Goal: Task Accomplishment & Management: Complete application form

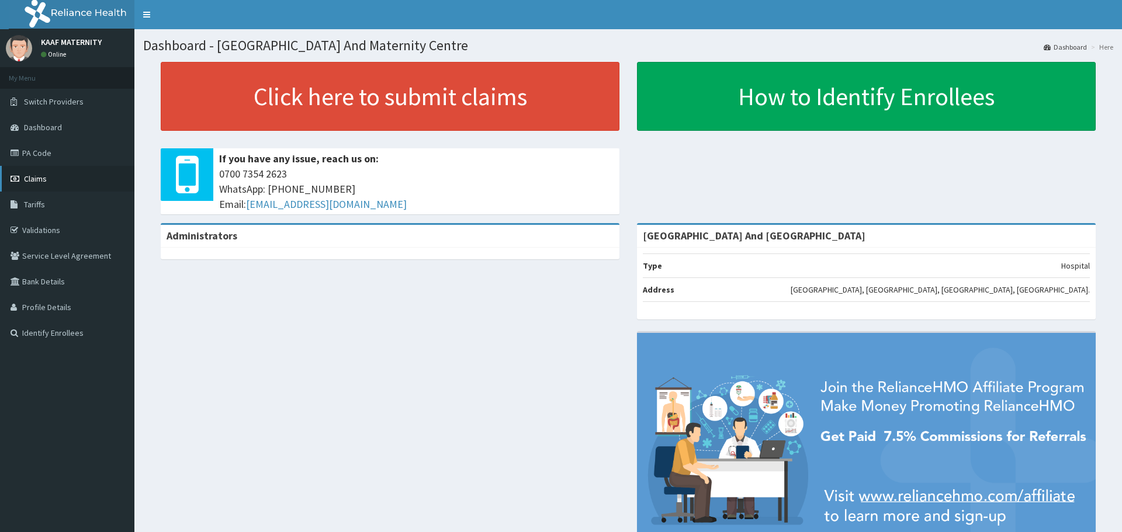
click at [39, 176] on span "Claims" at bounding box center [35, 179] width 23 height 11
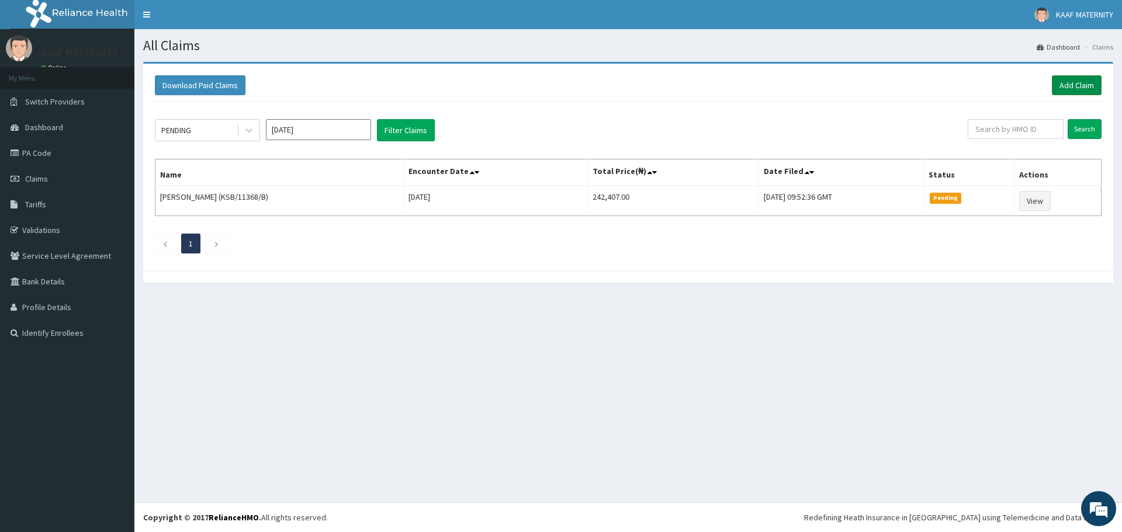
click at [1075, 82] on link "Add Claim" at bounding box center [1077, 85] width 50 height 20
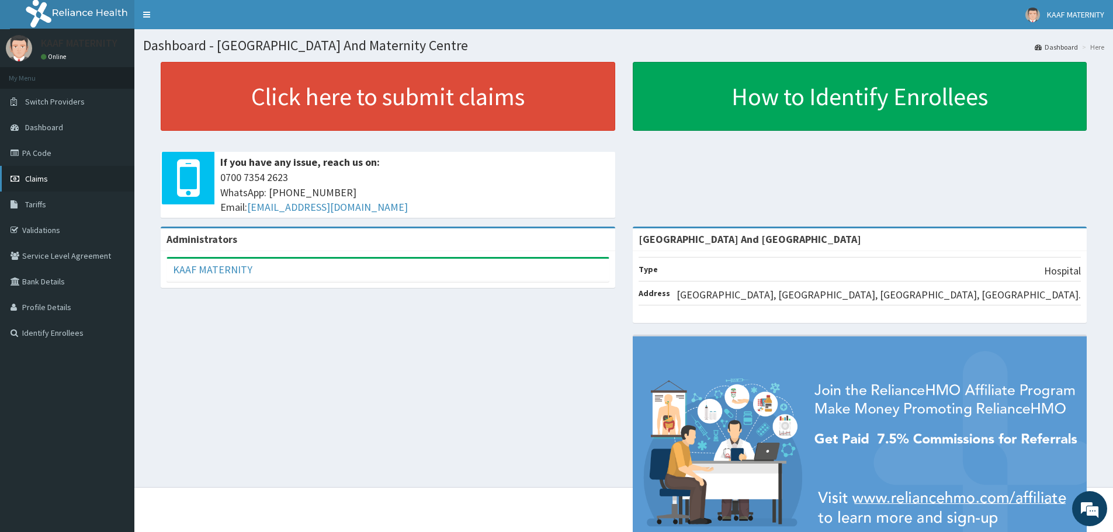
click at [36, 175] on span "Claims" at bounding box center [36, 179] width 23 height 11
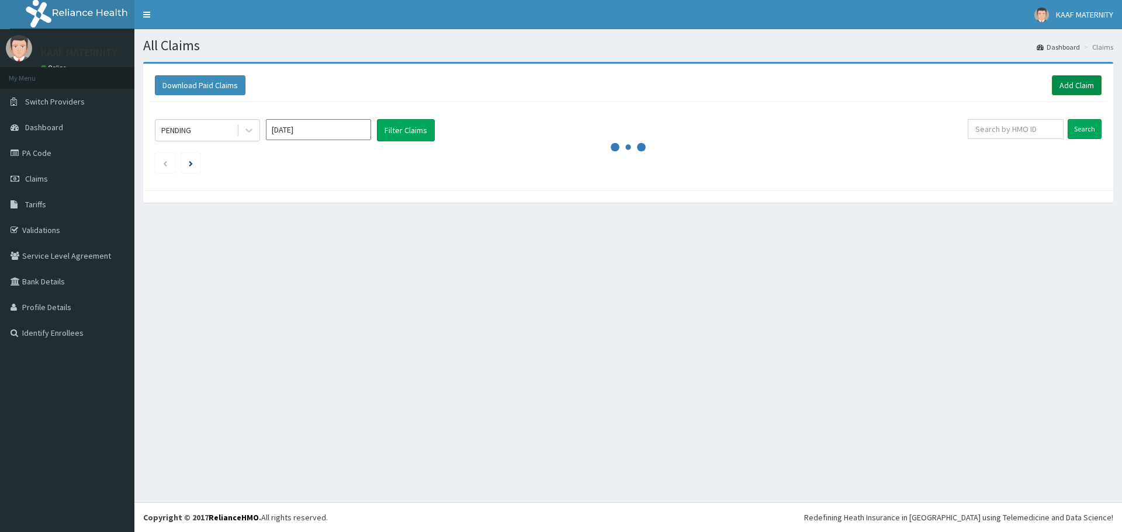
click at [1068, 82] on link "Add Claim" at bounding box center [1077, 85] width 50 height 20
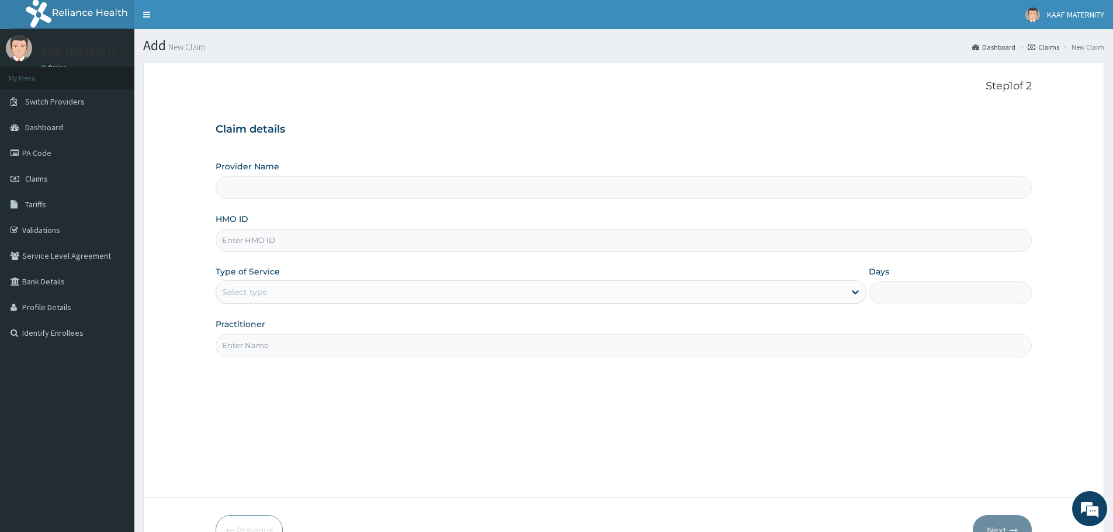
type input "[GEOGRAPHIC_DATA] And [GEOGRAPHIC_DATA]"
click at [51, 126] on span "Dashboard" at bounding box center [44, 127] width 38 height 11
type input "[GEOGRAPHIC_DATA] And [GEOGRAPHIC_DATA]"
click at [293, 240] on input "HMO ID" at bounding box center [624, 240] width 816 height 23
type input "ACH/10281/A"
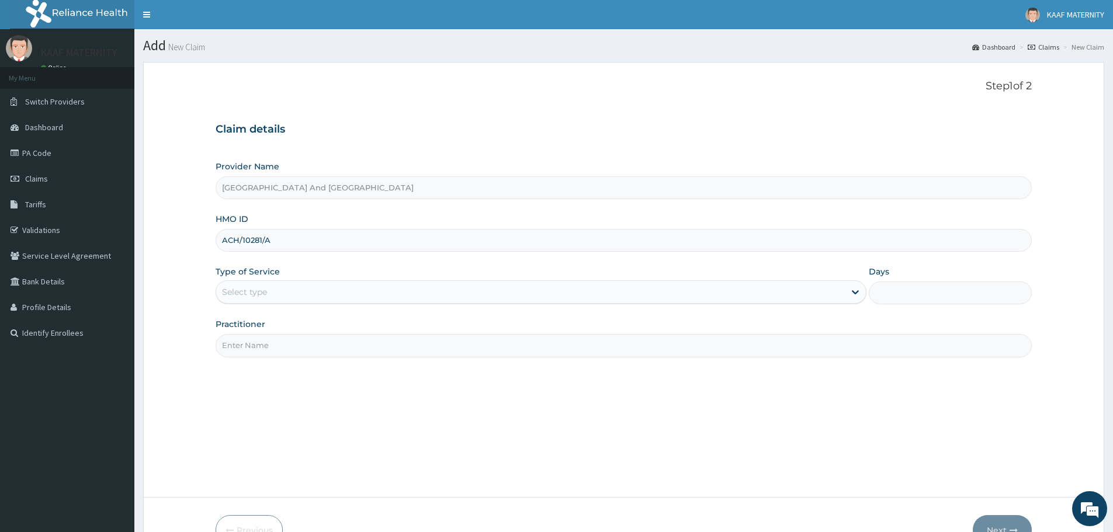
click at [294, 292] on div "Select type" at bounding box center [530, 292] width 629 height 19
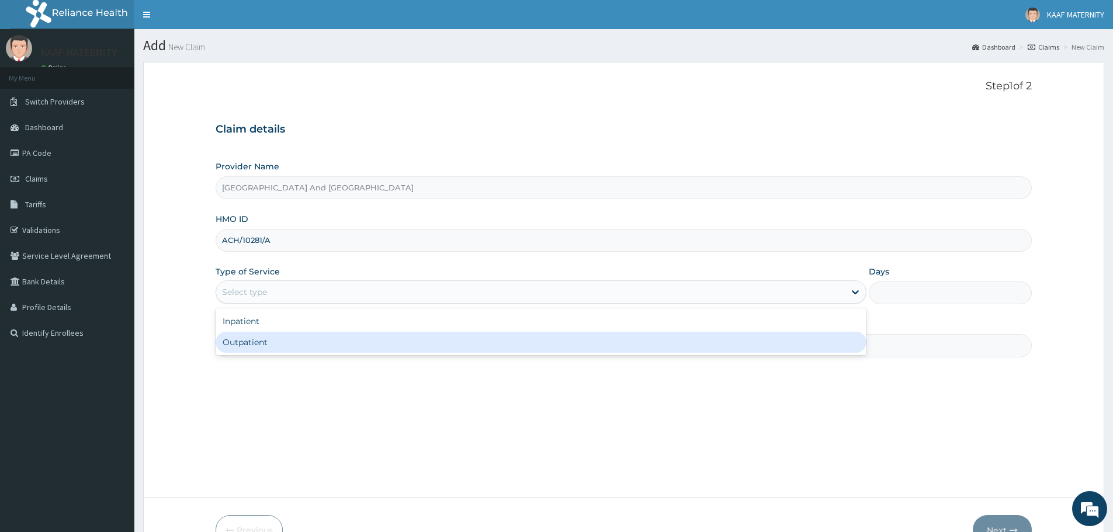
drag, startPoint x: 279, startPoint y: 346, endPoint x: 292, endPoint y: 357, distance: 17.4
click at [279, 347] on div "Outpatient" at bounding box center [541, 342] width 651 height 21
type input "1"
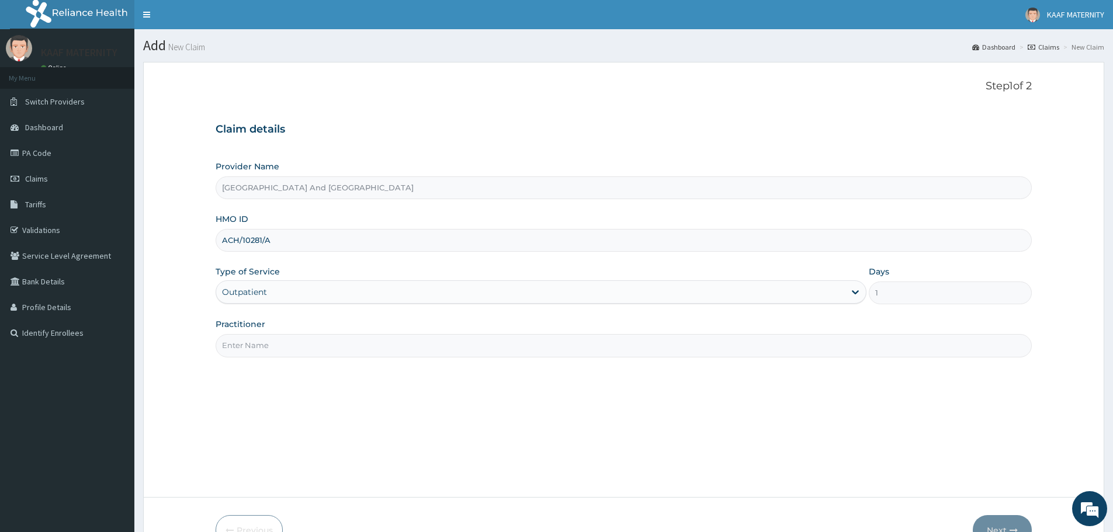
click at [287, 351] on input "Practitioner" at bounding box center [624, 345] width 816 height 23
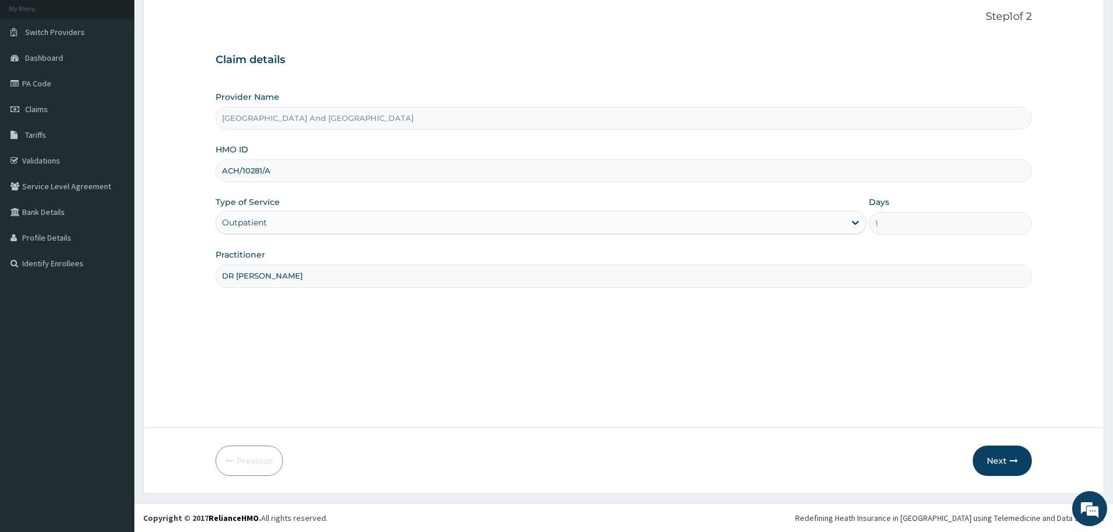
scroll to position [70, 0]
type input "DR UWAK"
click at [1003, 464] on button "Next" at bounding box center [1002, 460] width 59 height 30
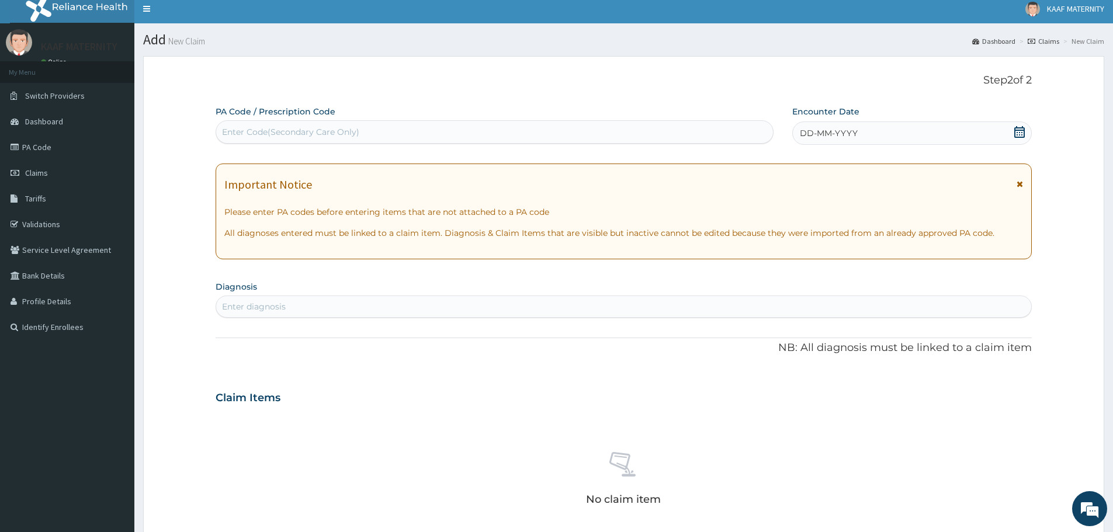
scroll to position [0, 0]
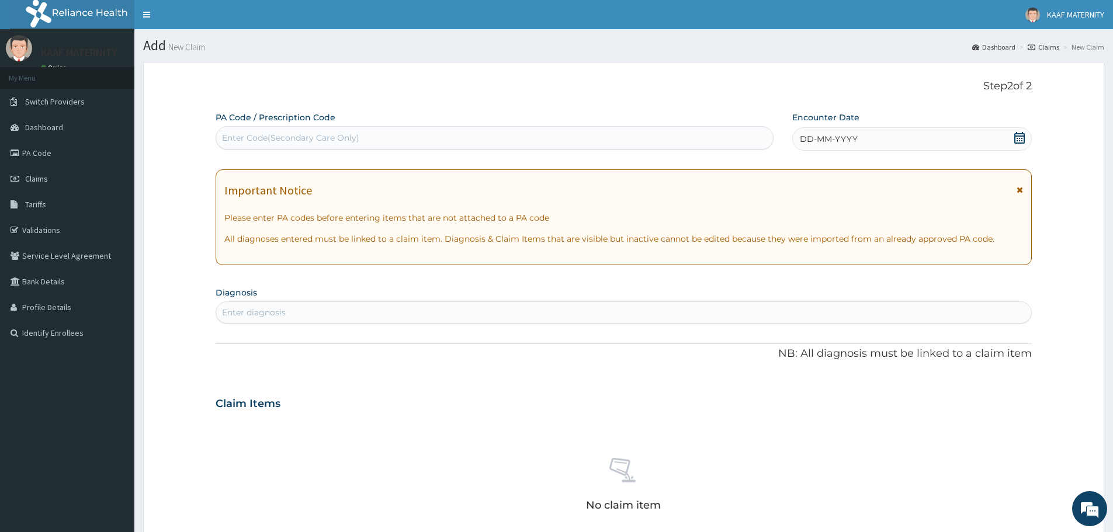
click at [353, 139] on div "Enter Code(Secondary Care Only)" at bounding box center [290, 138] width 137 height 12
click at [1023, 138] on icon at bounding box center [1020, 138] width 12 height 12
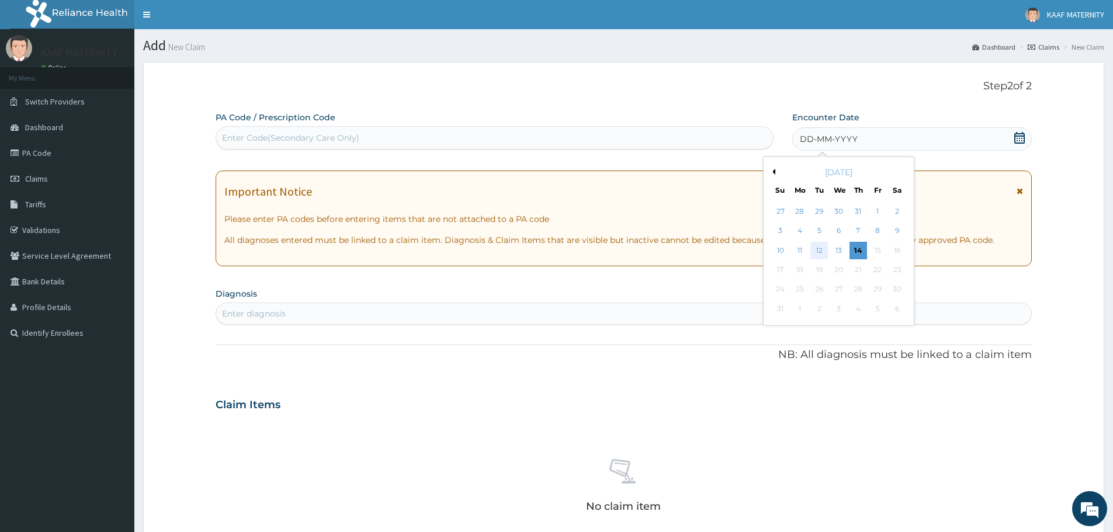
click at [817, 249] on div "12" at bounding box center [820, 251] width 18 height 18
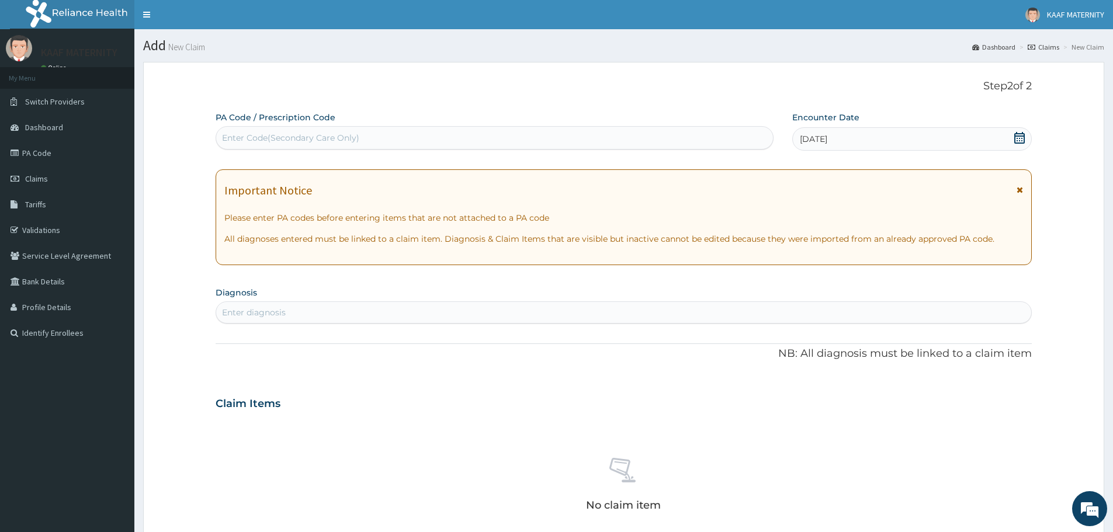
click at [272, 311] on div "Enter diagnosis" at bounding box center [254, 313] width 64 height 12
type input "[MEDICAL_DATA]"
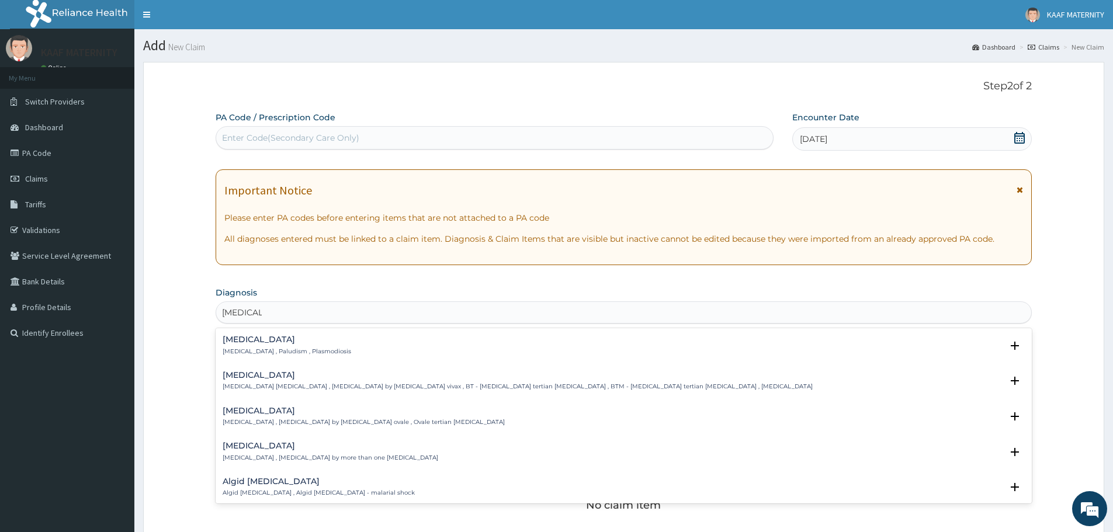
click at [241, 344] on h4 "[MEDICAL_DATA]" at bounding box center [287, 339] width 129 height 9
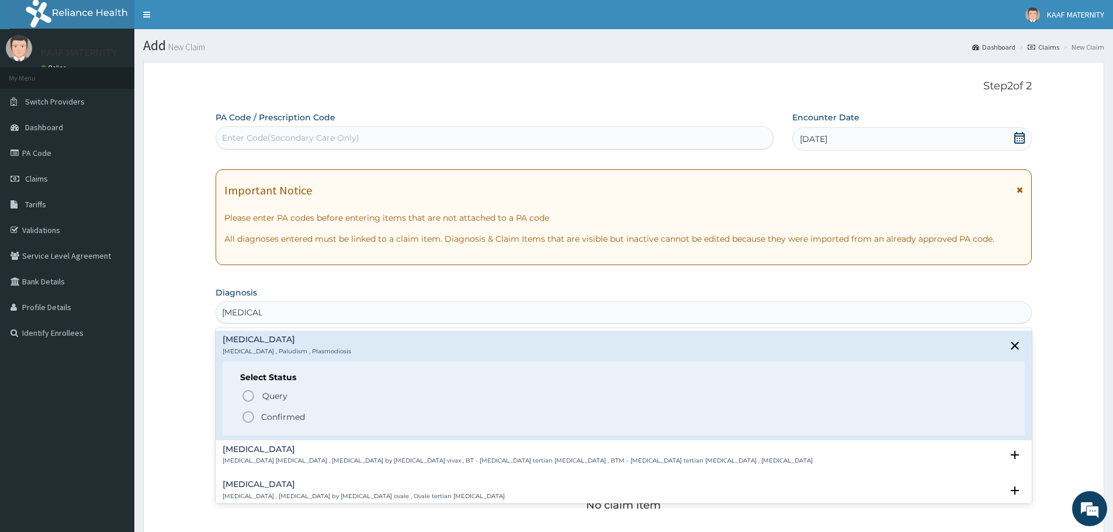
click at [246, 419] on icon "status option filled" at bounding box center [248, 417] width 14 height 14
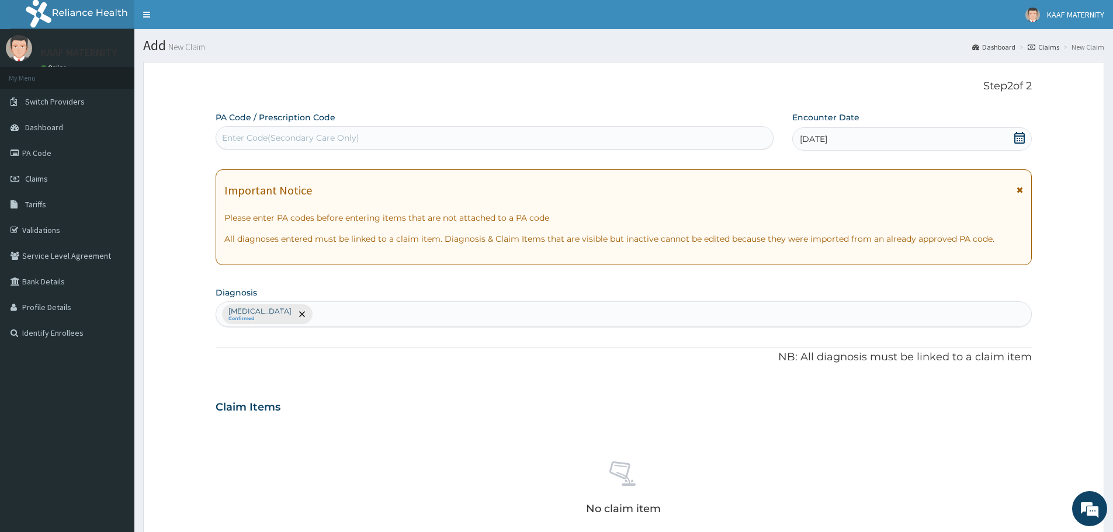
click at [316, 323] on div "Malaria Confirmed" at bounding box center [623, 314] width 815 height 25
type input "ACUTE UPPER RESPI"
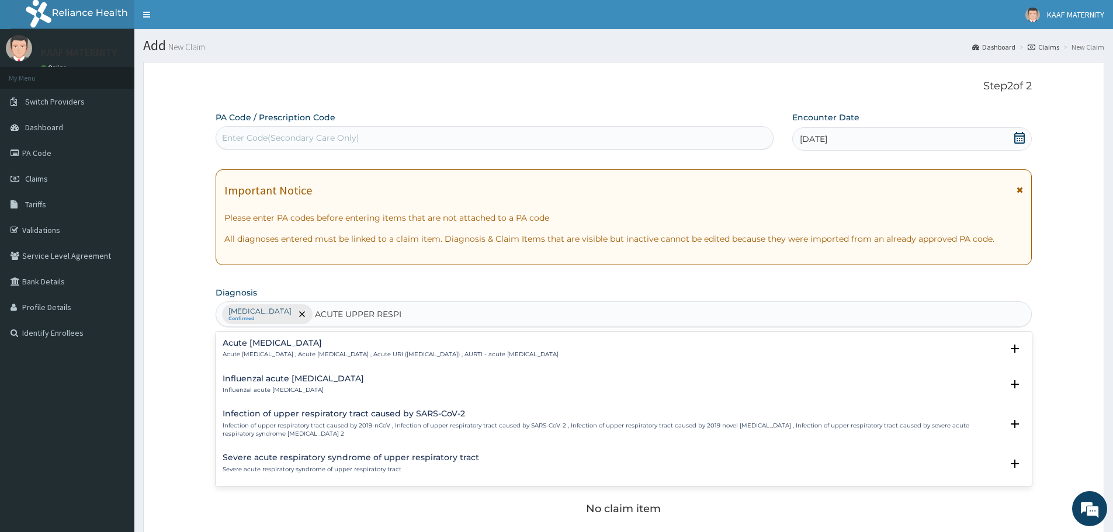
click at [293, 349] on div "Acute upper respiratory infection Acute upper respiratory infection , Acute upp…" at bounding box center [391, 349] width 336 height 20
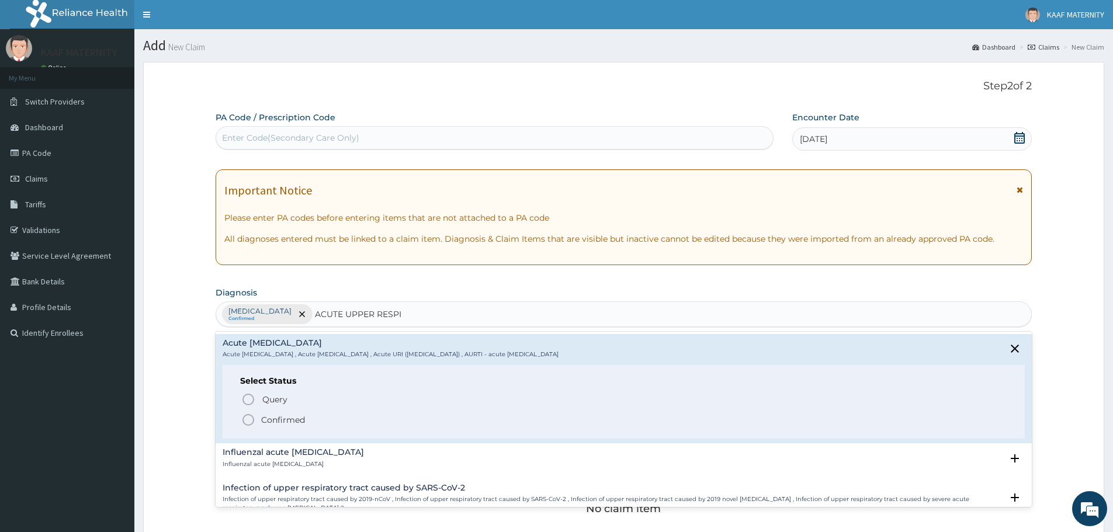
click at [247, 425] on circle "status option filled" at bounding box center [248, 420] width 11 height 11
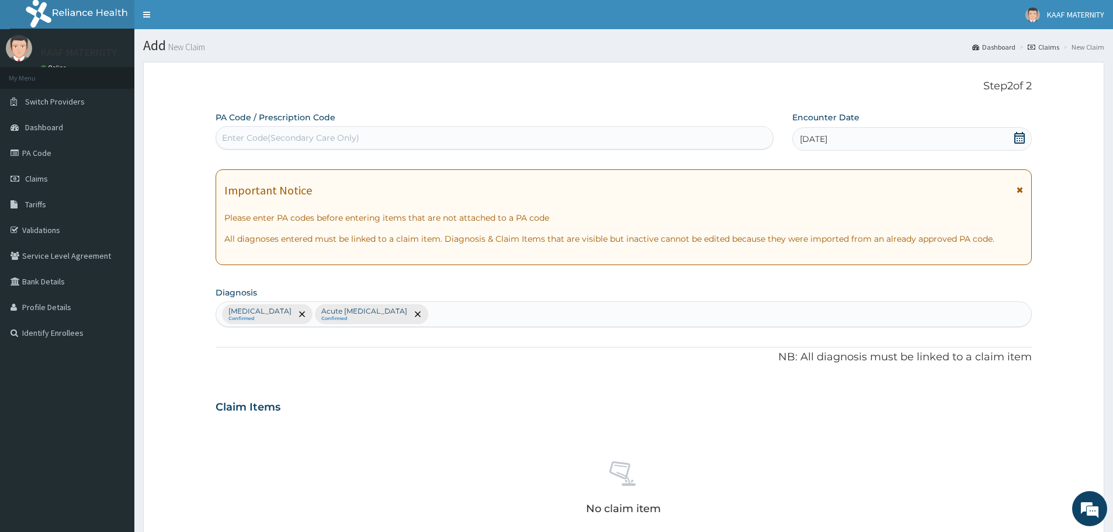
click at [452, 321] on div "Malaria Confirmed Acute upper respiratory infection Confirmed" at bounding box center [623, 314] width 815 height 25
type input "NASAL CONGEST"
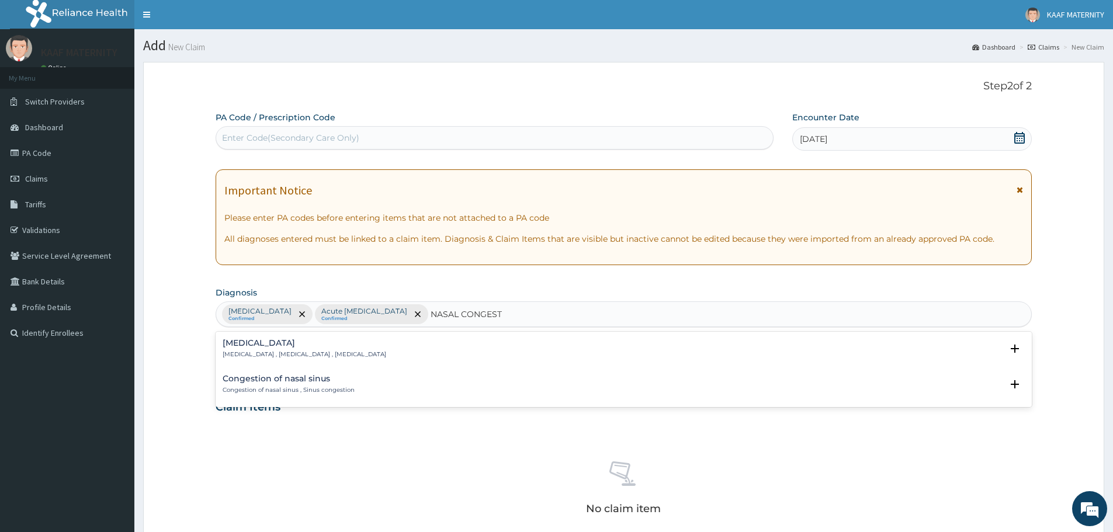
click at [261, 349] on div "Nasal congestion Nasal congestion , Stuffed-up nose , Congested nose" at bounding box center [305, 349] width 164 height 20
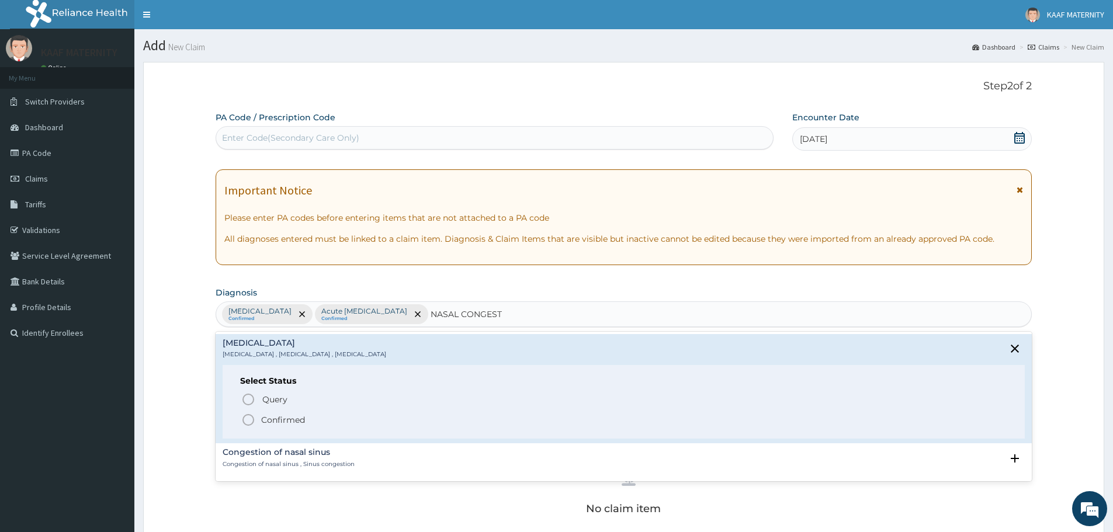
click at [246, 419] on icon "status option filled" at bounding box center [248, 420] width 14 height 14
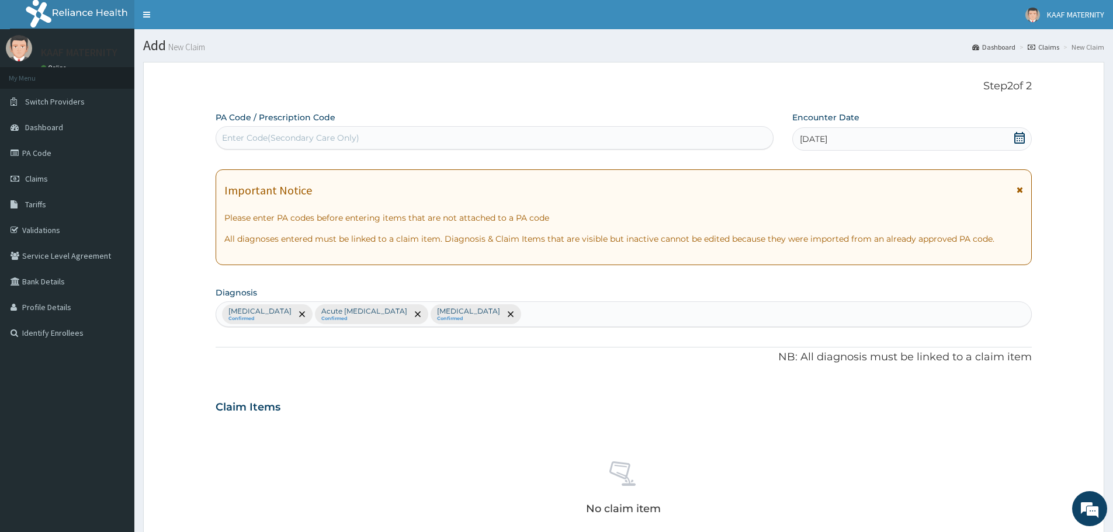
click at [543, 316] on div "Malaria Confirmed Acute upper respiratory infection Confirmed Nasal congestion …" at bounding box center [623, 314] width 815 height 25
type input "FEVER"
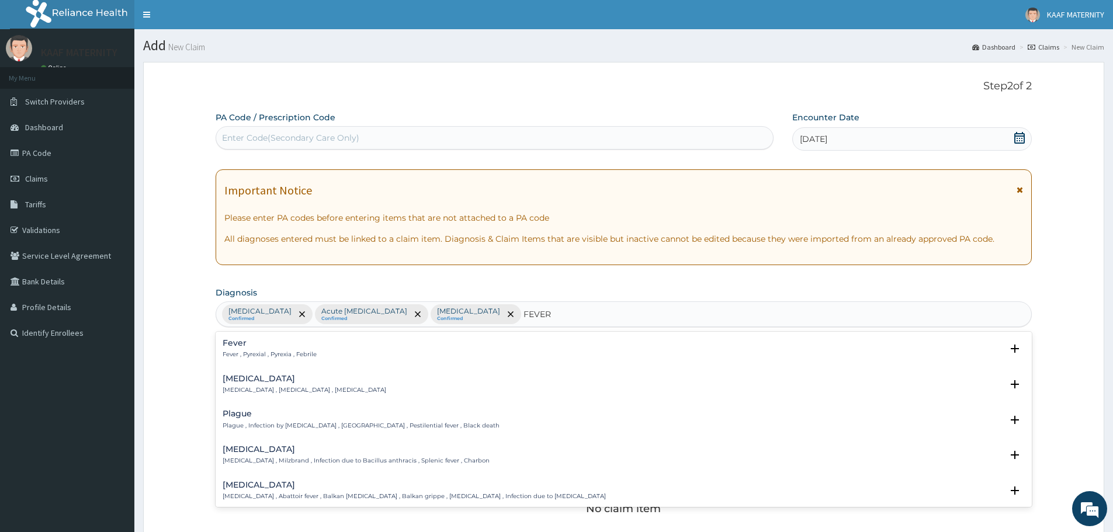
click at [221, 348] on div "Fever Fever , Pyrexial , Pyrexia , Febrile Select Status Query Query covers sus…" at bounding box center [624, 352] width 816 height 36
click at [233, 348] on div "Fever Fever , Pyrexial , Pyrexia , Febrile" at bounding box center [270, 349] width 94 height 20
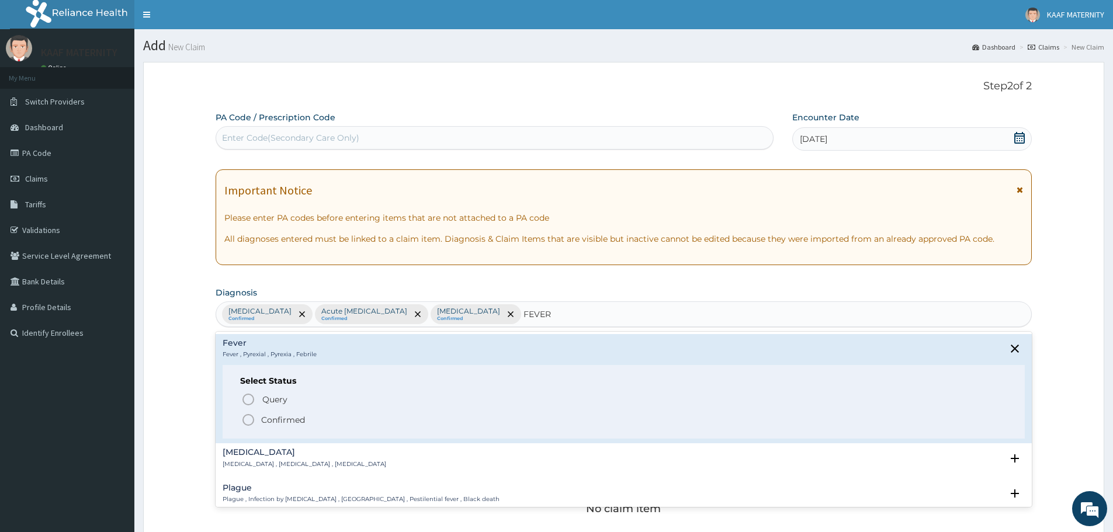
click at [249, 417] on icon "status option filled" at bounding box center [248, 420] width 14 height 14
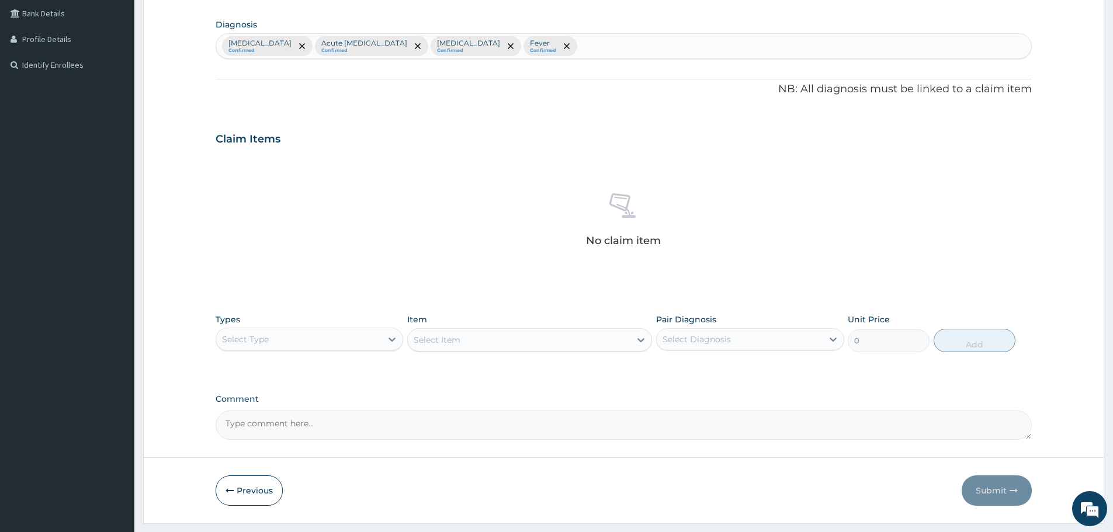
scroll to position [299, 0]
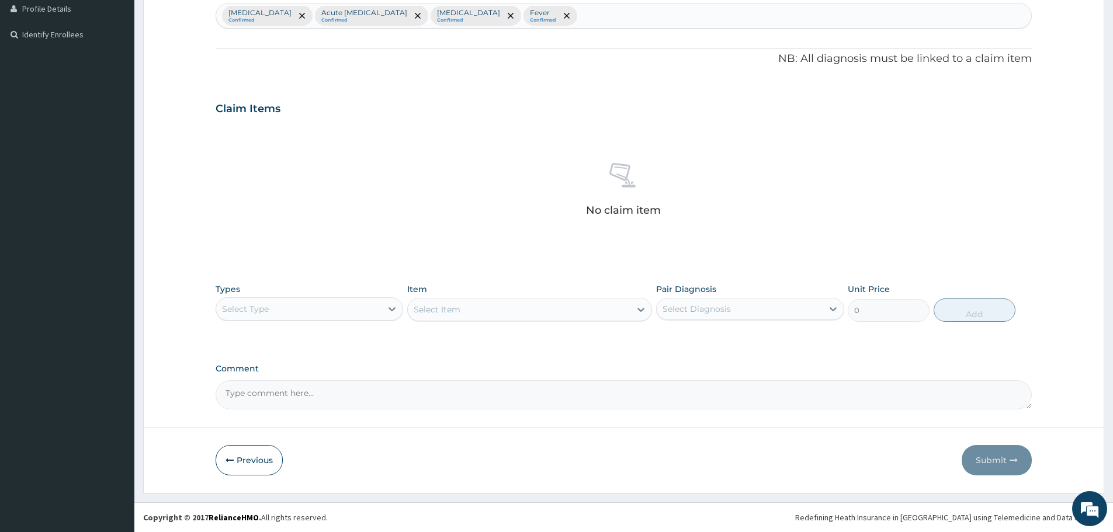
click at [379, 316] on div "Select Type" at bounding box center [298, 309] width 165 height 19
drag, startPoint x: 250, startPoint y: 427, endPoint x: 282, endPoint y: 425, distance: 31.6
click at [250, 426] on div "Drugs" at bounding box center [310, 424] width 188 height 21
click at [539, 317] on div "Select Item" at bounding box center [529, 309] width 245 height 23
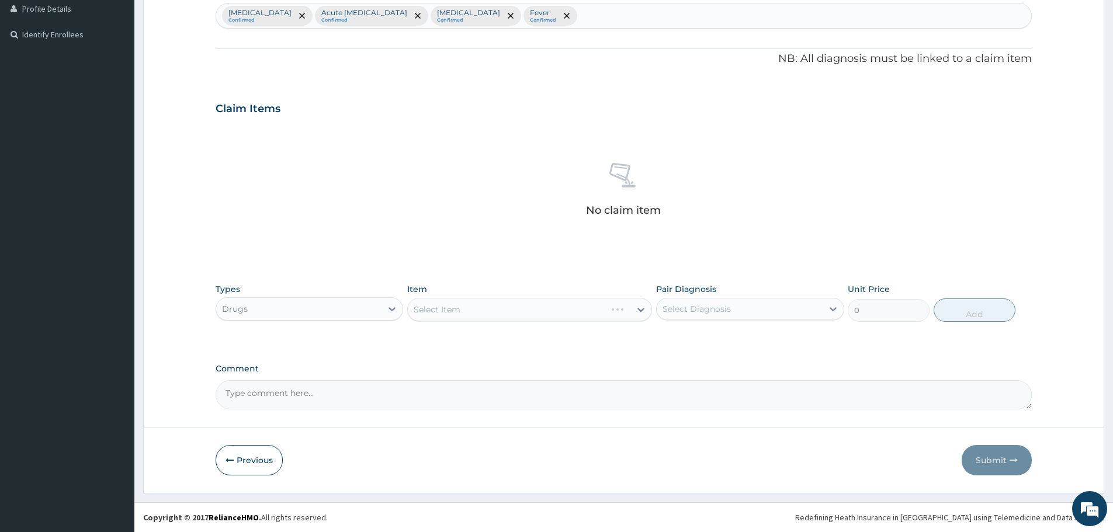
click at [512, 319] on div "Select Item" at bounding box center [529, 309] width 245 height 23
click at [470, 314] on div "Select Item" at bounding box center [519, 309] width 223 height 19
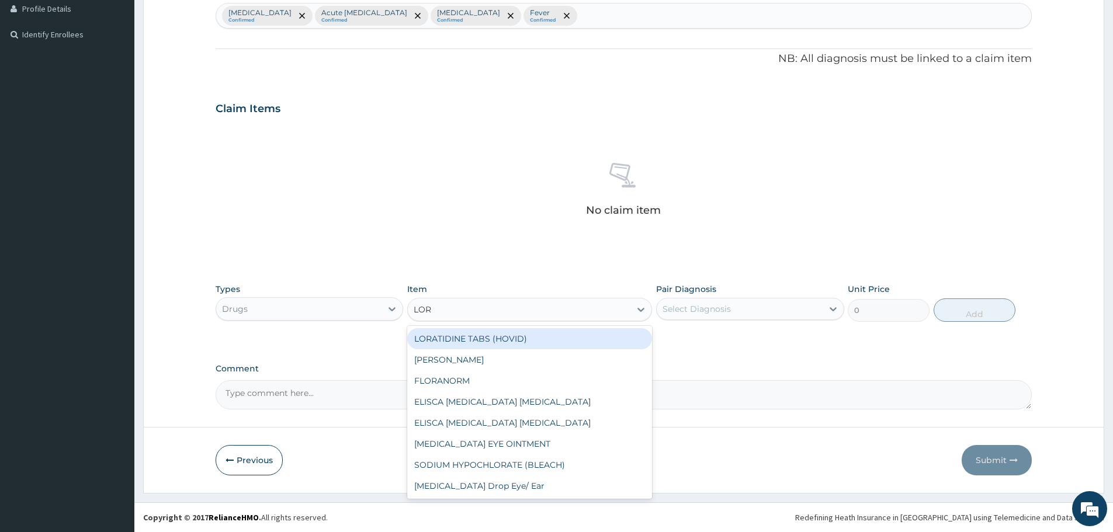
type input "LORA"
click at [502, 345] on div "LORATIDINE TABS (HOVID)" at bounding box center [529, 338] width 245 height 21
type input "45"
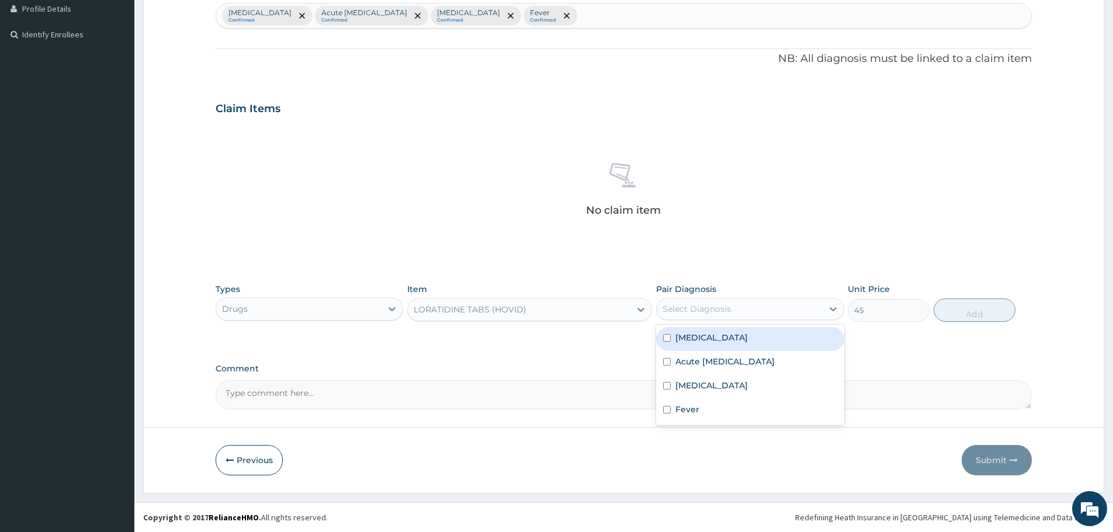
drag, startPoint x: 715, startPoint y: 311, endPoint x: 715, endPoint y: 328, distance: 17.0
click at [717, 311] on div "Select Diagnosis" at bounding box center [697, 309] width 68 height 12
click at [699, 366] on label "Acute [MEDICAL_DATA]" at bounding box center [725, 362] width 99 height 12
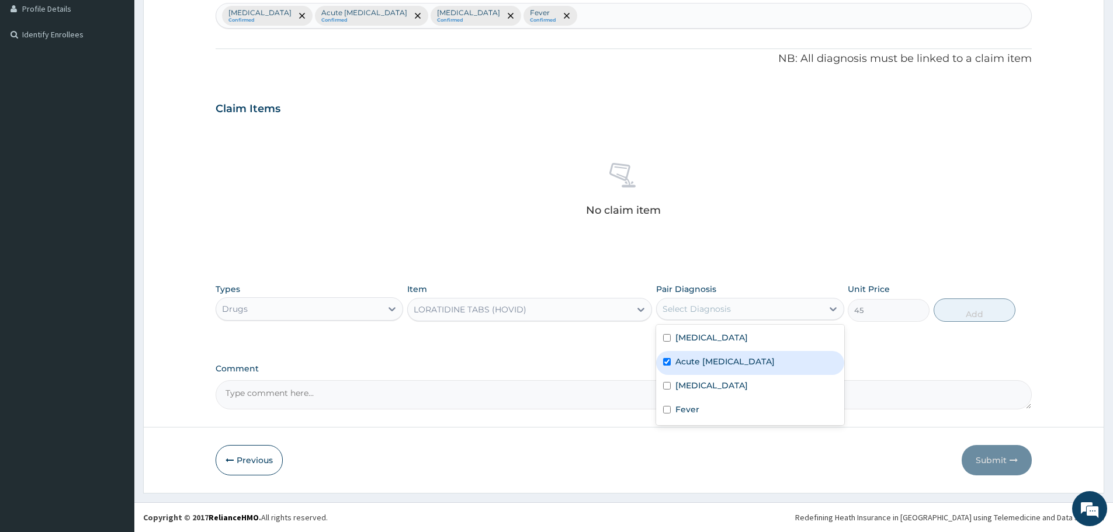
checkbox input "true"
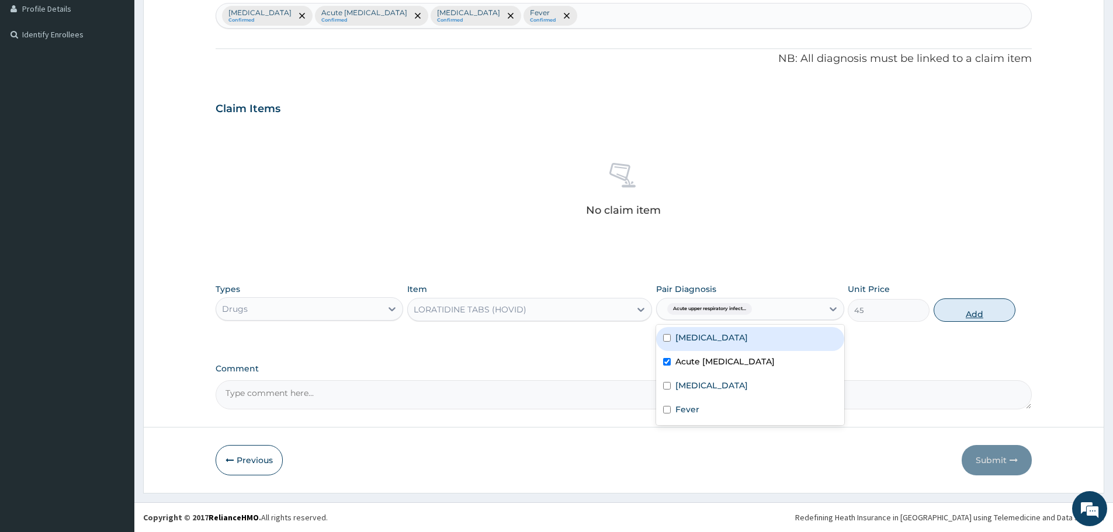
click at [971, 309] on button "Add" at bounding box center [975, 310] width 82 height 23
type input "0"
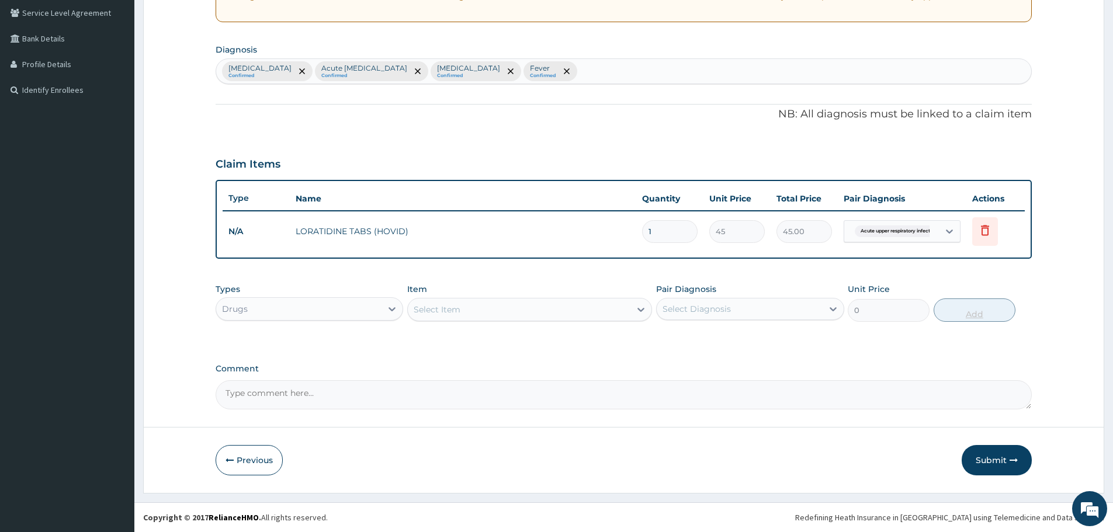
scroll to position [243, 0]
drag, startPoint x: 659, startPoint y: 235, endPoint x: 624, endPoint y: 237, distance: 34.5
click at [624, 237] on tr "N/A LORATIDINE TABS (HOVID) 1 45 45.00 Acute upper respiratory infect... Delete" at bounding box center [624, 232] width 802 height 40
type input "5"
type input "225.00"
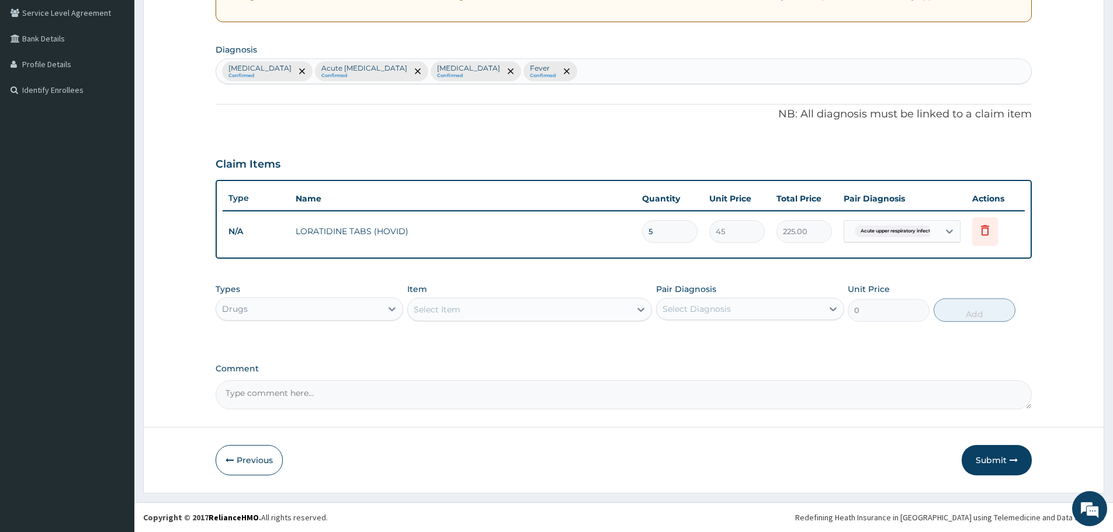
type input "5"
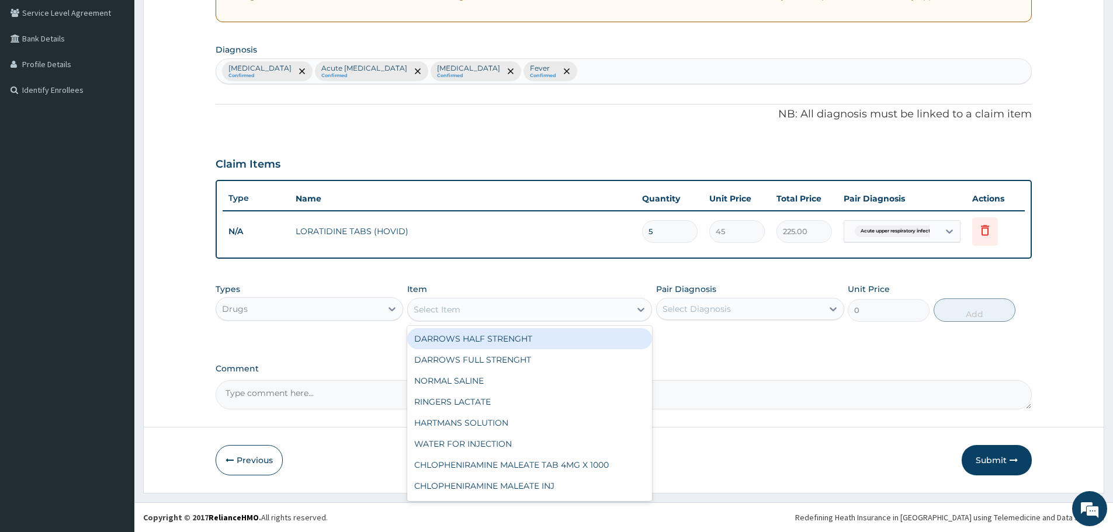
click at [484, 318] on div "Select Item" at bounding box center [519, 309] width 223 height 19
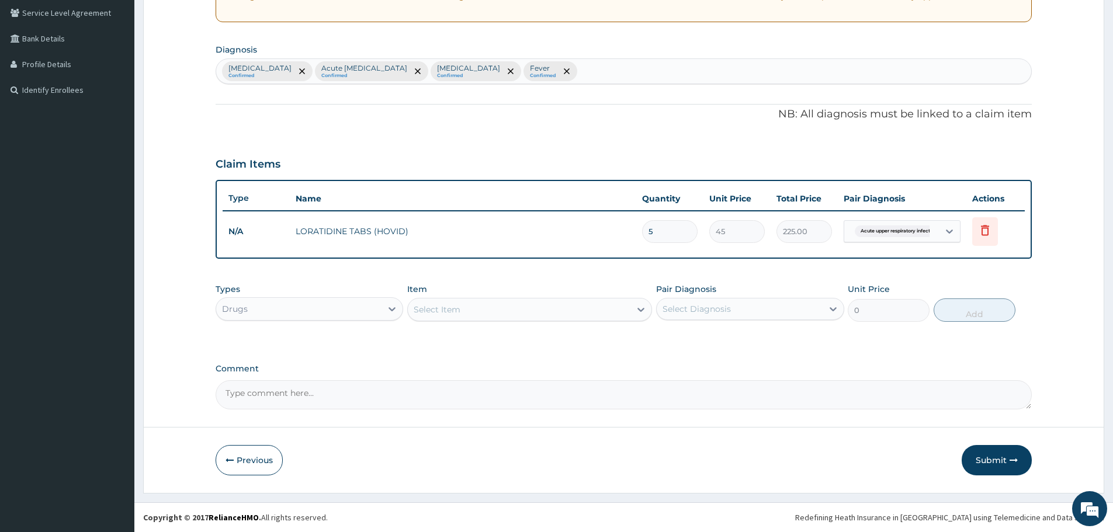
click at [469, 309] on div "Select Item" at bounding box center [519, 309] width 223 height 19
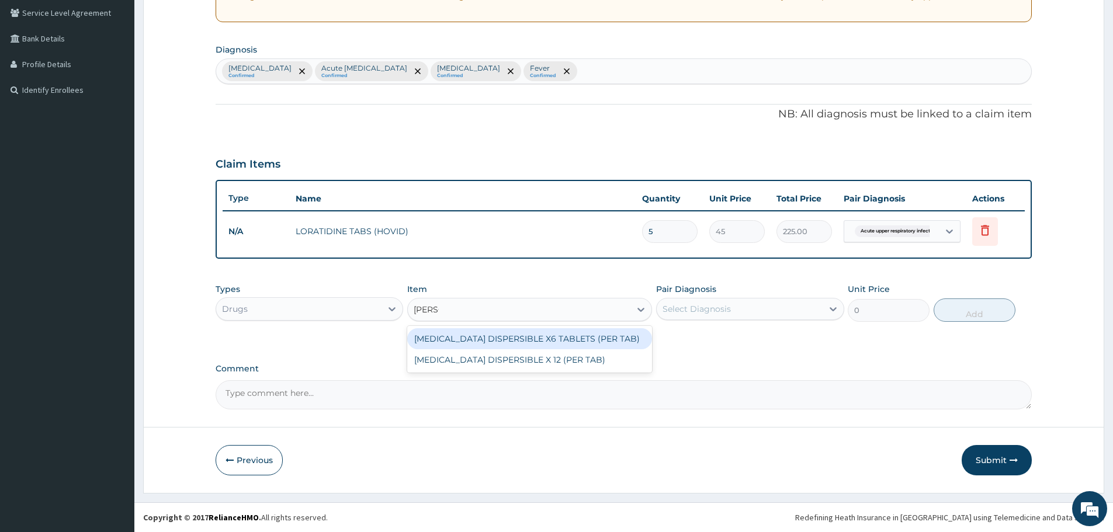
type input "COART"
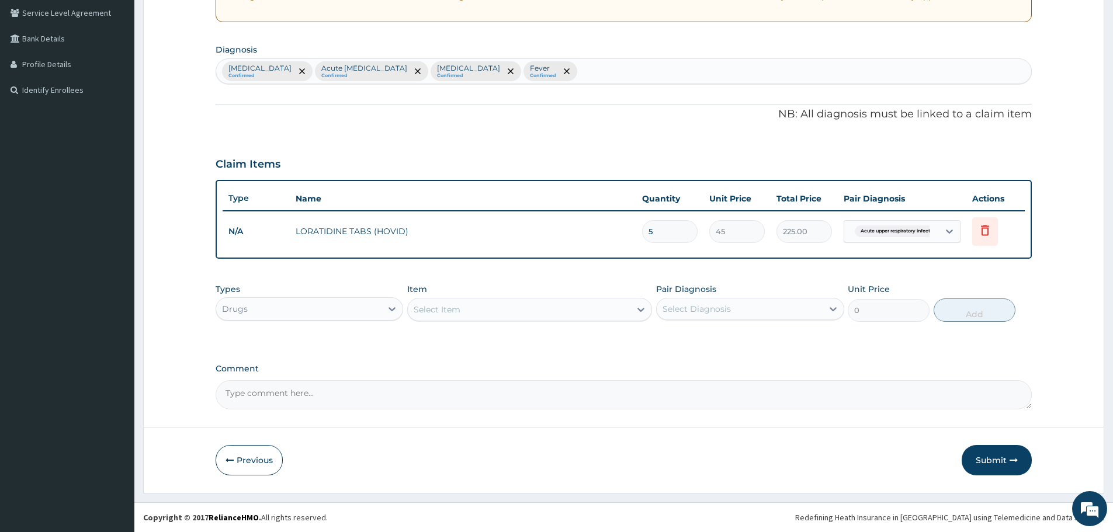
drag, startPoint x: 453, startPoint y: 309, endPoint x: 419, endPoint y: 309, distance: 34.5
click at [419, 309] on div "Select Item" at bounding box center [519, 309] width 223 height 19
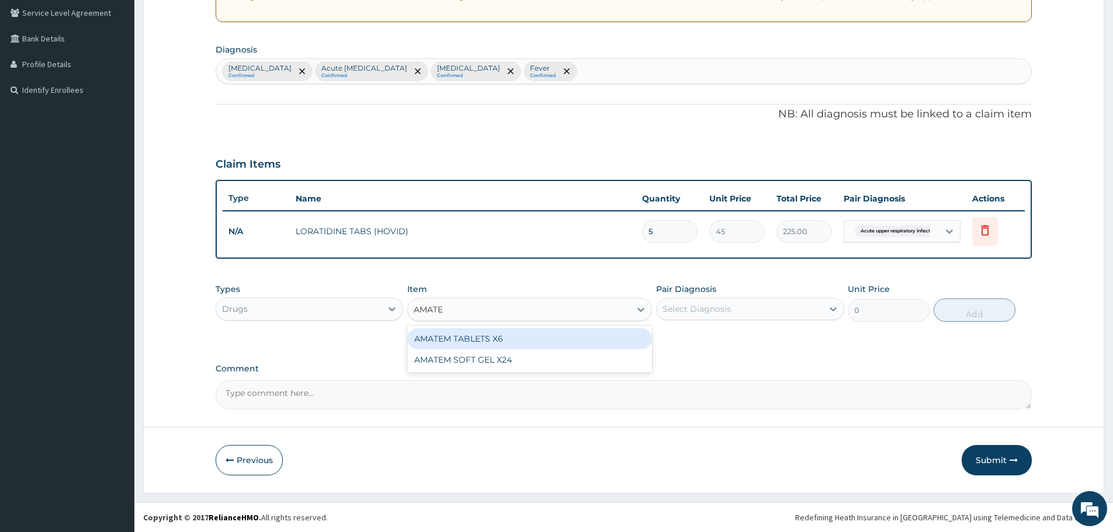
type input "AMATEM"
click at [474, 334] on div "AMATEM TABLETS X6" at bounding box center [529, 338] width 245 height 21
type input "3850"
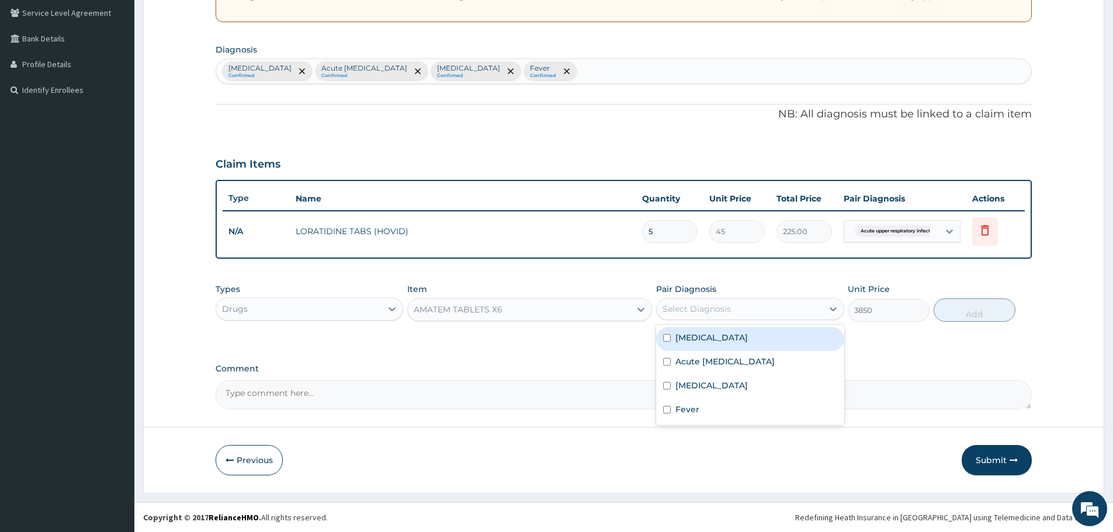
click at [705, 310] on div "Select Diagnosis" at bounding box center [697, 309] width 68 height 12
click at [696, 338] on label "[MEDICAL_DATA]" at bounding box center [712, 338] width 72 height 12
checkbox input "true"
click at [971, 311] on button "Add" at bounding box center [975, 310] width 82 height 23
type input "0"
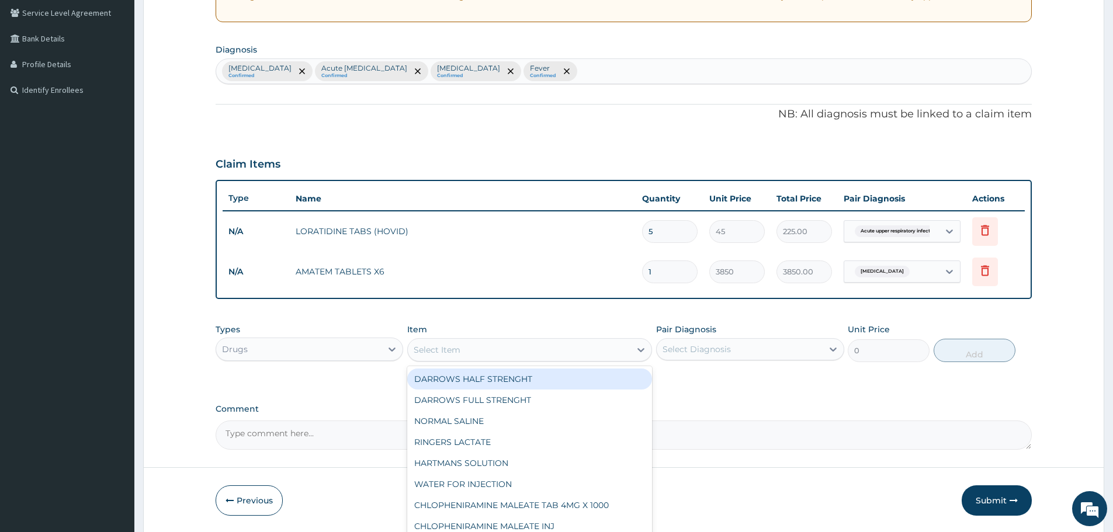
click at [479, 354] on div "Select Item" at bounding box center [519, 350] width 223 height 19
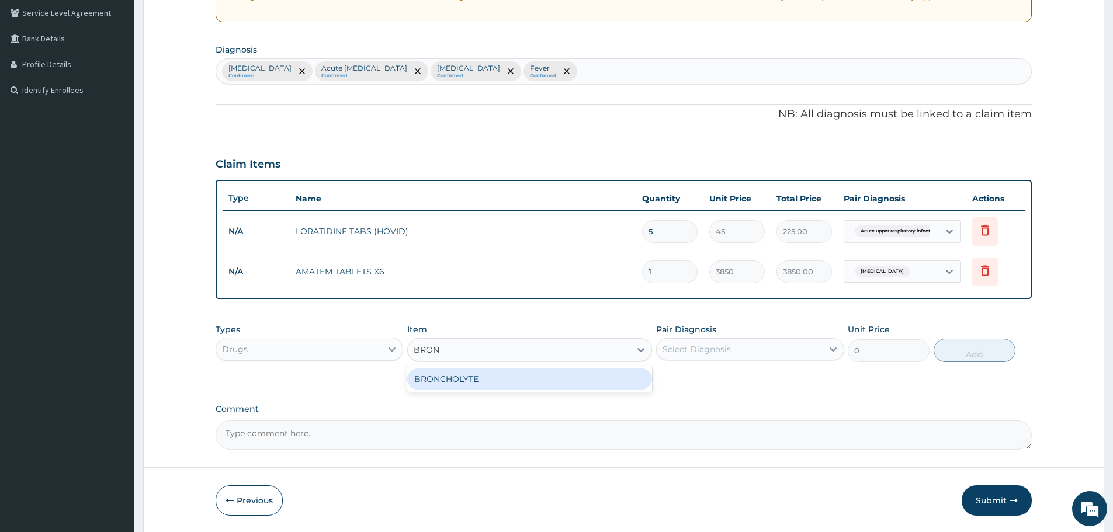
type input "BRONC"
click at [444, 382] on div "BRONCHOLYTE" at bounding box center [529, 379] width 245 height 21
type input "1050"
click at [700, 354] on div "Select Diagnosis" at bounding box center [697, 350] width 68 height 12
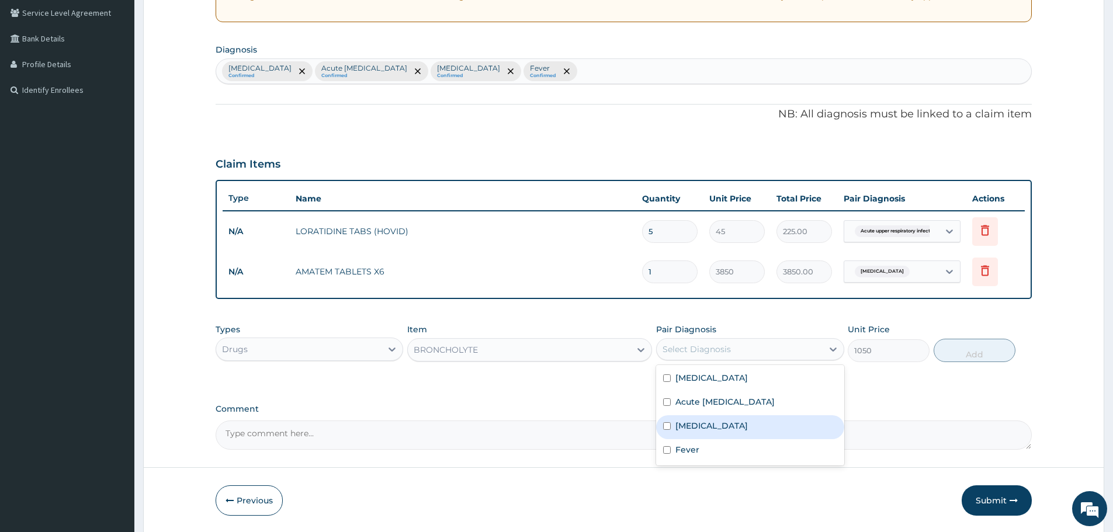
click at [710, 428] on label "Nasal congestion" at bounding box center [712, 426] width 72 height 12
checkbox input "true"
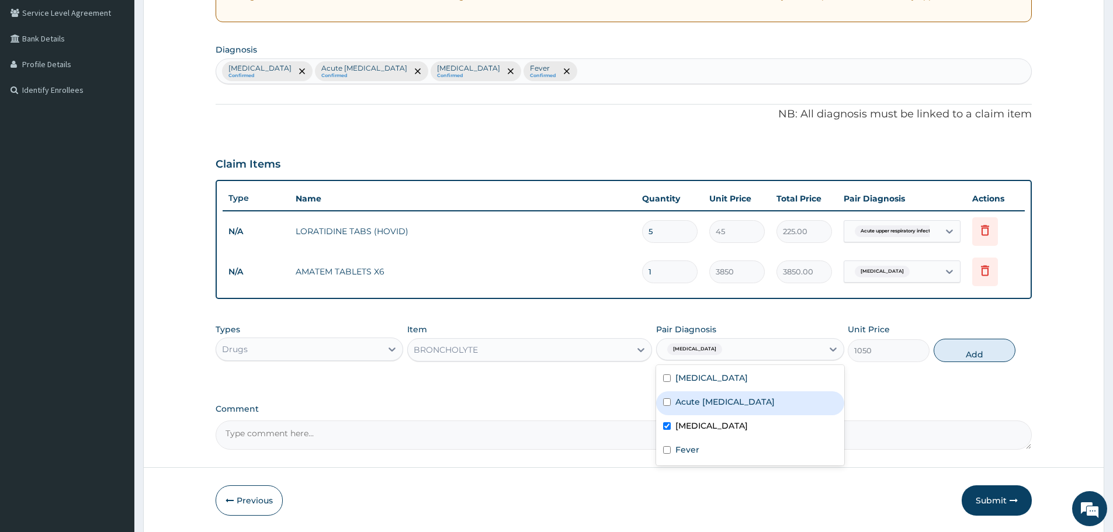
click at [703, 404] on label "Acute upper respiratory infection" at bounding box center [725, 402] width 99 height 12
checkbox input "true"
click at [593, 64] on div "Malaria Confirmed Acute upper respiratory infection Confirmed Nasal congestion …" at bounding box center [623, 71] width 815 height 25
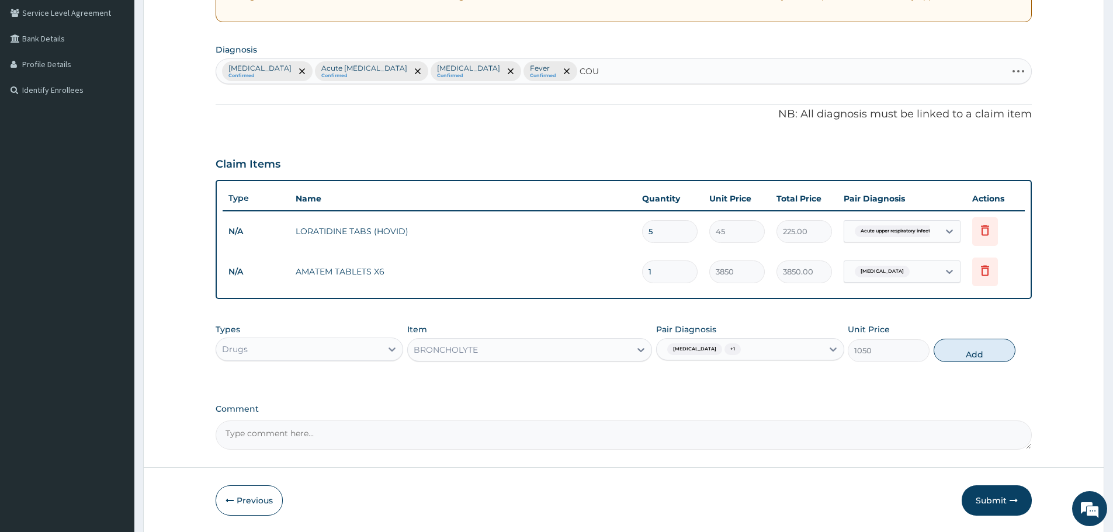
type input "COUG"
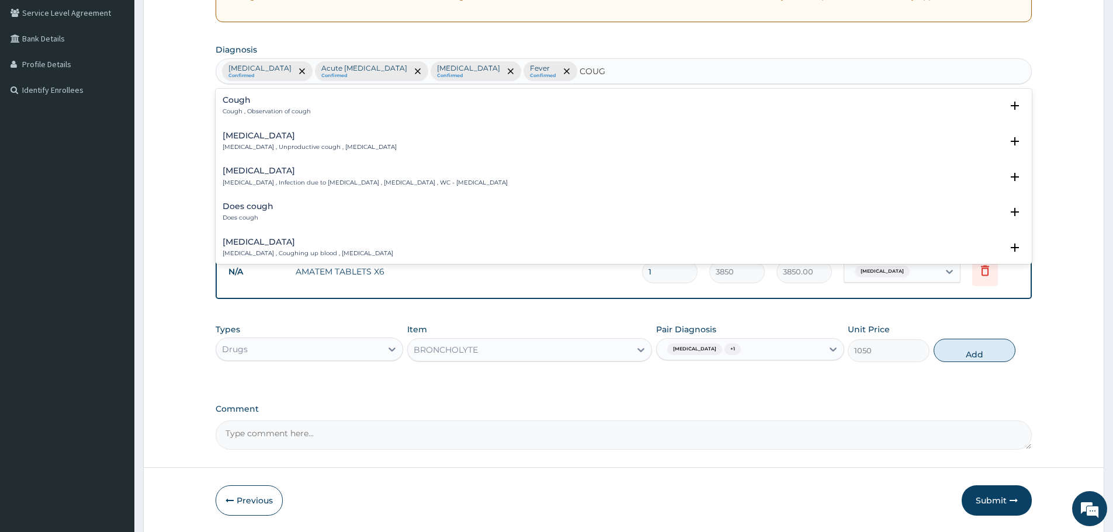
click at [240, 109] on p "Cough , Observation of cough" at bounding box center [267, 112] width 88 height 8
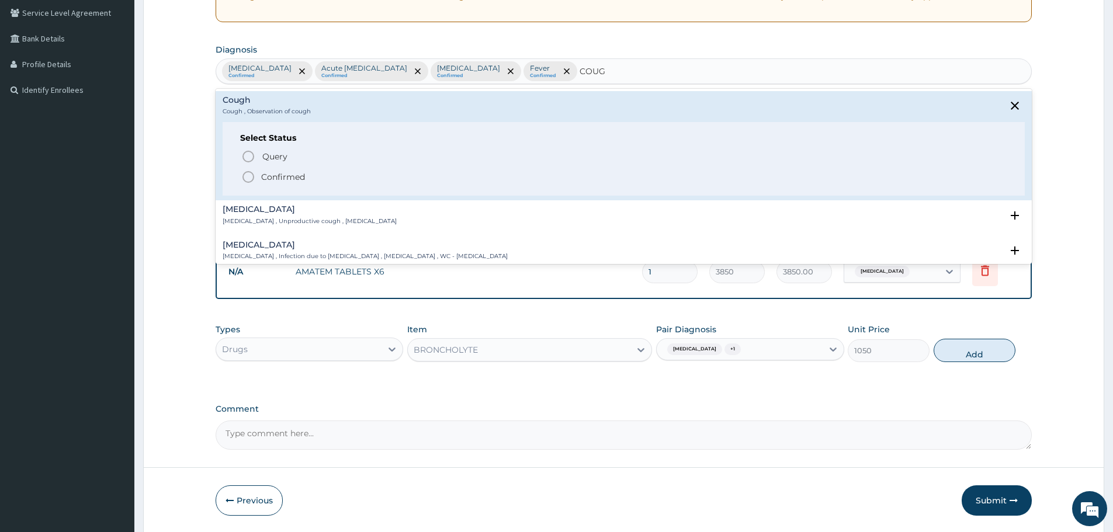
click at [250, 179] on icon "status option filled" at bounding box center [248, 177] width 14 height 14
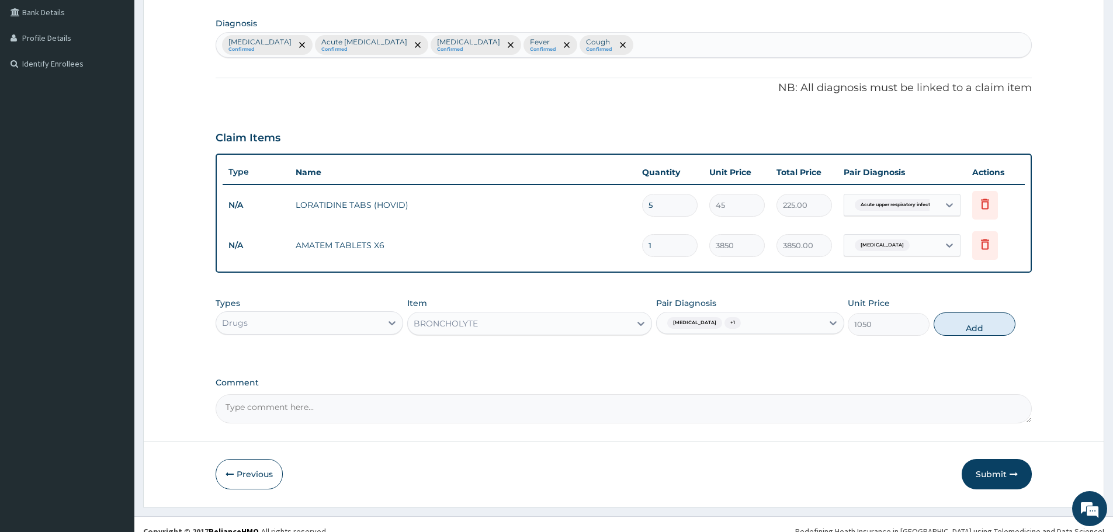
scroll to position [283, 0]
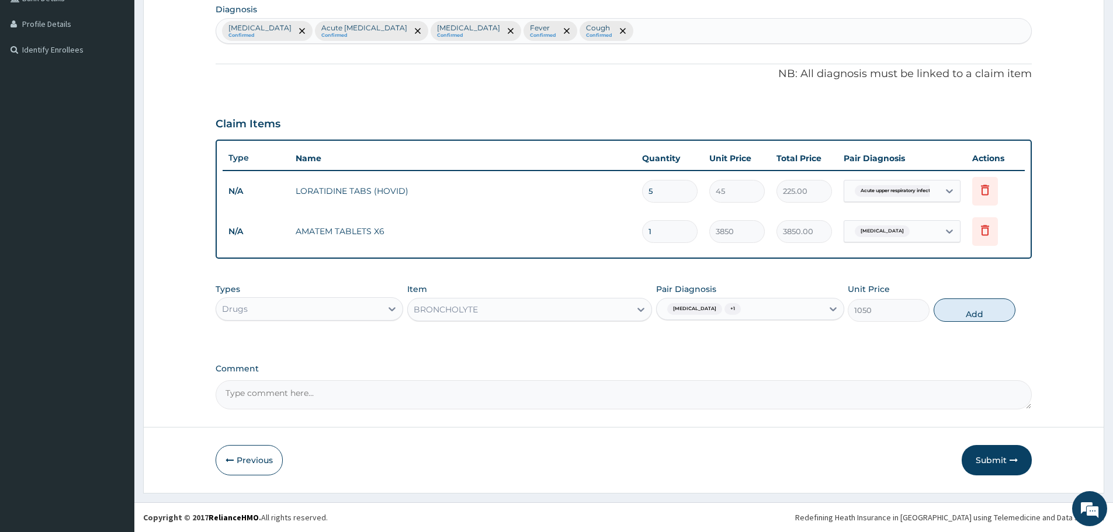
click at [774, 314] on div "Nasal congestion + 1" at bounding box center [739, 309] width 165 height 20
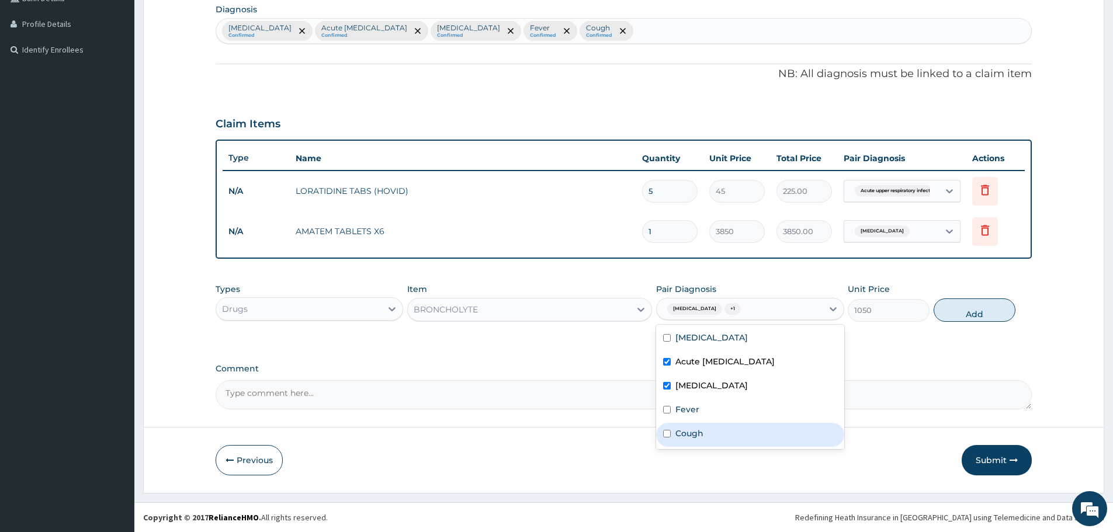
click at [678, 439] on label "Cough" at bounding box center [690, 434] width 28 height 12
checkbox input "true"
click at [962, 315] on button "Add" at bounding box center [975, 310] width 82 height 23
type input "0"
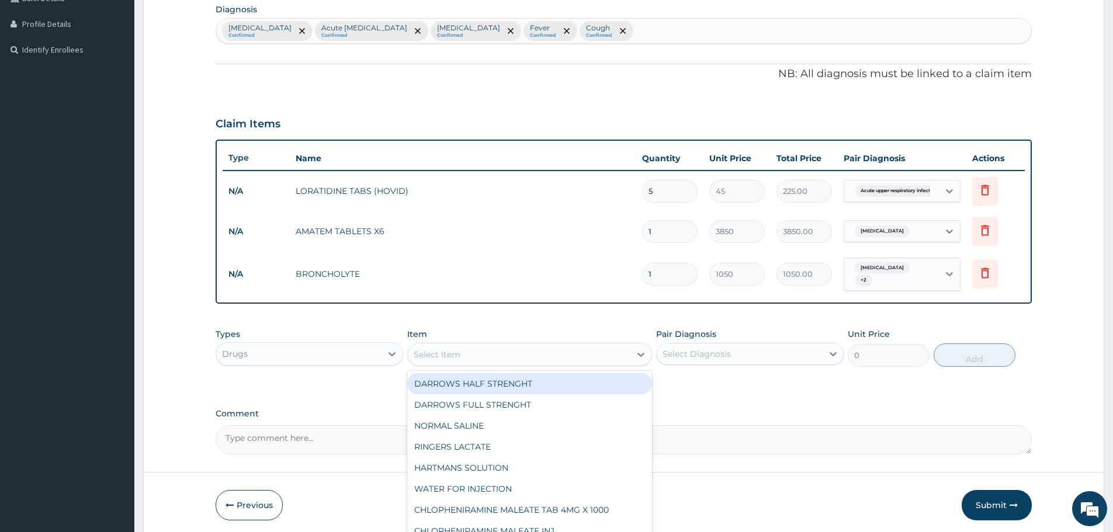
click at [481, 351] on div "Select Item" at bounding box center [519, 354] width 223 height 19
type input "PARACETAMOL"
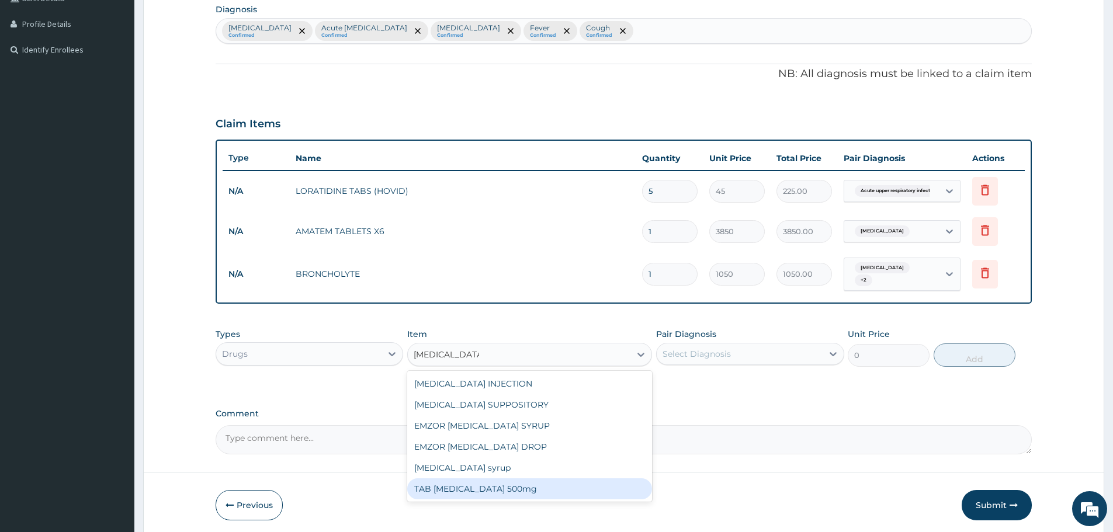
click at [511, 486] on div "TAB PARACETAMOL 500mg" at bounding box center [529, 489] width 245 height 21
type input "30"
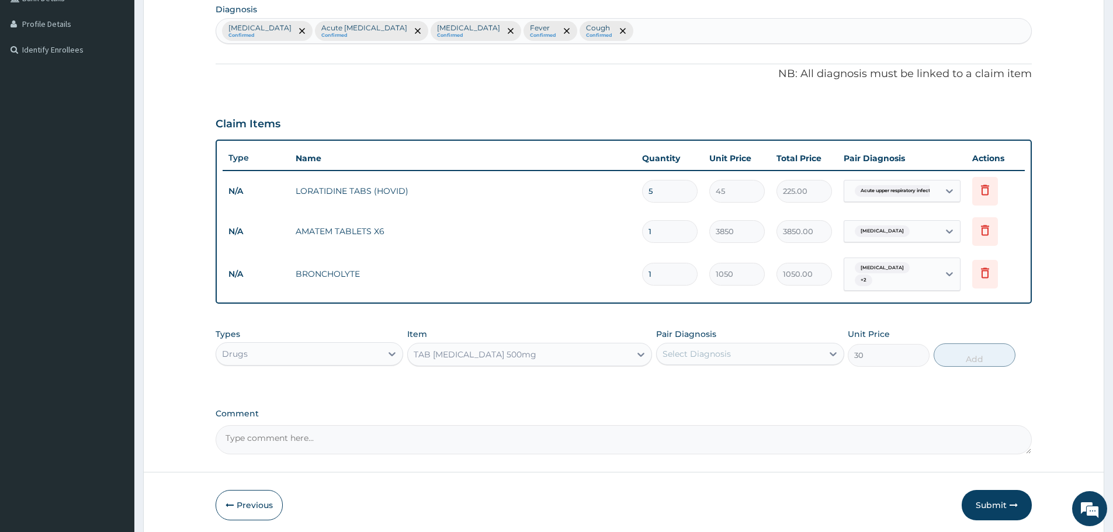
click at [761, 345] on div "Select Diagnosis" at bounding box center [739, 354] width 165 height 19
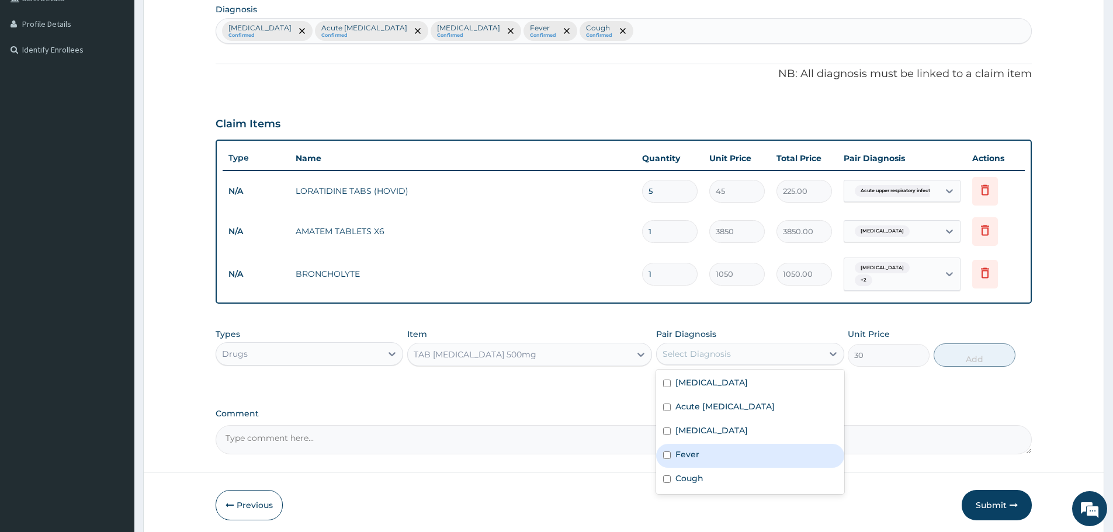
click at [694, 452] on label "Fever" at bounding box center [688, 455] width 24 height 12
checkbox input "true"
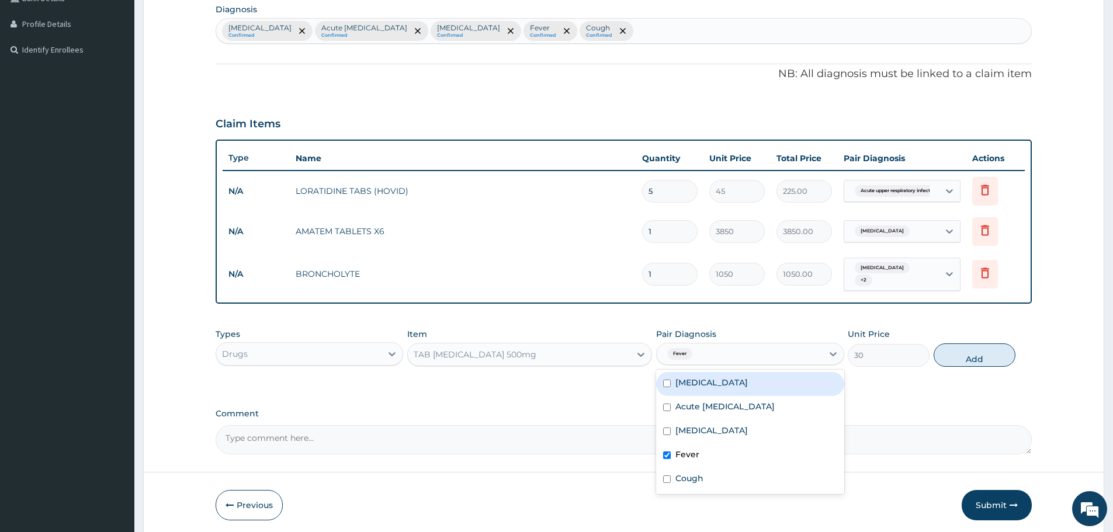
click at [658, 27] on div "Malaria Confirmed Acute upper respiratory infection Confirmed Nasal congestion …" at bounding box center [623, 31] width 815 height 25
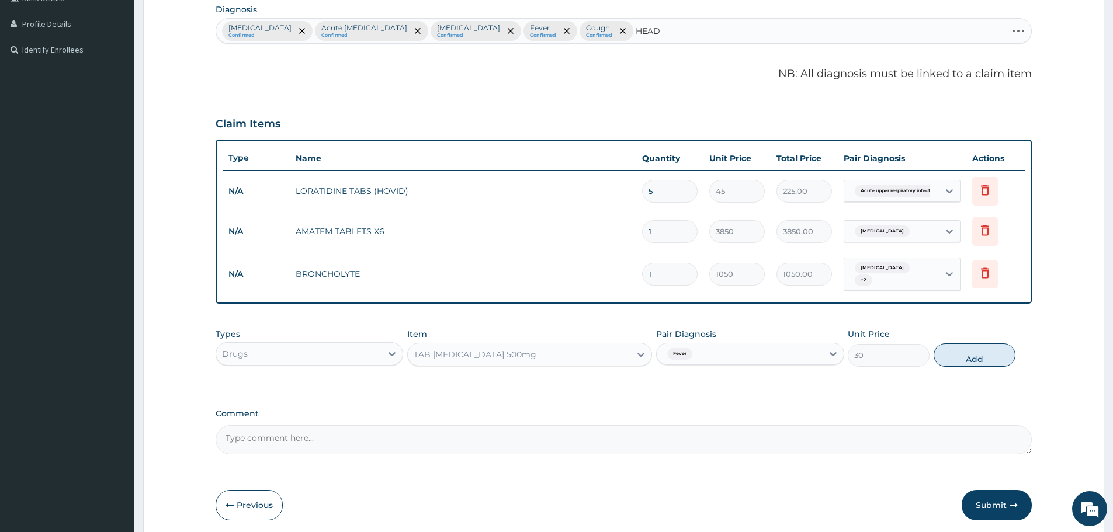
type input "HEADA"
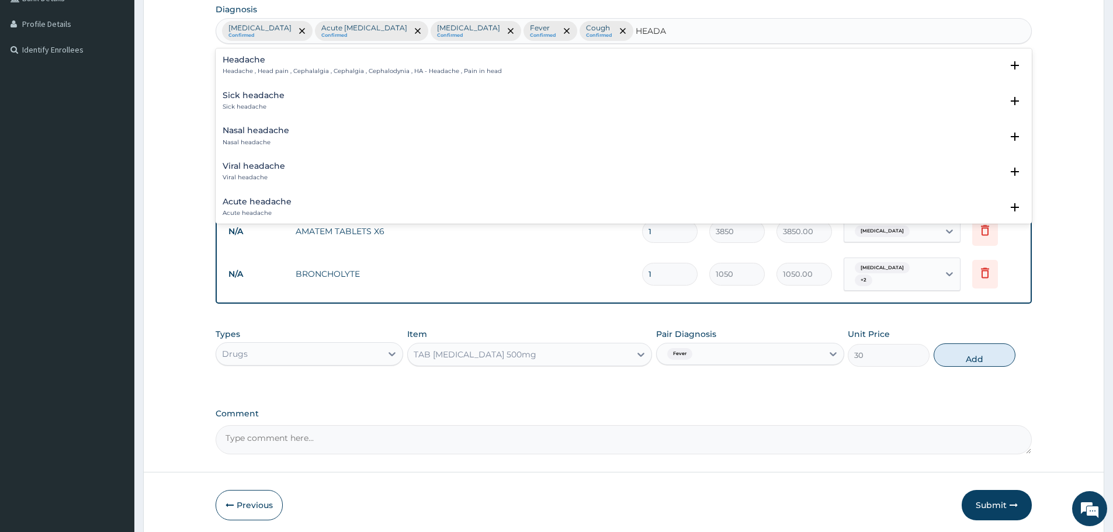
click at [246, 67] on p "Headache , Head pain , Cephalalgia , Cephalgia , Cephalodynia , HA - Headache ,…" at bounding box center [362, 71] width 279 height 8
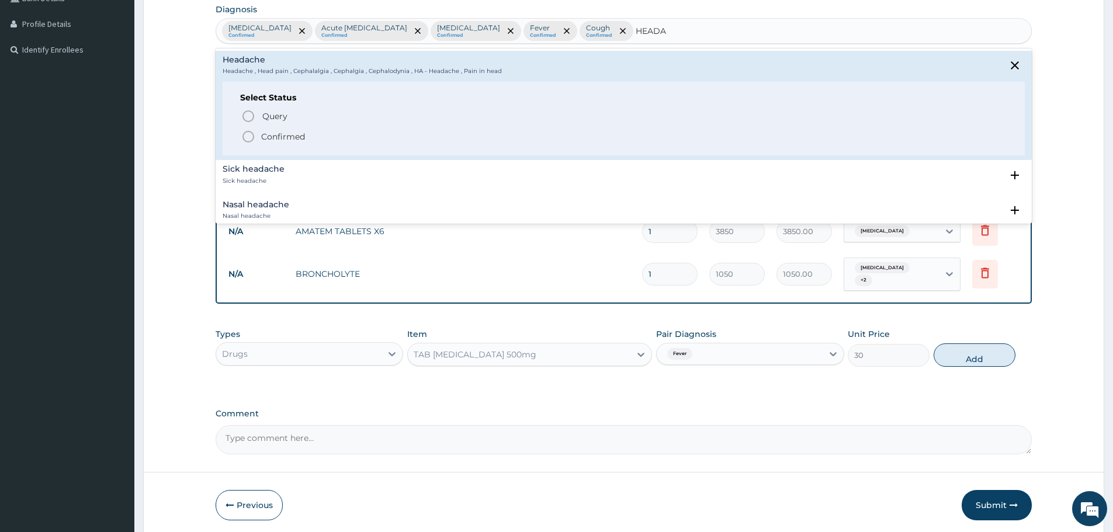
click at [248, 142] on circle "status option filled" at bounding box center [248, 136] width 11 height 11
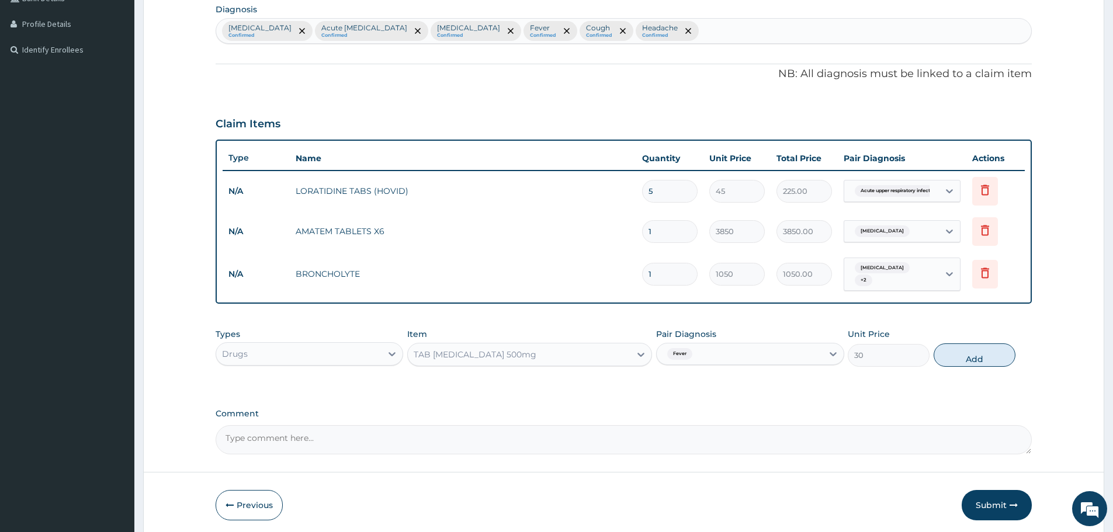
click at [719, 359] on div "Fever" at bounding box center [739, 354] width 165 height 20
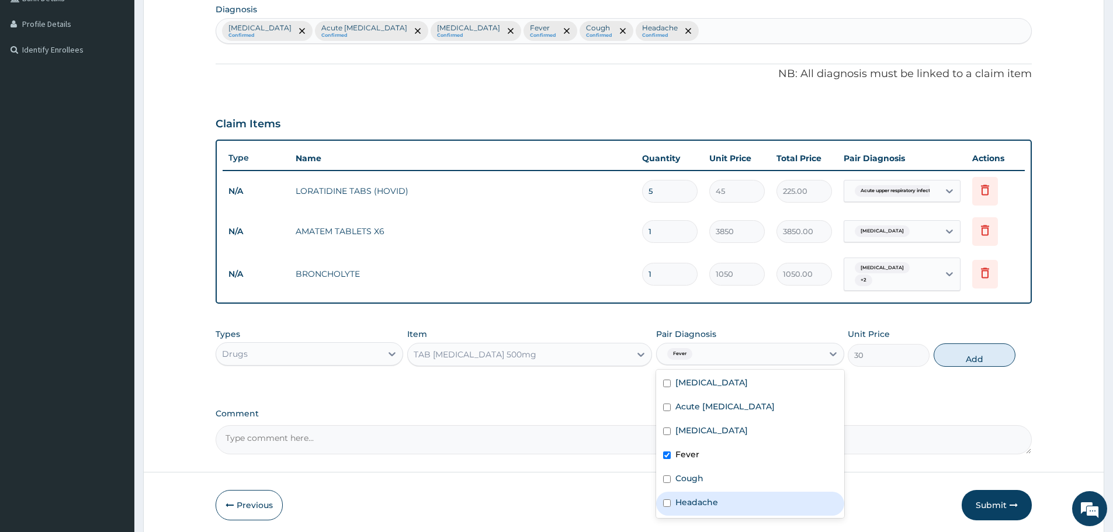
click at [693, 497] on label "Headache" at bounding box center [697, 503] width 43 height 12
checkbox input "true"
click at [967, 356] on button "Add" at bounding box center [975, 355] width 82 height 23
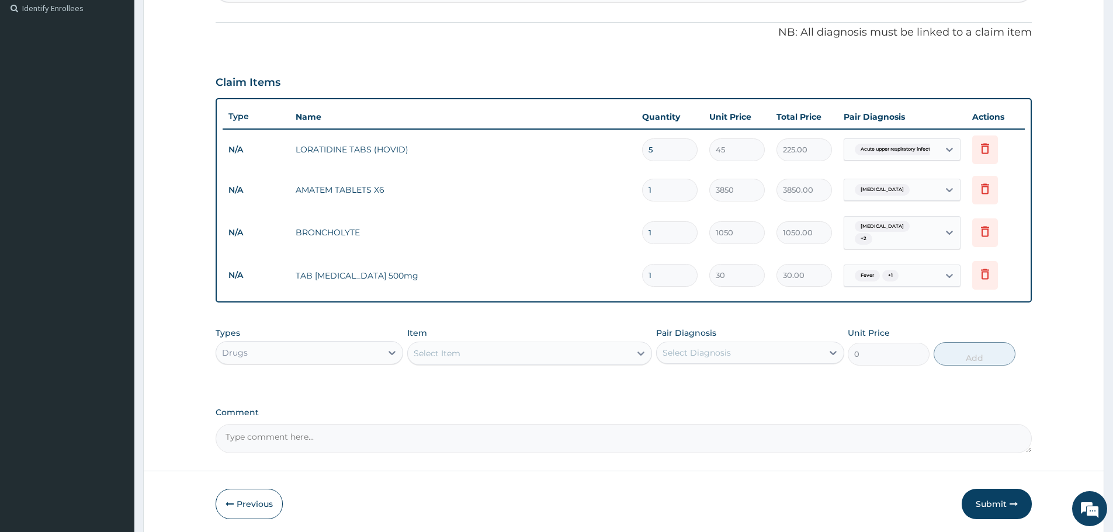
scroll to position [364, 0]
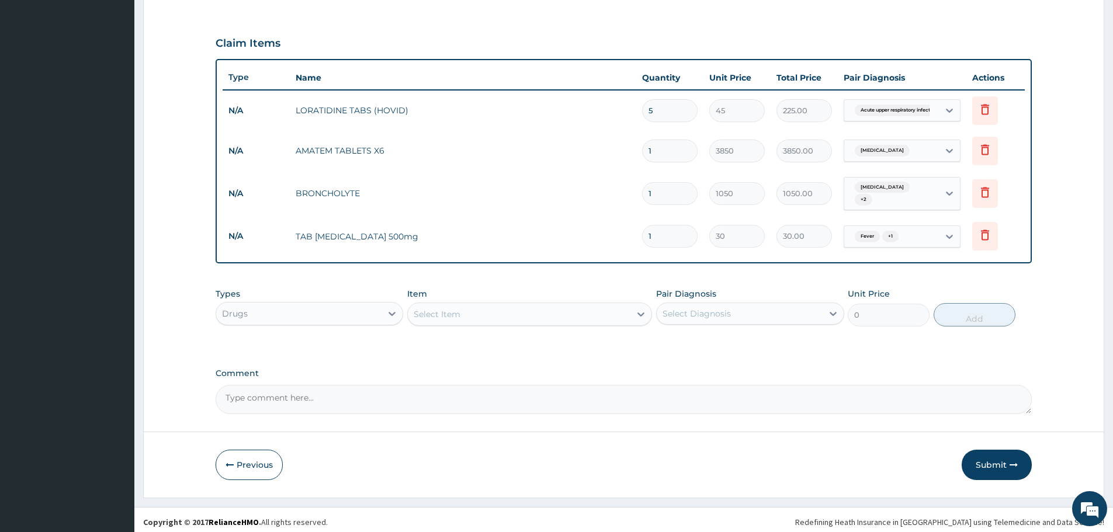
click at [347, 310] on div "Drugs" at bounding box center [298, 313] width 165 height 19
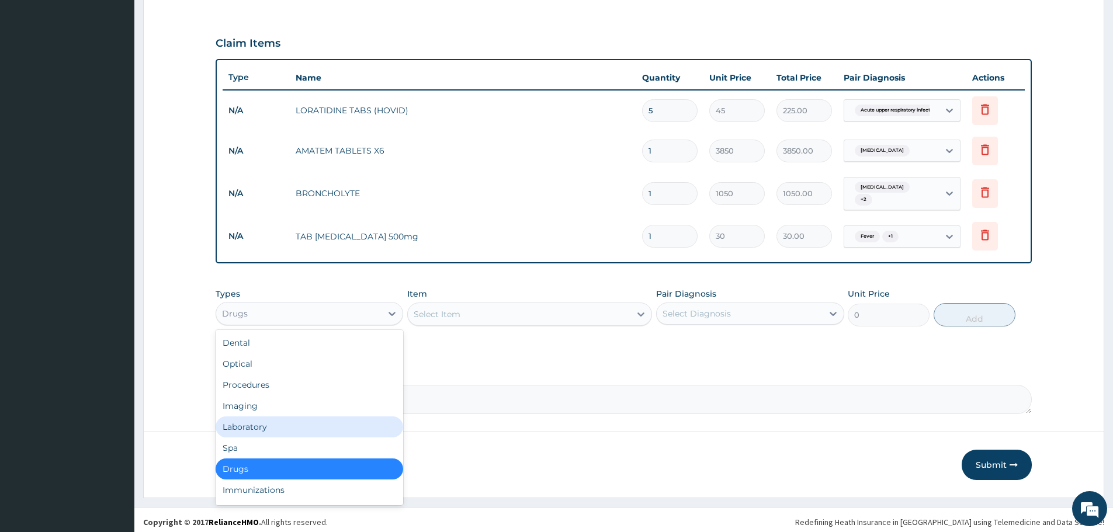
click at [277, 429] on div "Laboratory" at bounding box center [310, 427] width 188 height 21
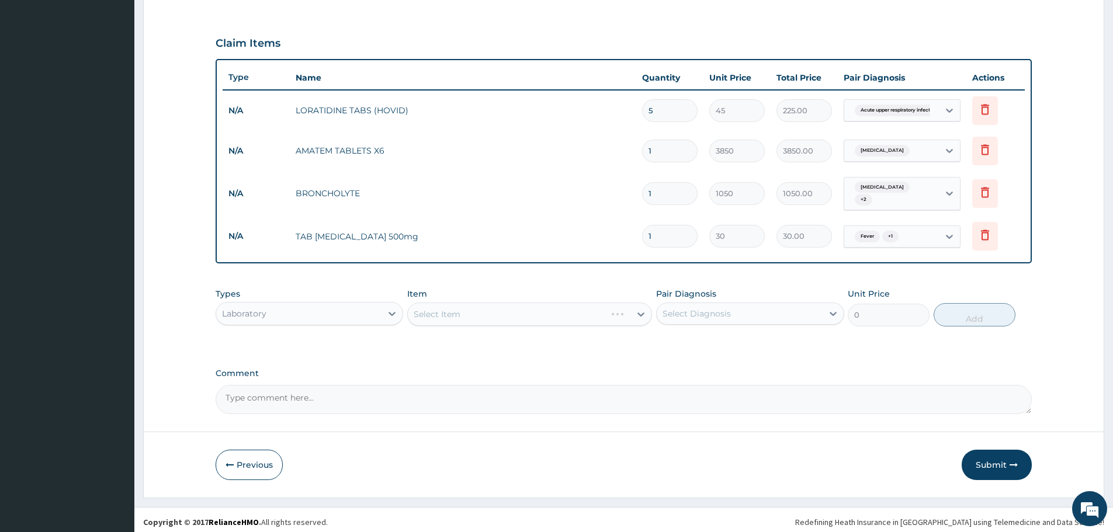
click at [571, 311] on div "Select Item" at bounding box center [529, 314] width 245 height 23
click at [609, 314] on div "Select Item" at bounding box center [529, 314] width 245 height 23
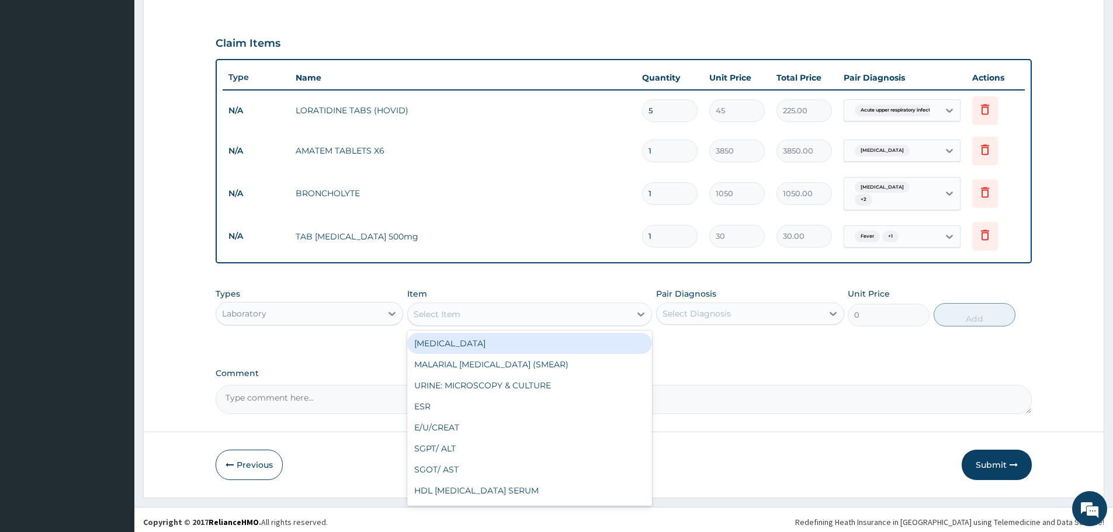
click at [549, 316] on div "Select Item" at bounding box center [519, 314] width 223 height 19
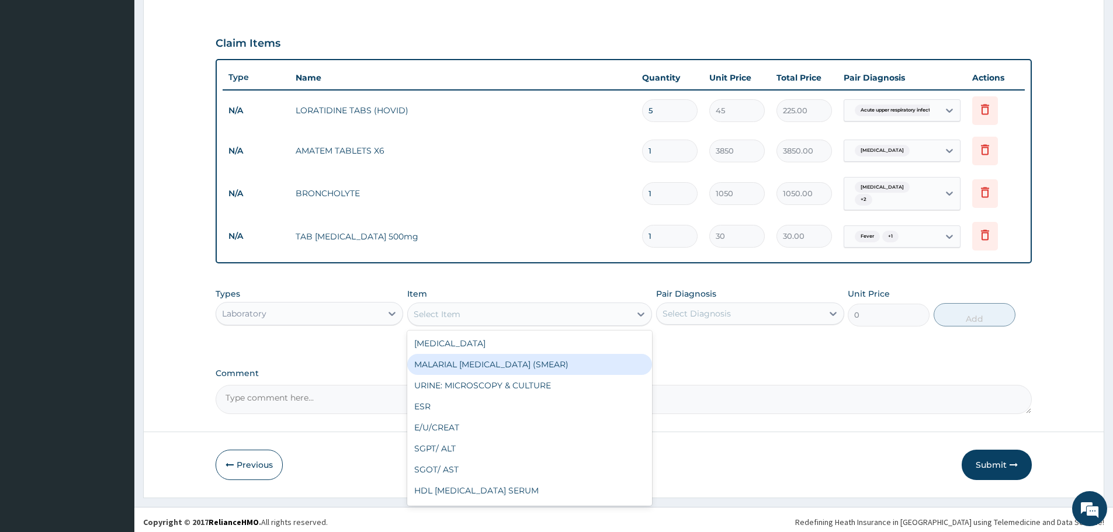
click at [503, 362] on div "MALARIAL PARASITE (SMEAR)" at bounding box center [529, 364] width 245 height 21
type input "2000"
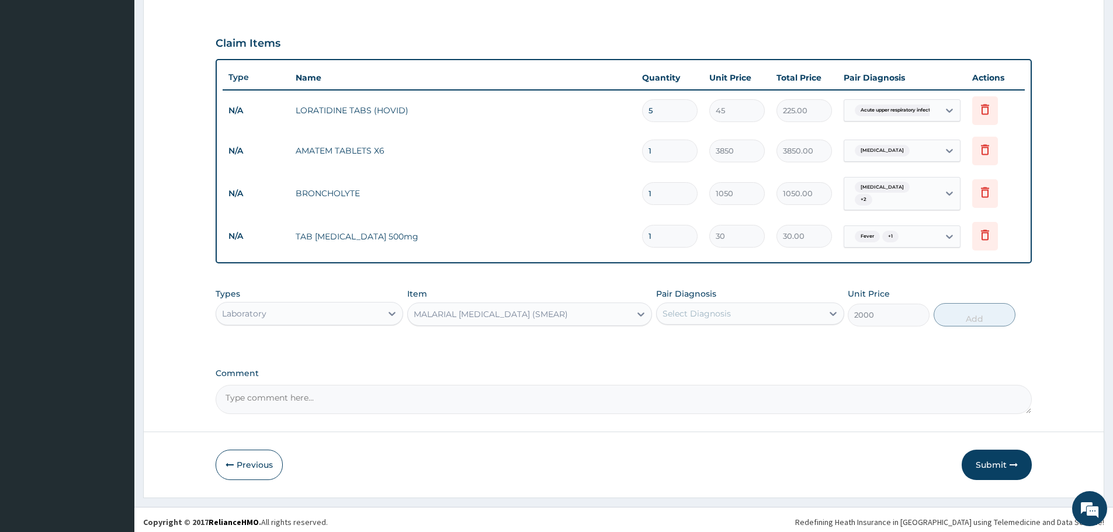
click at [687, 308] on div "Select Diagnosis" at bounding box center [697, 314] width 68 height 12
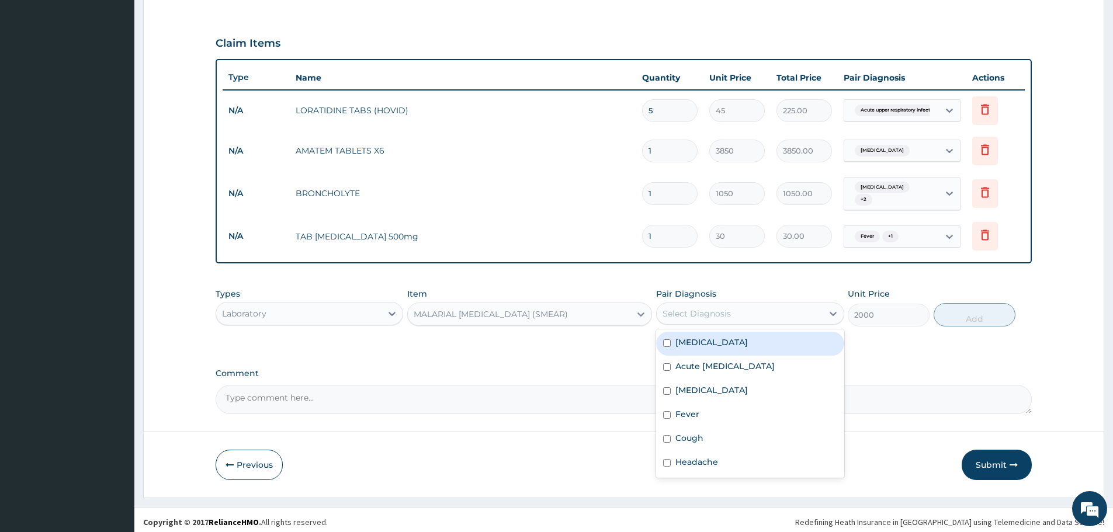
click at [694, 337] on label "Malaria" at bounding box center [712, 343] width 72 height 12
checkbox input "true"
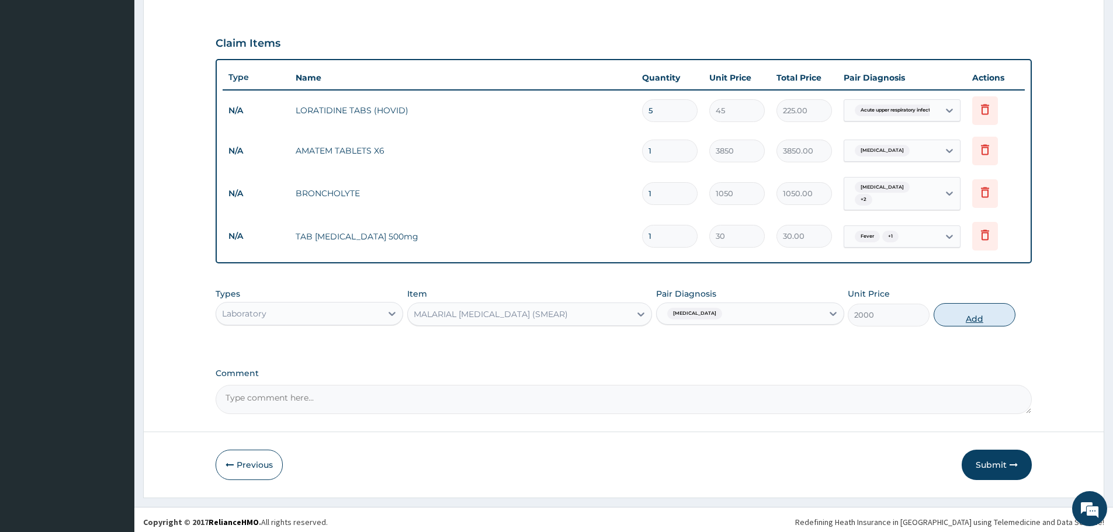
click at [970, 309] on button "Add" at bounding box center [975, 314] width 82 height 23
type input "0"
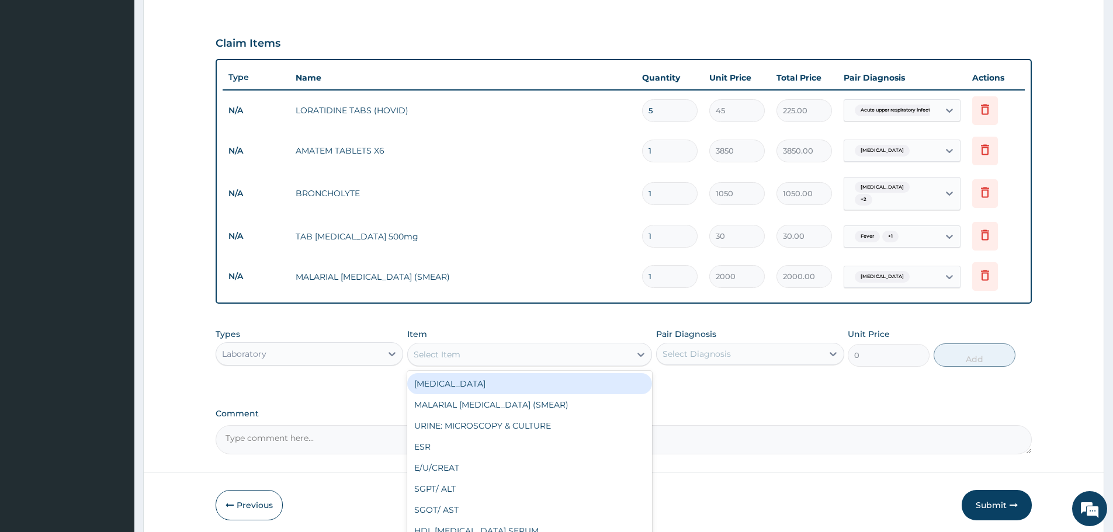
click at [517, 352] on div "Select Item" at bounding box center [519, 354] width 223 height 19
type input "FBC"
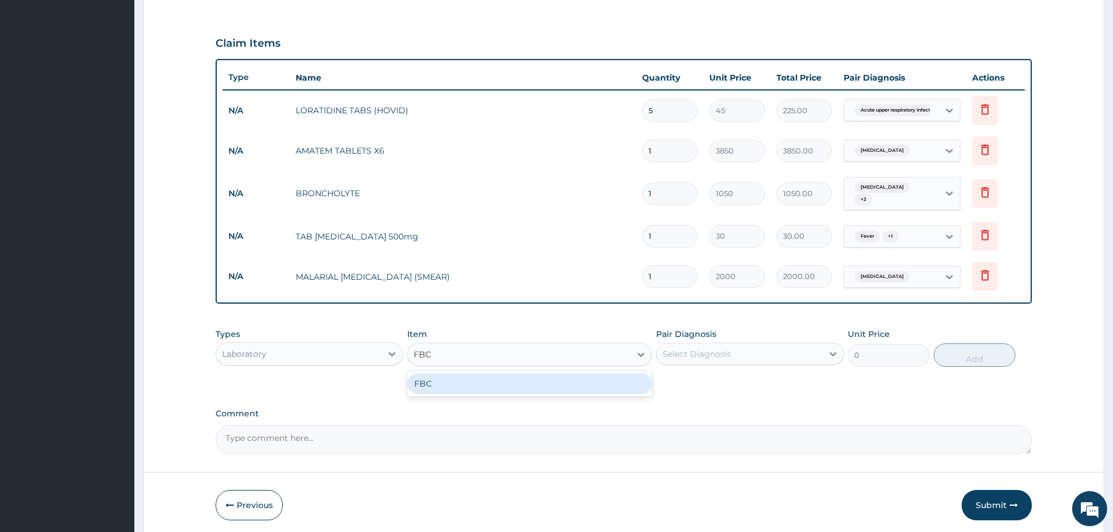
click at [497, 376] on div "FBC" at bounding box center [529, 383] width 245 height 21
type input "5940"
click at [723, 349] on div "Select Diagnosis" at bounding box center [697, 354] width 68 height 12
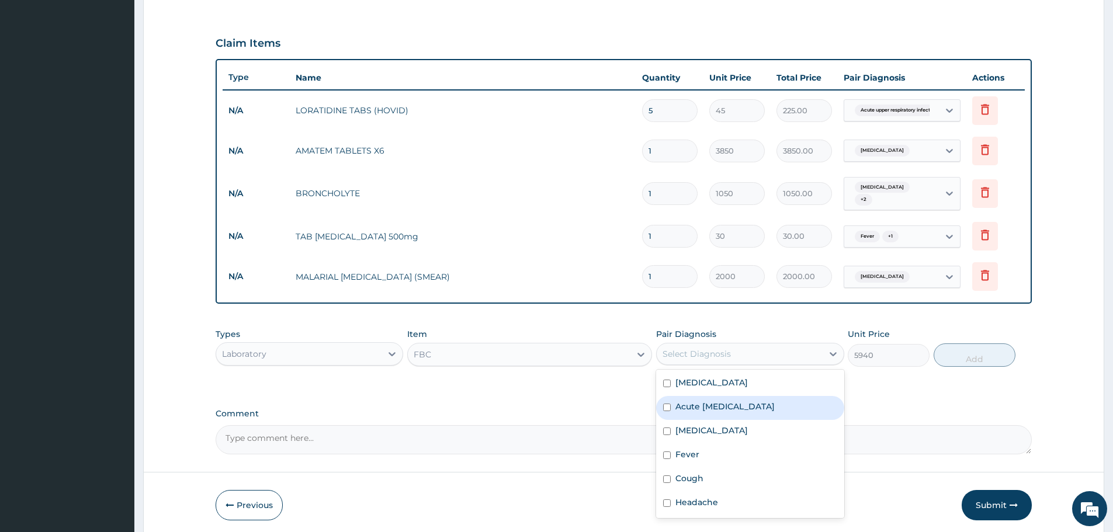
click at [714, 406] on label "Acute upper respiratory infection" at bounding box center [725, 407] width 99 height 12
checkbox input "true"
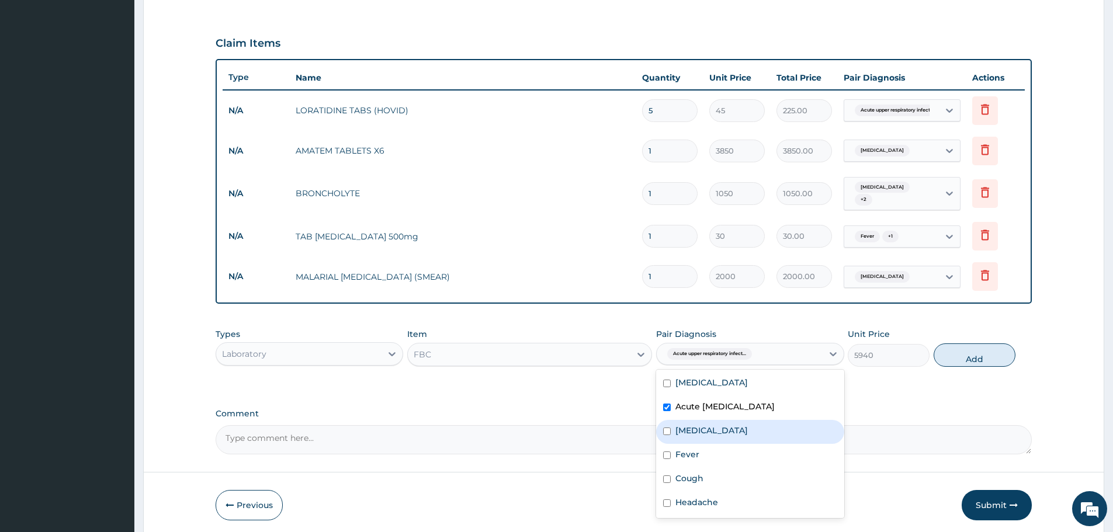
click at [715, 431] on label "Nasal congestion" at bounding box center [712, 431] width 72 height 12
checkbox input "true"
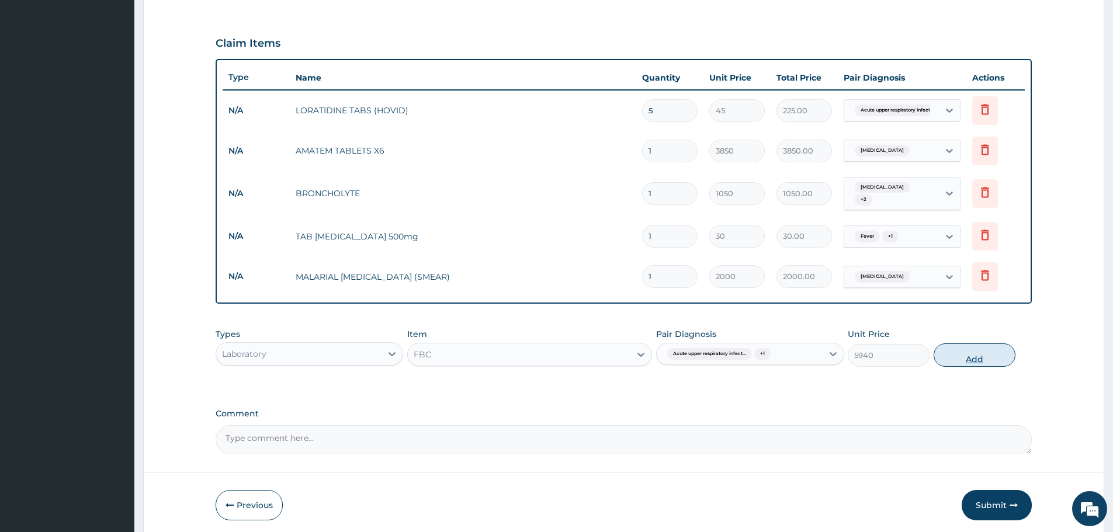
click at [974, 357] on button "Add" at bounding box center [975, 355] width 82 height 23
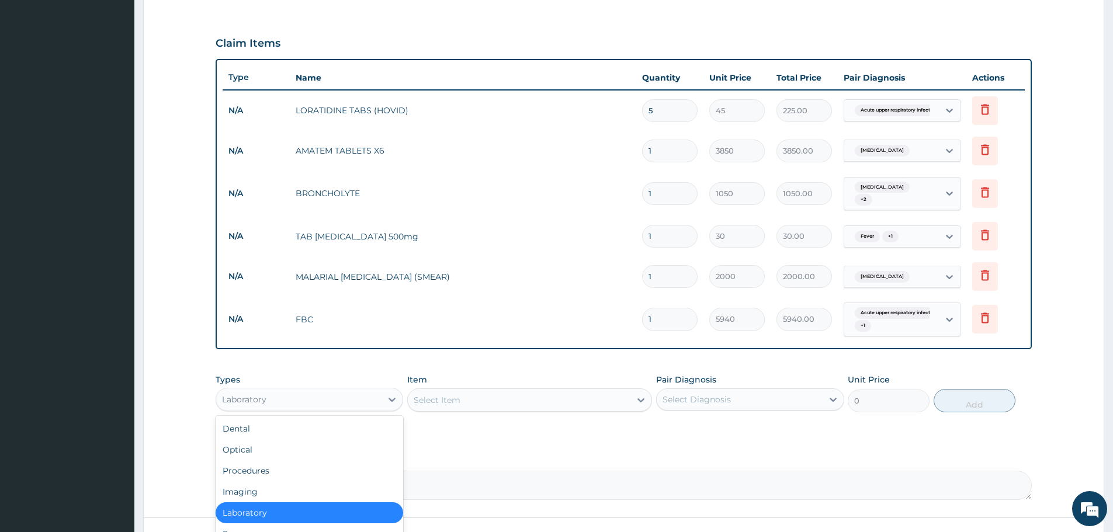
drag, startPoint x: 345, startPoint y: 401, endPoint x: 339, endPoint y: 401, distance: 6.4
click at [345, 401] on div "Laboratory" at bounding box center [298, 399] width 165 height 19
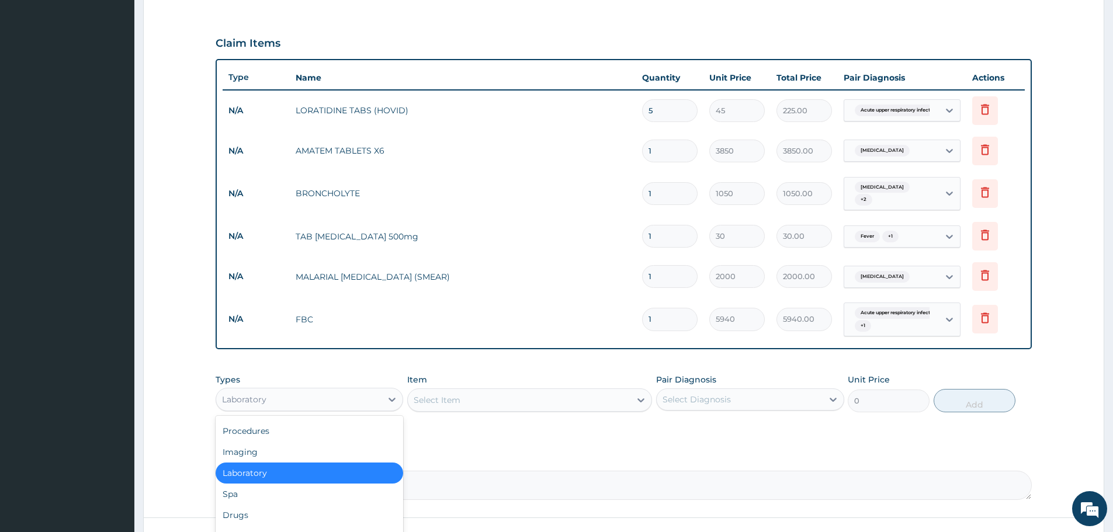
scroll to position [0, 0]
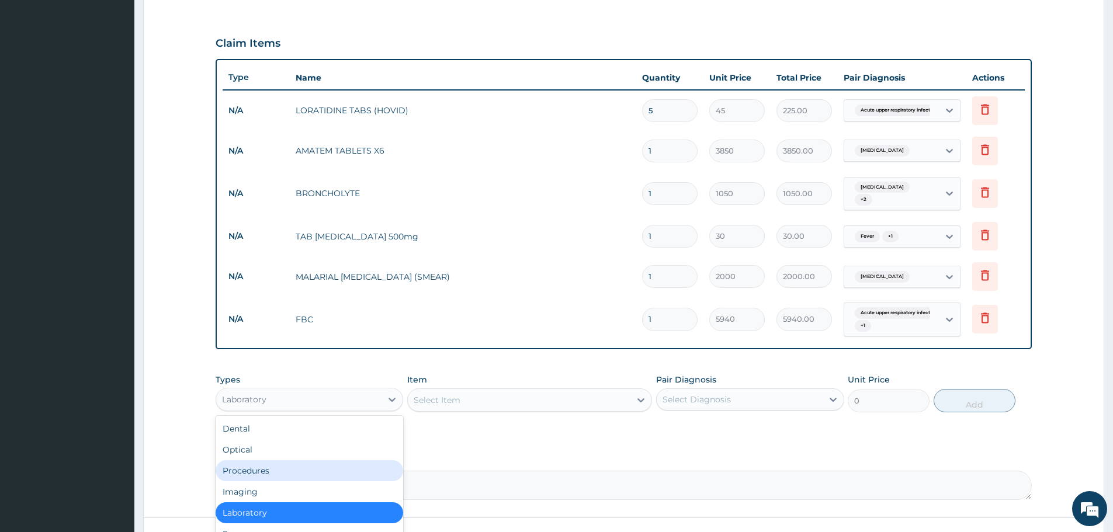
click at [270, 460] on div "Procedures" at bounding box center [310, 470] width 188 height 21
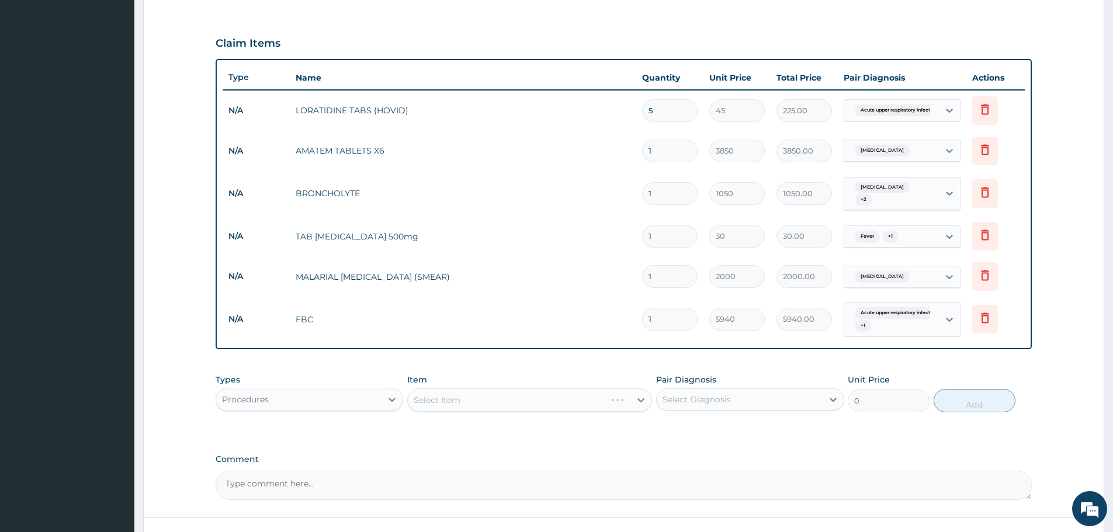
click at [519, 393] on div "Select Item" at bounding box center [529, 400] width 245 height 23
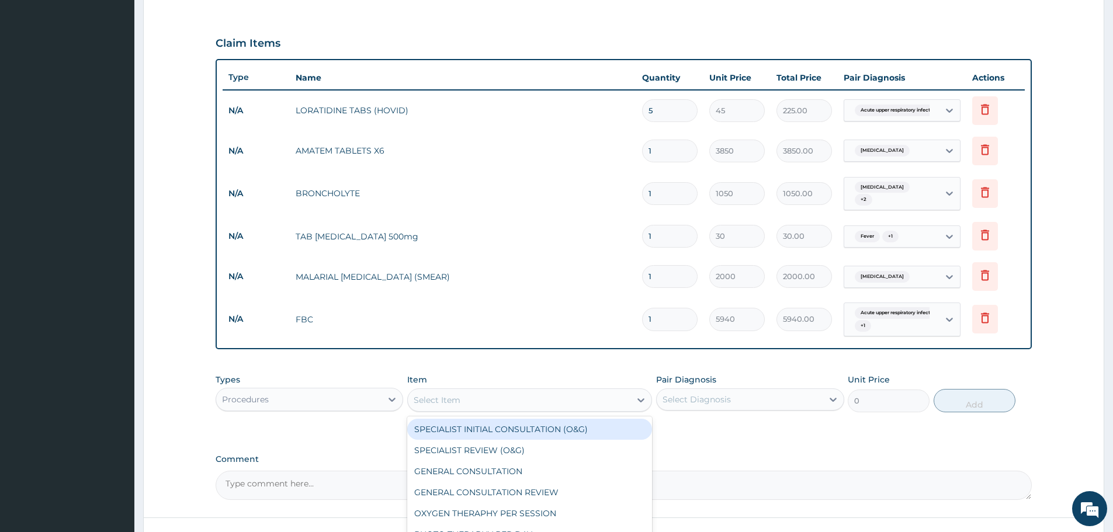
click at [611, 395] on div "Select Item" at bounding box center [519, 400] width 223 height 19
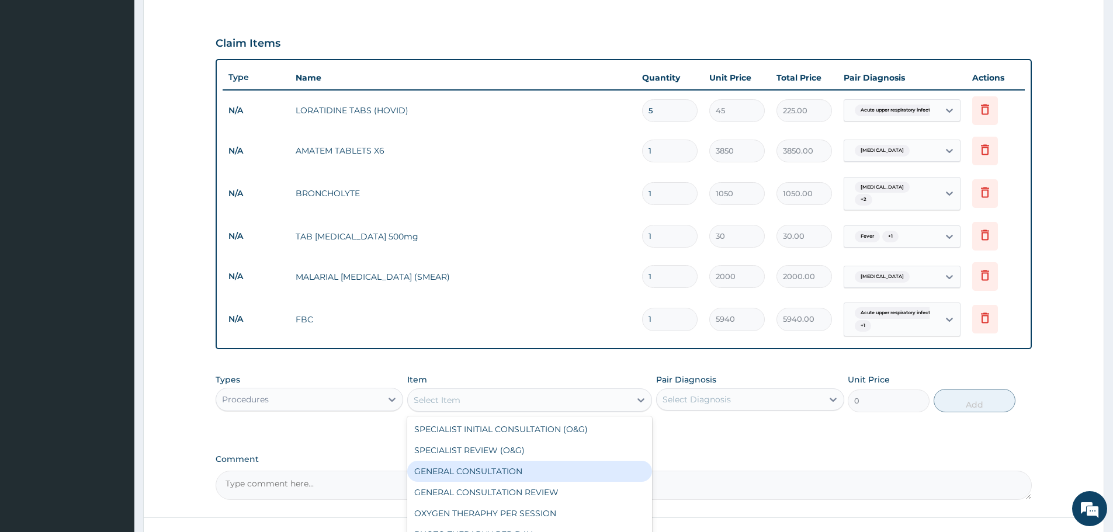
click at [501, 467] on div "GENERAL CONSULTATION" at bounding box center [529, 471] width 245 height 21
type input "3000"
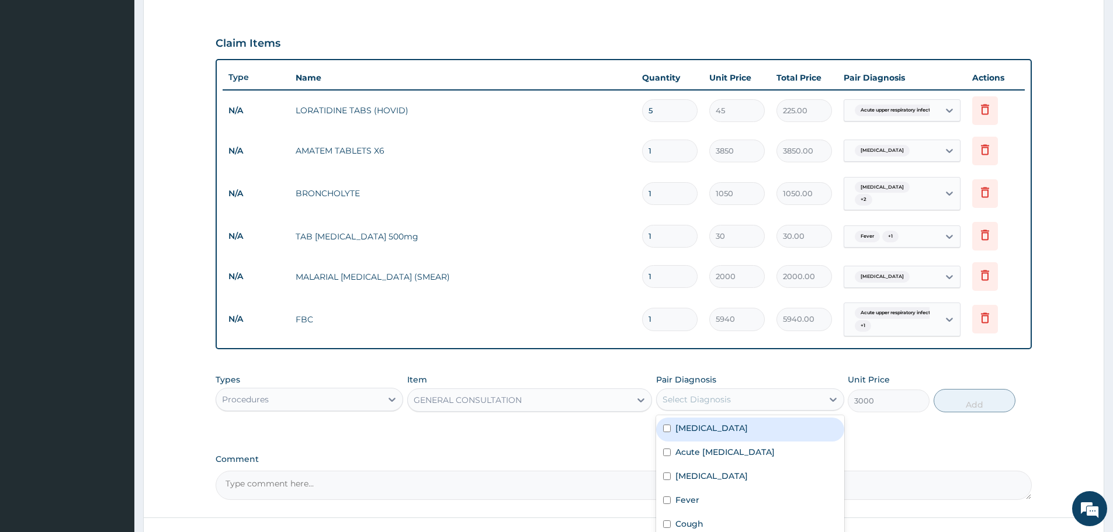
click at [767, 393] on div "Select Diagnosis" at bounding box center [739, 399] width 165 height 19
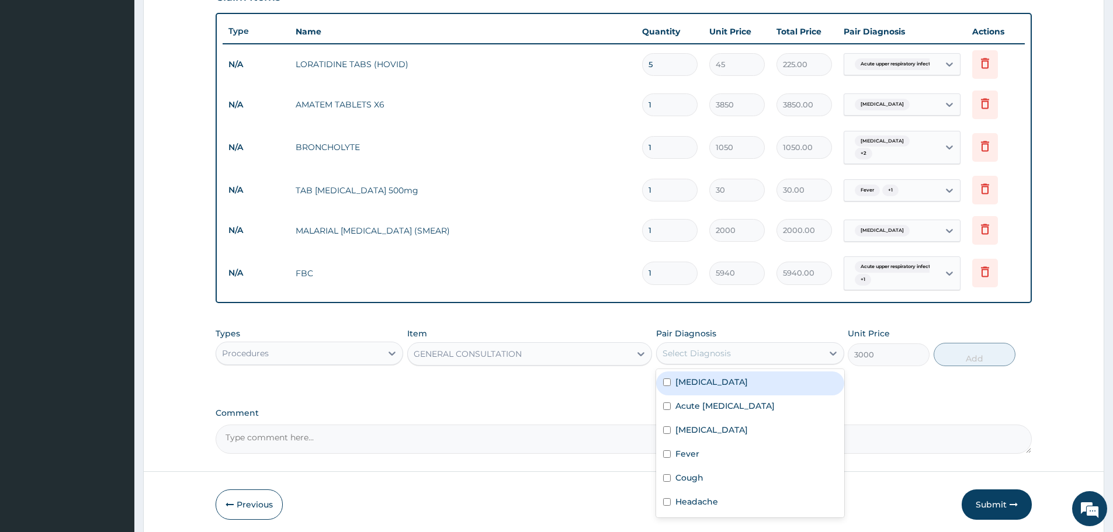
scroll to position [449, 0]
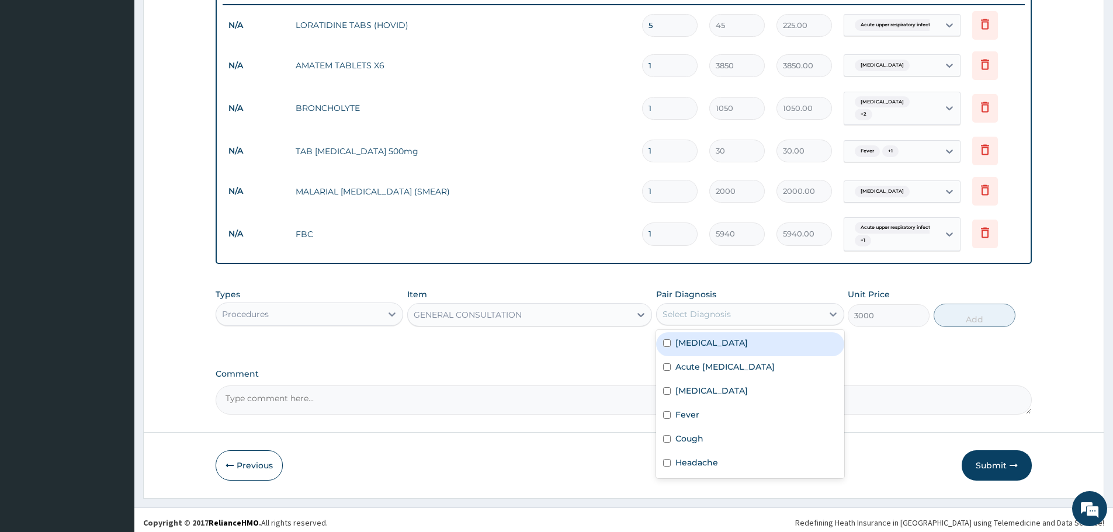
click at [695, 337] on label "Malaria" at bounding box center [712, 343] width 72 height 12
checkbox input "true"
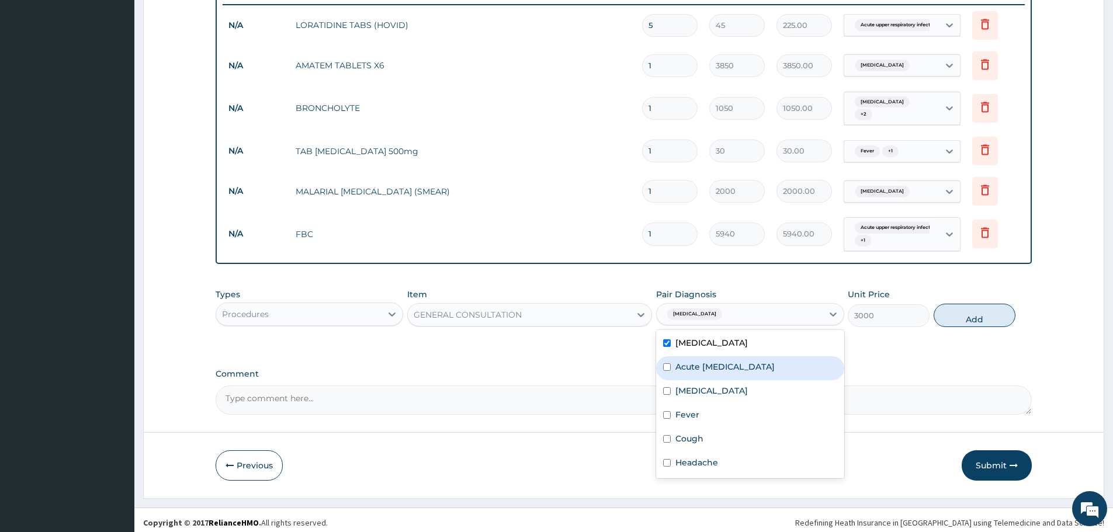
click at [688, 369] on div "Acute upper respiratory infection" at bounding box center [750, 368] width 188 height 24
checkbox input "true"
click at [686, 390] on label "Nasal congestion" at bounding box center [712, 391] width 72 height 12
checkbox input "true"
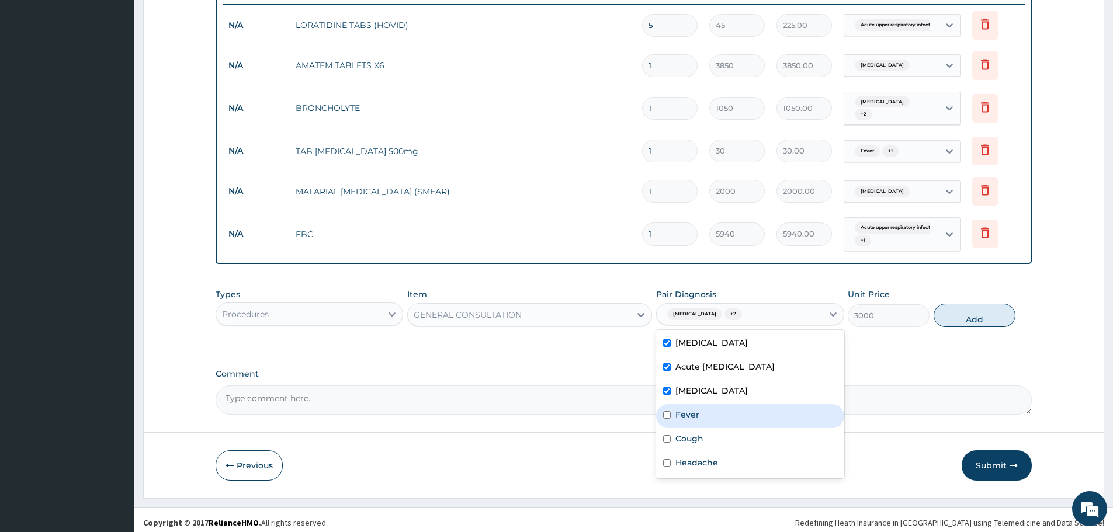
click at [691, 411] on label "Fever" at bounding box center [688, 415] width 24 height 12
checkbox input "true"
click at [698, 438] on label "Cough" at bounding box center [690, 439] width 28 height 12
checkbox input "true"
click at [707, 467] on div "Headache" at bounding box center [750, 464] width 188 height 24
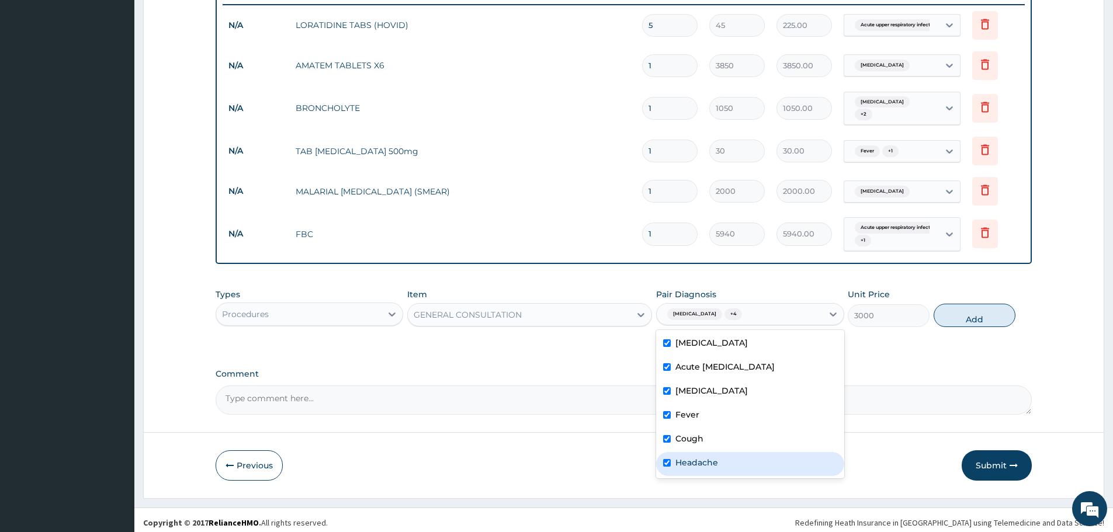
checkbox input "true"
click at [991, 313] on button "Add" at bounding box center [975, 315] width 82 height 23
type input "0"
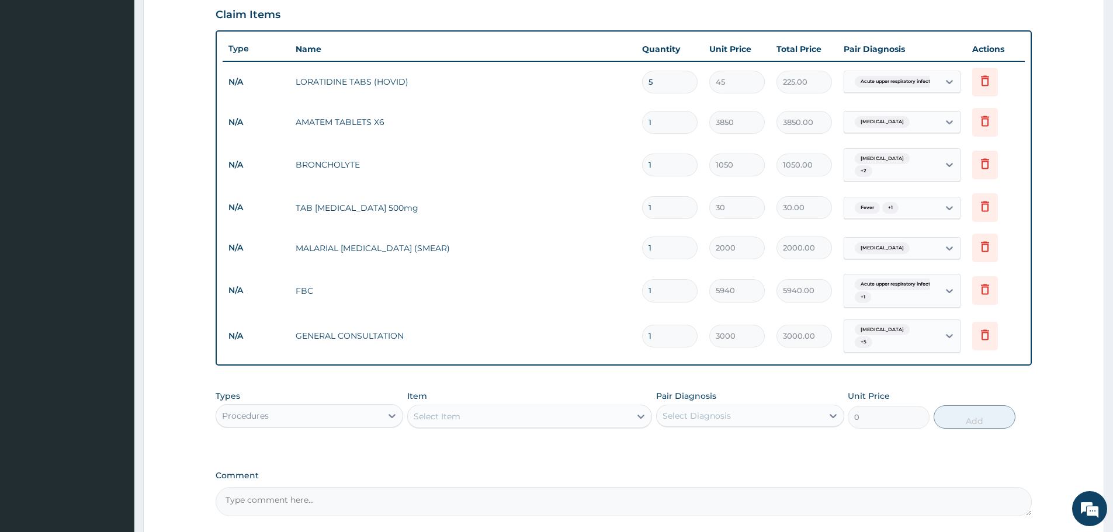
scroll to position [490, 0]
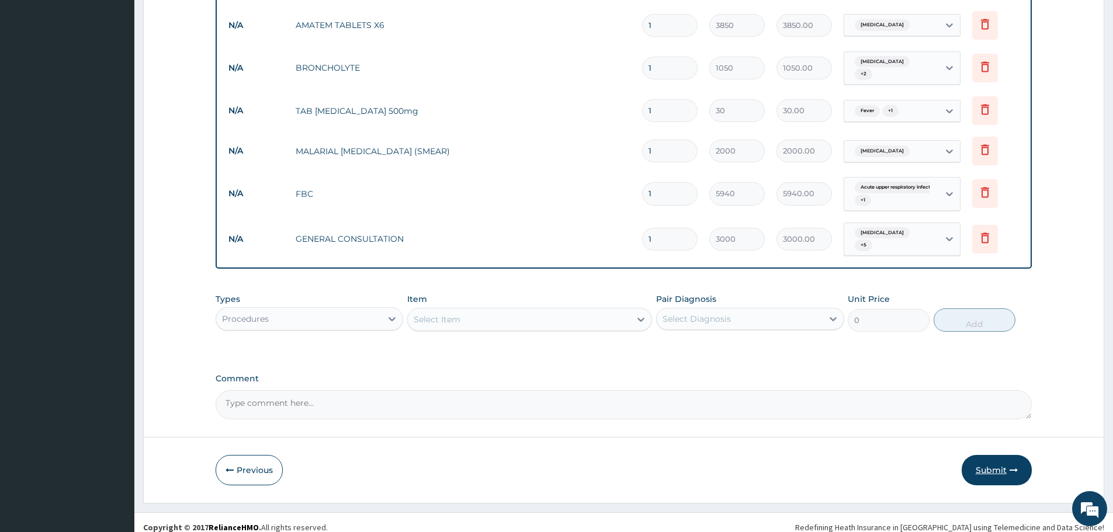
click at [1005, 460] on button "Submit" at bounding box center [997, 470] width 70 height 30
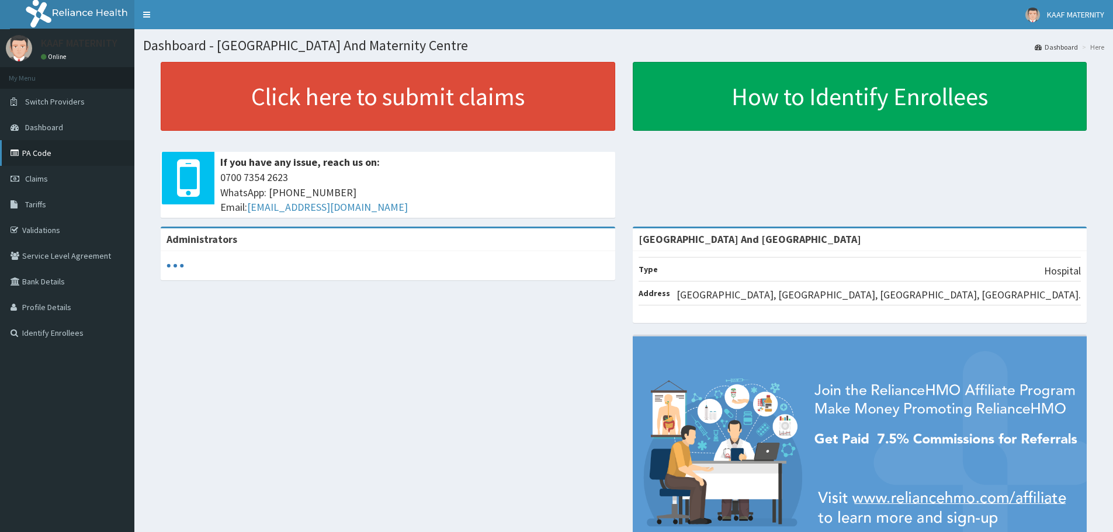
click at [41, 154] on link "PA Code" at bounding box center [67, 153] width 134 height 26
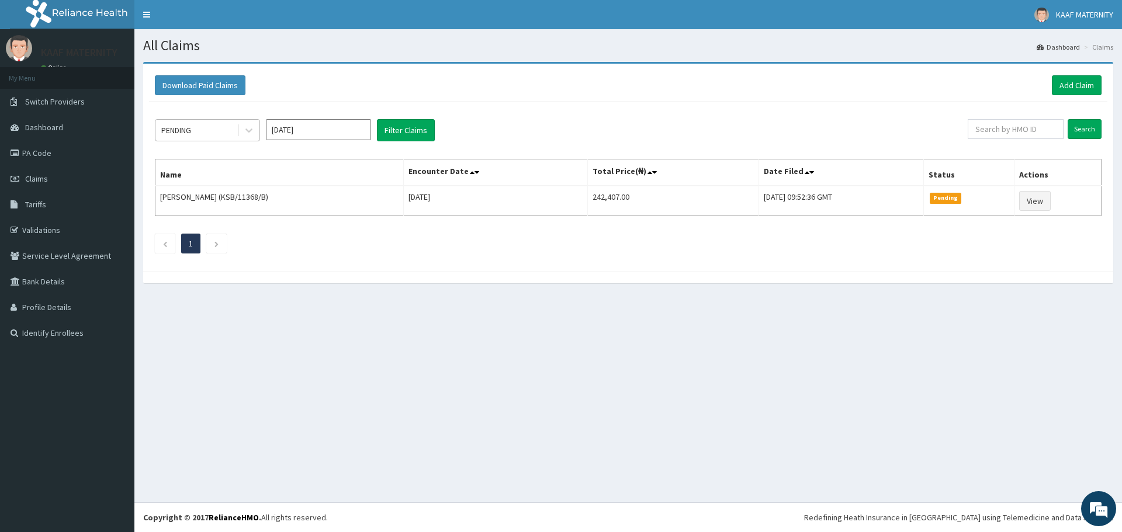
click at [195, 123] on div "PENDING" at bounding box center [195, 130] width 81 height 19
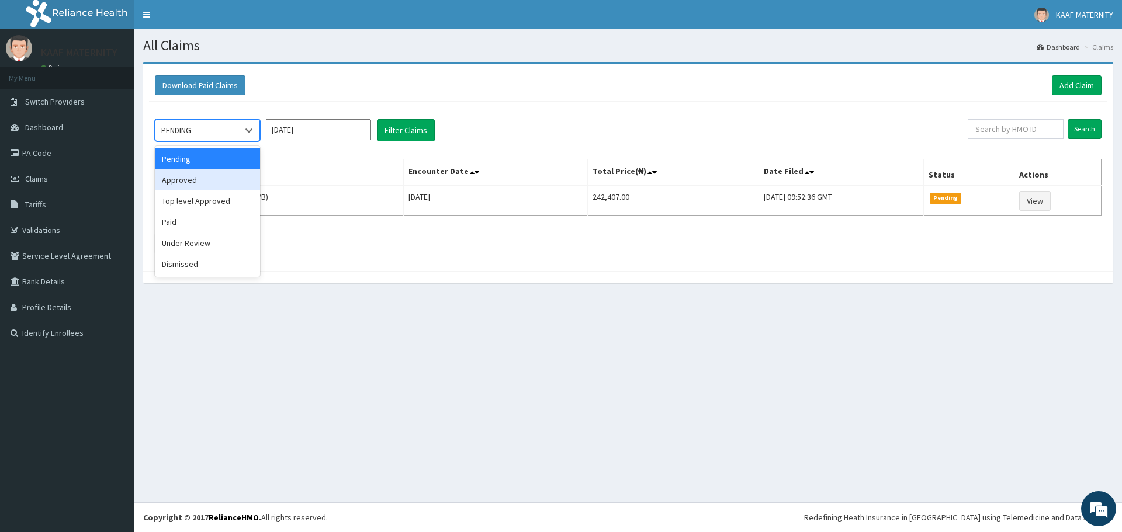
click at [205, 188] on div "Approved" at bounding box center [207, 179] width 105 height 21
click at [212, 129] on div "Approved" at bounding box center [195, 130] width 81 height 19
drag, startPoint x: 206, startPoint y: 175, endPoint x: 276, endPoint y: 173, distance: 70.2
click at [206, 175] on div "Approved" at bounding box center [207, 179] width 105 height 21
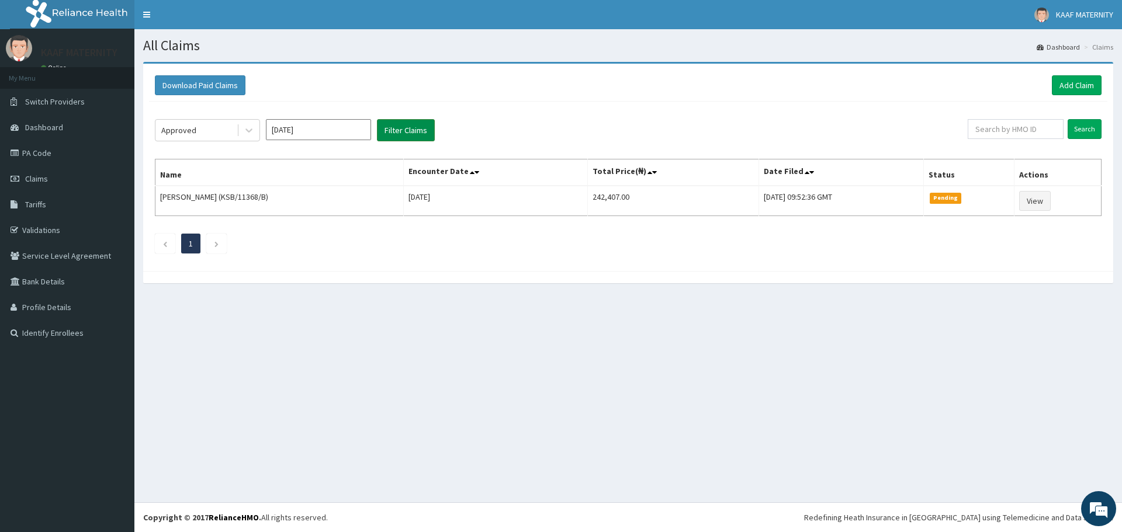
click at [398, 129] on button "Filter Claims" at bounding box center [406, 130] width 58 height 22
click at [1082, 84] on link "Add Claim" at bounding box center [1077, 85] width 50 height 20
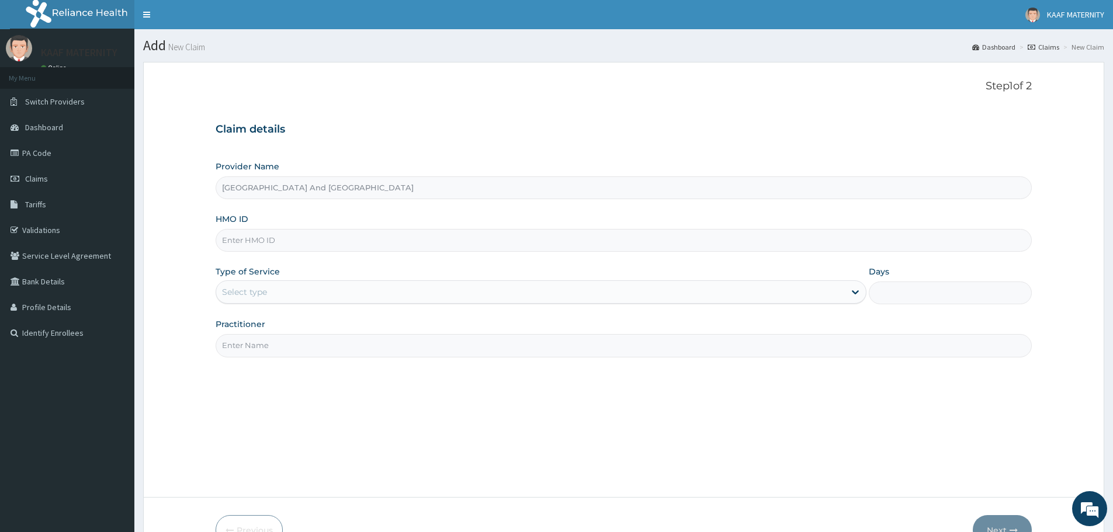
click at [271, 237] on input "HMO ID" at bounding box center [624, 240] width 816 height 23
paste input "SFX/10001/B"
type input "SFX/10001/B"
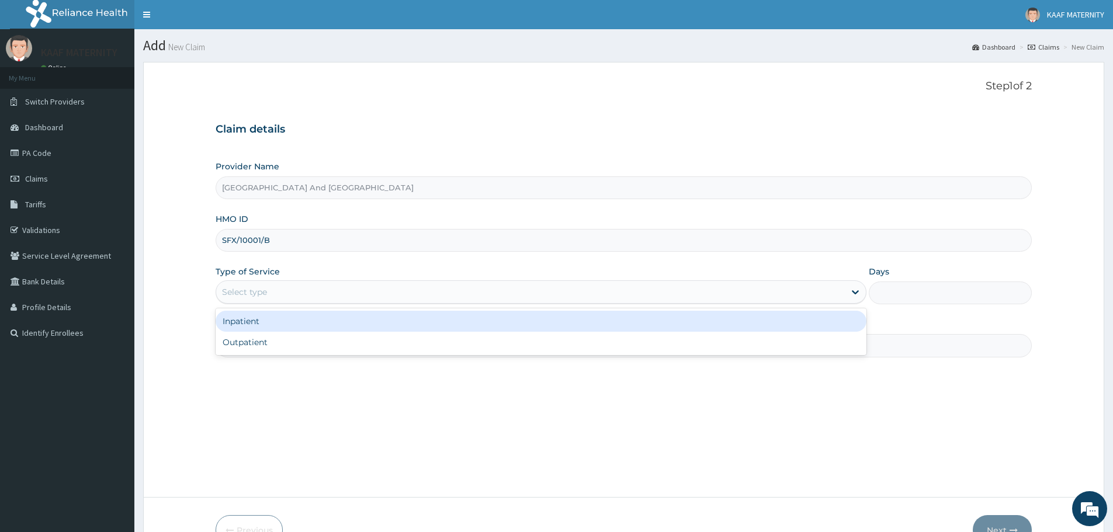
click at [284, 297] on div "Select type" at bounding box center [530, 292] width 629 height 19
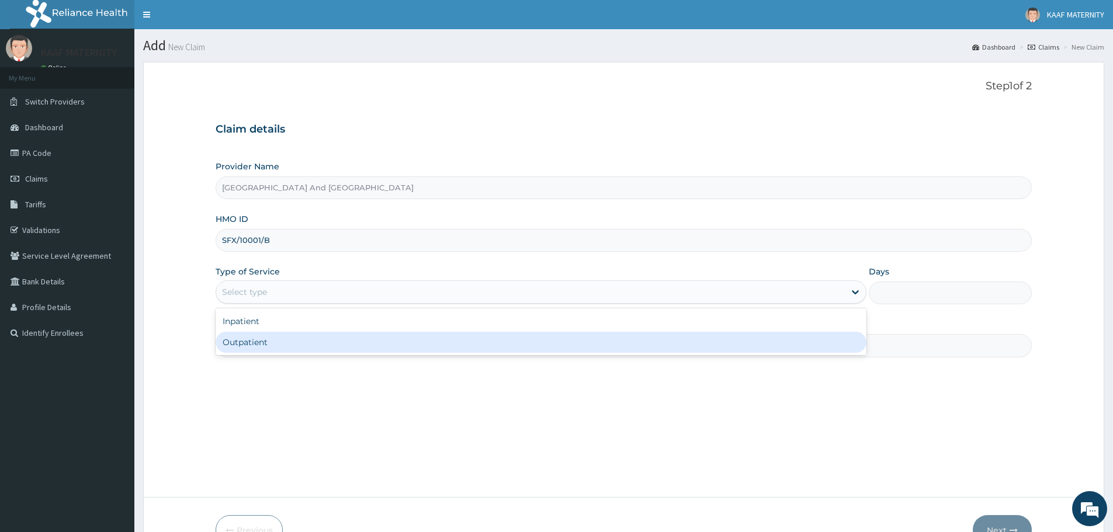
click at [270, 354] on div "Inpatient Outpatient" at bounding box center [541, 332] width 651 height 47
click at [274, 338] on div "Outpatient" at bounding box center [541, 342] width 651 height 21
type input "1"
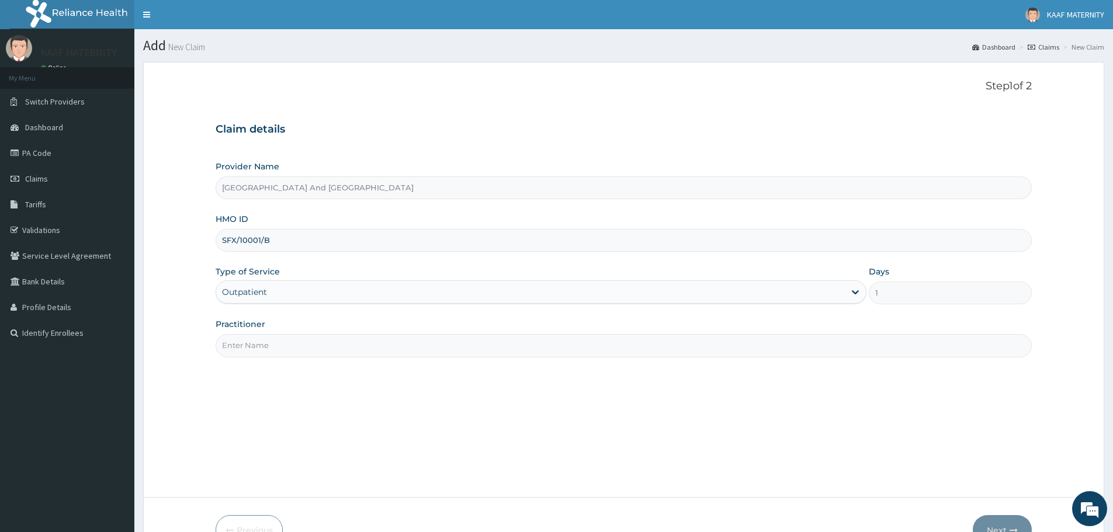
click at [282, 348] on input "Practitioner" at bounding box center [624, 345] width 816 height 23
type input "DR ODESEYE"
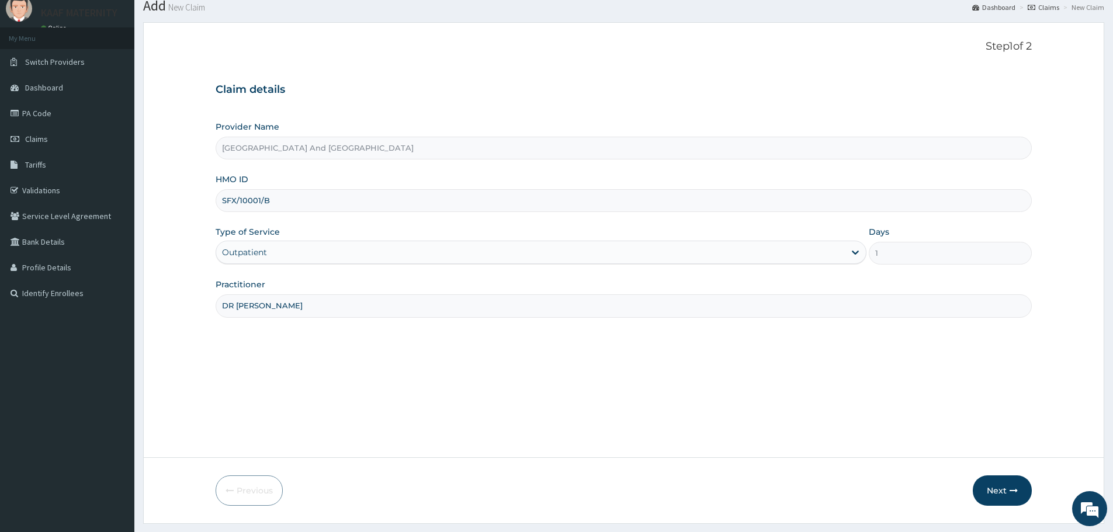
scroll to position [70, 0]
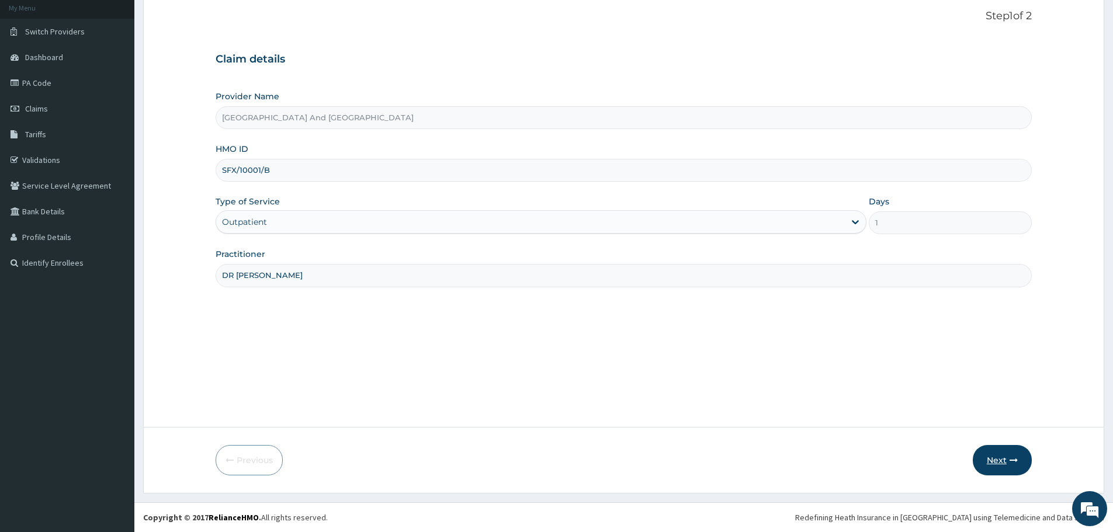
click at [990, 466] on button "Next" at bounding box center [1002, 460] width 59 height 30
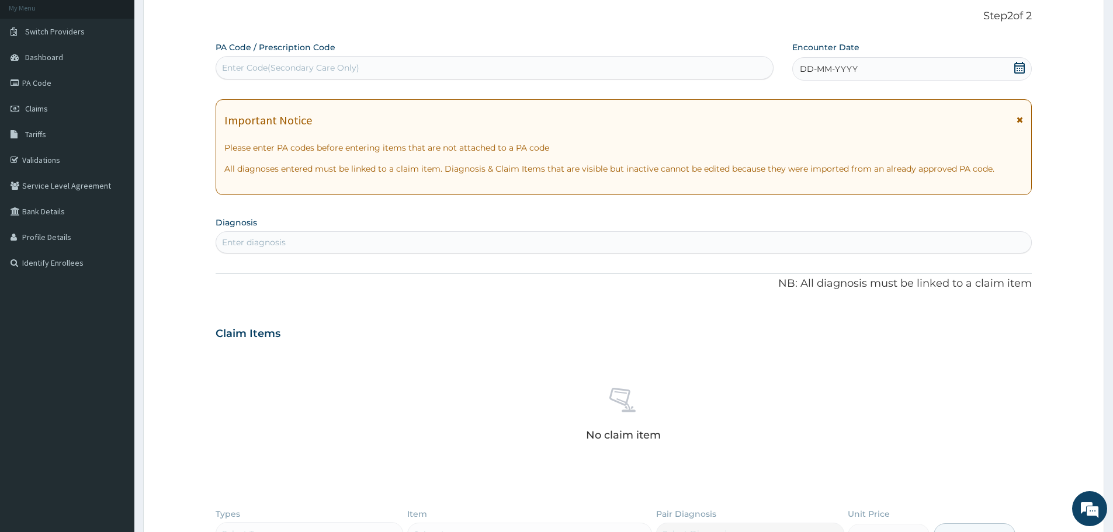
click at [331, 70] on div "Enter Code(Secondary Care Only)" at bounding box center [290, 68] width 137 height 12
paste input "PA/AEBA33"
type input "PA/AEBA33"
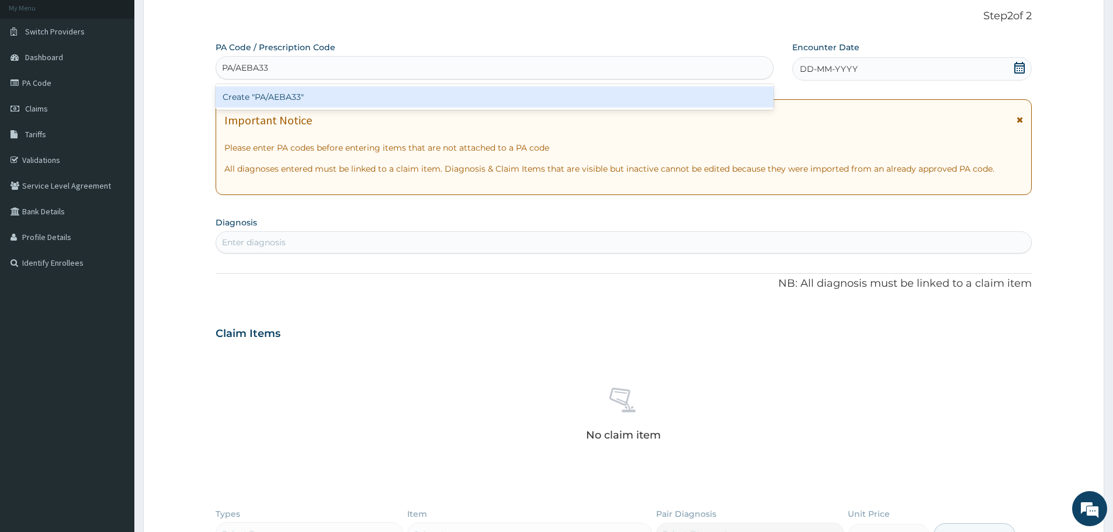
click at [319, 95] on div "Create "PA/AEBA33"" at bounding box center [495, 96] width 558 height 21
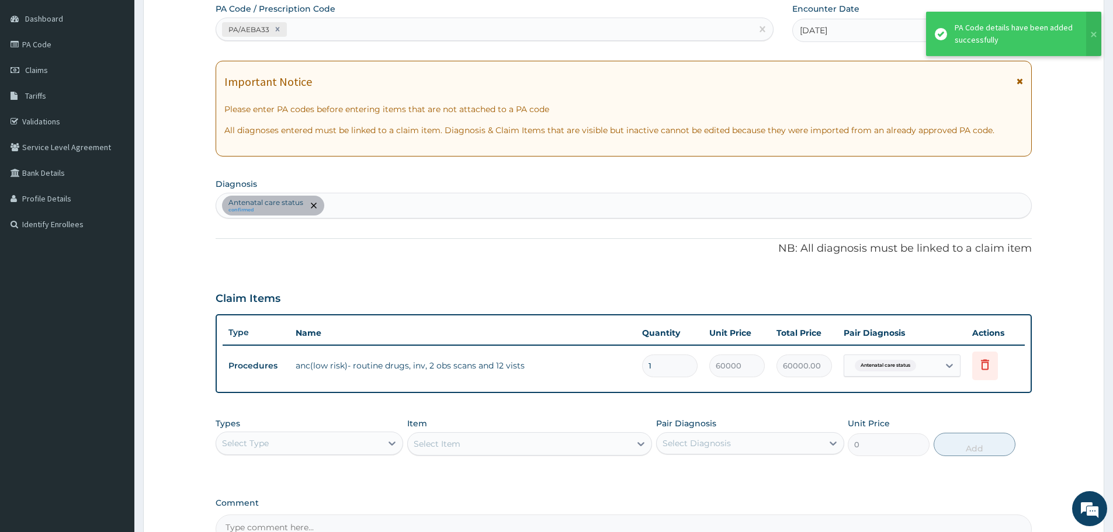
scroll to position [243, 0]
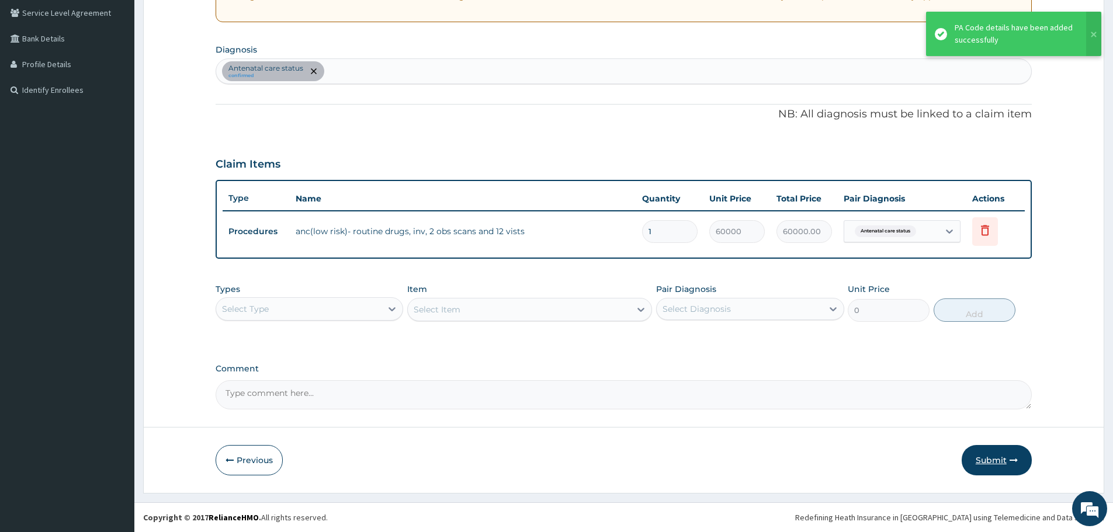
click at [1003, 459] on button "Submit" at bounding box center [997, 460] width 70 height 30
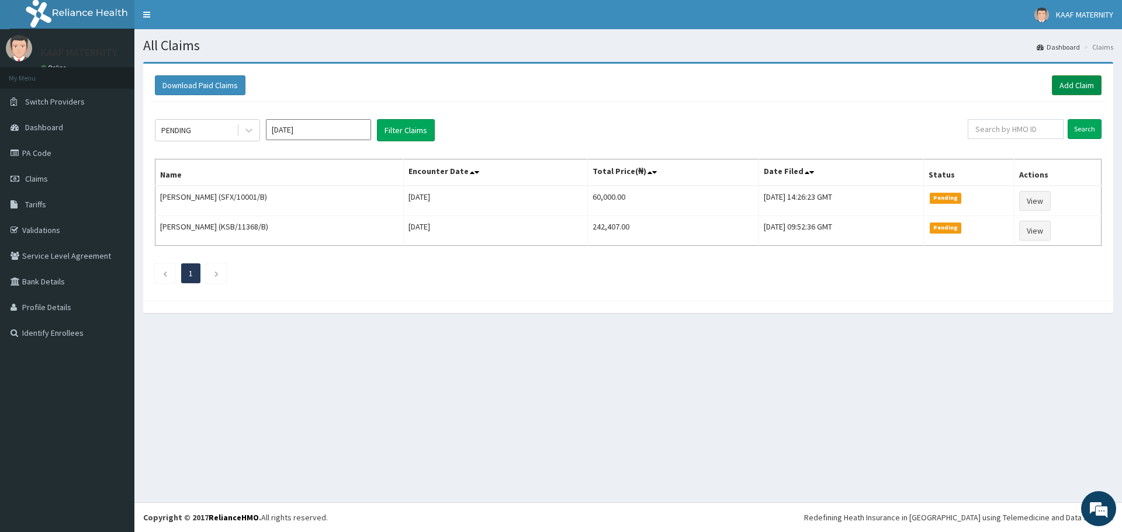
click at [1067, 88] on link "Add Claim" at bounding box center [1077, 85] width 50 height 20
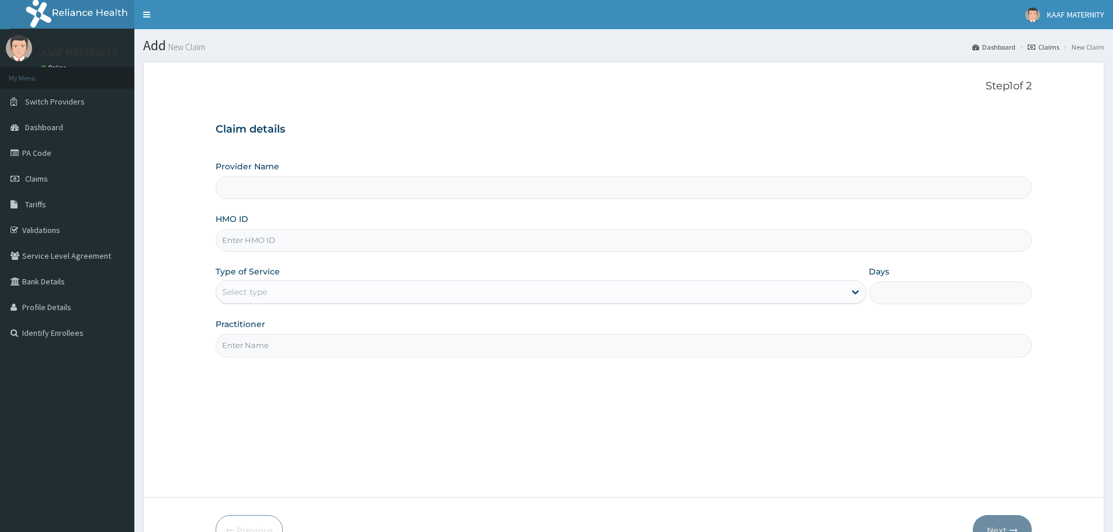
click at [280, 244] on input "HMO ID" at bounding box center [624, 240] width 816 height 23
type input "[GEOGRAPHIC_DATA] And [GEOGRAPHIC_DATA]"
type input "ETL/10027/B"
click at [292, 292] on div "Select type" at bounding box center [530, 292] width 629 height 19
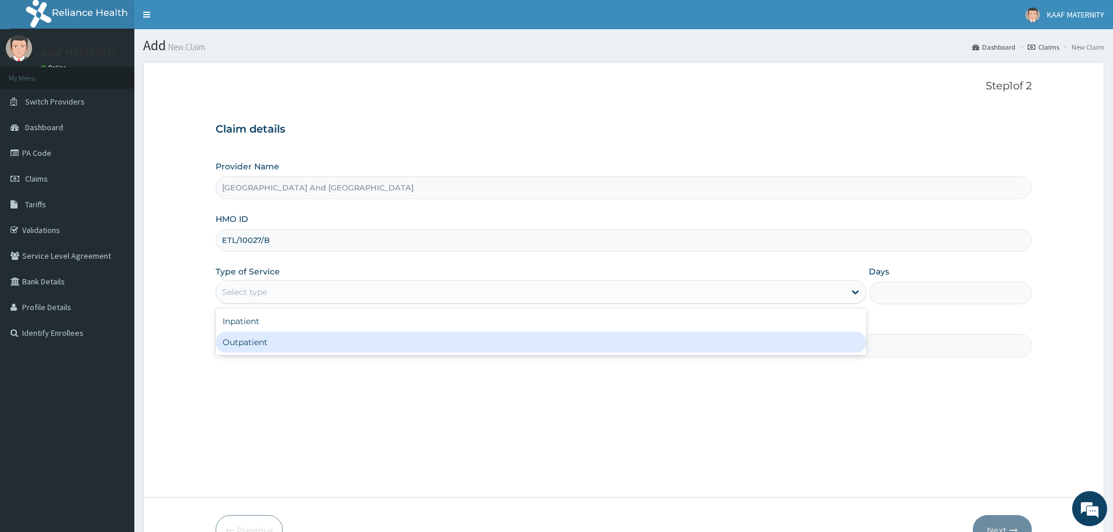
click at [270, 341] on div "Outpatient" at bounding box center [541, 342] width 651 height 21
type input "1"
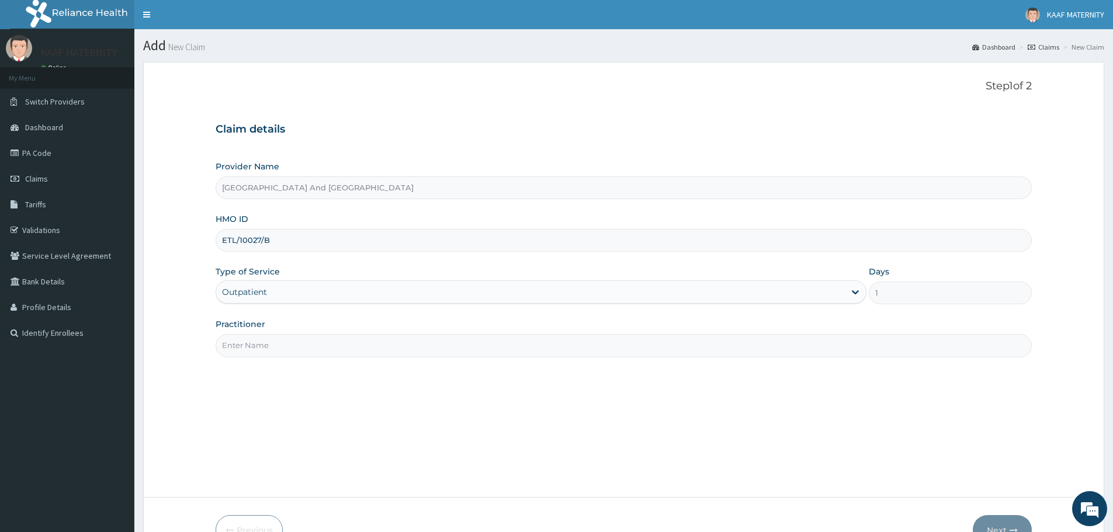
click at [279, 354] on input "Practitioner" at bounding box center [624, 345] width 816 height 23
type input "DR [PERSON_NAME]"
click at [1003, 525] on button "Next" at bounding box center [1002, 530] width 59 height 30
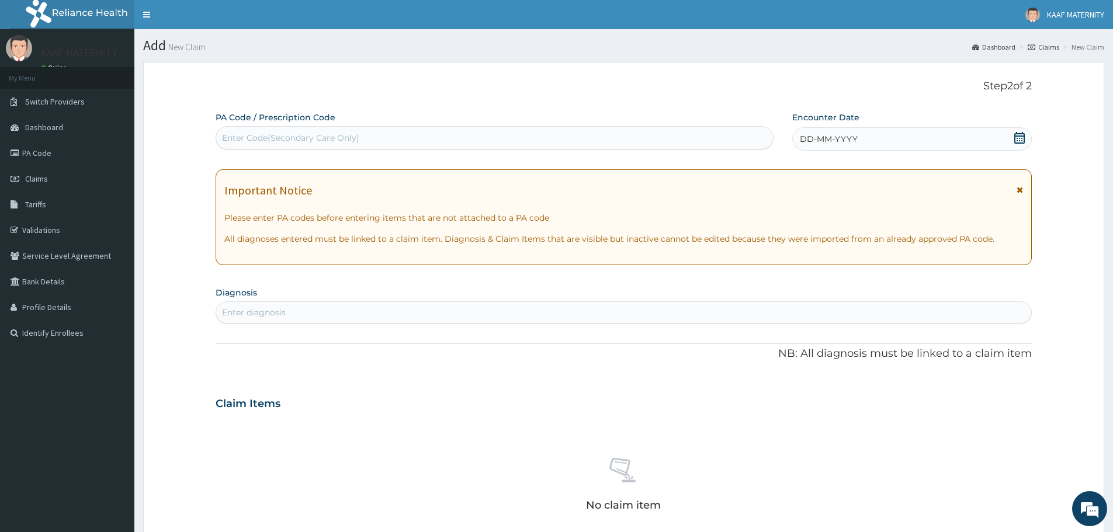
click at [302, 313] on div "Enter diagnosis" at bounding box center [623, 312] width 815 height 19
type input "GASTROENTERI"
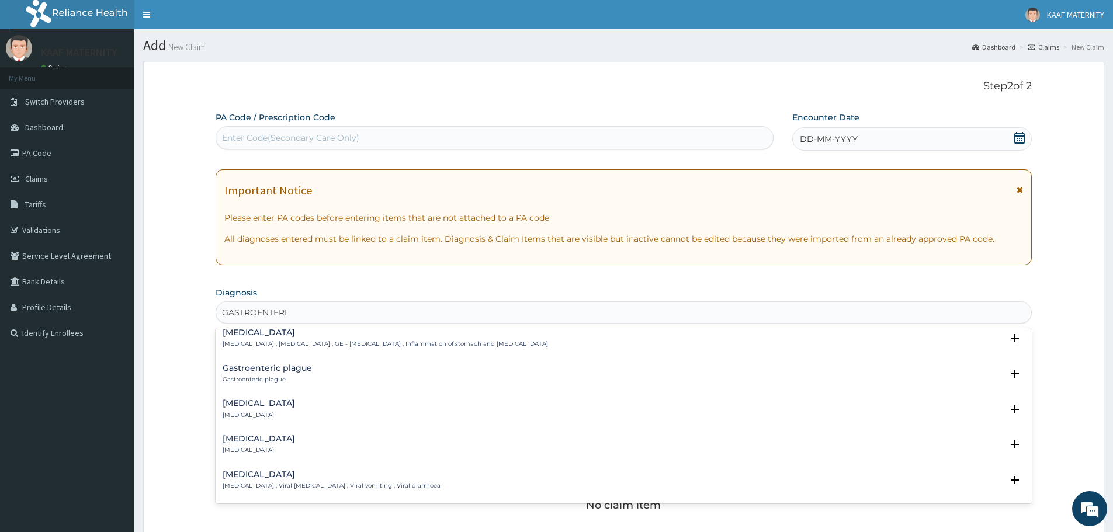
scroll to position [58, 0]
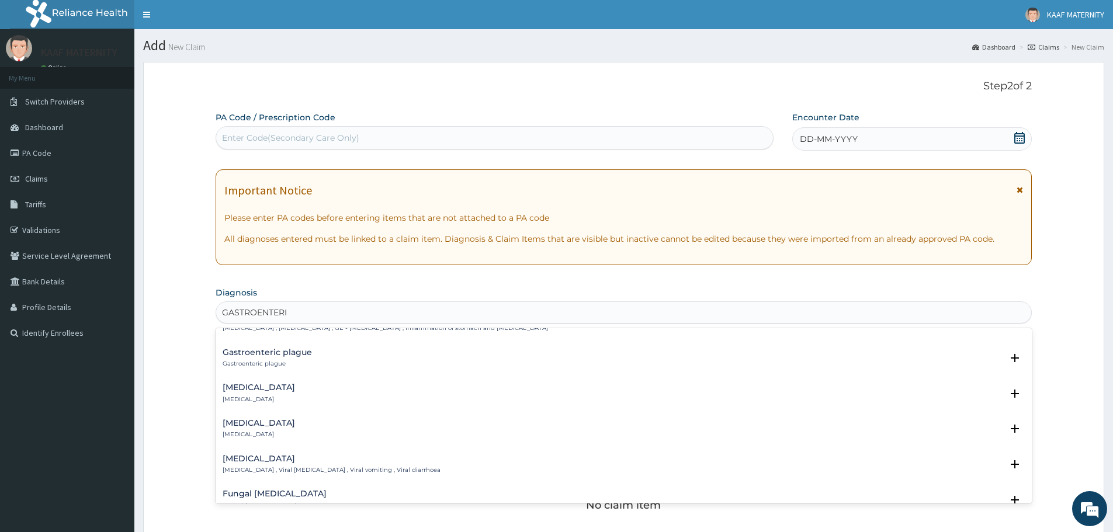
click at [274, 396] on p "[MEDICAL_DATA]" at bounding box center [259, 400] width 72 height 8
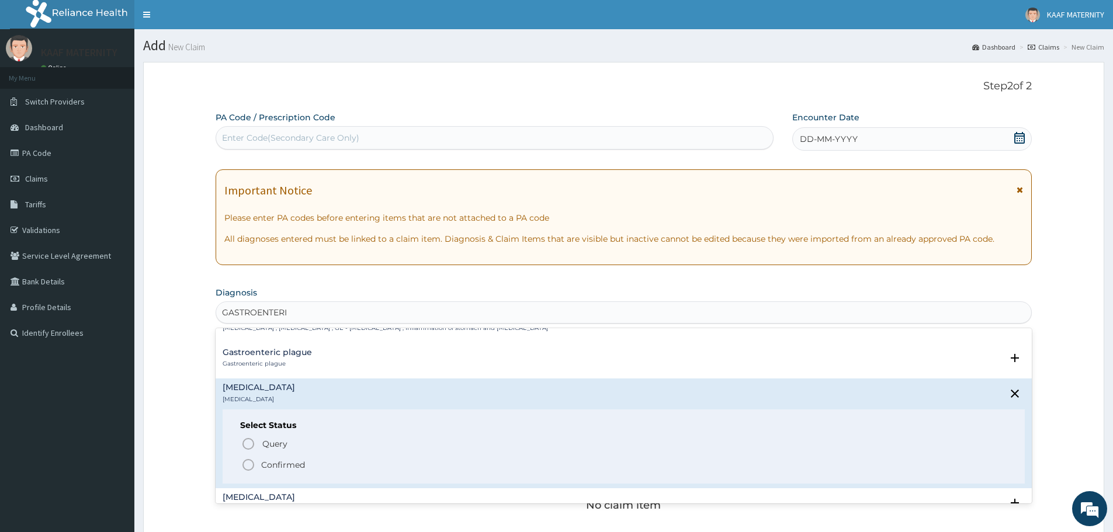
click at [249, 467] on icon "status option filled" at bounding box center [248, 465] width 14 height 14
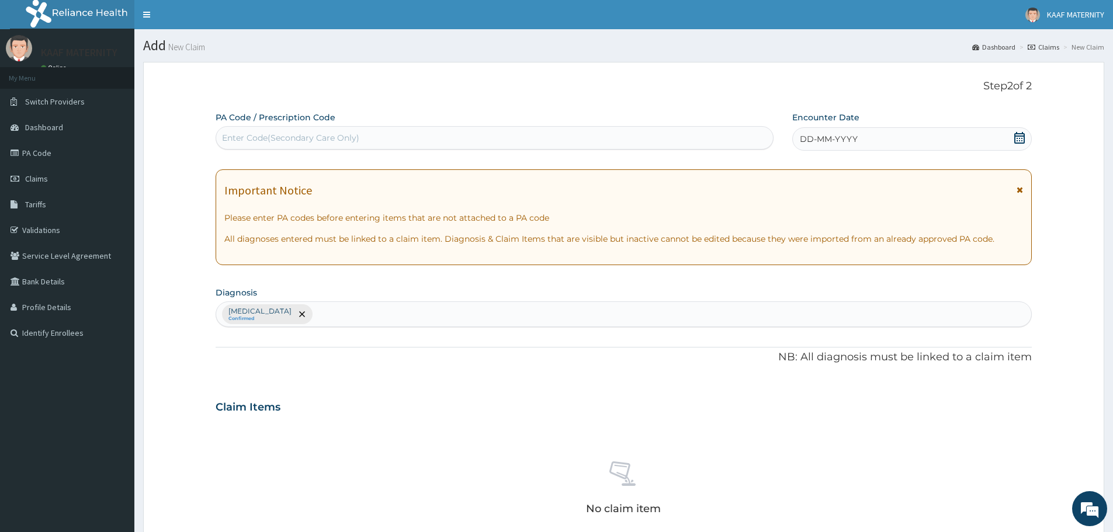
click at [369, 320] on div "[MEDICAL_DATA] Confirmed" at bounding box center [623, 314] width 815 height 25
type input "[MEDICAL_DATA]"
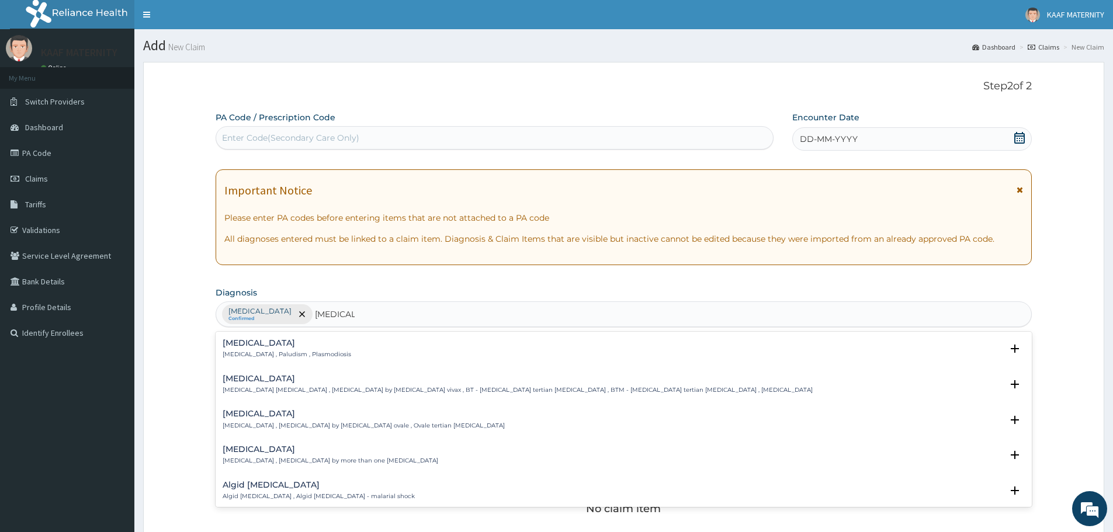
click at [236, 348] on h4 "[MEDICAL_DATA]" at bounding box center [287, 343] width 129 height 9
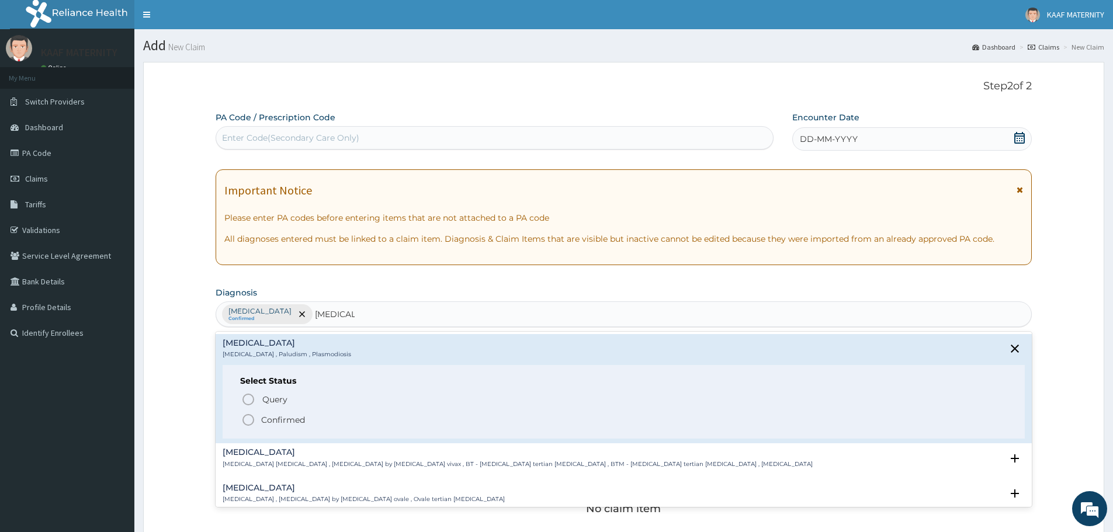
click at [247, 420] on icon "status option filled" at bounding box center [248, 420] width 14 height 14
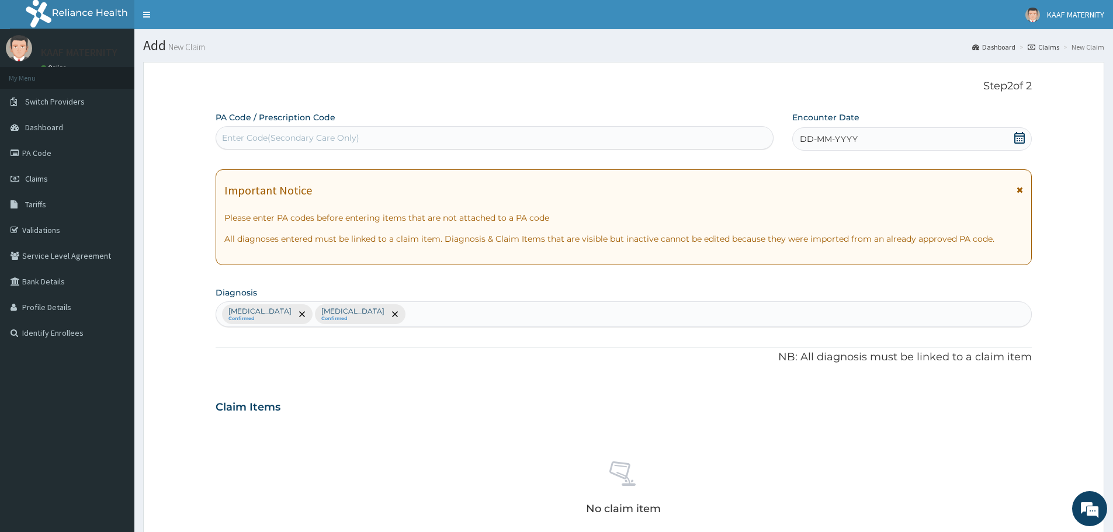
click at [411, 324] on div "[MEDICAL_DATA] Confirmed [MEDICAL_DATA] Confirmed" at bounding box center [623, 314] width 815 height 25
type input "[MEDICAL_DATA]"
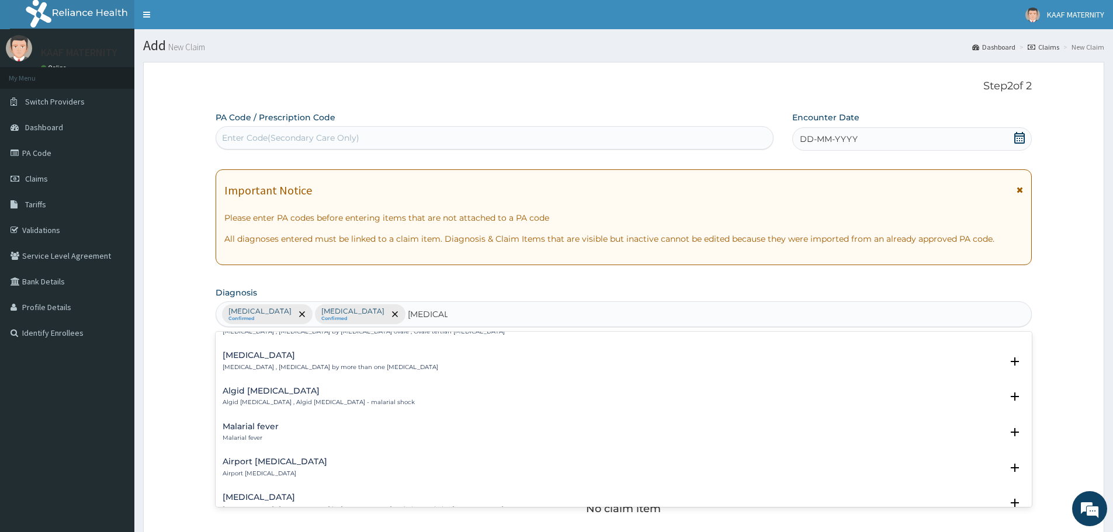
click at [255, 434] on div "Malarial fever Malarial fever" at bounding box center [251, 432] width 56 height 20
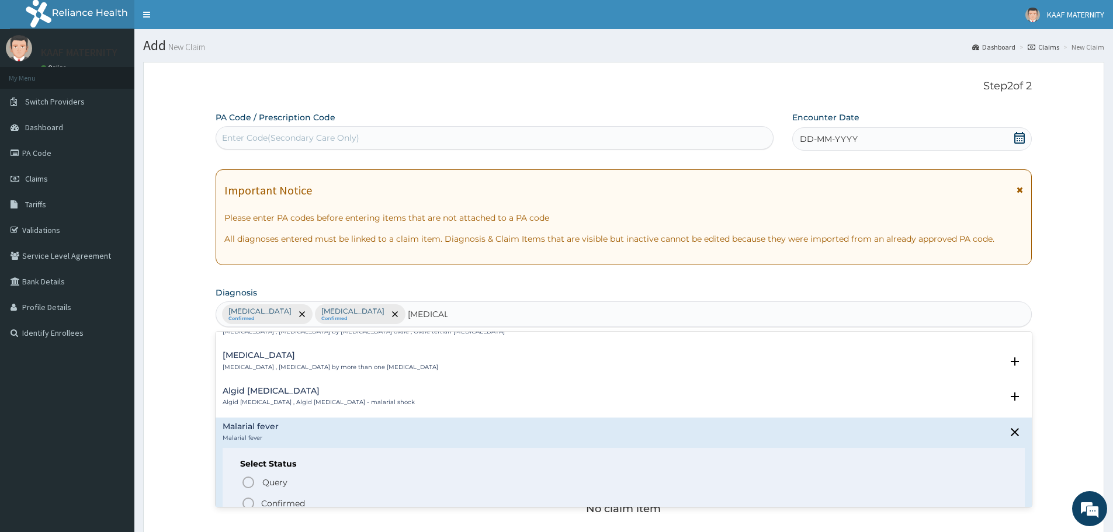
drag, startPoint x: 247, startPoint y: 503, endPoint x: 258, endPoint y: 503, distance: 10.5
click at [248, 503] on icon "status option filled" at bounding box center [248, 504] width 14 height 14
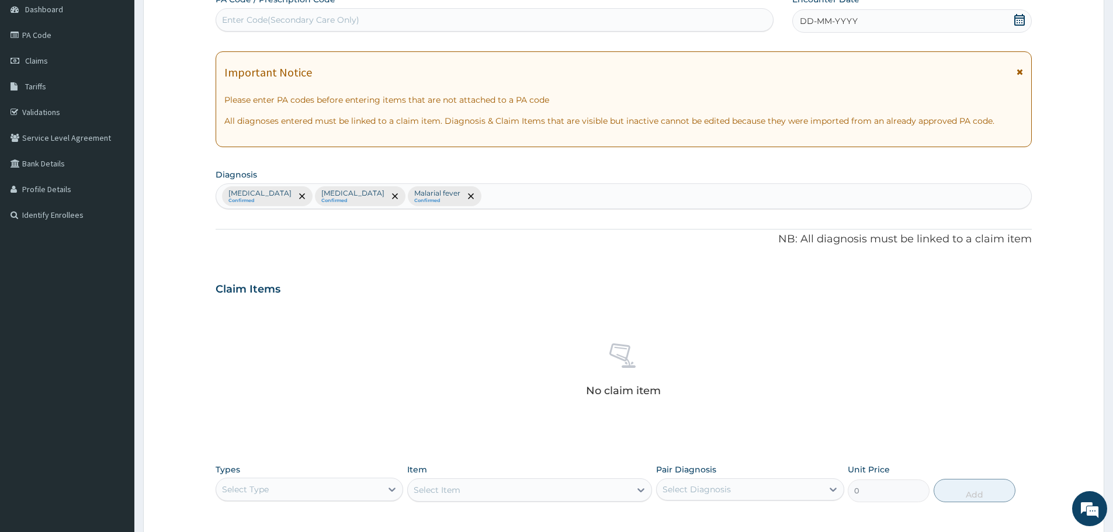
scroll to position [117, 0]
click at [495, 203] on div "[MEDICAL_DATA] Confirmed [MEDICAL_DATA] Confirmed Malarial fever Confirmed" at bounding box center [623, 197] width 815 height 25
type input "ABDOMINAL PAIN"
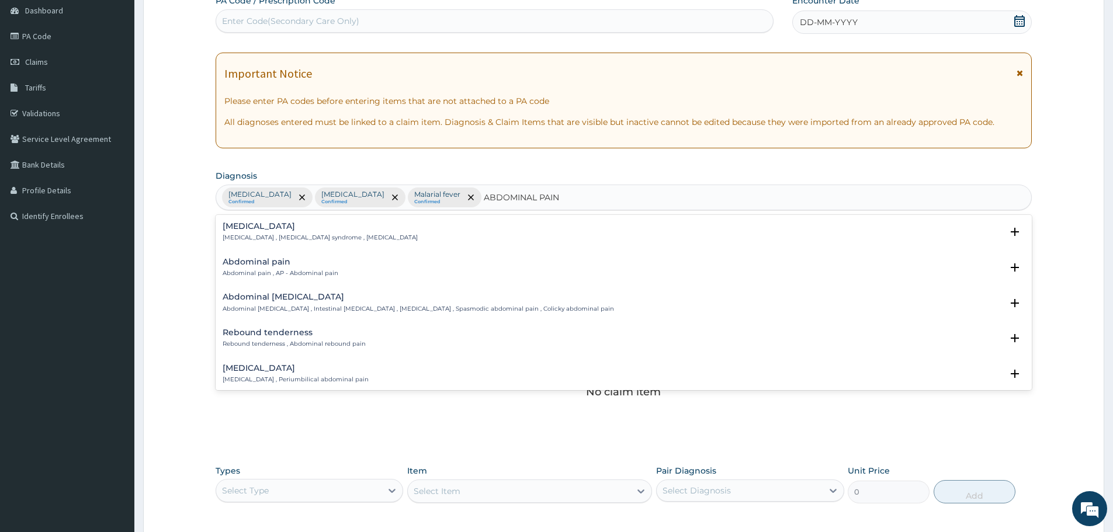
click at [253, 260] on h4 "Abdominal pain" at bounding box center [281, 262] width 116 height 9
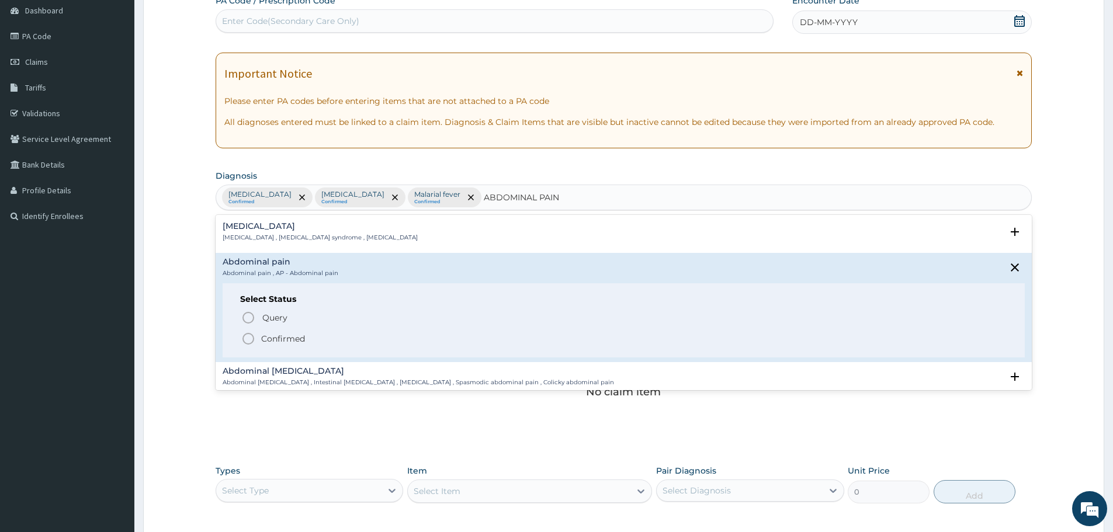
click at [247, 340] on icon "status option filled" at bounding box center [248, 339] width 14 height 14
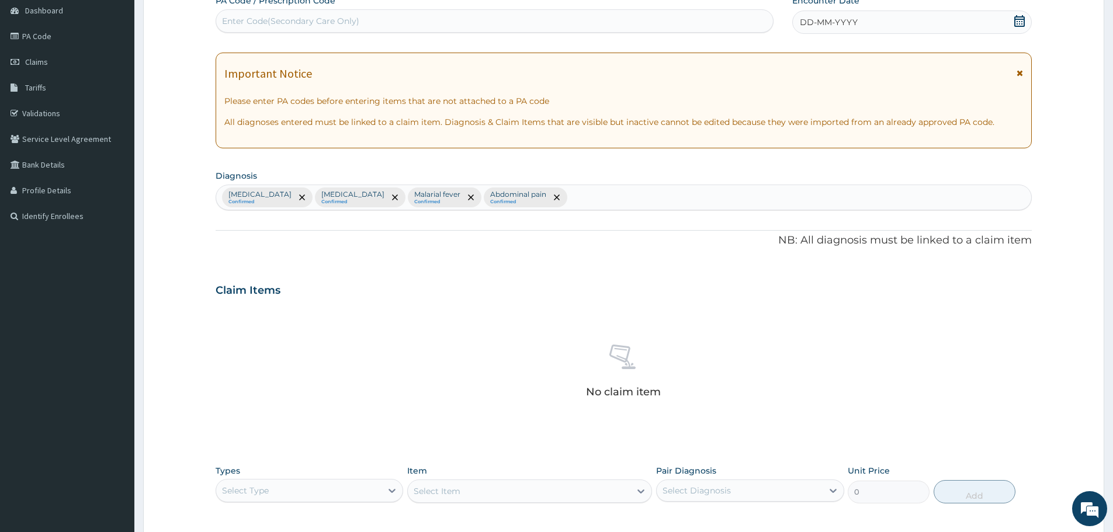
scroll to position [299, 0]
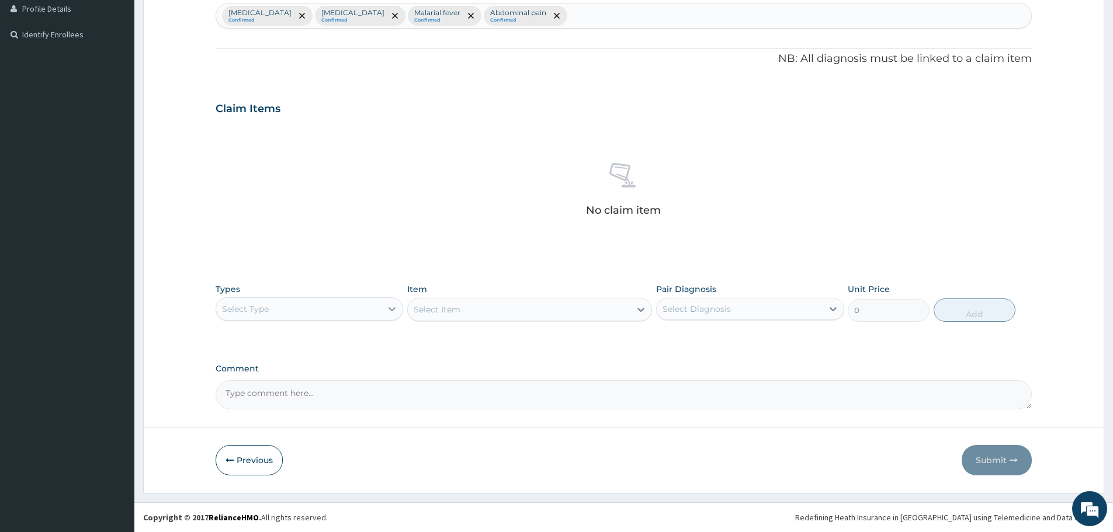
click at [383, 310] on div at bounding box center [392, 309] width 21 height 21
drag, startPoint x: 258, startPoint y: 462, endPoint x: 405, endPoint y: 434, distance: 149.3
click at [259, 462] on div "Drugs" at bounding box center [310, 464] width 188 height 21
click at [568, 320] on div "Select Item" at bounding box center [529, 309] width 245 height 23
click at [587, 314] on div "Select Item" at bounding box center [529, 309] width 245 height 23
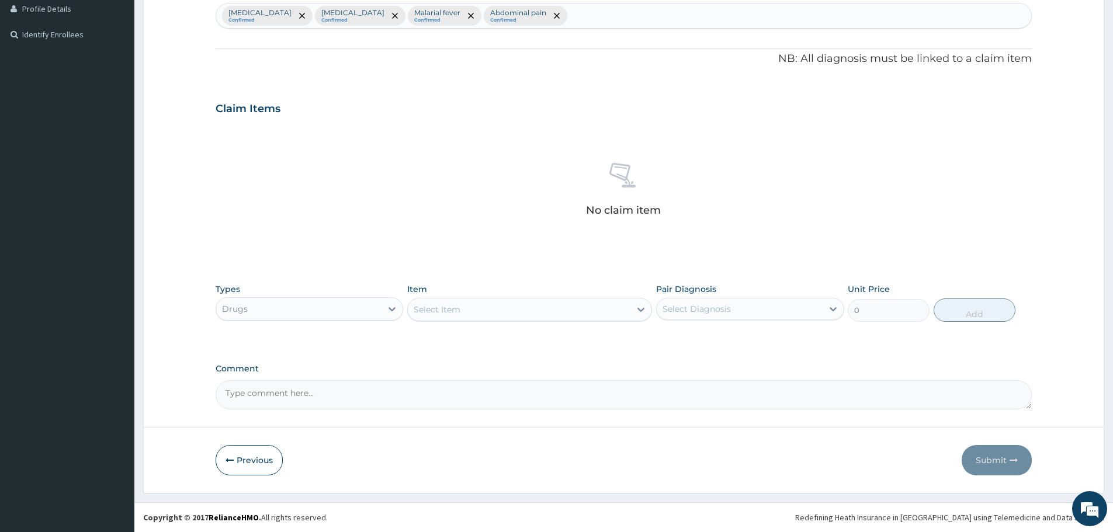
click at [491, 311] on div "Select Item" at bounding box center [519, 309] width 223 height 19
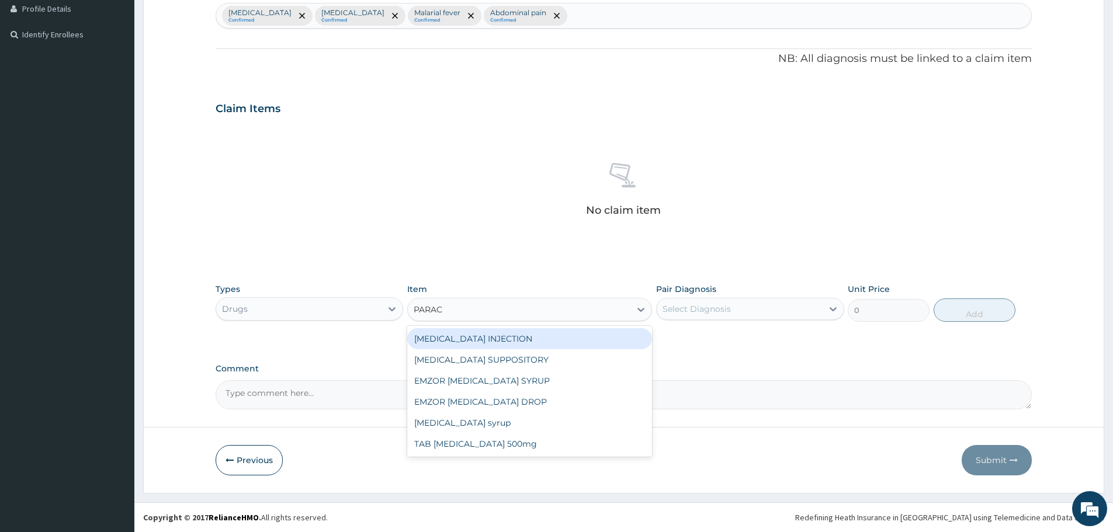
type input "PARACE"
click at [494, 338] on div "PARACETAMOL INJECTION" at bounding box center [529, 338] width 245 height 21
type input "650"
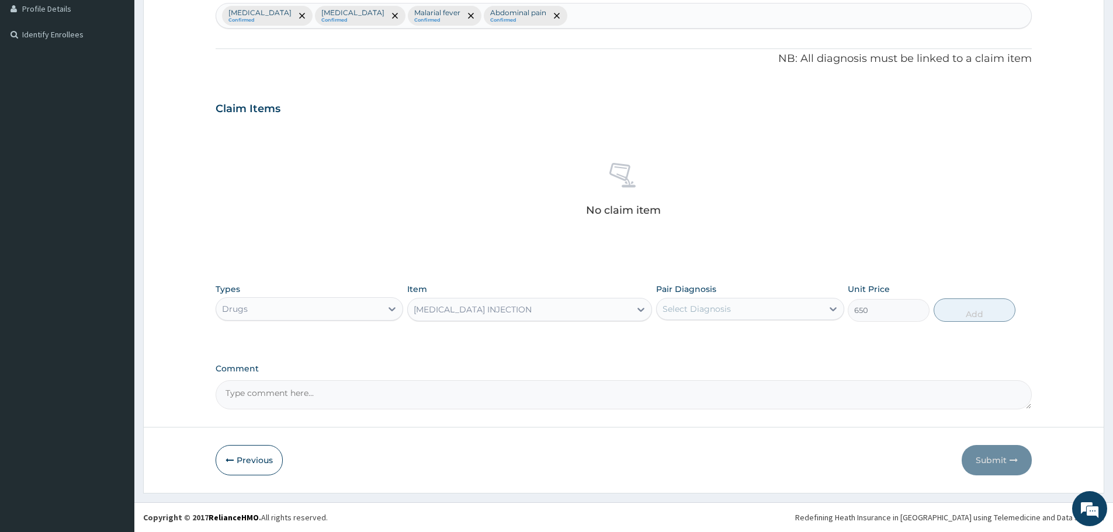
click at [718, 304] on div "Select Diagnosis" at bounding box center [697, 309] width 68 height 12
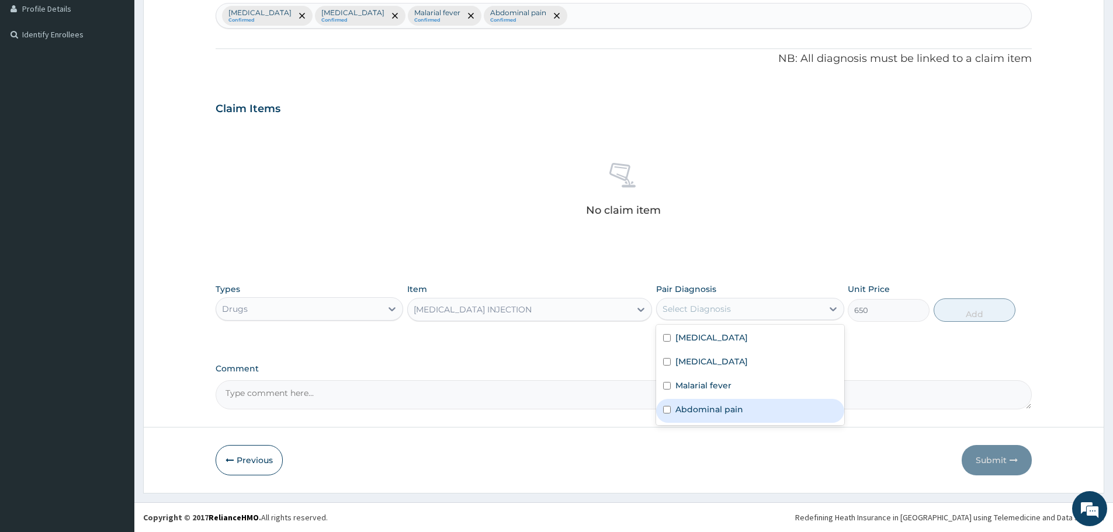
click at [697, 408] on label "Abdominal pain" at bounding box center [710, 410] width 68 height 12
checkbox input "true"
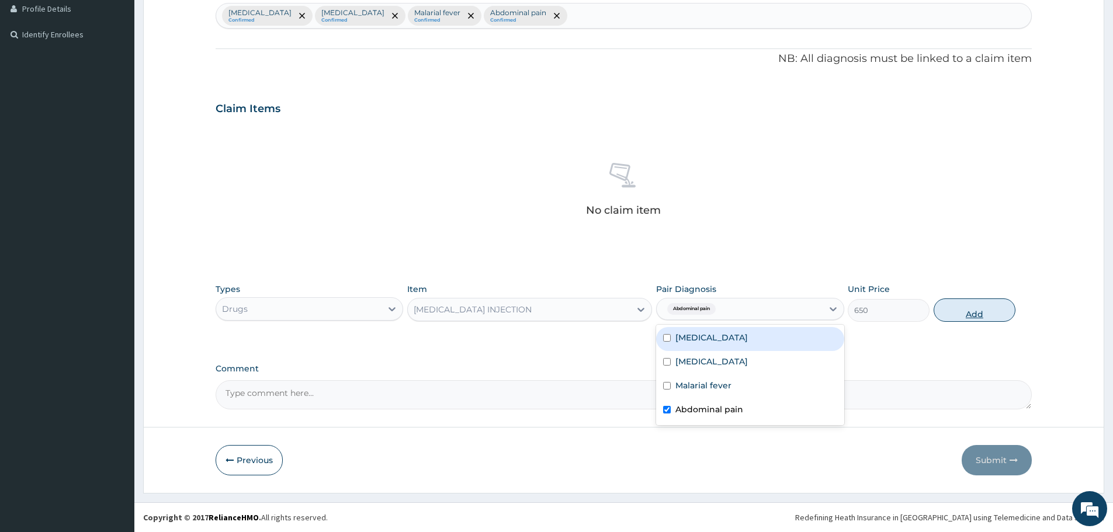
click at [982, 314] on button "Add" at bounding box center [975, 310] width 82 height 23
type input "0"
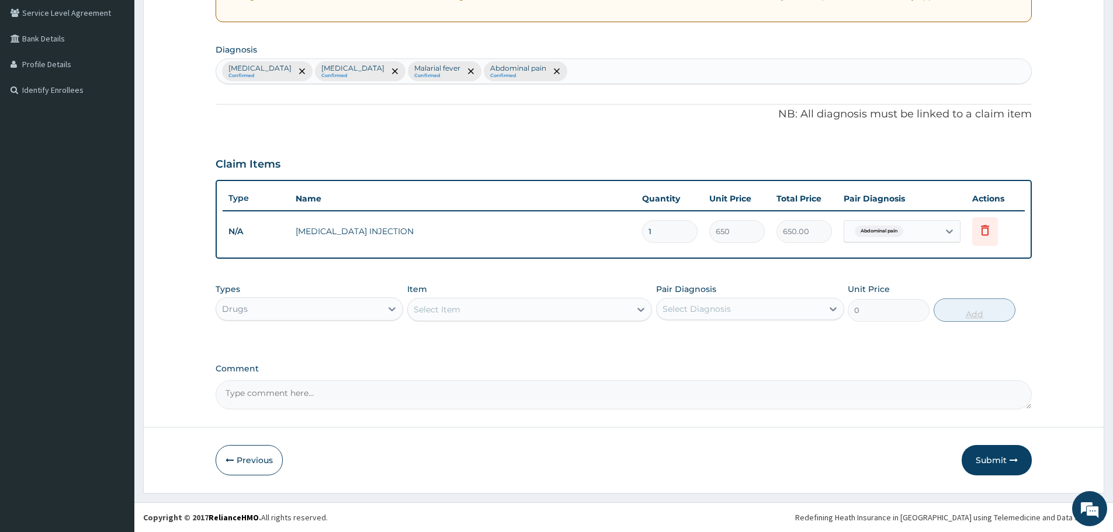
scroll to position [243, 0]
drag, startPoint x: 664, startPoint y: 231, endPoint x: 618, endPoint y: 243, distance: 47.6
click at [618, 243] on tr "N/A PARACETAMOL INJECTION 1 650 650.00 Abdominal pain Delete" at bounding box center [624, 232] width 802 height 40
type input "2"
type input "1300.00"
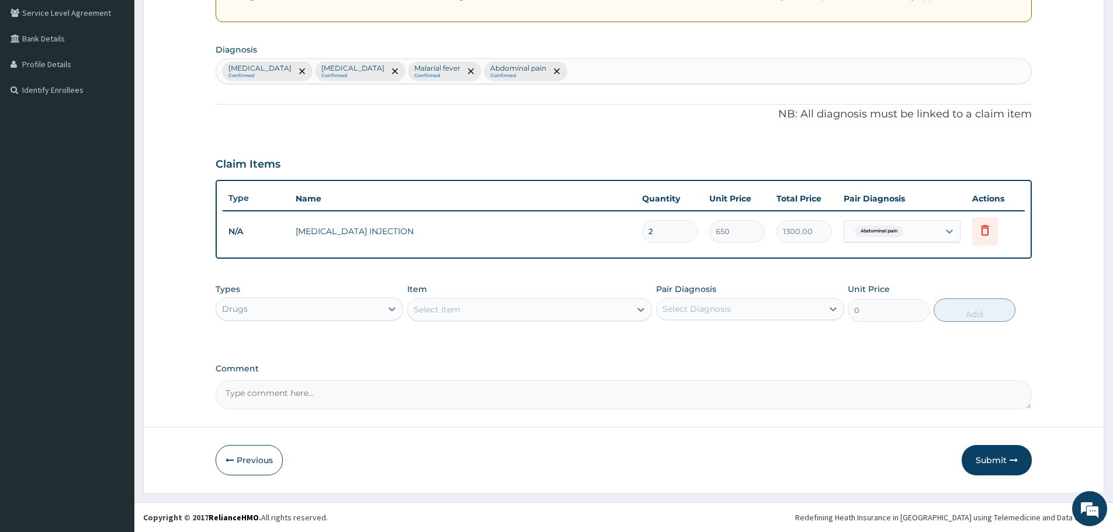
type input "2"
click at [476, 322] on div "Types Drugs Item Select Item Pair Diagnosis Select Diagnosis Unit Price 0 Add" at bounding box center [624, 303] width 816 height 50
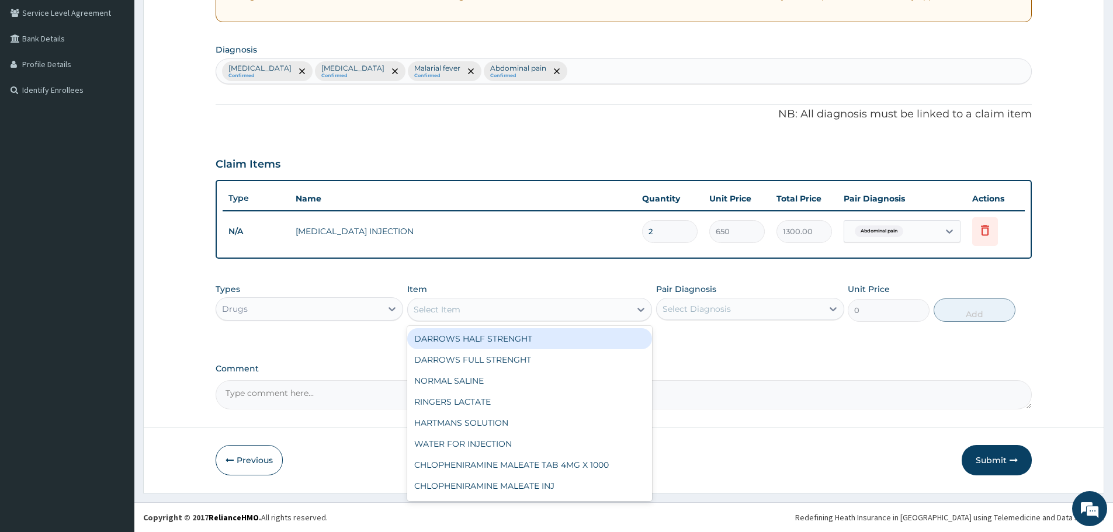
click at [482, 314] on div "Select Item" at bounding box center [519, 309] width 223 height 19
type input "METO"
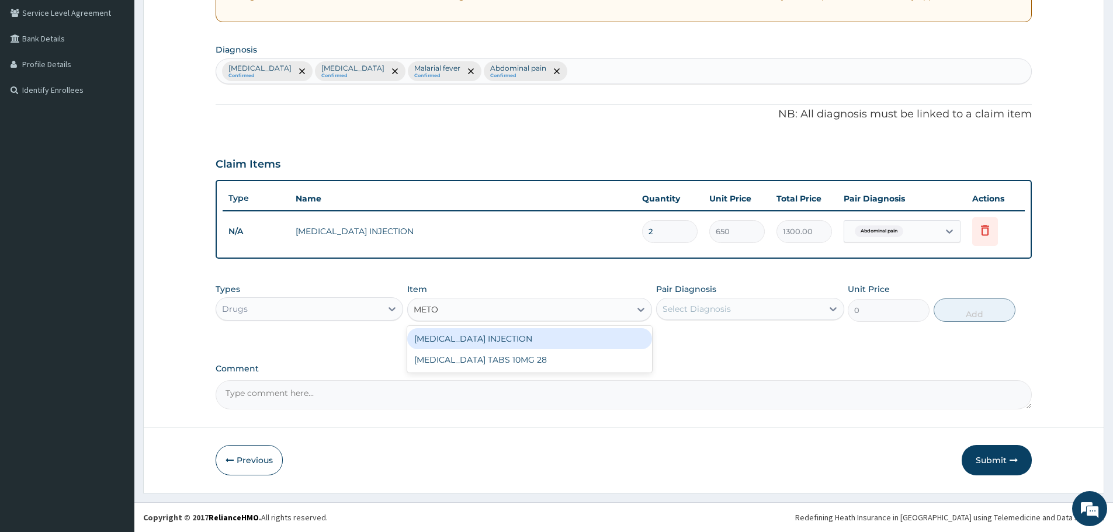
click at [517, 344] on div "[MEDICAL_DATA] INJECTION" at bounding box center [529, 338] width 245 height 21
type input "165"
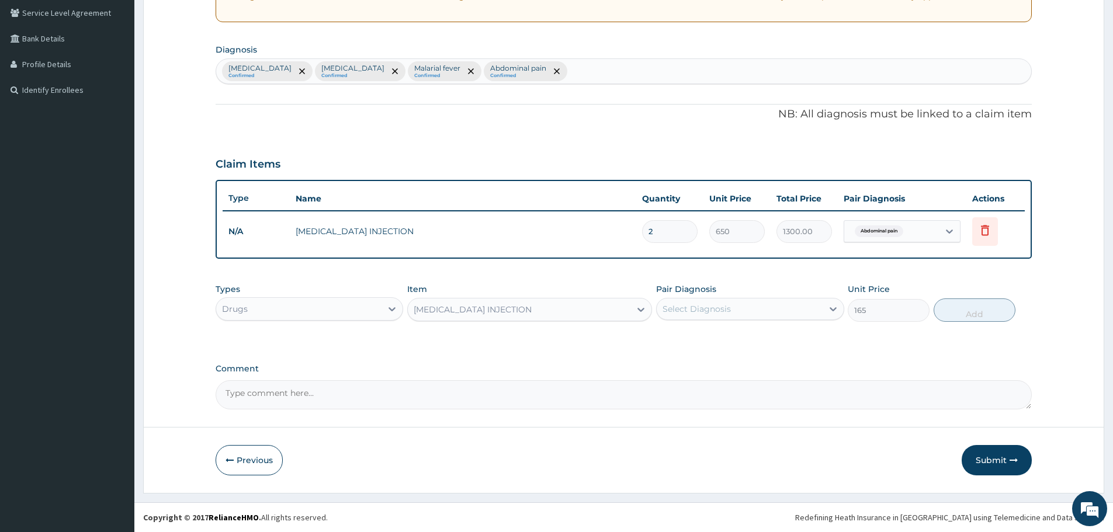
click at [701, 309] on div "Select Diagnosis" at bounding box center [697, 309] width 68 height 12
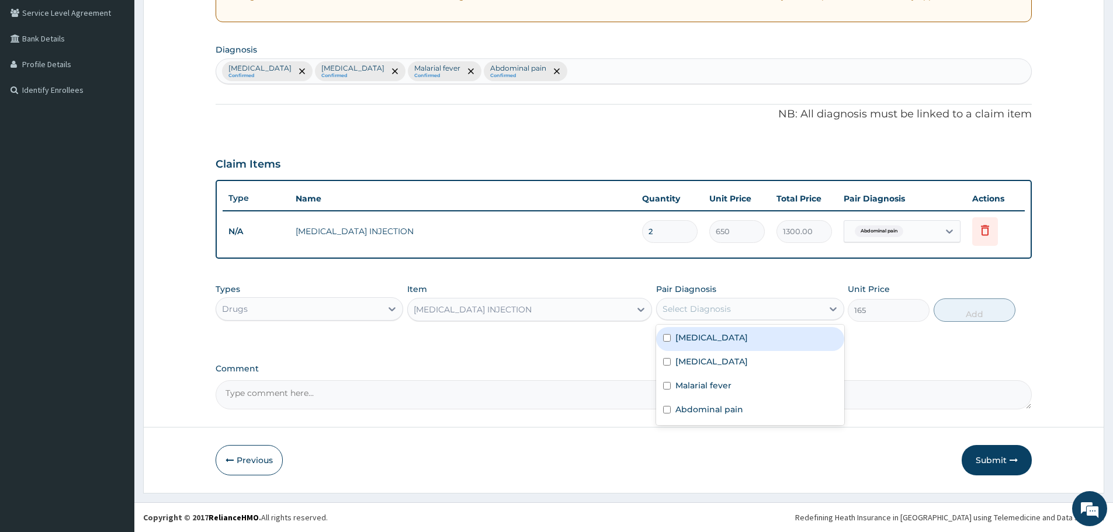
click at [701, 334] on label "Acute gastroenteritis" at bounding box center [712, 338] width 72 height 12
checkbox input "true"
click at [979, 315] on button "Add" at bounding box center [975, 310] width 82 height 23
type input "0"
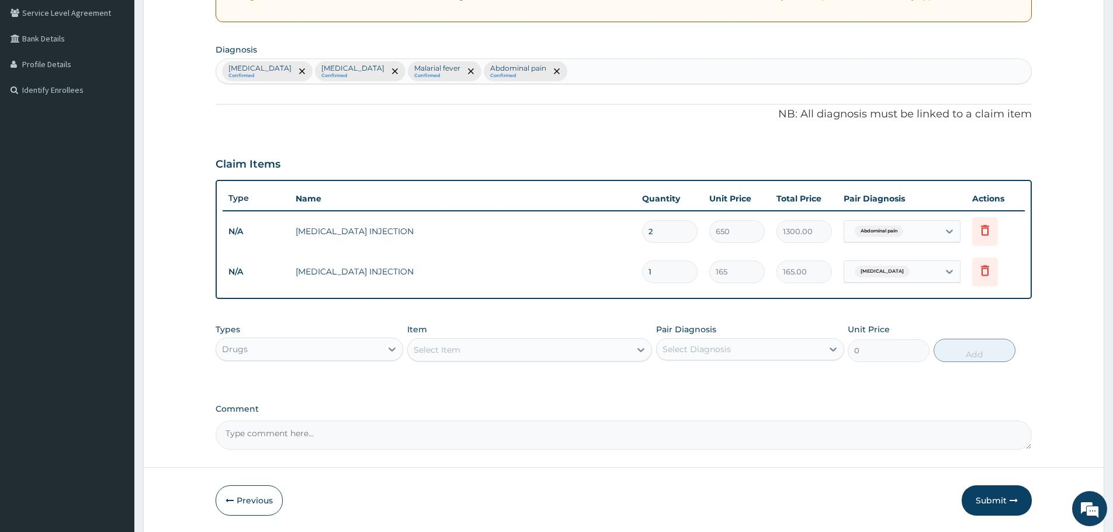
drag, startPoint x: 674, startPoint y: 269, endPoint x: 622, endPoint y: 279, distance: 53.6
click at [622, 279] on tr "N/A METOCLOPRAMIDE INJECTION 1 165 165.00 Acute gastroenteritis Delete" at bounding box center [624, 272] width 802 height 40
type input "2"
type input "330.00"
type input "2"
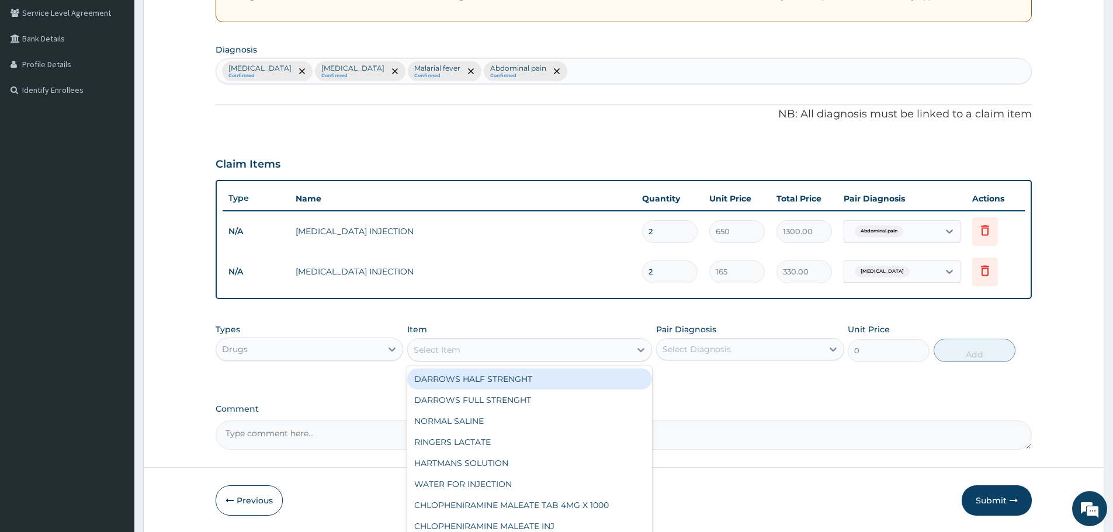
click at [569, 357] on div "Select Item" at bounding box center [519, 350] width 223 height 19
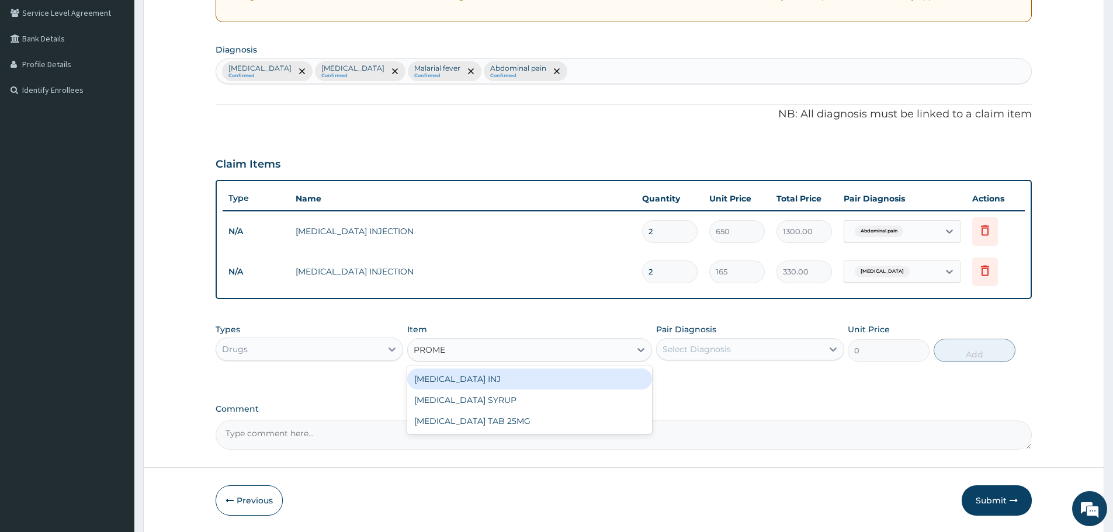
type input "PROMET"
click at [513, 383] on div "PROMETHAZINE INJ" at bounding box center [529, 379] width 245 height 21
type input "250"
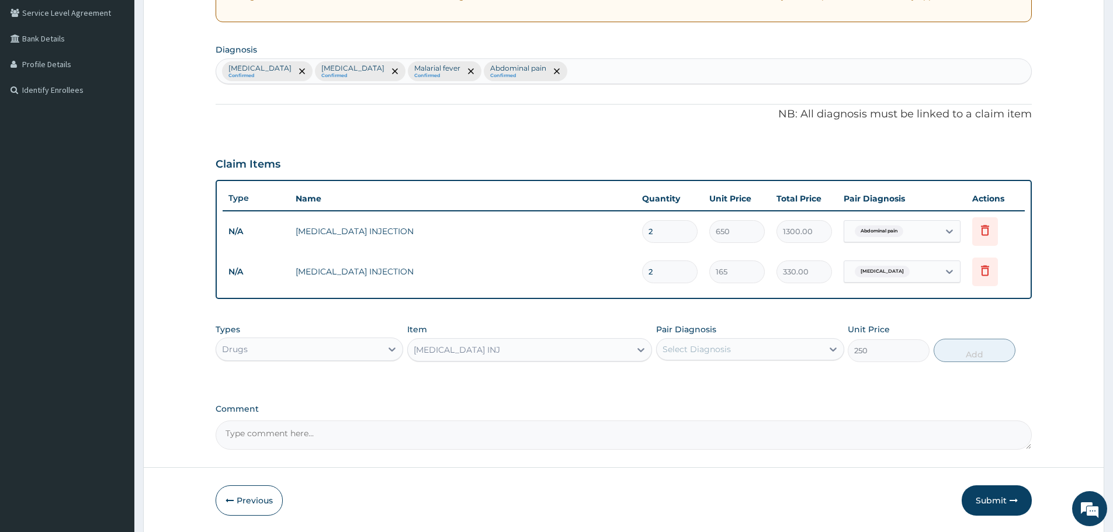
click at [730, 344] on div "Select Diagnosis" at bounding box center [697, 350] width 68 height 12
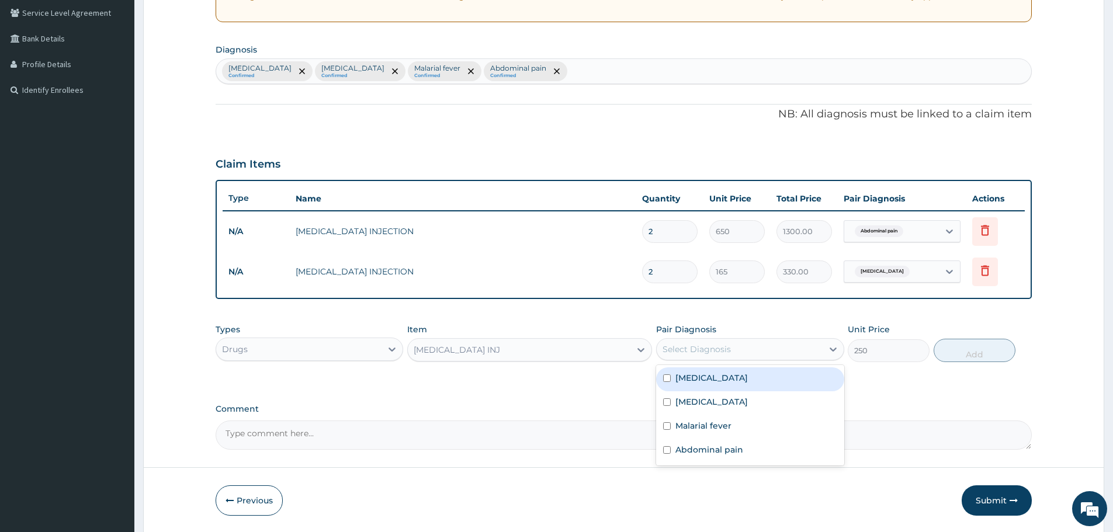
click at [713, 385] on div "Acute gastroenteritis" at bounding box center [750, 380] width 188 height 24
checkbox input "true"
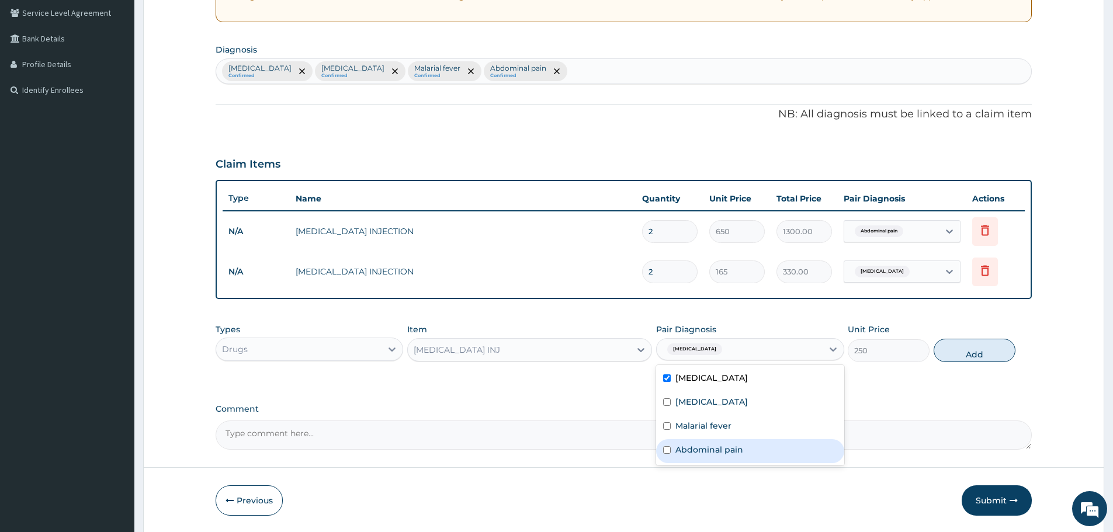
click at [700, 451] on label "Abdominal pain" at bounding box center [710, 450] width 68 height 12
checkbox input "true"
click at [946, 358] on button "Add" at bounding box center [975, 350] width 82 height 23
type input "0"
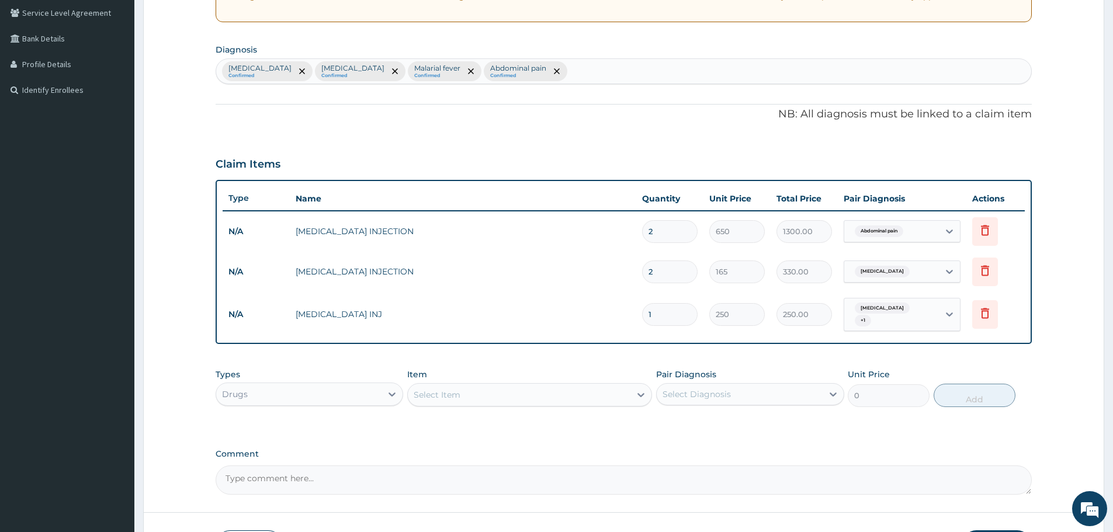
click at [528, 393] on div "Select Item" at bounding box center [519, 395] width 223 height 19
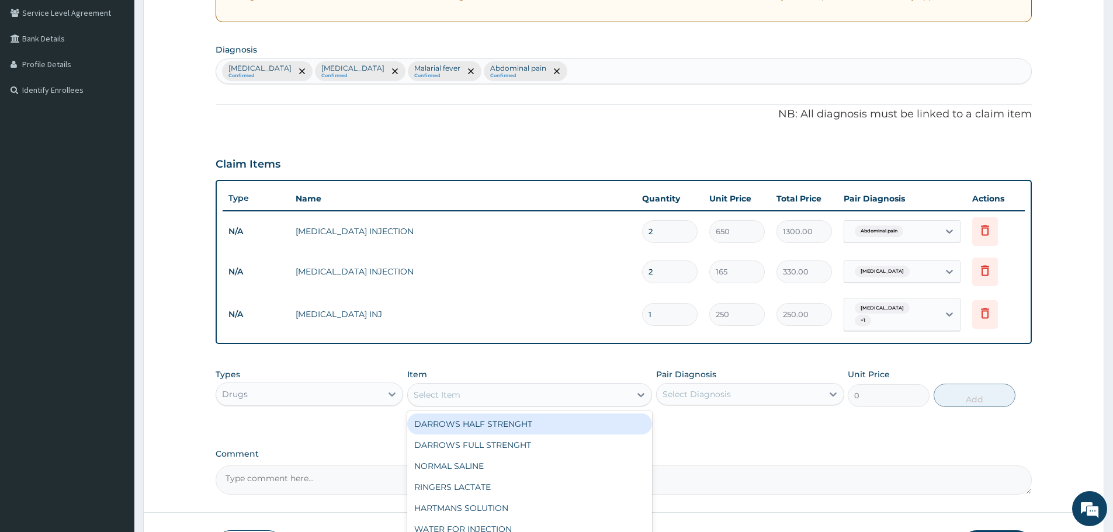
click at [889, 320] on div "Acute gastroenteritis + 1" at bounding box center [889, 315] width 79 height 28
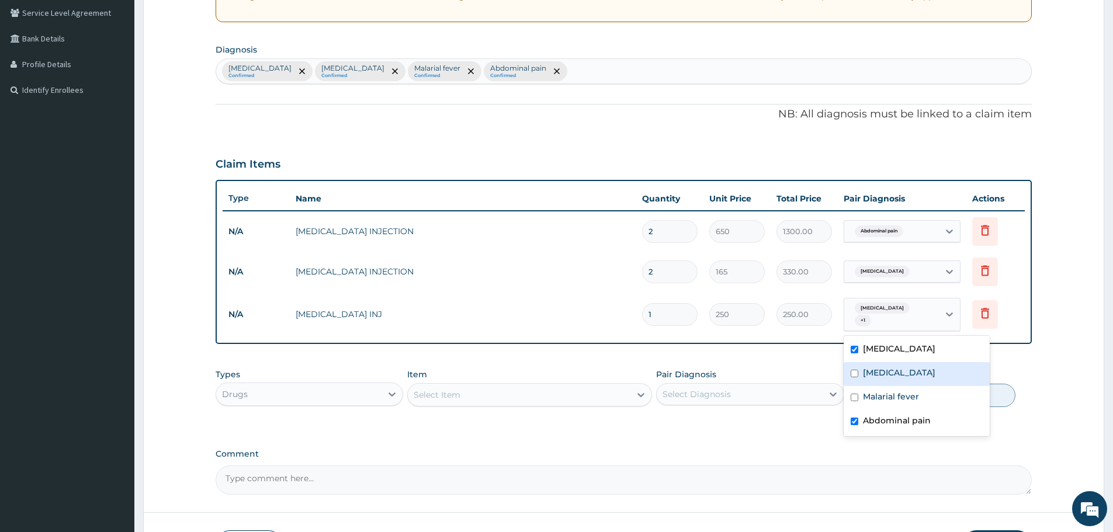
click at [487, 399] on div "Select Item" at bounding box center [519, 395] width 223 height 19
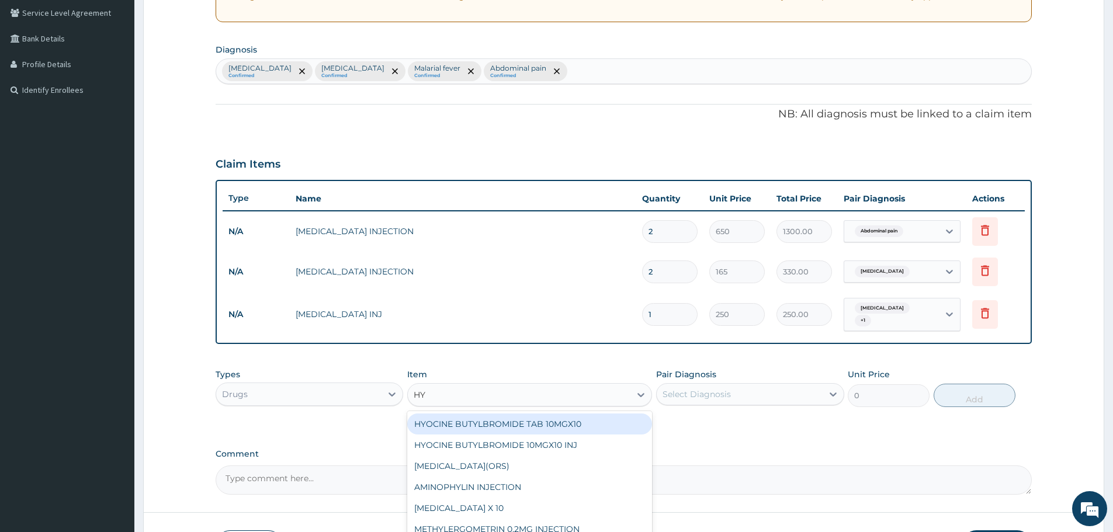
type input "HYO"
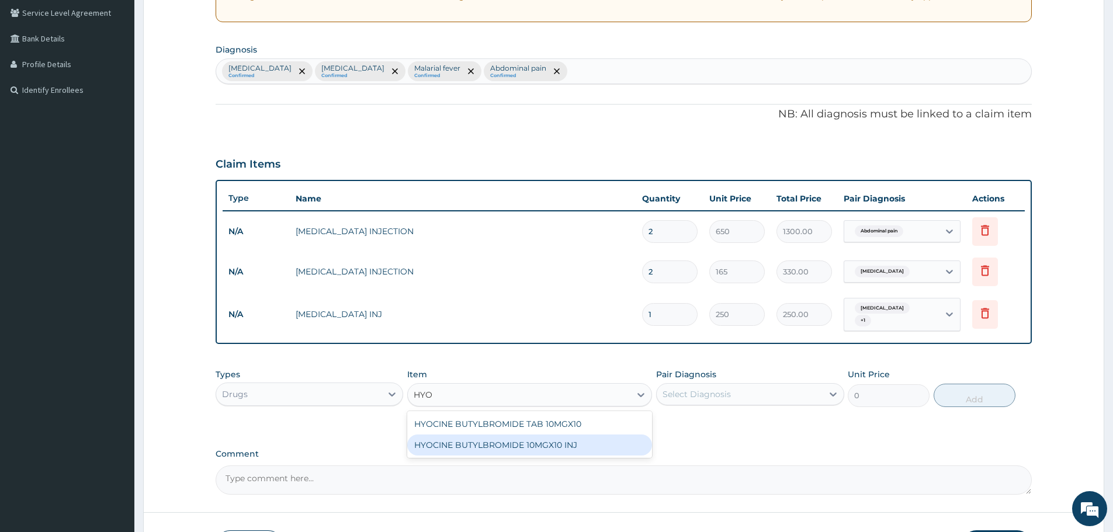
click at [542, 451] on div "HYOCINE BUTYLBROMIDE 10MGX10 INJ" at bounding box center [529, 445] width 245 height 21
type input "120"
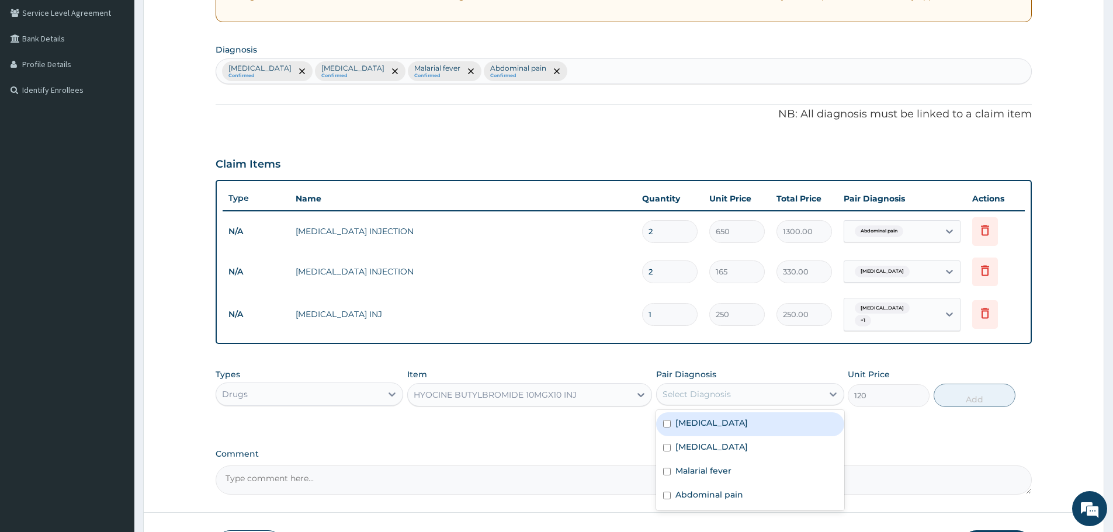
click at [741, 393] on div "Select Diagnosis" at bounding box center [739, 394] width 165 height 19
click at [747, 422] on label "Acute gastroenteritis" at bounding box center [712, 423] width 72 height 12
checkbox input "true"
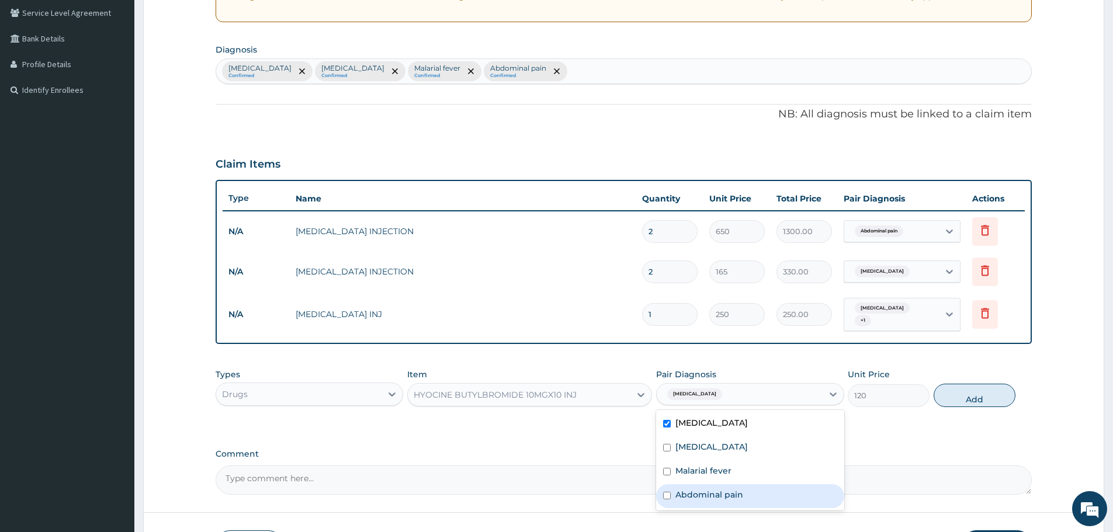
click at [713, 499] on label "Abdominal pain" at bounding box center [710, 495] width 68 height 12
checkbox input "true"
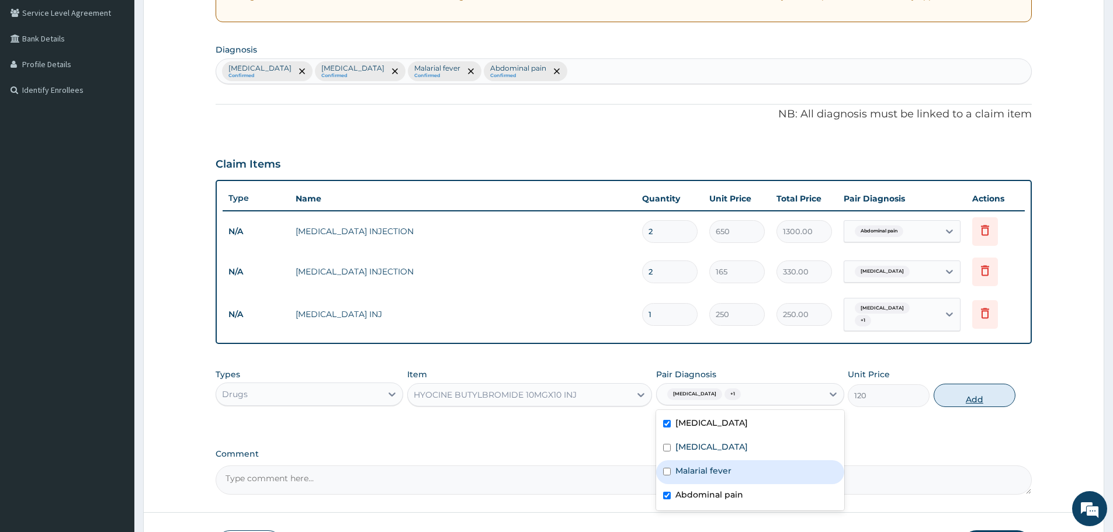
click at [969, 401] on button "Add" at bounding box center [975, 395] width 82 height 23
type input "0"
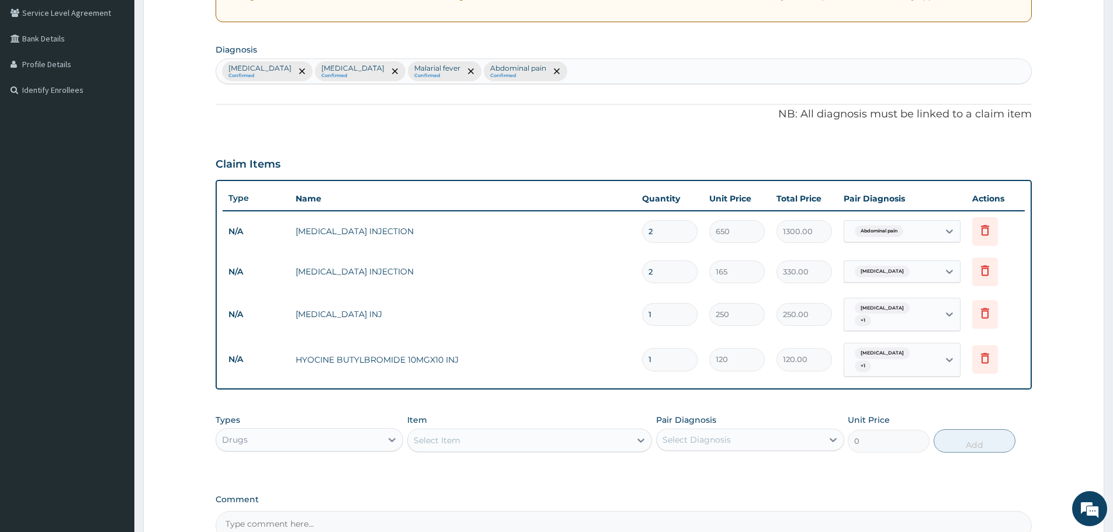
drag, startPoint x: 663, startPoint y: 358, endPoint x: 618, endPoint y: 359, distance: 45.0
click at [618, 359] on tr "N/A HYOCINE BUTYLBROMIDE 10MGX10 INJ 1 120 120.00 Acute gastroenteritis + 1 Del…" at bounding box center [624, 360] width 802 height 46
type input "2"
type input "240.00"
type input "2"
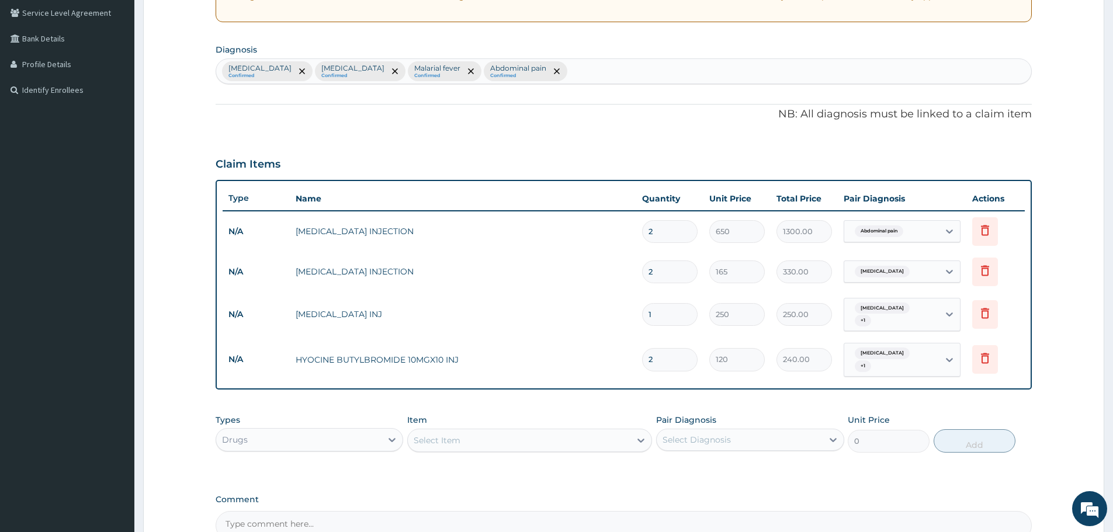
click at [561, 448] on div "Select Item" at bounding box center [519, 440] width 223 height 19
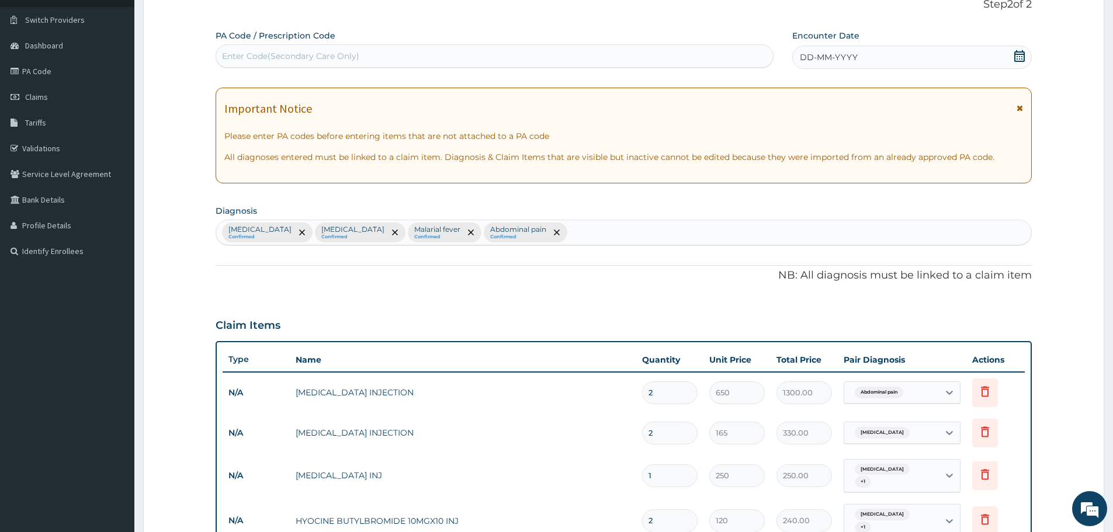
scroll to position [374, 0]
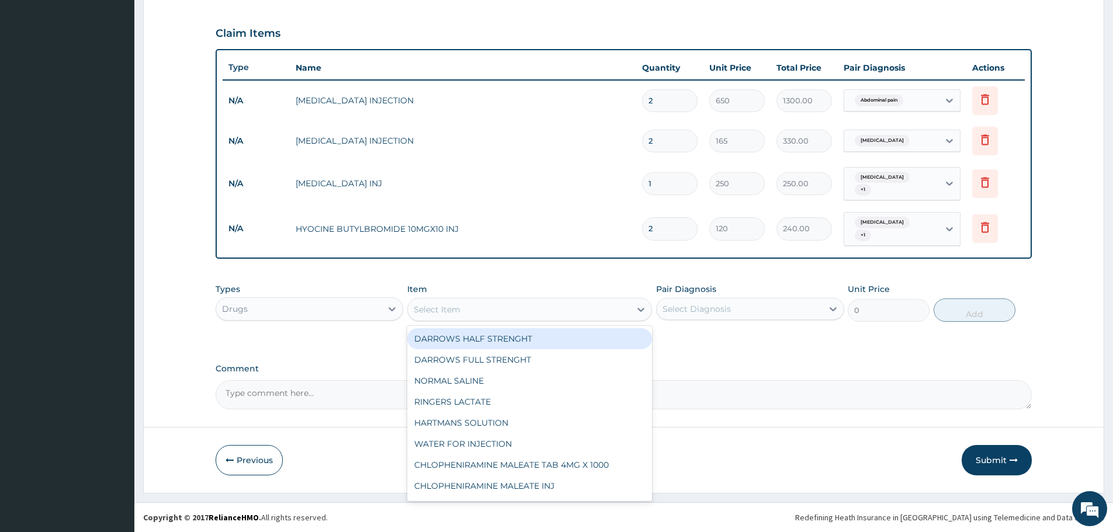
click at [535, 310] on div "Select Item" at bounding box center [519, 309] width 223 height 19
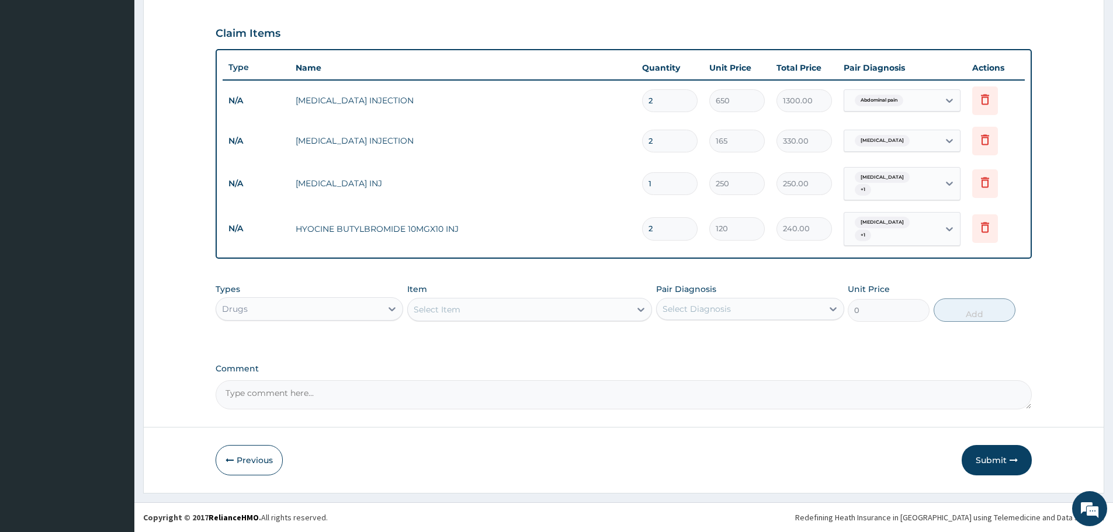
click at [535, 310] on div "Select Item" at bounding box center [519, 309] width 223 height 19
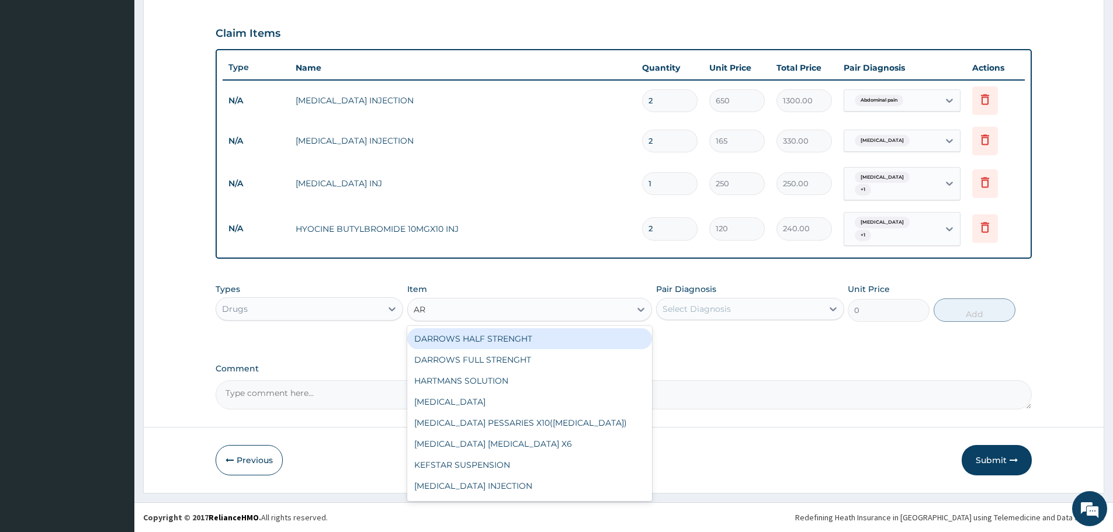
type input "ART"
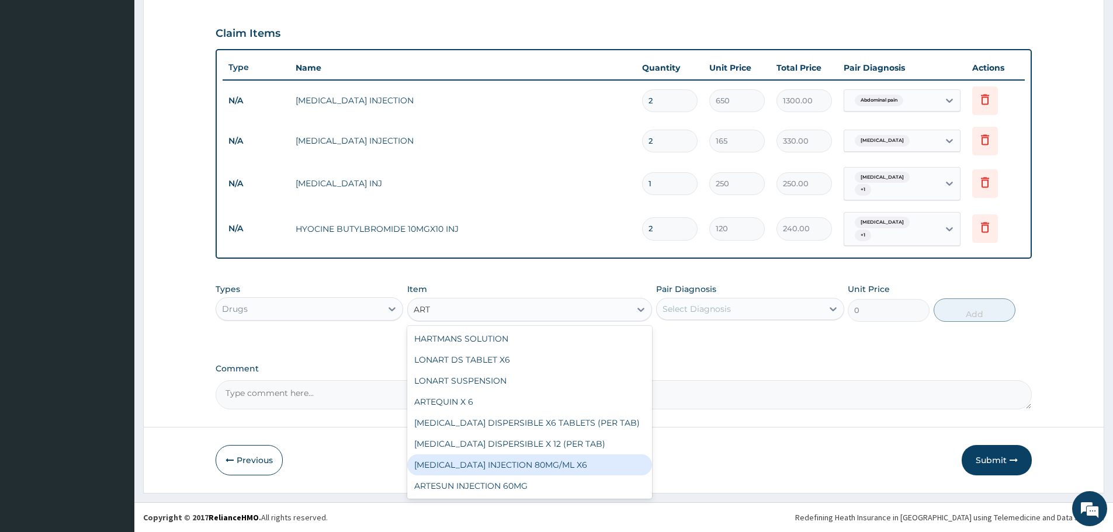
click at [512, 467] on div "ARTEMETHER INJECTION 80MG/ML X6" at bounding box center [529, 465] width 245 height 21
type input "297"
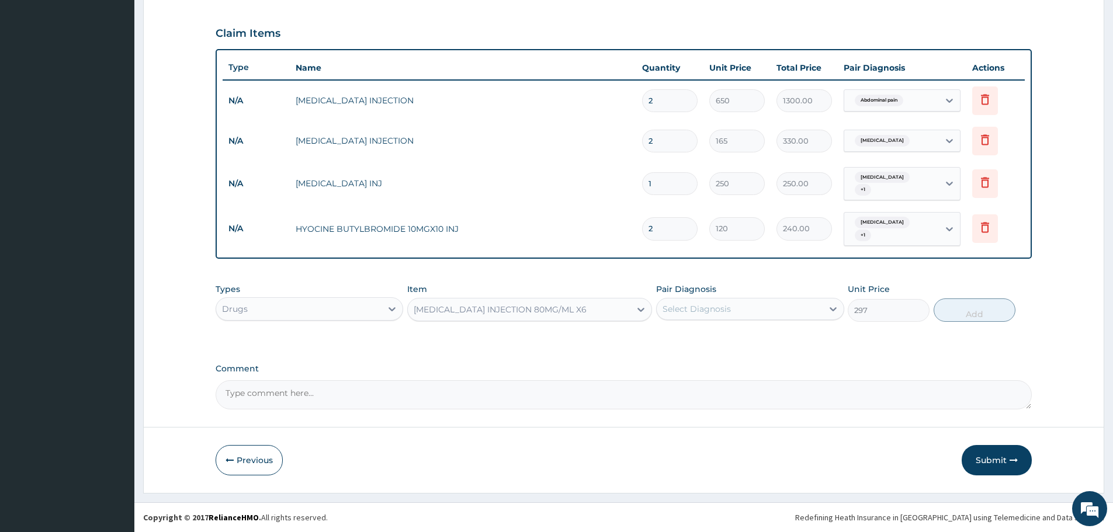
click at [709, 316] on div "Select Diagnosis" at bounding box center [739, 309] width 165 height 19
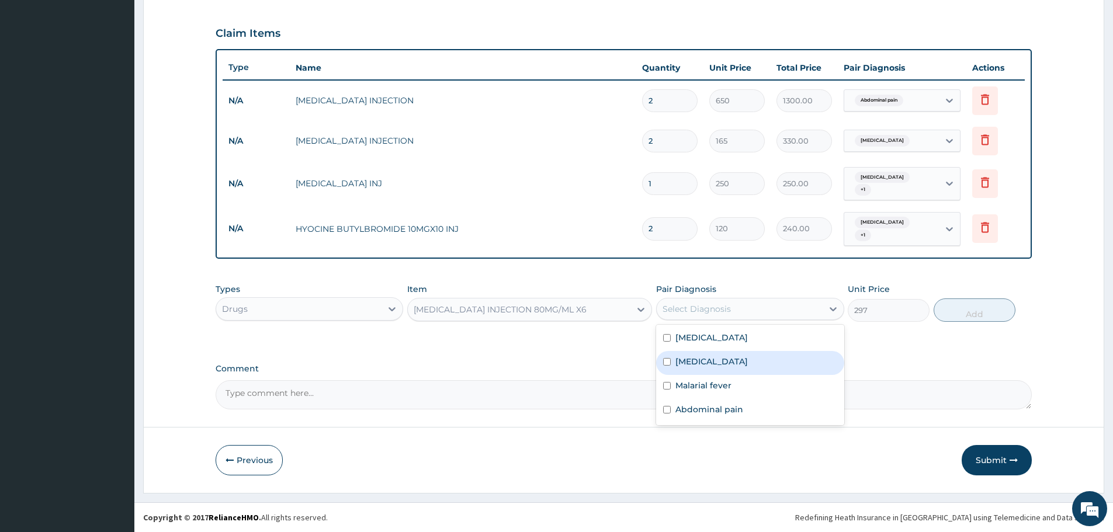
click at [701, 366] on label "[MEDICAL_DATA]" at bounding box center [712, 362] width 72 height 12
checkbox input "true"
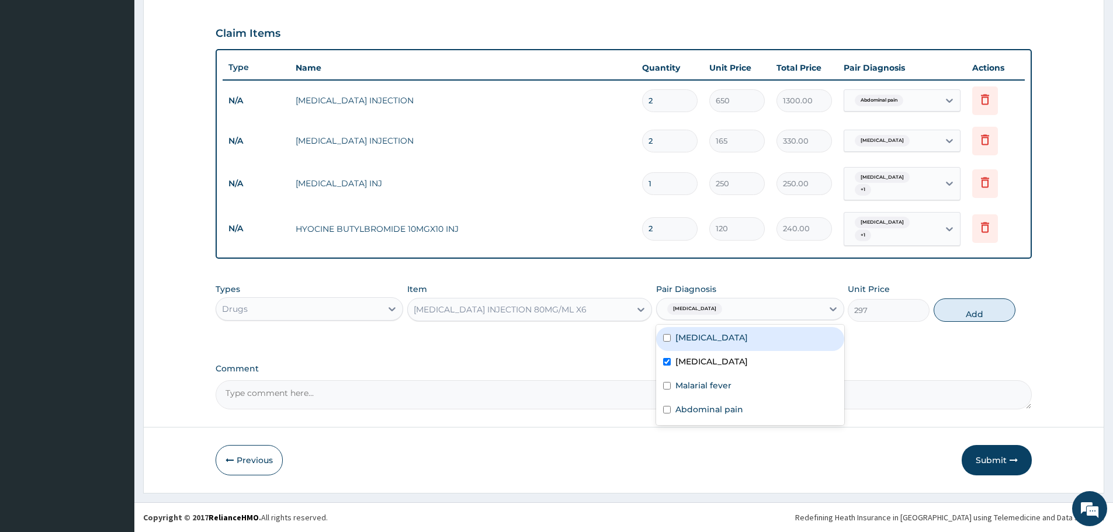
drag, startPoint x: 953, startPoint y: 318, endPoint x: 908, endPoint y: 321, distance: 45.7
click at [954, 318] on button "Add" at bounding box center [975, 310] width 82 height 23
type input "0"
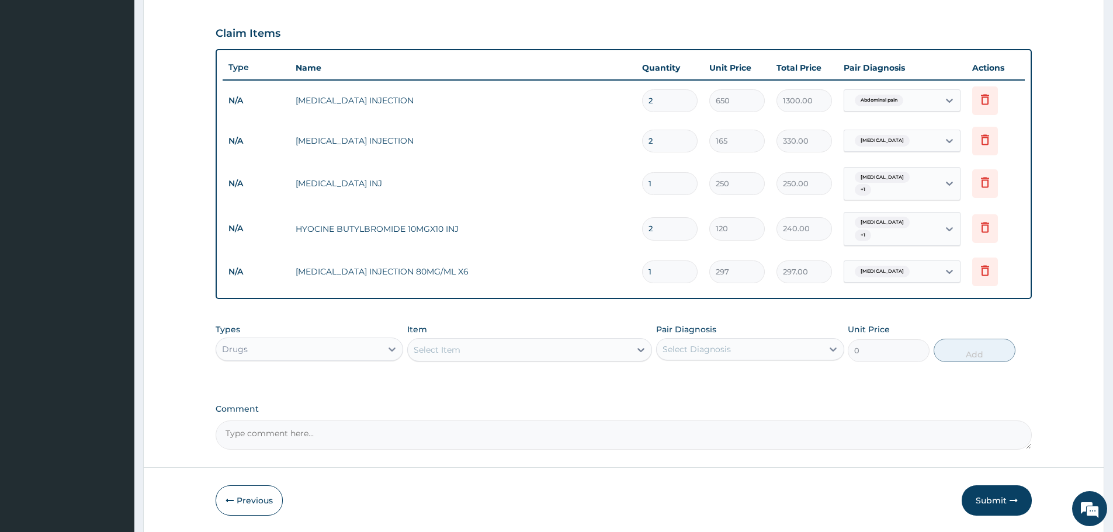
drag, startPoint x: 662, startPoint y: 276, endPoint x: 615, endPoint y: 273, distance: 46.8
click at [615, 273] on tr "N/A ARTEMETHER INJECTION 80MG/ML X6 1 297 297.00 Malaria Delete" at bounding box center [624, 272] width 802 height 40
type input "6"
type input "1782.00"
type input "6"
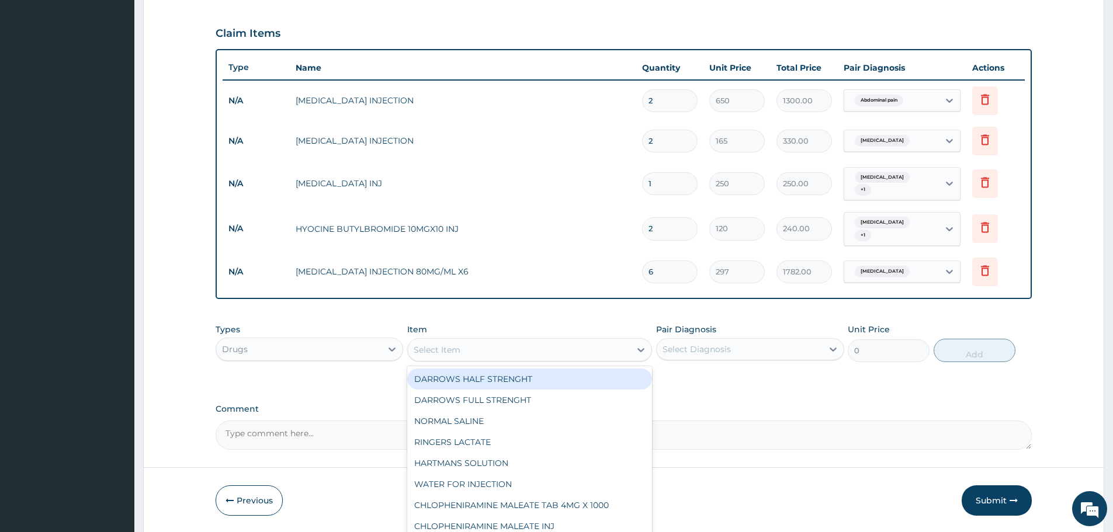
click at [500, 354] on div "Select Item" at bounding box center [519, 350] width 223 height 19
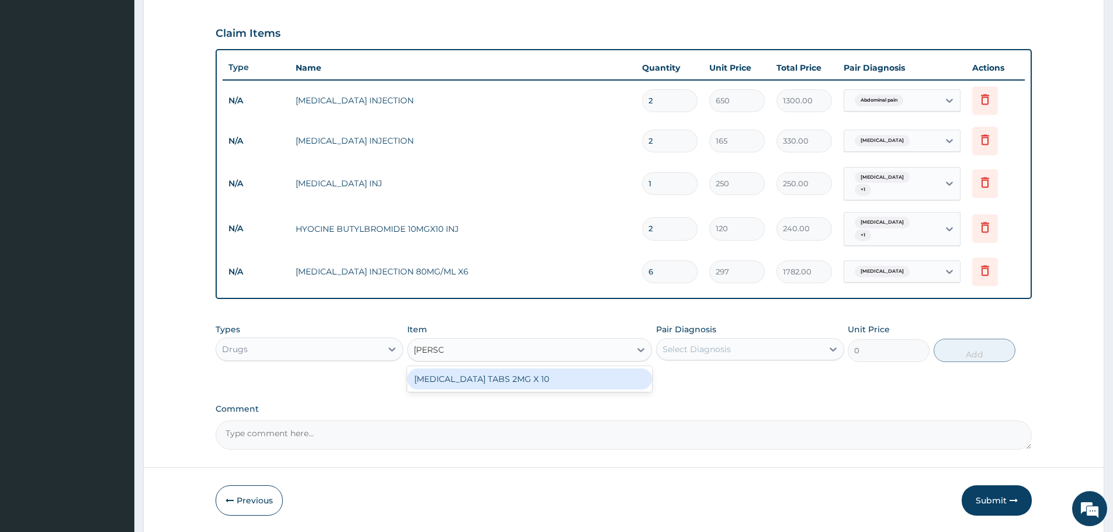
type input "LOPERA"
click at [504, 383] on div "LOPERAMIDE TABS 2MG X 10" at bounding box center [529, 379] width 245 height 21
type input "30"
click at [701, 349] on div "Select Diagnosis" at bounding box center [697, 350] width 68 height 12
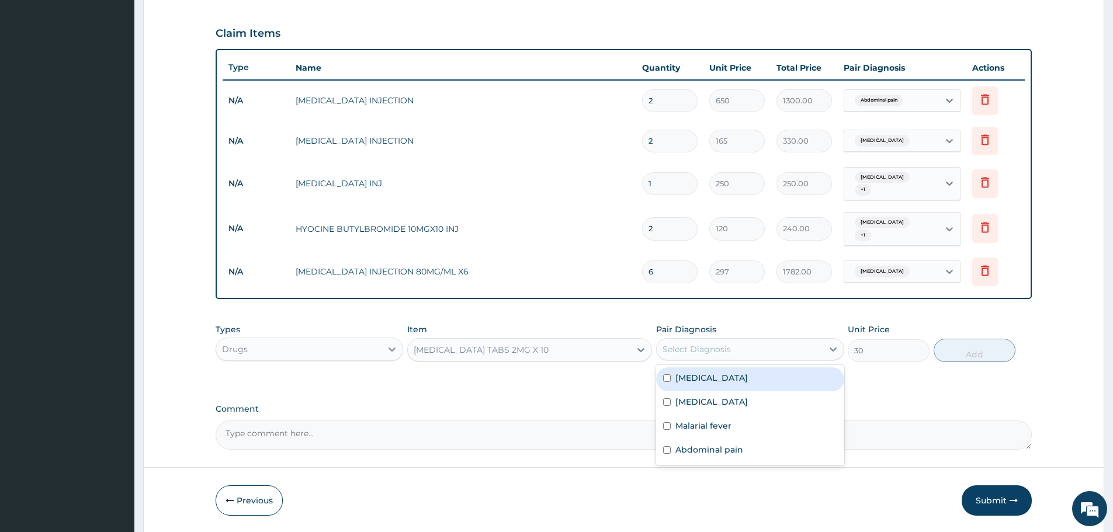
click at [701, 377] on label "Acute gastroenteritis" at bounding box center [712, 378] width 72 height 12
checkbox input "true"
click at [967, 352] on button "Add" at bounding box center [975, 350] width 82 height 23
type input "0"
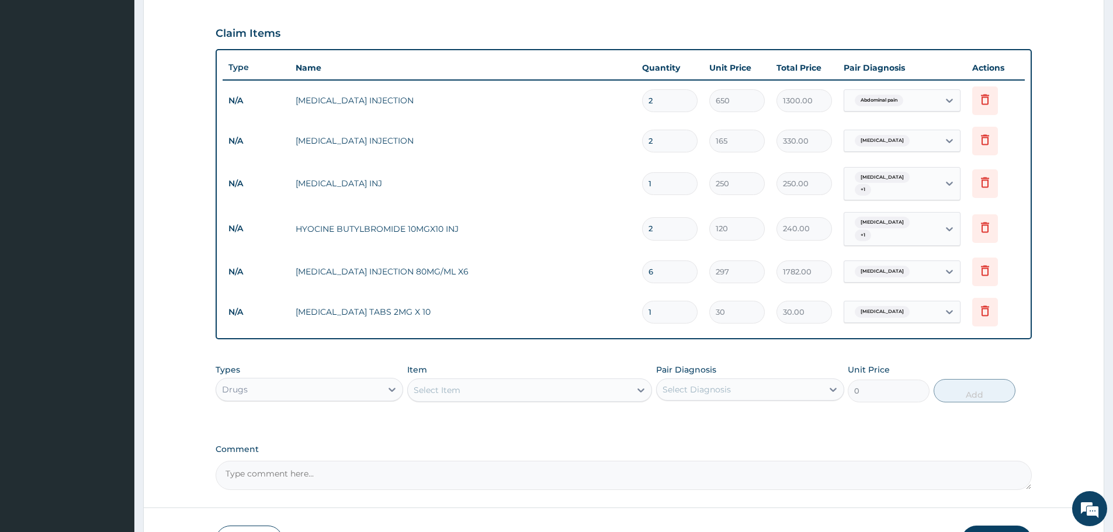
drag, startPoint x: 660, startPoint y: 312, endPoint x: 626, endPoint y: 314, distance: 34.0
click at [626, 314] on tr "N/A LOPERAMIDE TABS 2MG X 10 1 30 30.00 Acute gastroenteritis Delete" at bounding box center [624, 312] width 802 height 40
type input "2"
type input "60.00"
drag, startPoint x: 657, startPoint y: 311, endPoint x: 630, endPoint y: 316, distance: 28.0
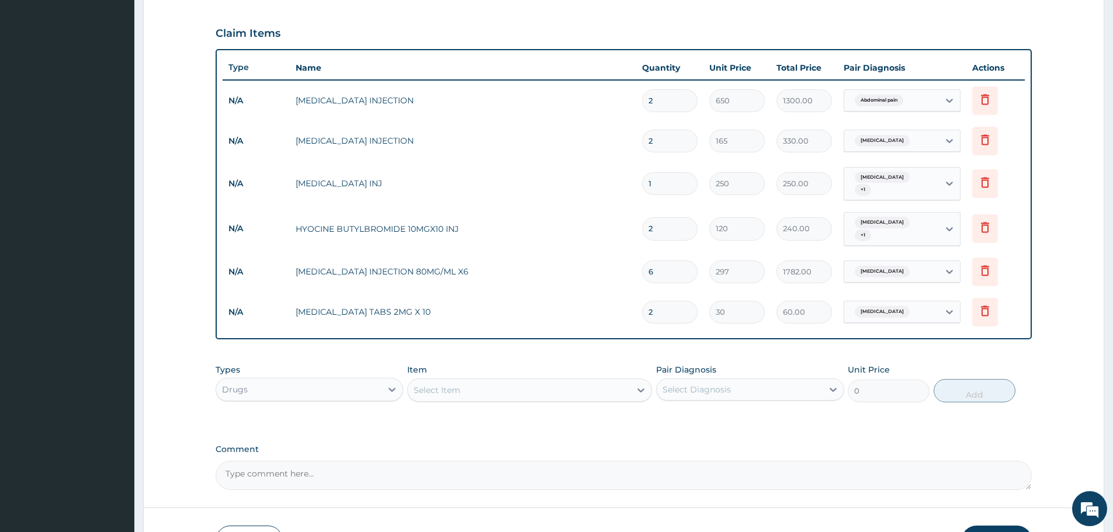
click at [630, 316] on tr "N/A LOPERAMIDE TABS 2MG X 10 2 30 60.00 Acute gastroenteritis Delete" at bounding box center [624, 312] width 802 height 40
type input "4"
type input "120.00"
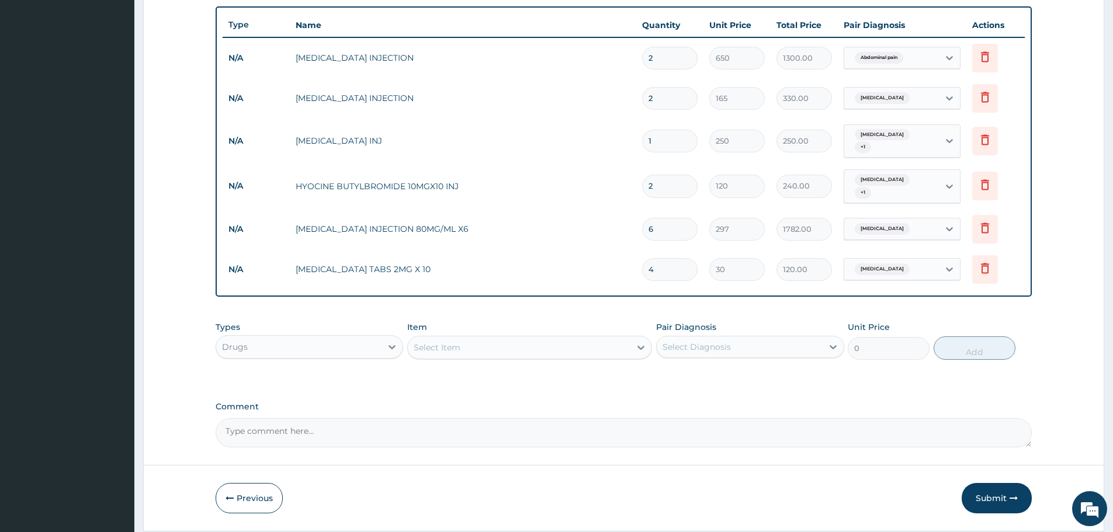
scroll to position [455, 0]
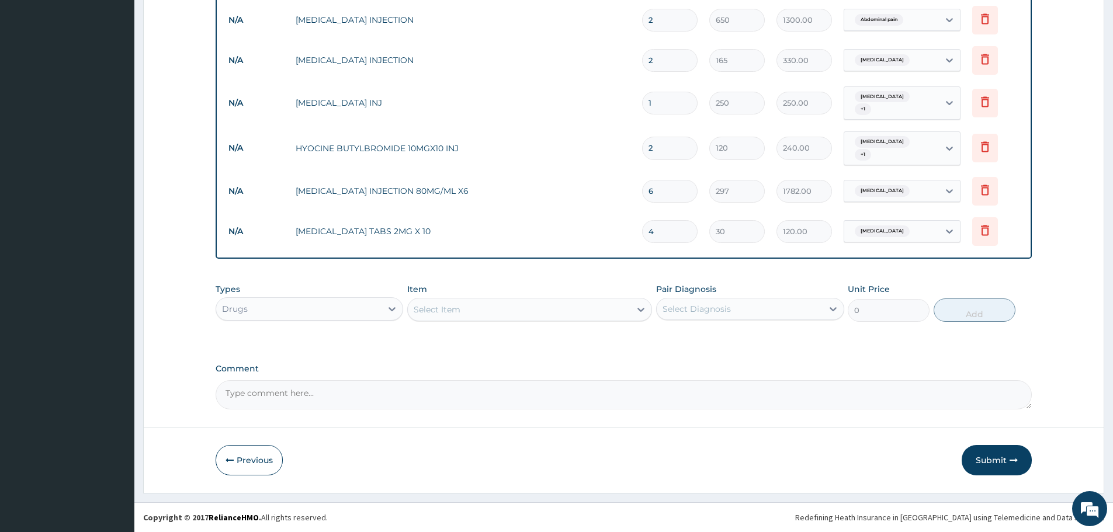
type input "4"
click at [377, 320] on div "Drugs" at bounding box center [310, 308] width 188 height 23
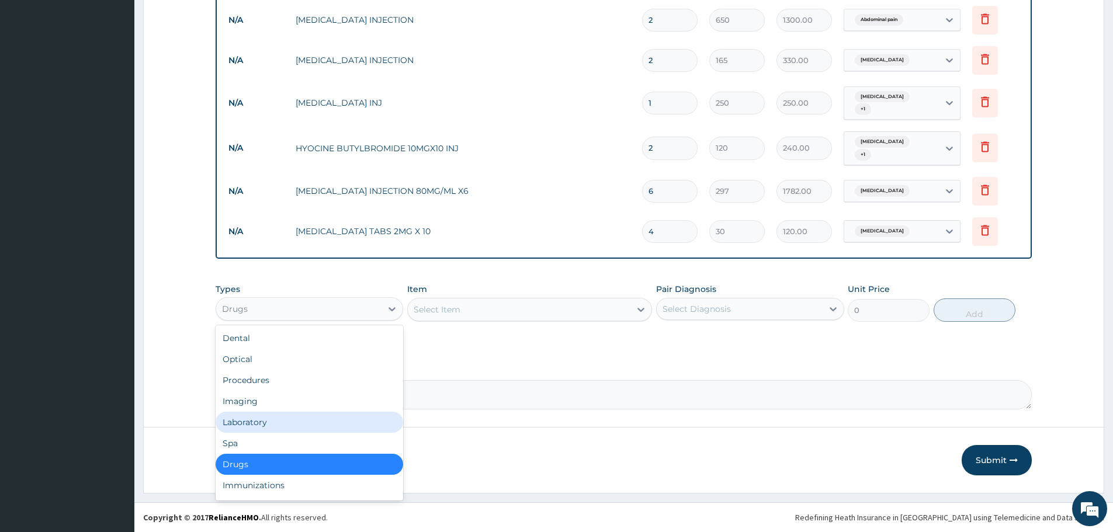
click at [271, 425] on div "Laboratory" at bounding box center [310, 422] width 188 height 21
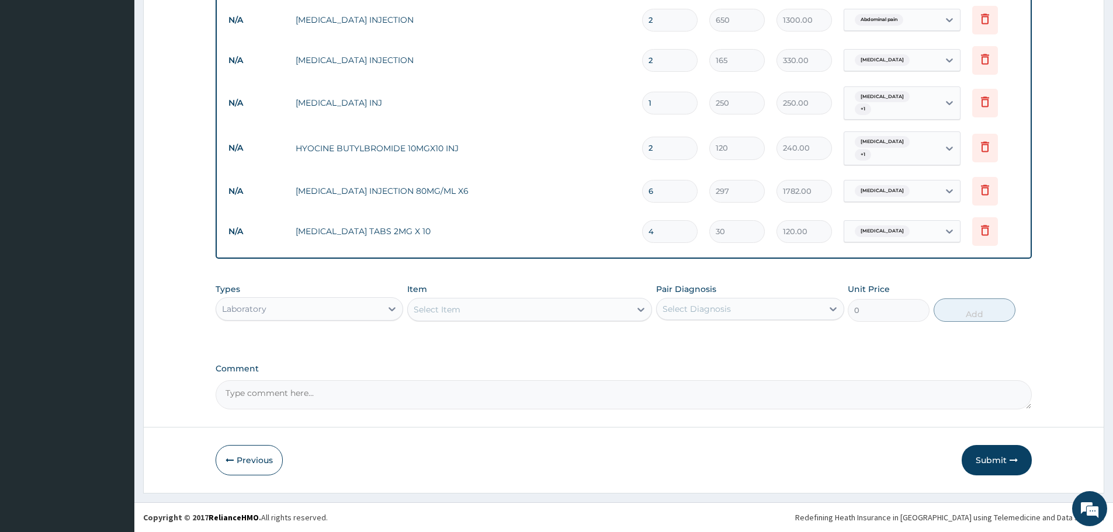
click at [528, 306] on div "Select Item" at bounding box center [519, 309] width 223 height 19
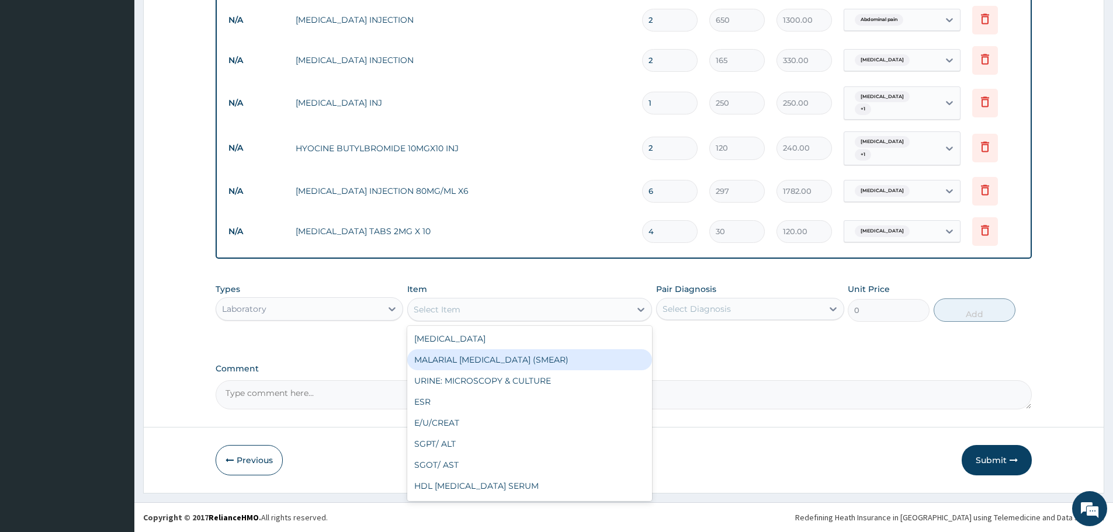
click at [528, 358] on div "MALARIAL [MEDICAL_DATA] (SMEAR)" at bounding box center [529, 359] width 245 height 21
type input "2000"
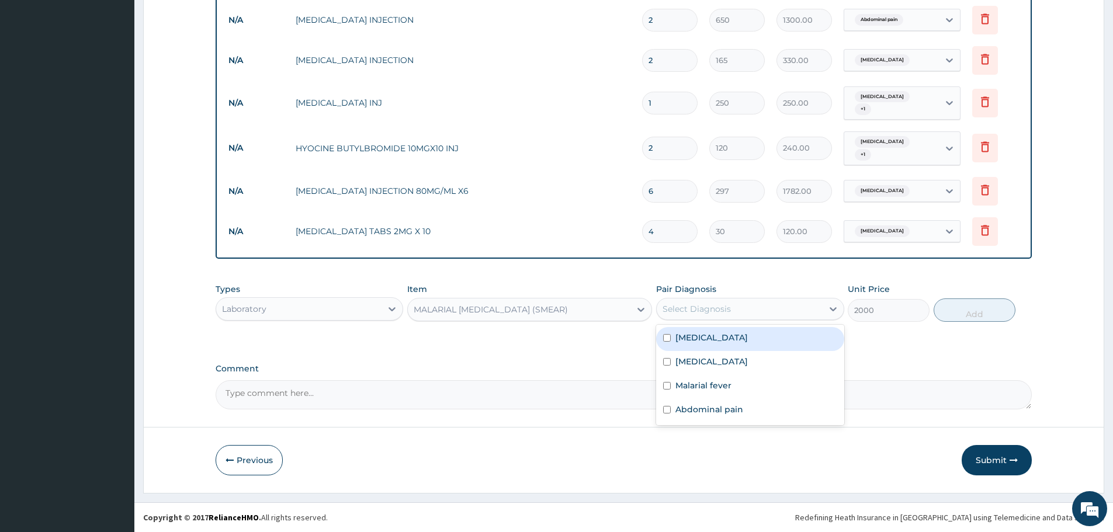
click at [746, 316] on div "Select Diagnosis" at bounding box center [739, 309] width 165 height 19
click at [728, 366] on div "[MEDICAL_DATA]" at bounding box center [750, 363] width 188 height 24
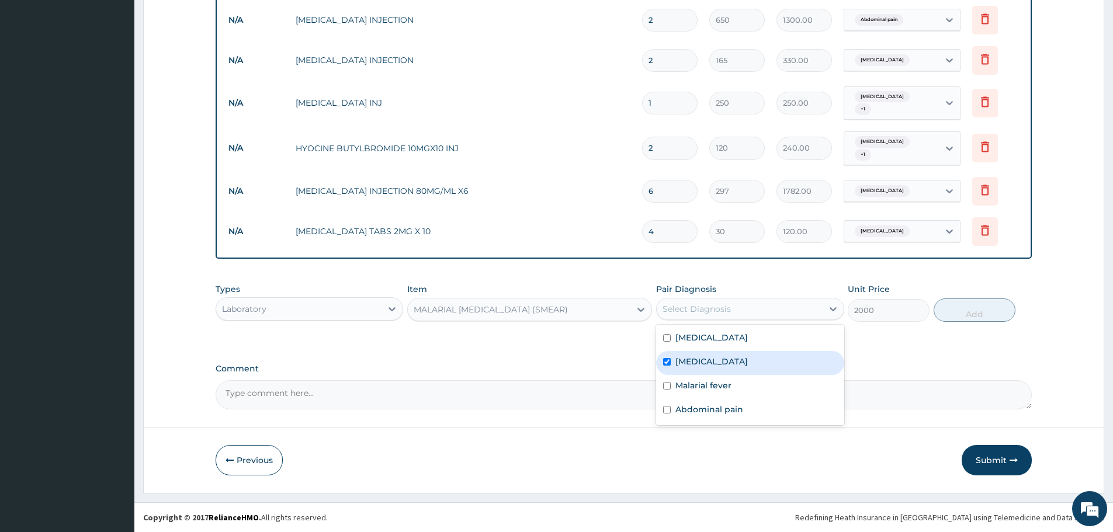
checkbox input "true"
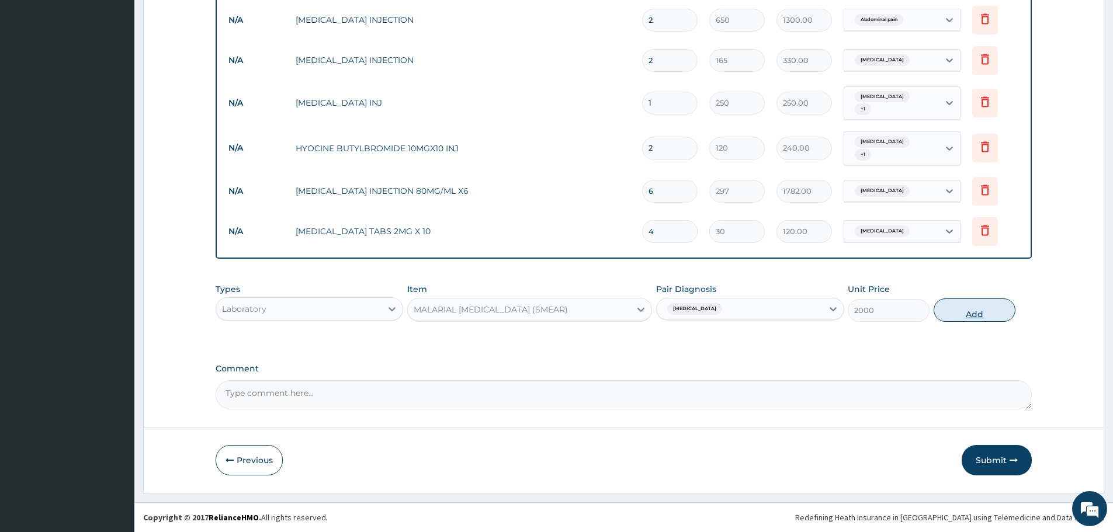
click at [964, 313] on button "Add" at bounding box center [975, 310] width 82 height 23
type input "0"
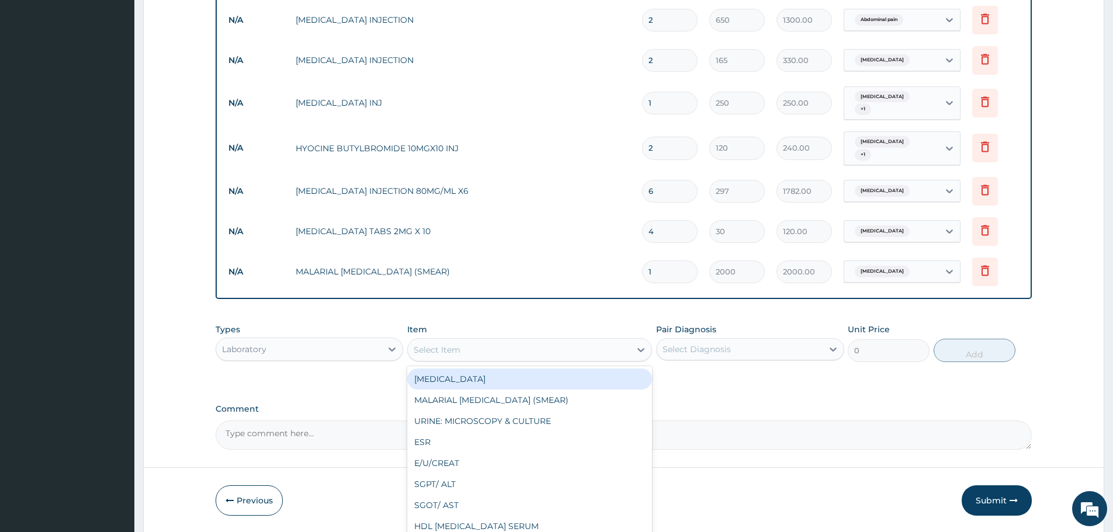
click at [497, 352] on div "Select Item" at bounding box center [519, 350] width 223 height 19
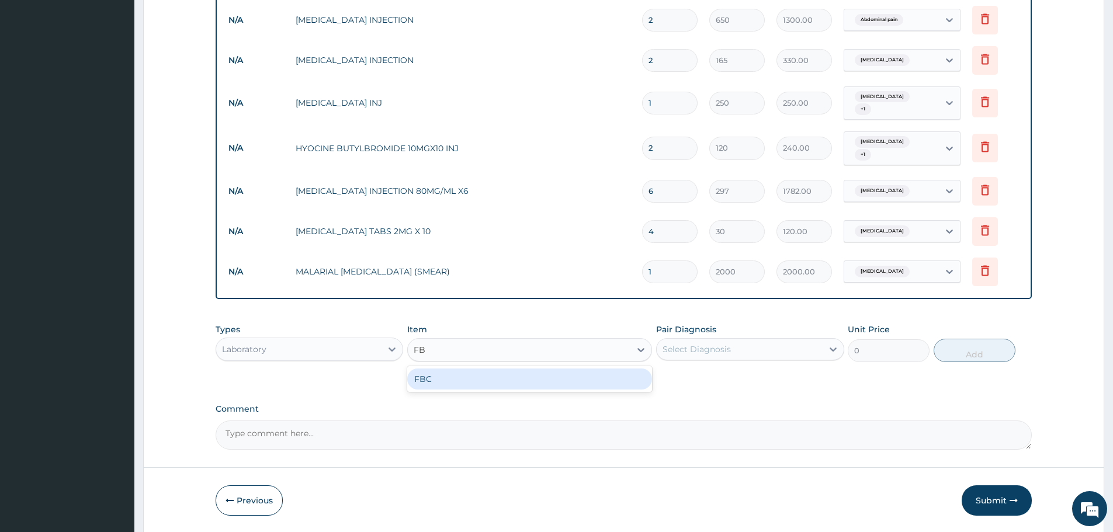
type input "FBC"
click at [448, 369] on div "FBC" at bounding box center [529, 379] width 245 height 21
type input "5940"
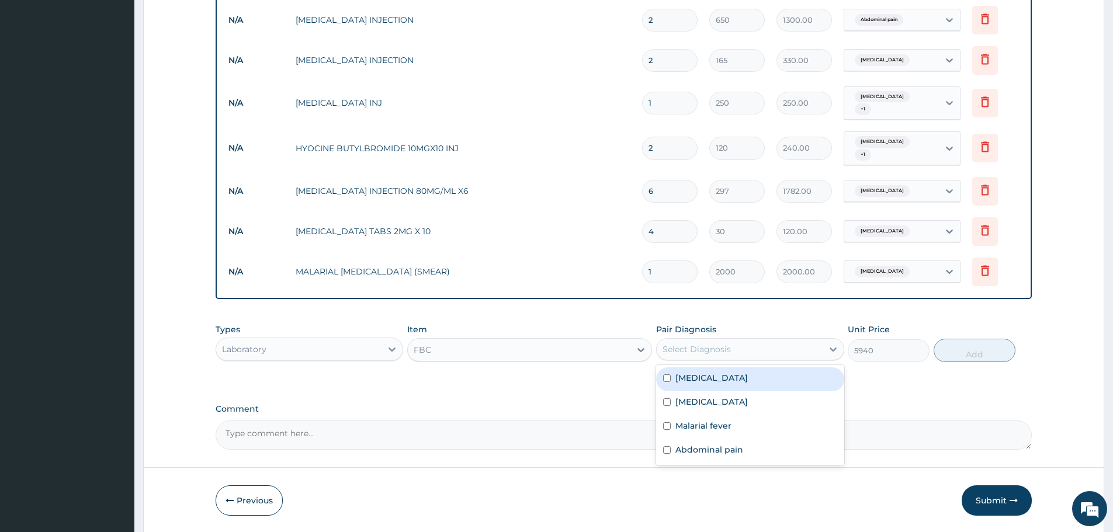
click at [686, 352] on div "Select Diagnosis" at bounding box center [697, 350] width 68 height 12
drag, startPoint x: 716, startPoint y: 377, endPoint x: 730, endPoint y: 383, distance: 15.5
click at [718, 377] on label "Acute gastroenteritis" at bounding box center [712, 378] width 72 height 12
checkbox input "true"
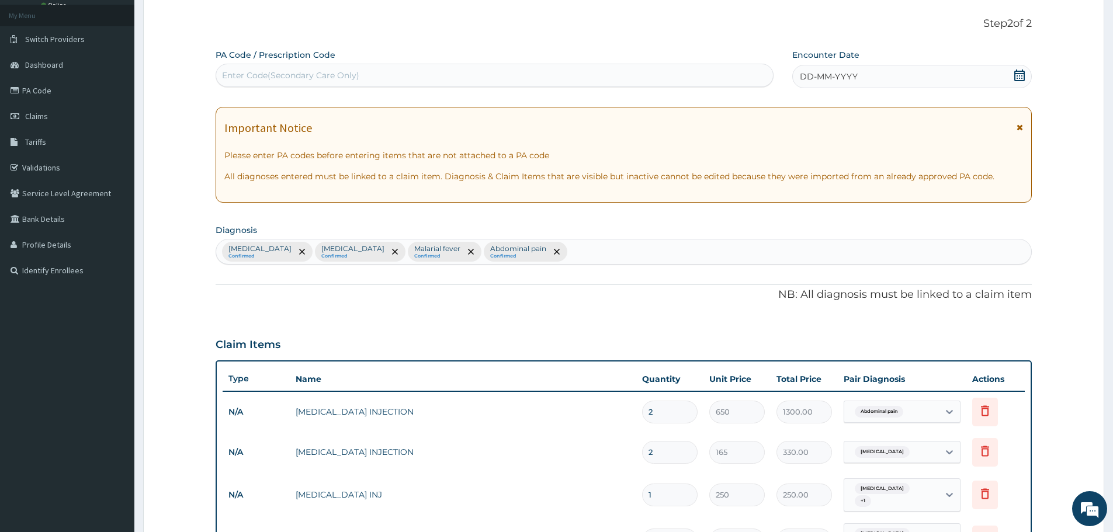
scroll to position [0, 0]
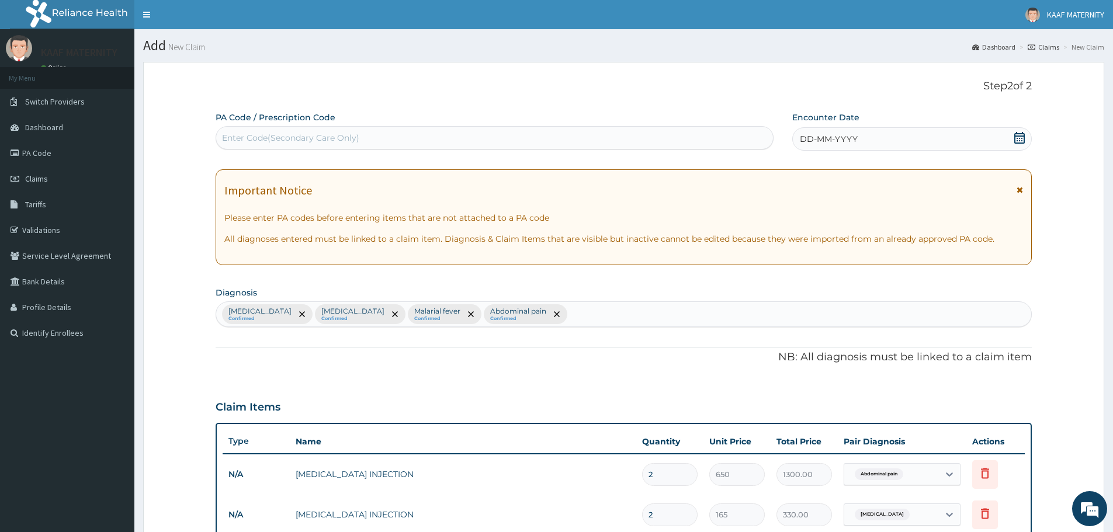
click at [581, 317] on div "Acute gastroenteritis Confirmed Malaria Confirmed Malarial fever Confirmed Abdo…" at bounding box center [623, 314] width 815 height 25
type input "SEPSI"
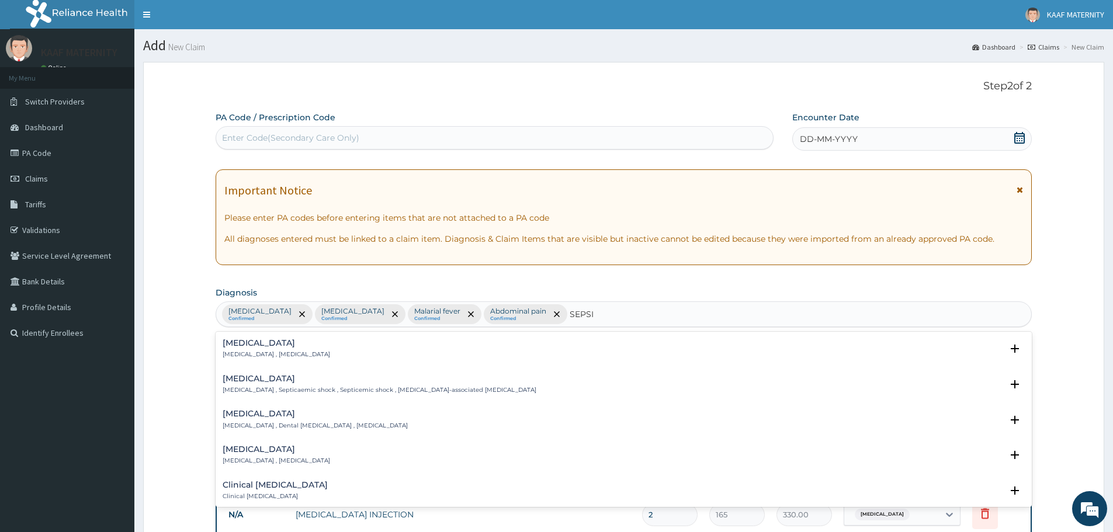
click at [233, 349] on div "Sepsis Systemic infection , Sepsis" at bounding box center [277, 349] width 108 height 20
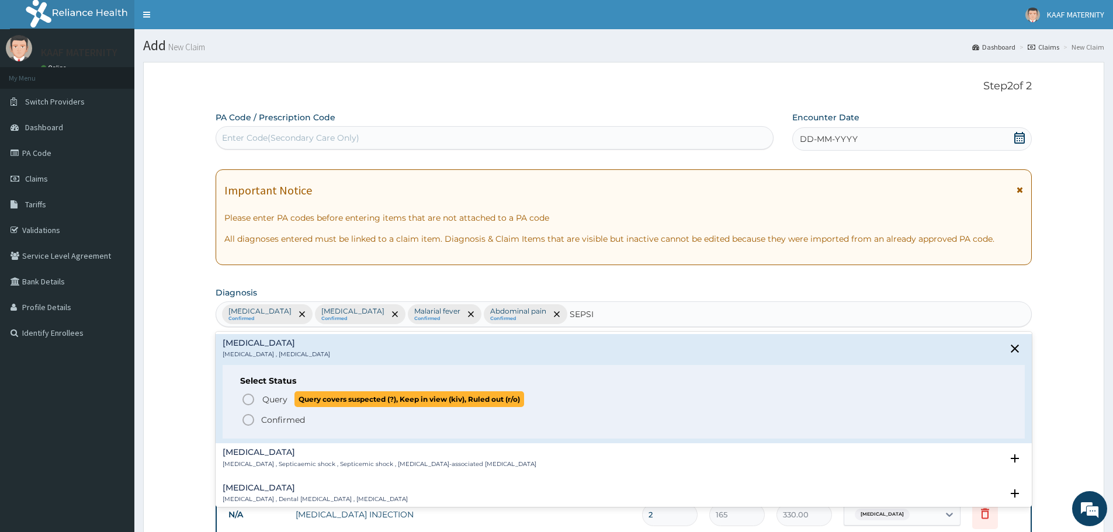
click at [250, 403] on icon "status option query" at bounding box center [248, 400] width 14 height 14
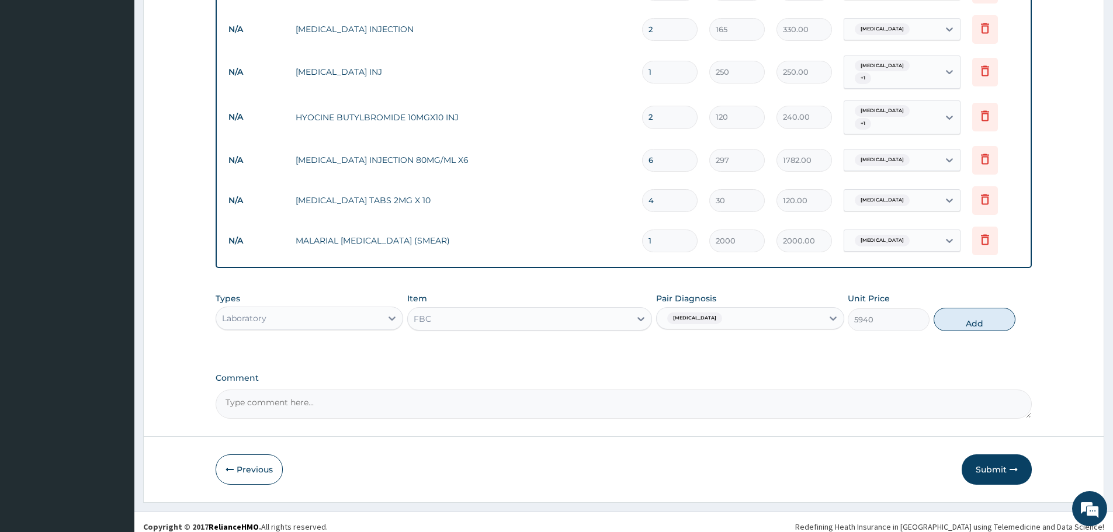
scroll to position [495, 0]
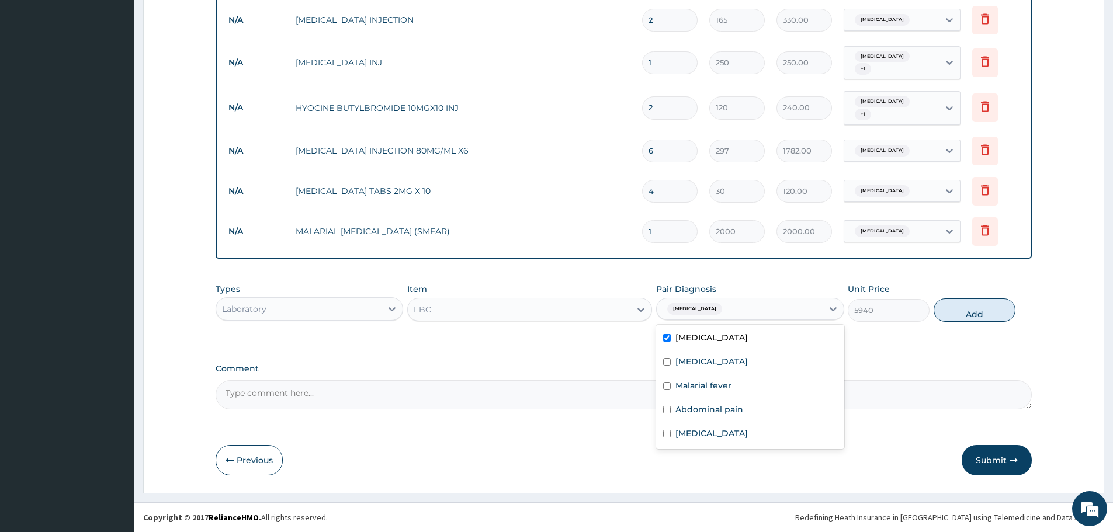
click at [756, 313] on div "Acute gastroenteritis" at bounding box center [739, 309] width 165 height 20
click at [671, 435] on input "checkbox" at bounding box center [667, 434] width 8 height 8
checkbox input "true"
click at [993, 317] on button "Add" at bounding box center [975, 310] width 82 height 23
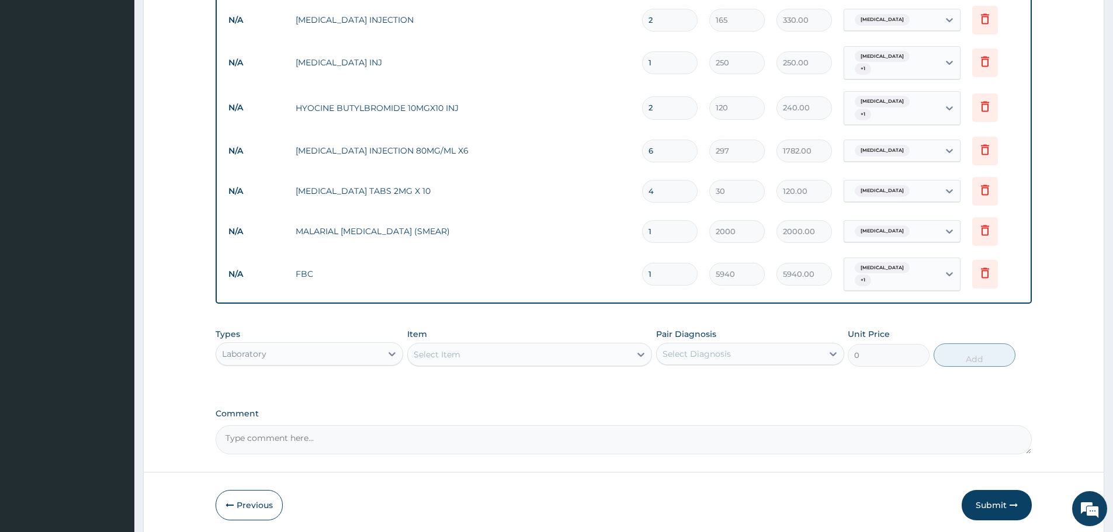
click at [332, 362] on div "Laboratory" at bounding box center [298, 354] width 165 height 19
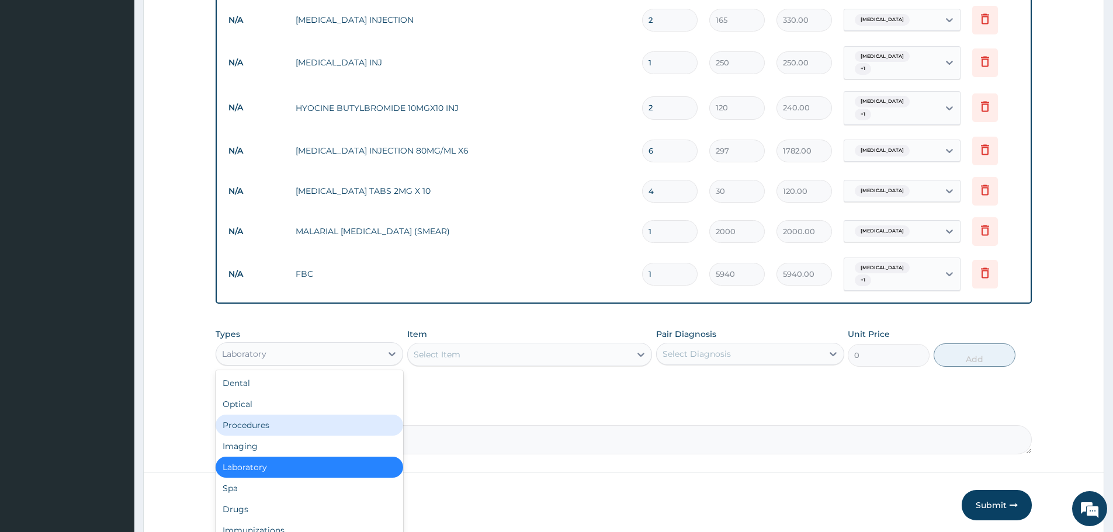
click at [300, 428] on div "Procedures" at bounding box center [310, 425] width 188 height 21
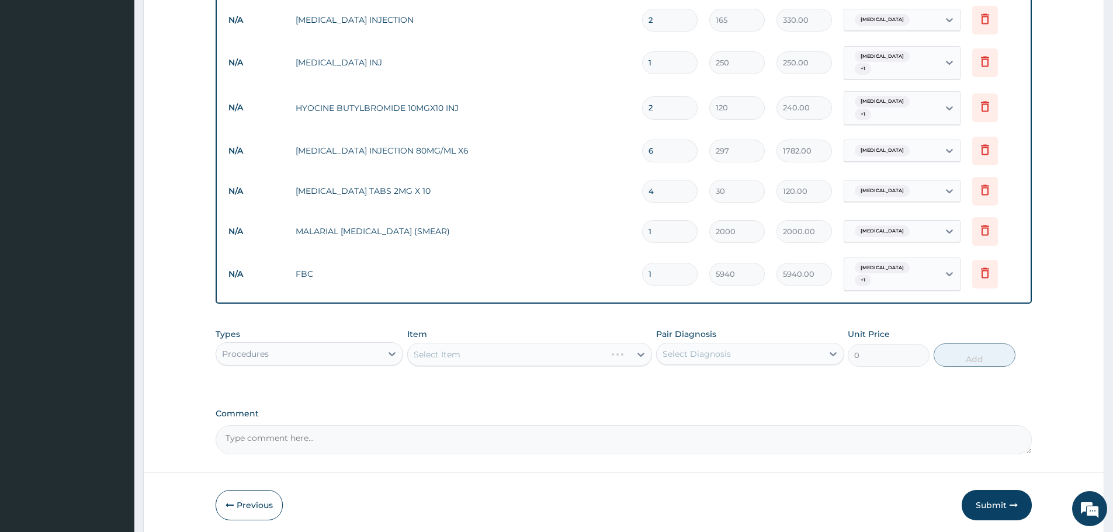
click at [500, 361] on div "Select Item" at bounding box center [529, 354] width 245 height 23
click at [516, 361] on div "Select Item" at bounding box center [529, 354] width 245 height 23
click at [535, 358] on div "Select Item" at bounding box center [519, 354] width 223 height 19
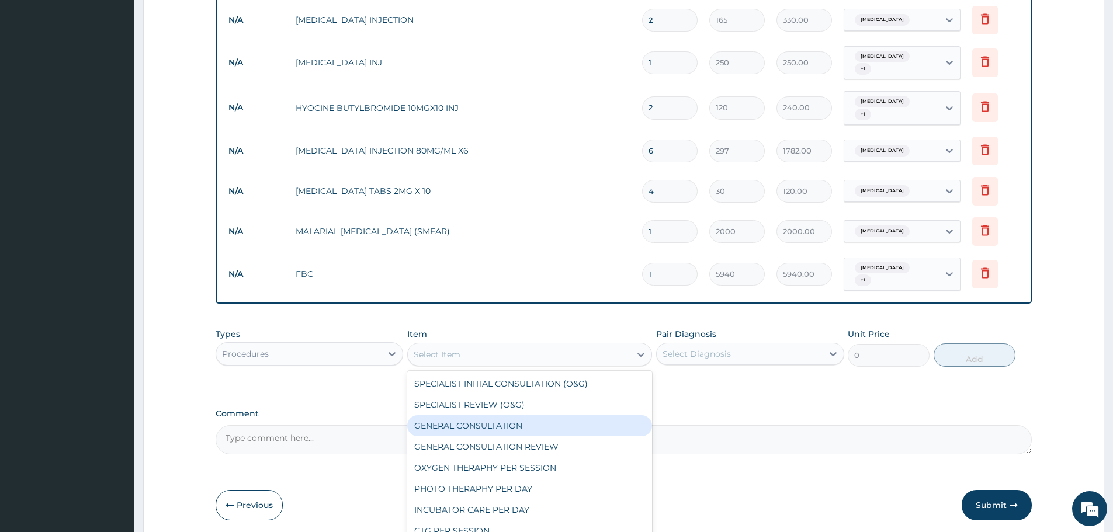
click at [511, 423] on div "GENERAL CONSULTATION" at bounding box center [529, 425] width 245 height 21
type input "3000"
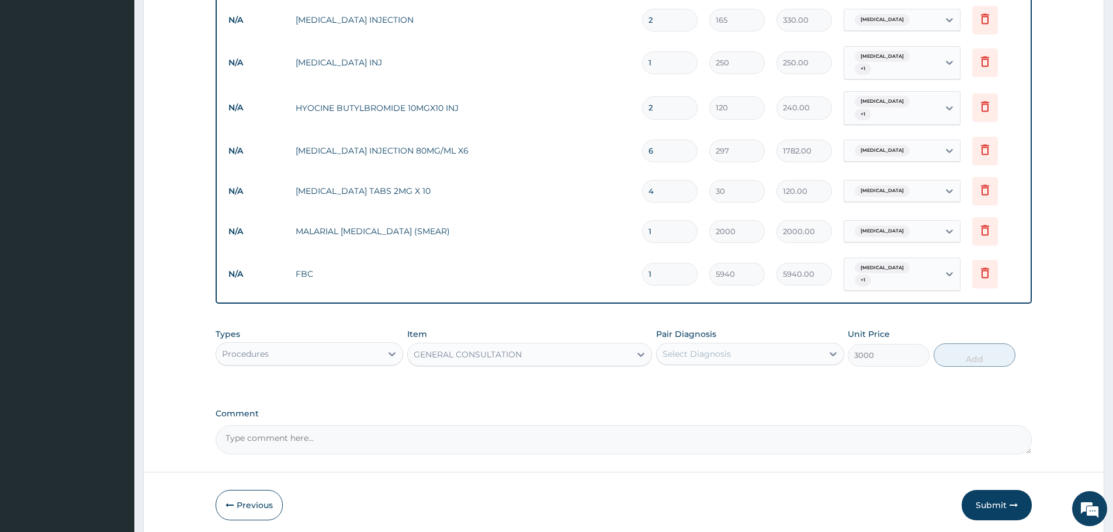
click at [678, 356] on div "Select Diagnosis" at bounding box center [697, 354] width 68 height 12
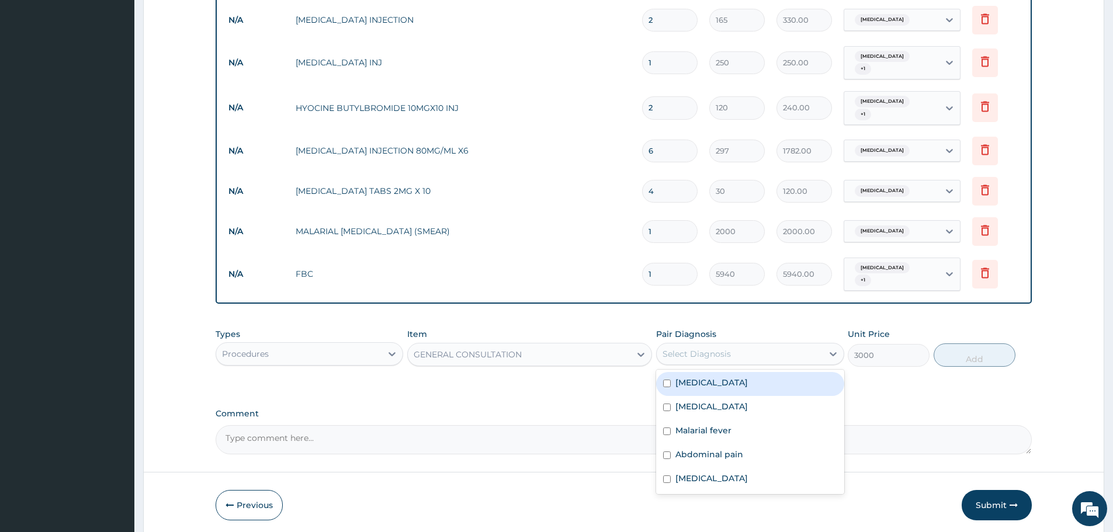
click at [667, 385] on input "checkbox" at bounding box center [667, 384] width 8 height 8
checkbox input "true"
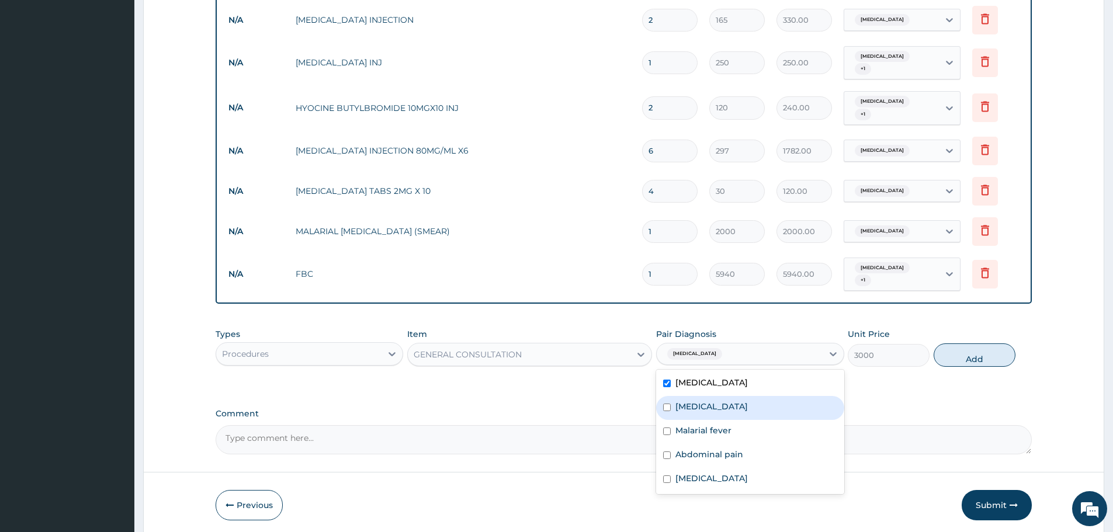
click at [672, 404] on div "Malaria" at bounding box center [750, 408] width 188 height 24
checkbox input "true"
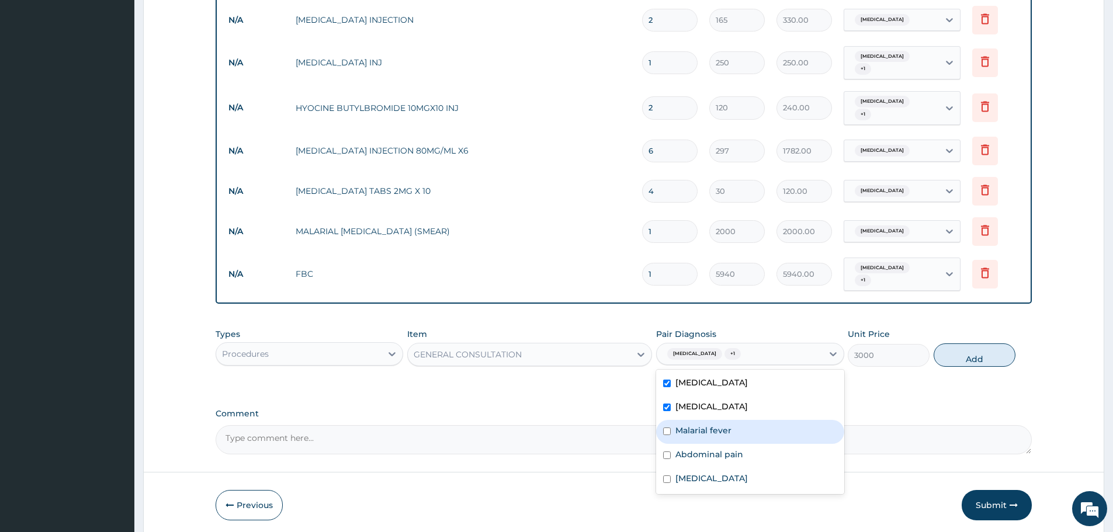
click at [684, 428] on label "Malarial fever" at bounding box center [704, 431] width 56 height 12
checkbox input "true"
click at [687, 453] on label "Abdominal pain" at bounding box center [710, 455] width 68 height 12
checkbox input "true"
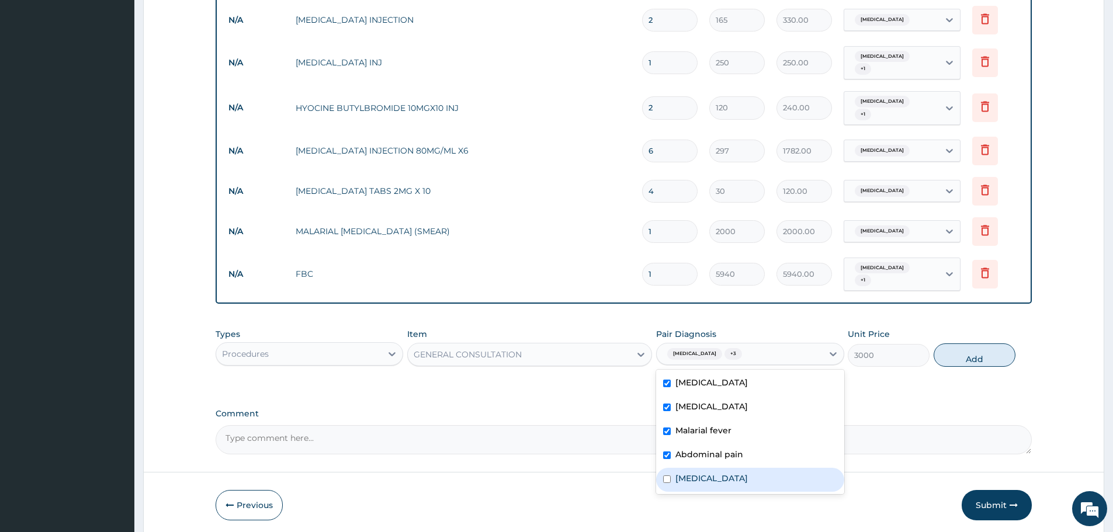
click at [690, 479] on label "Sepsis" at bounding box center [712, 479] width 72 height 12
checkbox input "true"
click at [975, 353] on button "Add" at bounding box center [975, 355] width 82 height 23
type input "0"
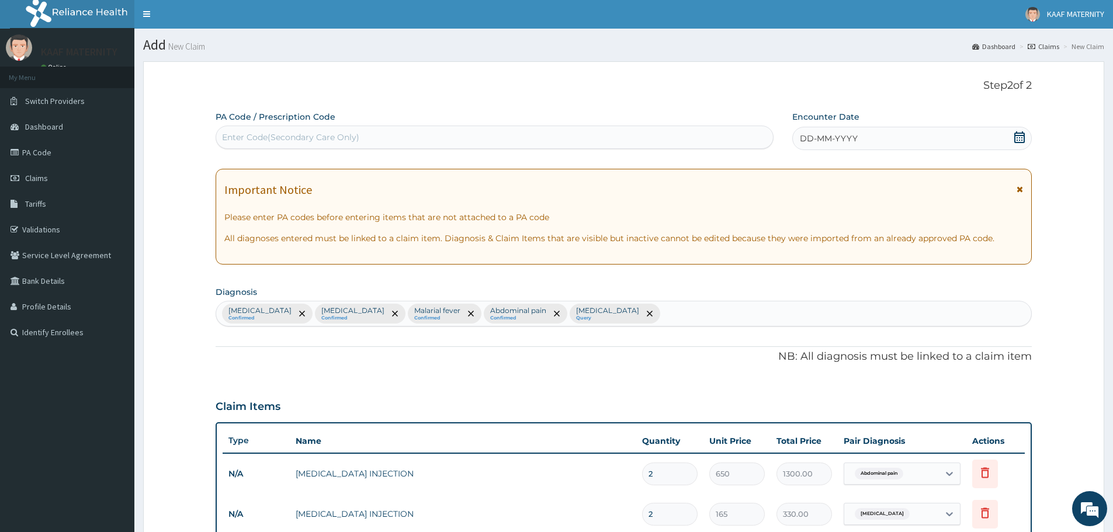
scroll to position [0, 0]
click at [34, 181] on span "Claims" at bounding box center [36, 179] width 23 height 11
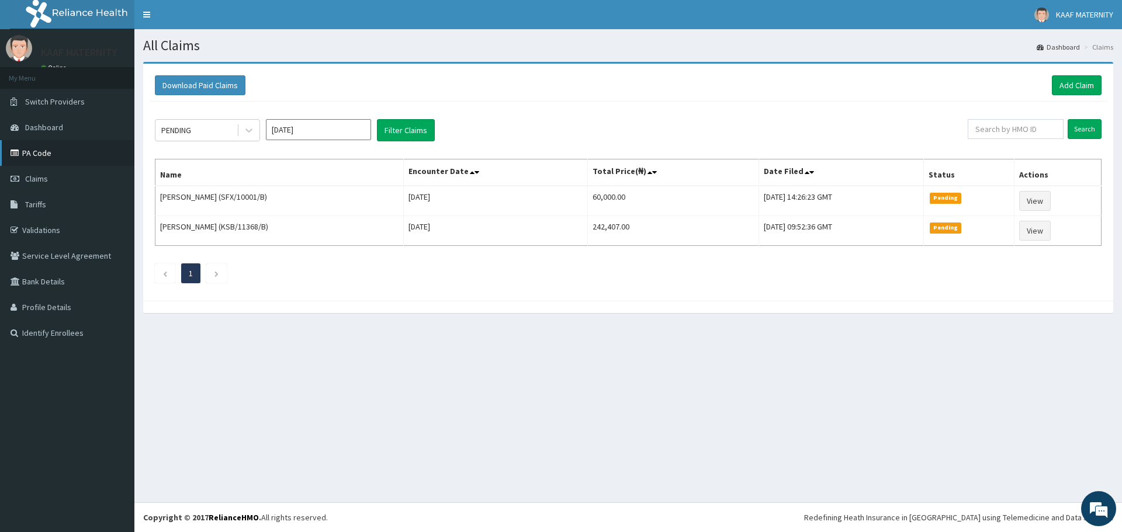
click at [56, 153] on link "PA Code" at bounding box center [67, 153] width 134 height 26
click at [1070, 81] on link "Add Claim" at bounding box center [1077, 85] width 50 height 20
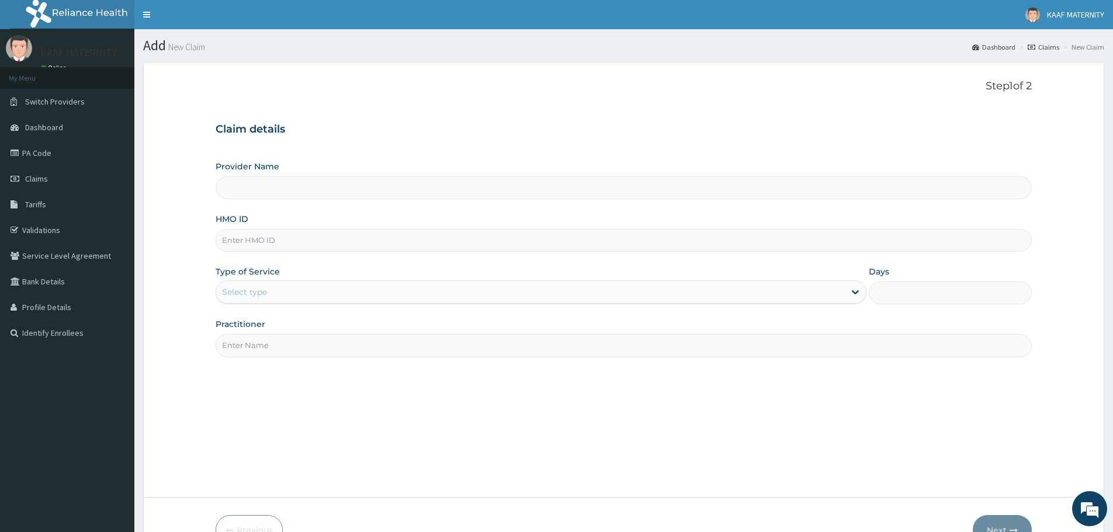
type input "[GEOGRAPHIC_DATA] And [GEOGRAPHIC_DATA]"
click at [315, 240] on input "HMO ID" at bounding box center [624, 240] width 816 height 23
click at [493, 219] on div "HMO ID" at bounding box center [624, 232] width 816 height 39
click at [276, 241] on input "HMO ID" at bounding box center [624, 240] width 816 height 23
click at [271, 247] on input "HMO ID" at bounding box center [624, 240] width 816 height 23
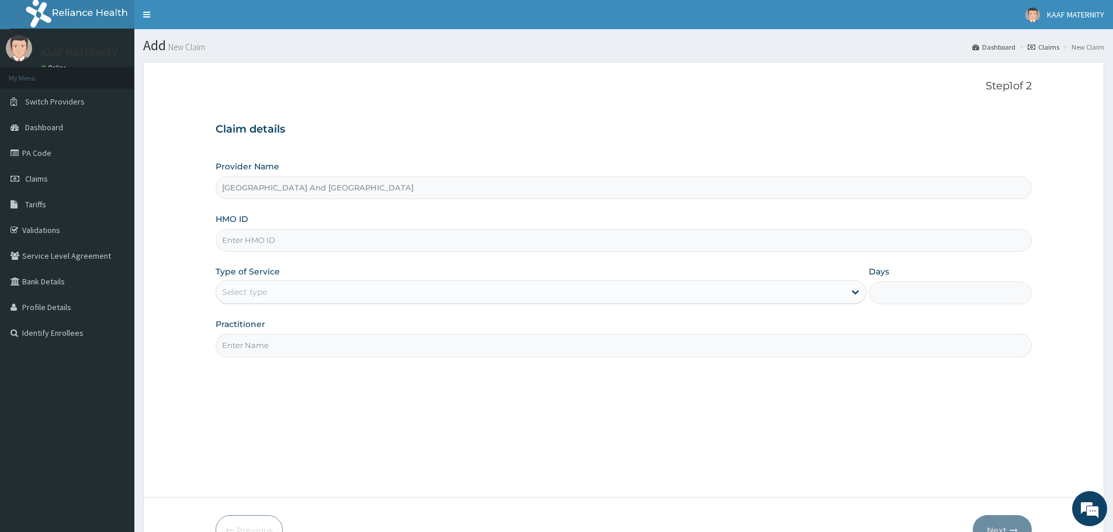
paste input "TOE/10040/A"
type input "TOE/10040/A"
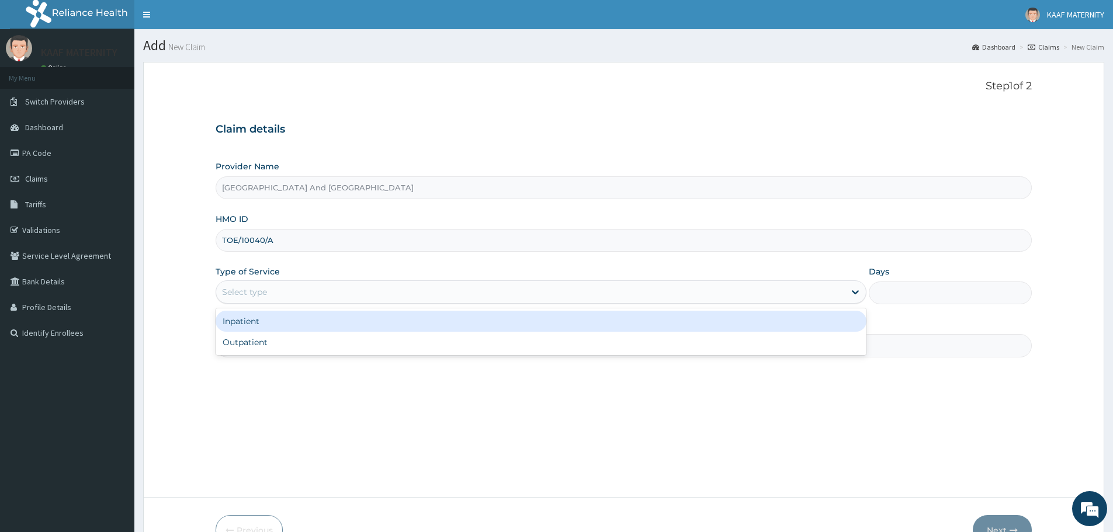
click at [274, 295] on div "Select type" at bounding box center [530, 292] width 629 height 19
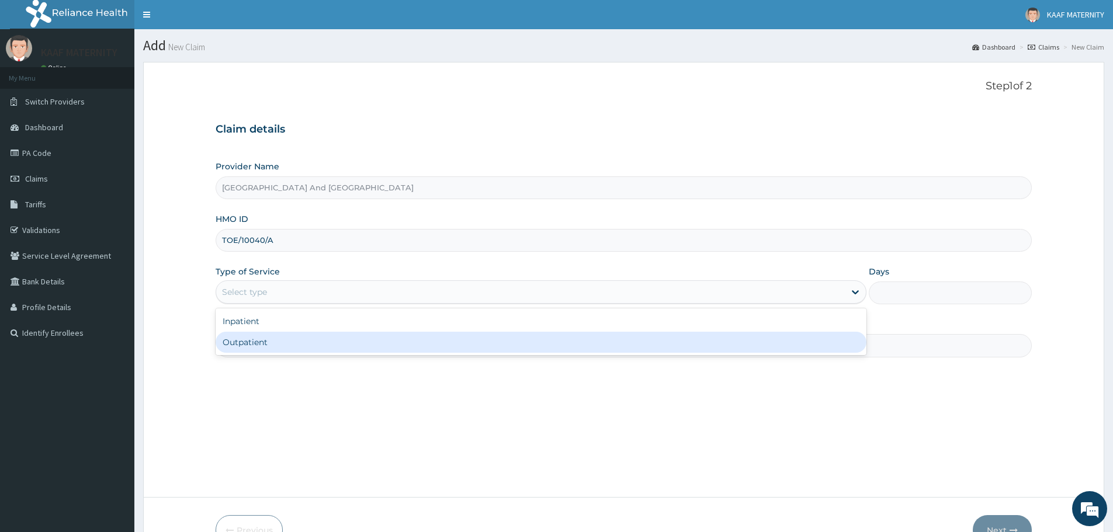
click at [261, 344] on div "Outpatient" at bounding box center [541, 342] width 651 height 21
type input "1"
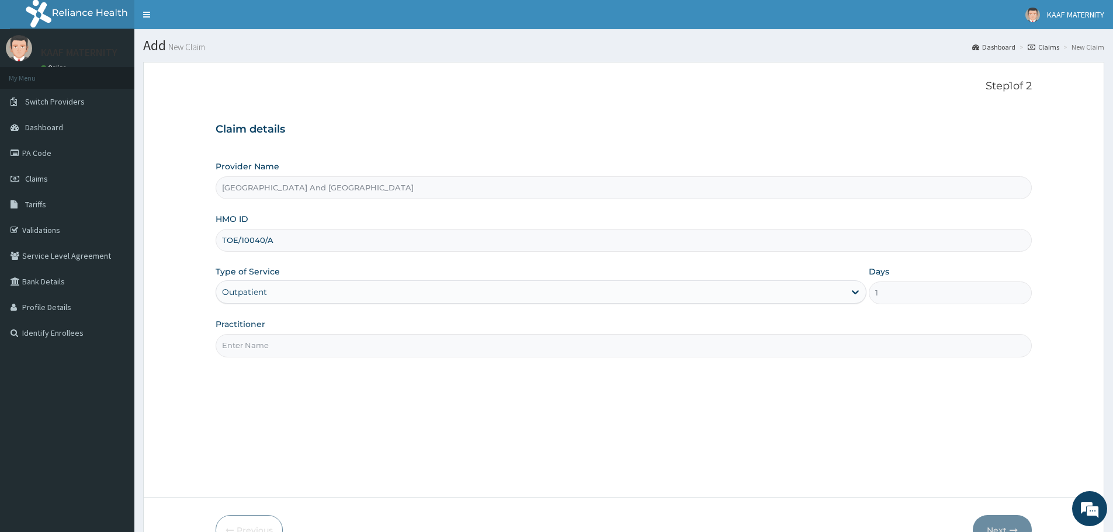
click at [287, 347] on input "Practitioner" at bounding box center [624, 345] width 816 height 23
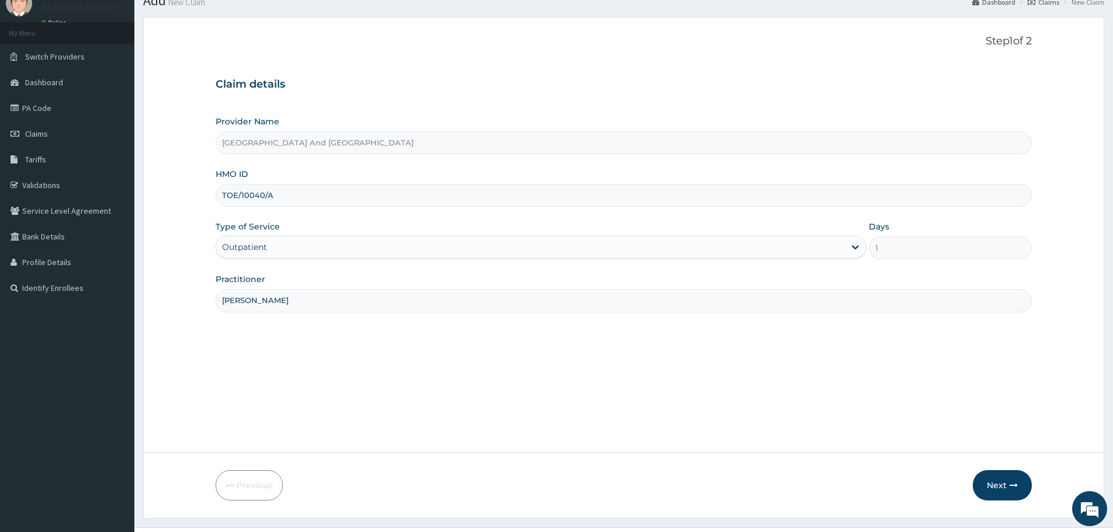
scroll to position [70, 0]
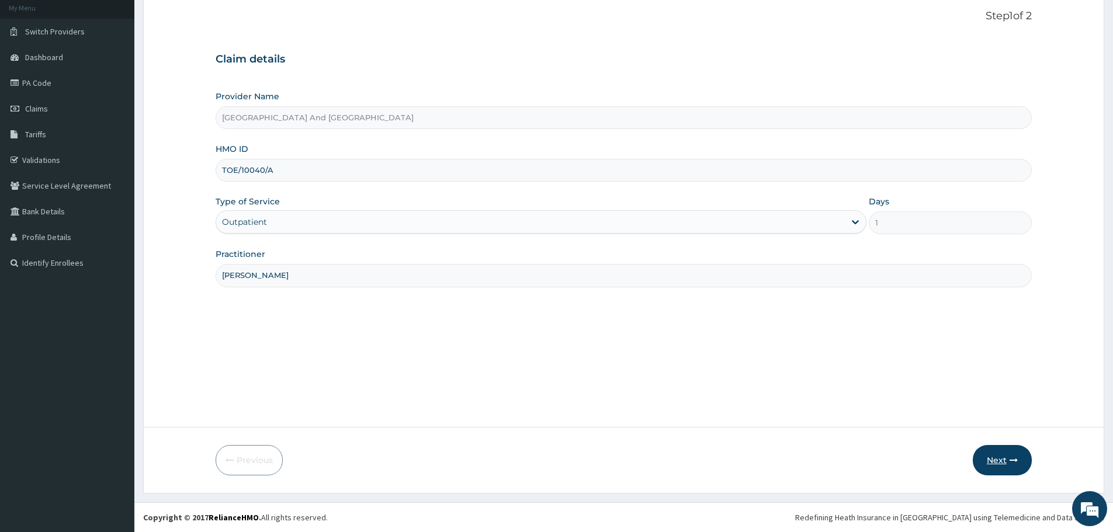
type input "DR AROH"
click at [999, 465] on button "Next" at bounding box center [1002, 460] width 59 height 30
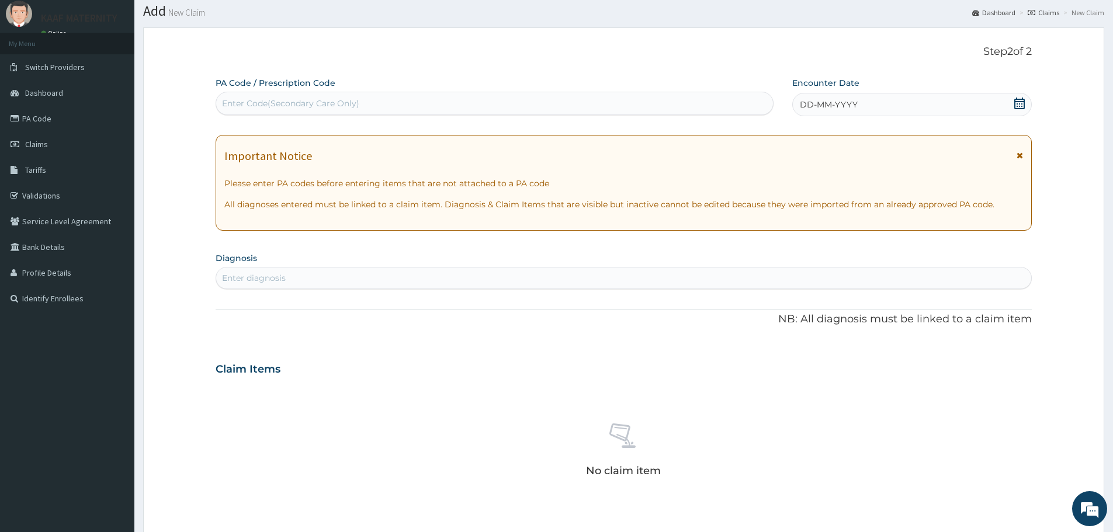
scroll to position [0, 0]
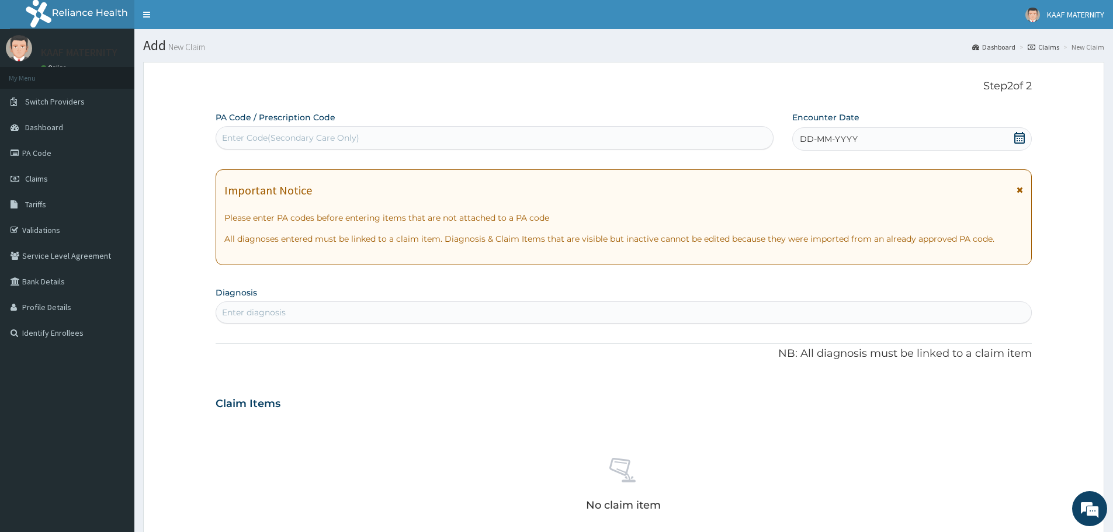
click at [1019, 140] on icon at bounding box center [1020, 138] width 12 height 12
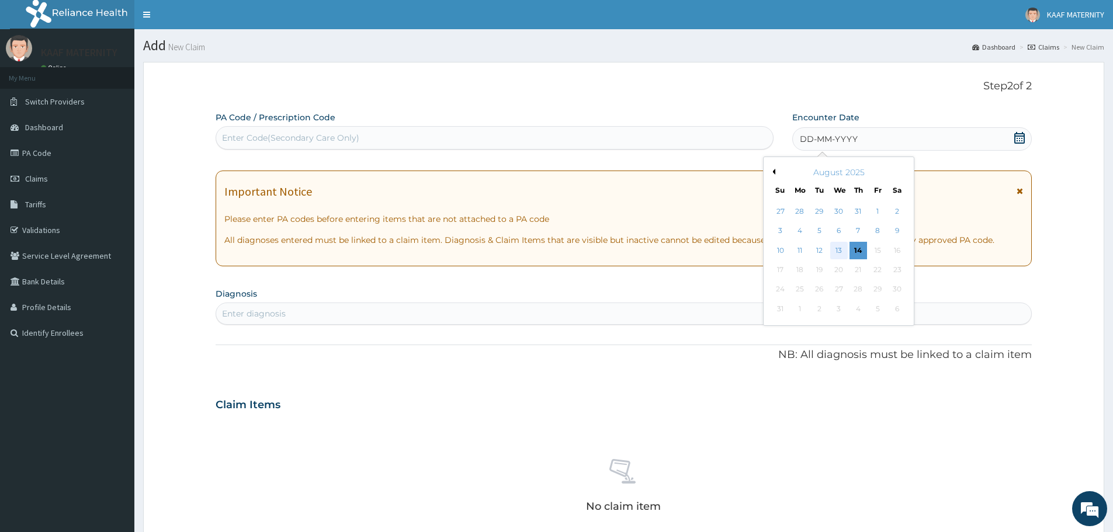
click at [839, 254] on div "13" at bounding box center [839, 251] width 18 height 18
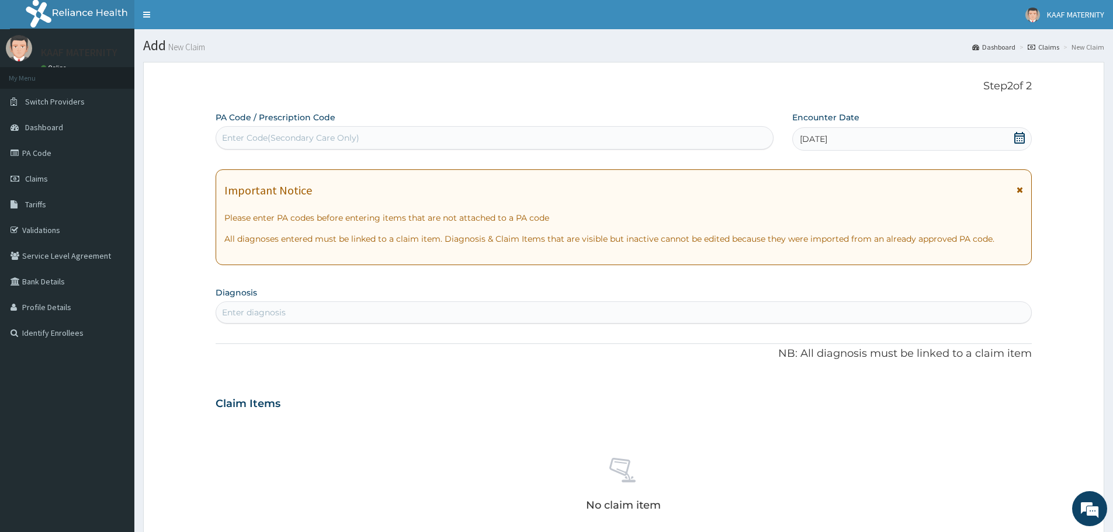
click at [303, 311] on div "Enter diagnosis" at bounding box center [623, 312] width 815 height 19
type input "MALARI"
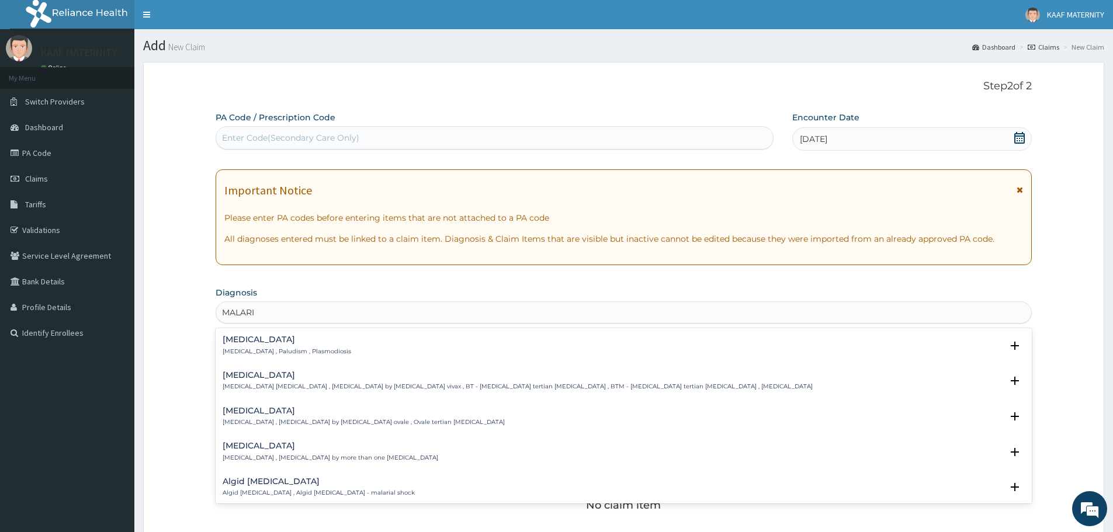
click at [256, 344] on h4 "Malaria" at bounding box center [287, 339] width 129 height 9
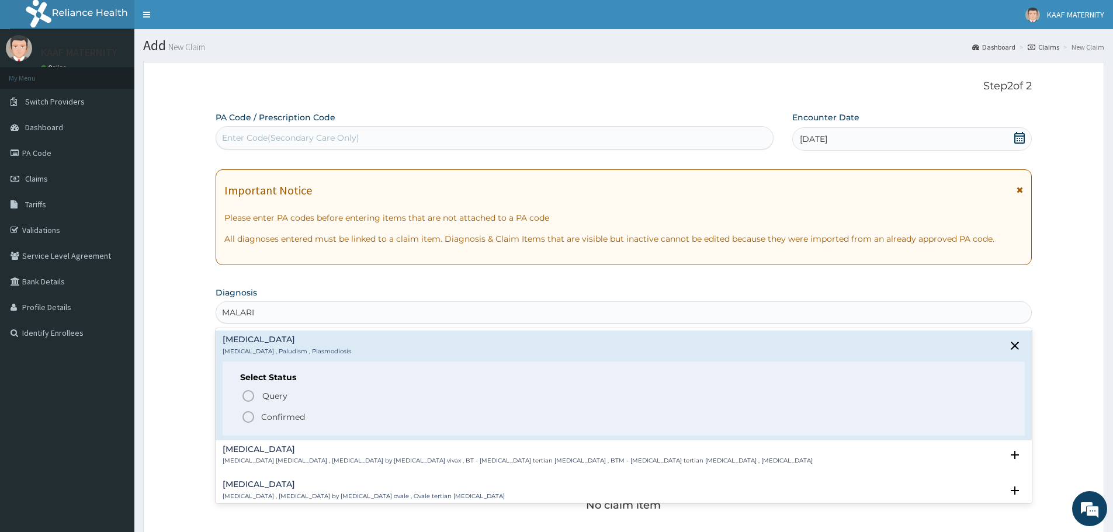
click at [247, 414] on icon "status option filled" at bounding box center [248, 417] width 14 height 14
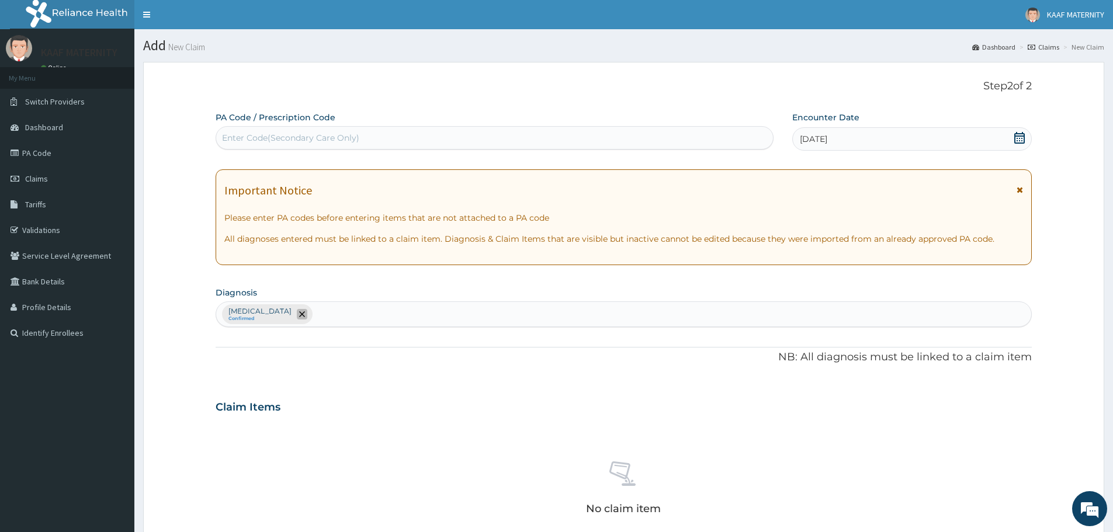
click at [297, 313] on span "remove selection option" at bounding box center [302, 314] width 11 height 11
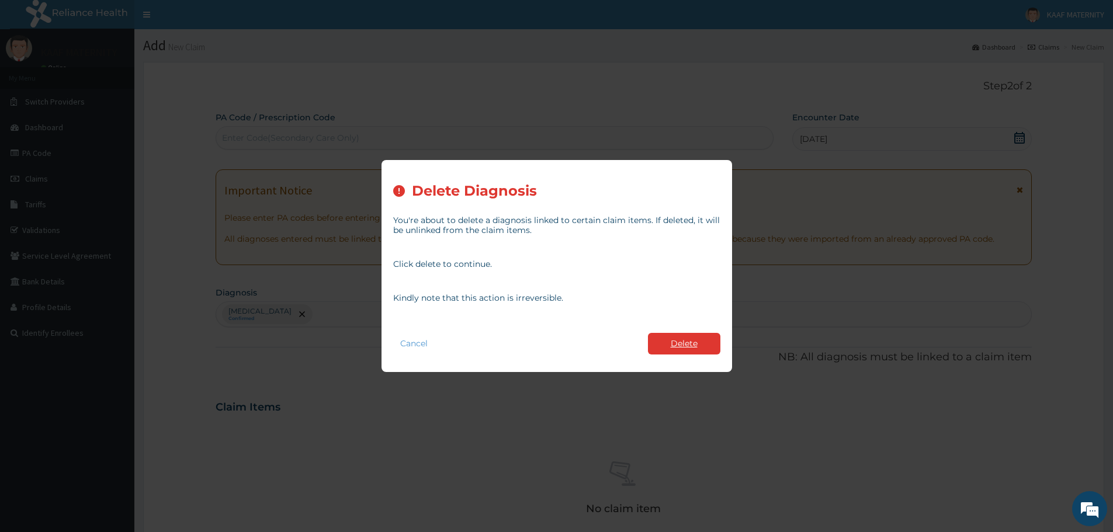
click at [687, 344] on button "Delete" at bounding box center [684, 344] width 72 height 22
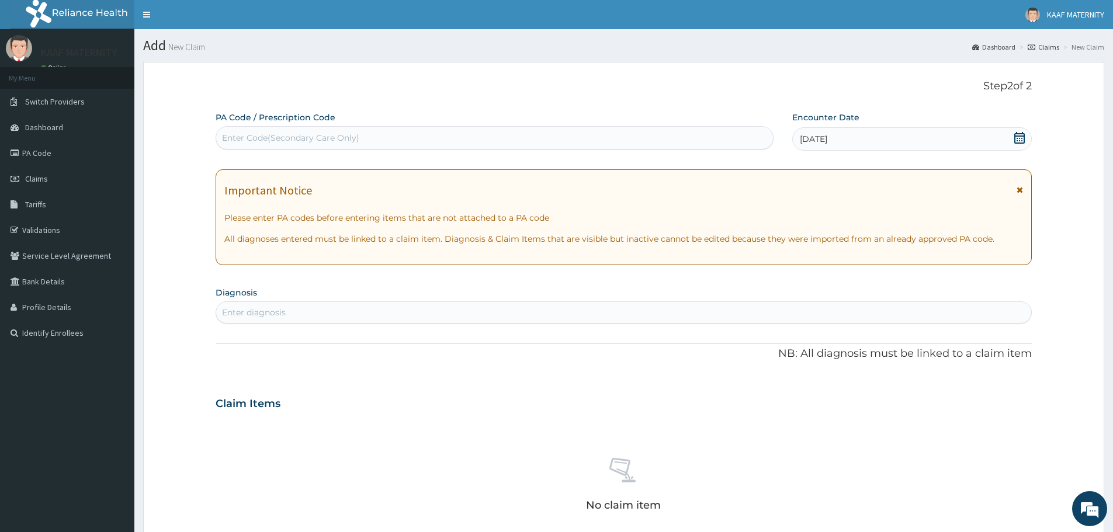
click at [293, 311] on div "Enter diagnosis" at bounding box center [623, 312] width 815 height 19
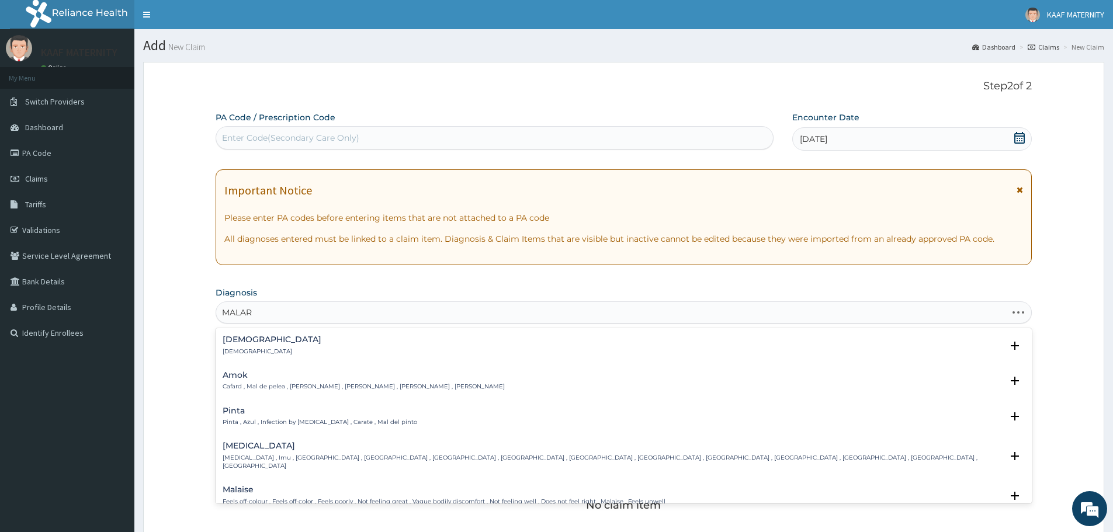
type input "MALARI"
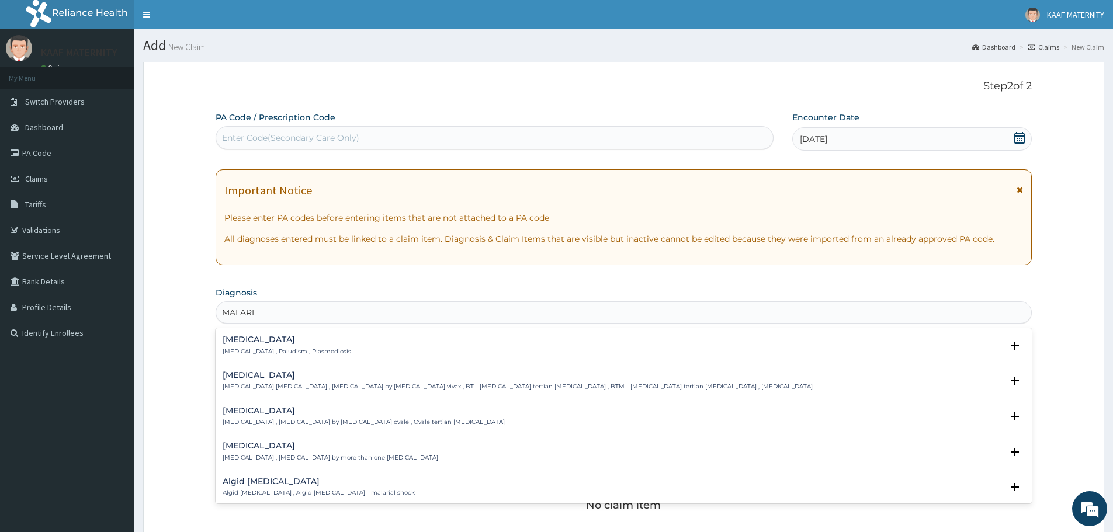
click at [254, 341] on h4 "Malaria" at bounding box center [287, 339] width 129 height 9
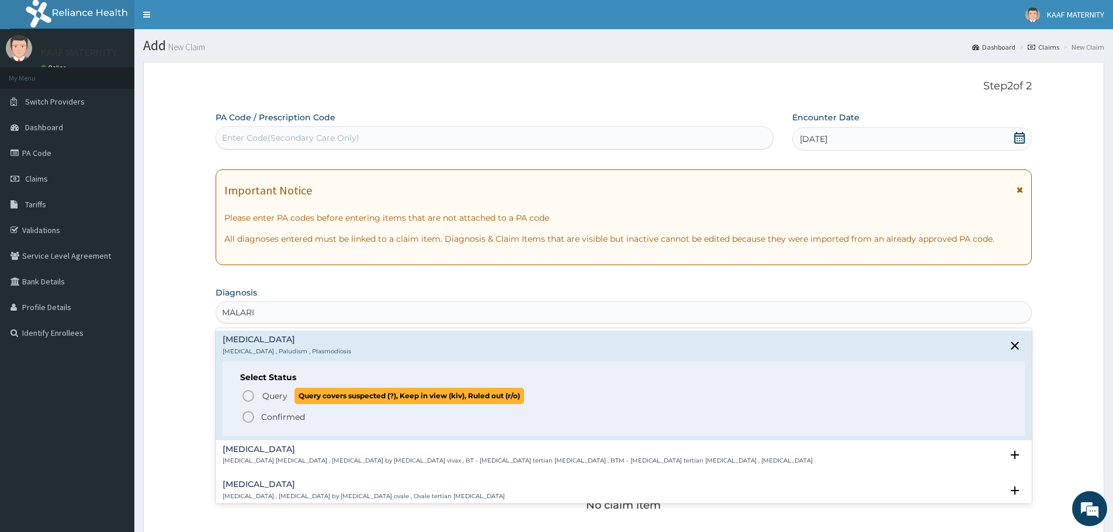
click at [248, 396] on icon "status option query" at bounding box center [248, 396] width 14 height 14
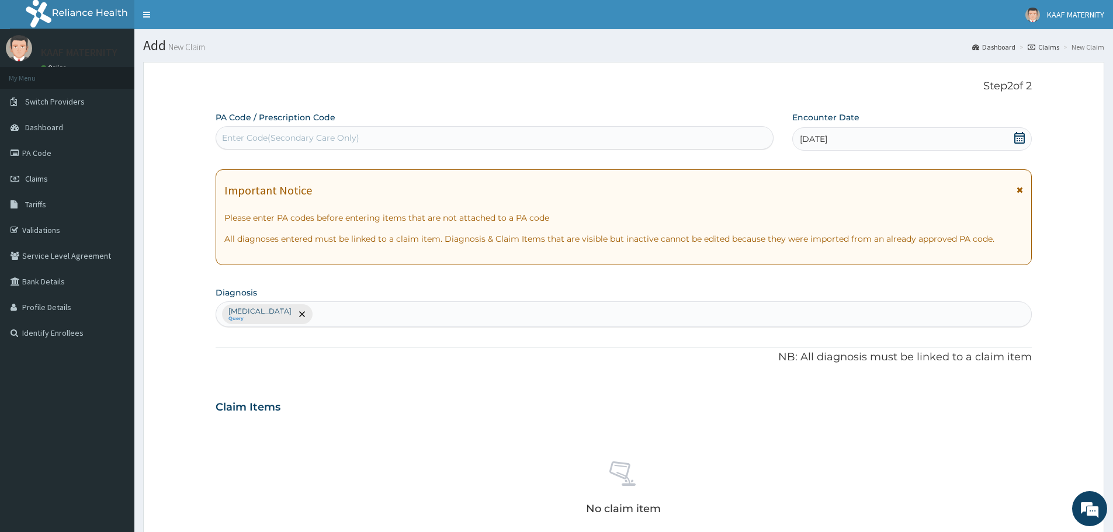
click at [391, 321] on div "[MEDICAL_DATA] Query" at bounding box center [623, 314] width 815 height 25
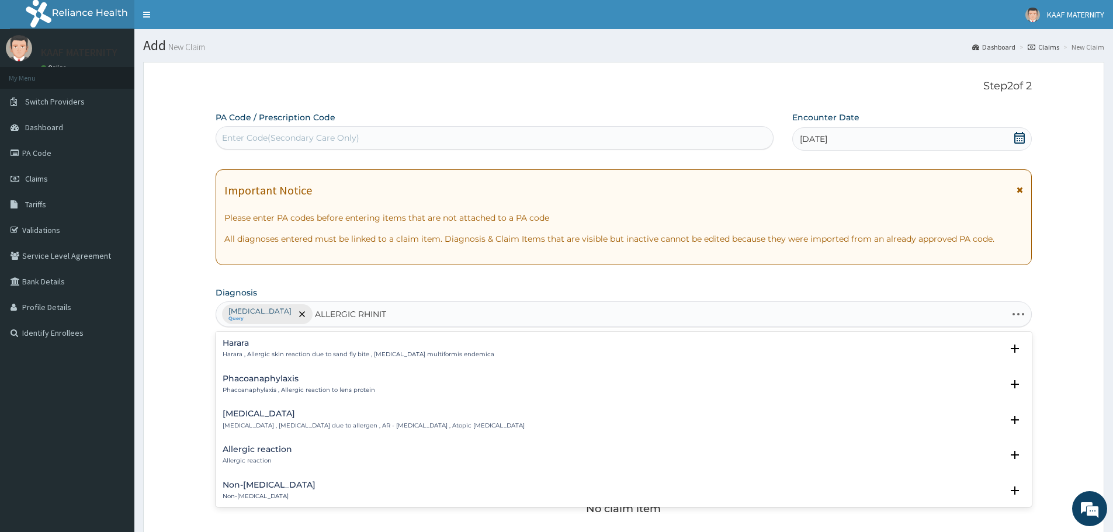
type input "ALLERGIC RHINITI"
click at [247, 349] on div "Allergic rhinitis Allergic rhinitis , Allergic rhinitis due to allergen , AR - …" at bounding box center [374, 349] width 302 height 20
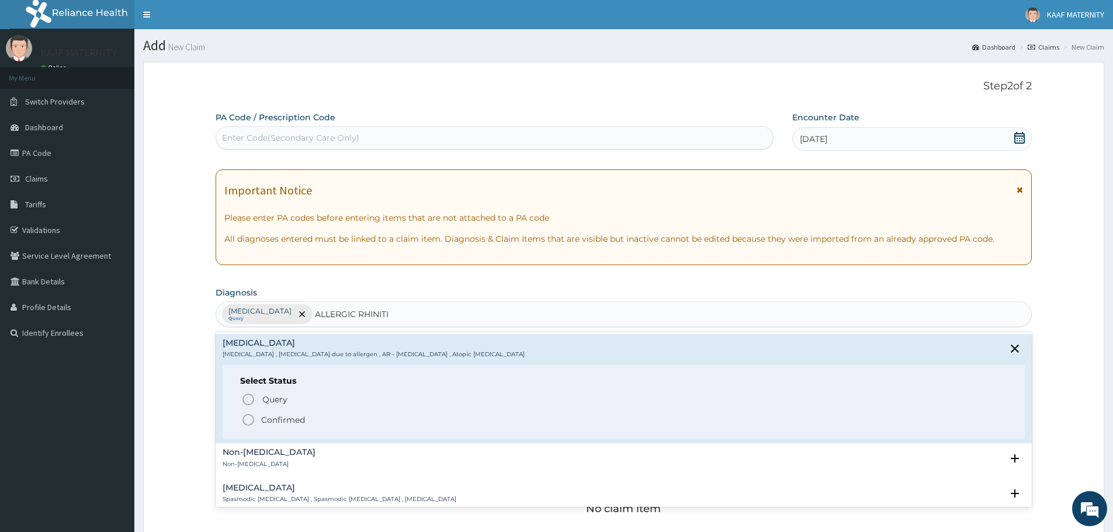
click at [245, 418] on icon "status option filled" at bounding box center [248, 420] width 14 height 14
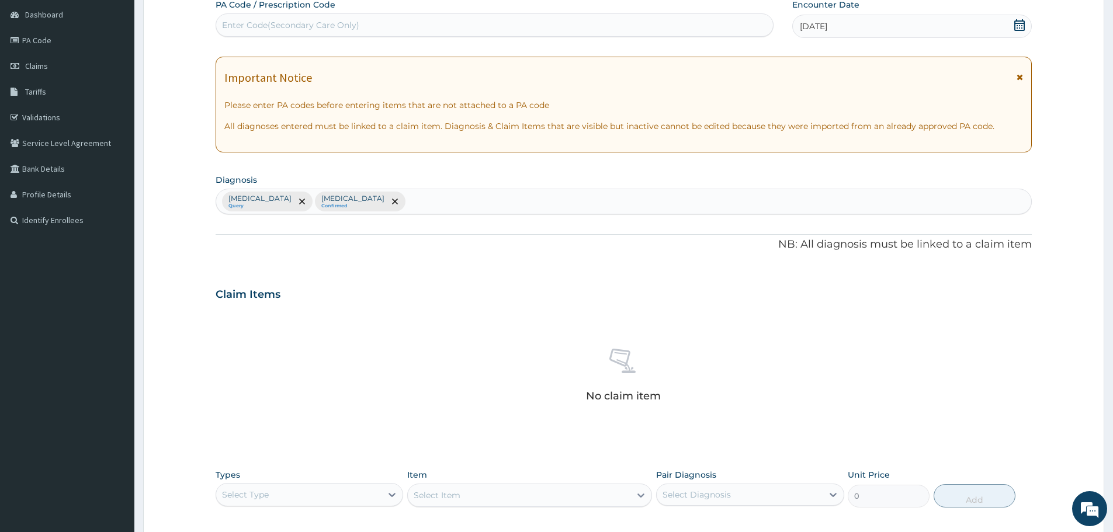
scroll to position [292, 0]
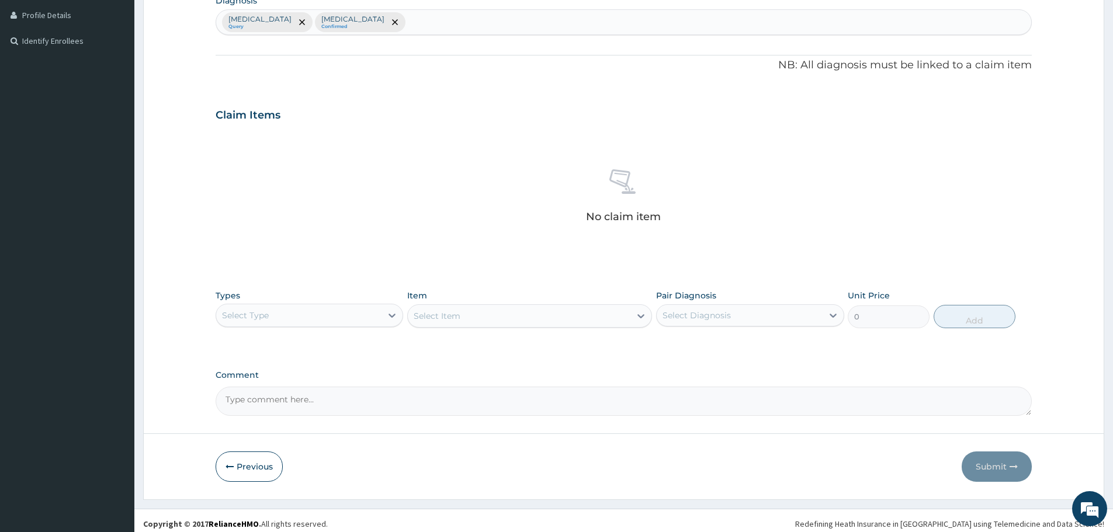
click at [355, 307] on div "Select Type" at bounding box center [298, 315] width 165 height 19
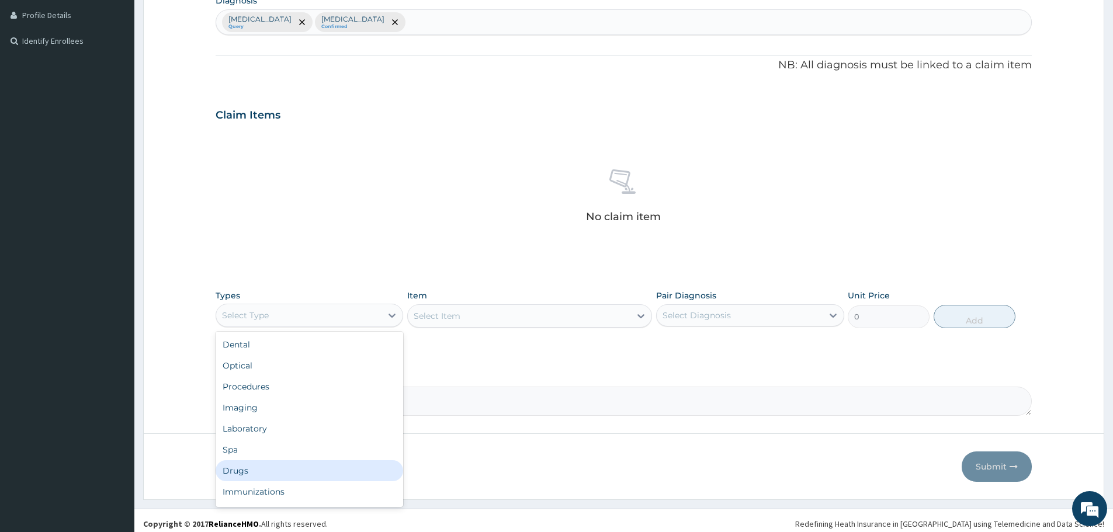
click at [263, 472] on div "Drugs" at bounding box center [310, 470] width 188 height 21
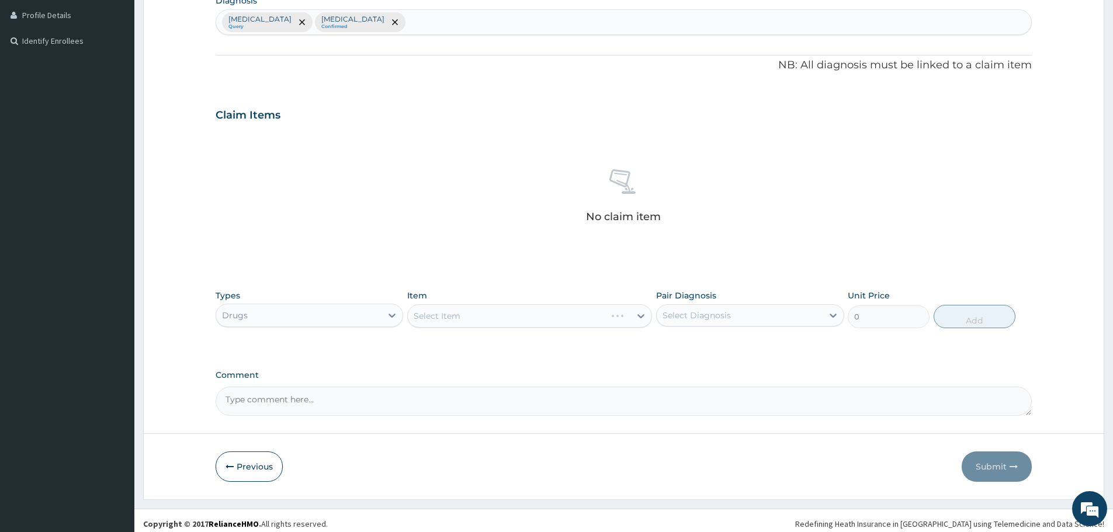
click at [546, 318] on div "Select Item" at bounding box center [529, 315] width 245 height 23
click at [552, 324] on div "Select Item" at bounding box center [529, 315] width 245 height 23
click at [557, 317] on div "Select Item" at bounding box center [529, 315] width 245 height 23
click at [557, 317] on div "Select Item" at bounding box center [519, 316] width 223 height 19
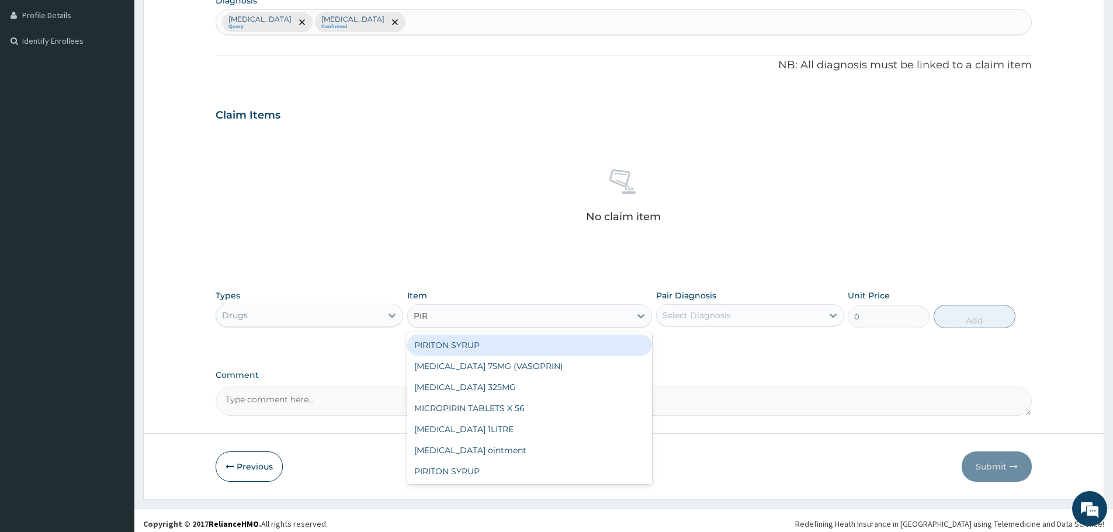
type input "PIRI"
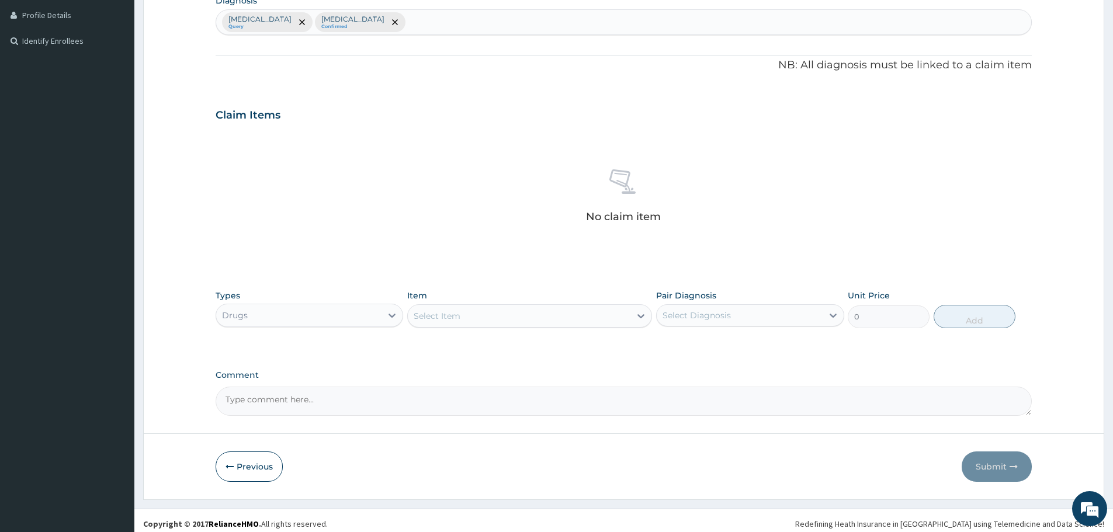
click at [442, 320] on div "Select Item" at bounding box center [519, 316] width 223 height 19
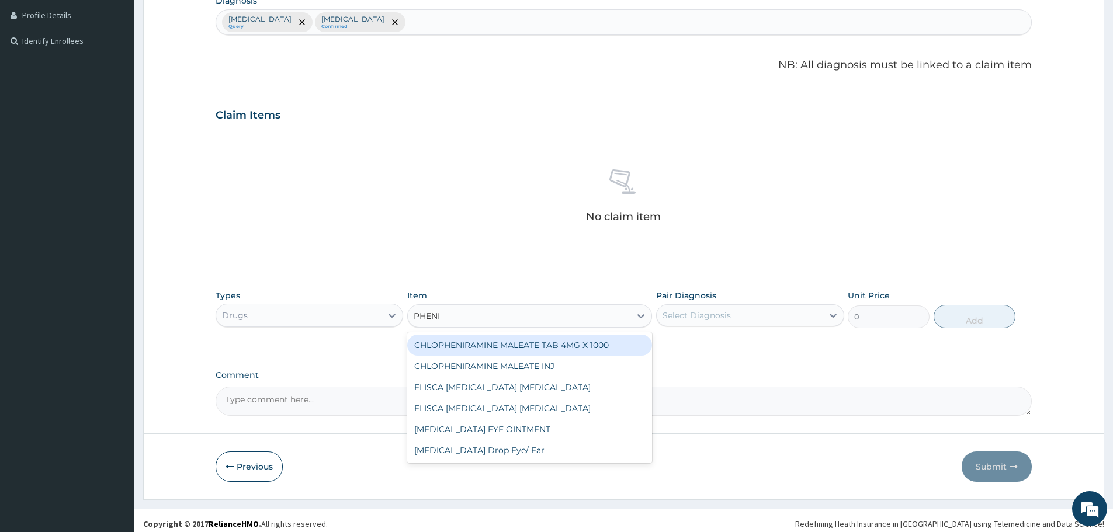
type input "PHENIR"
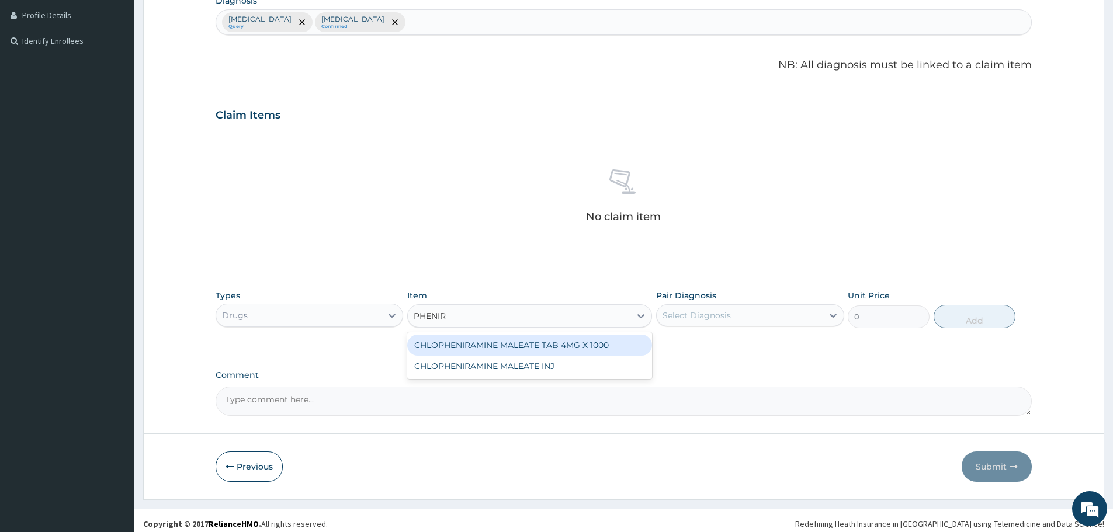
click at [513, 351] on div "CHLOPHENIRAMINE MALEATE TAB 4MG X 1000" at bounding box center [529, 345] width 245 height 21
type input "10"
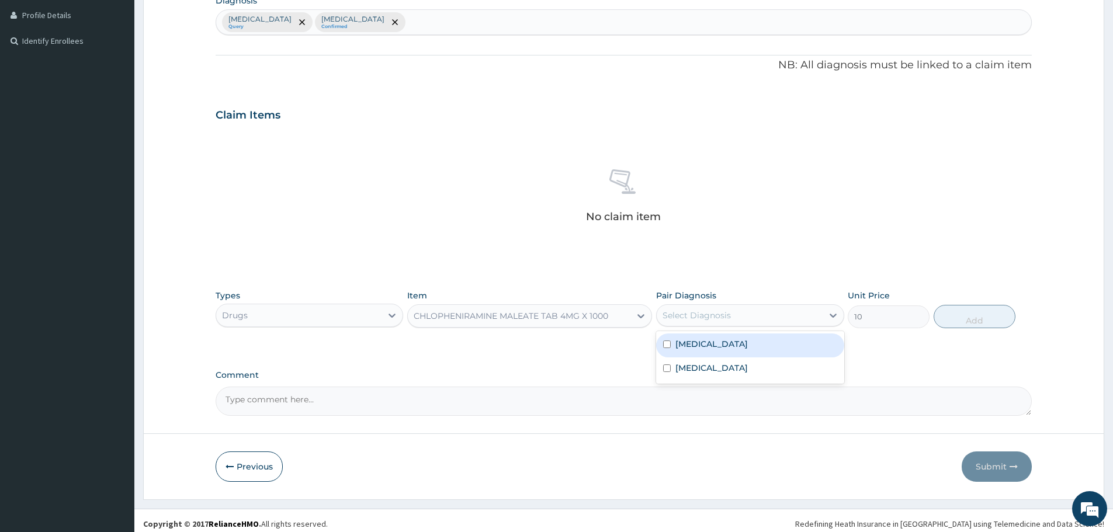
click at [749, 313] on div "Select Diagnosis" at bounding box center [739, 315] width 165 height 19
click at [721, 372] on label "Allergic rhinitis" at bounding box center [712, 368] width 72 height 12
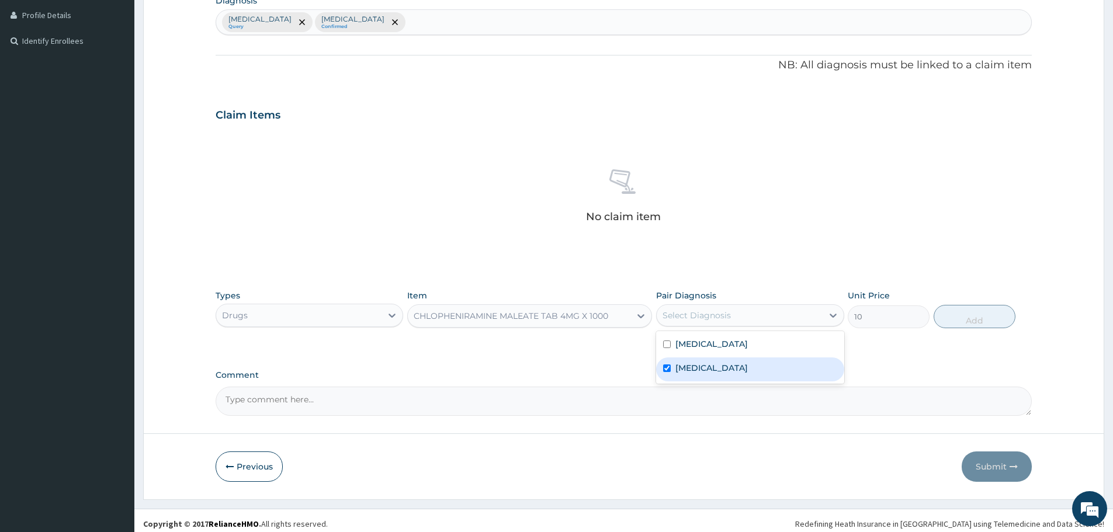
checkbox input "true"
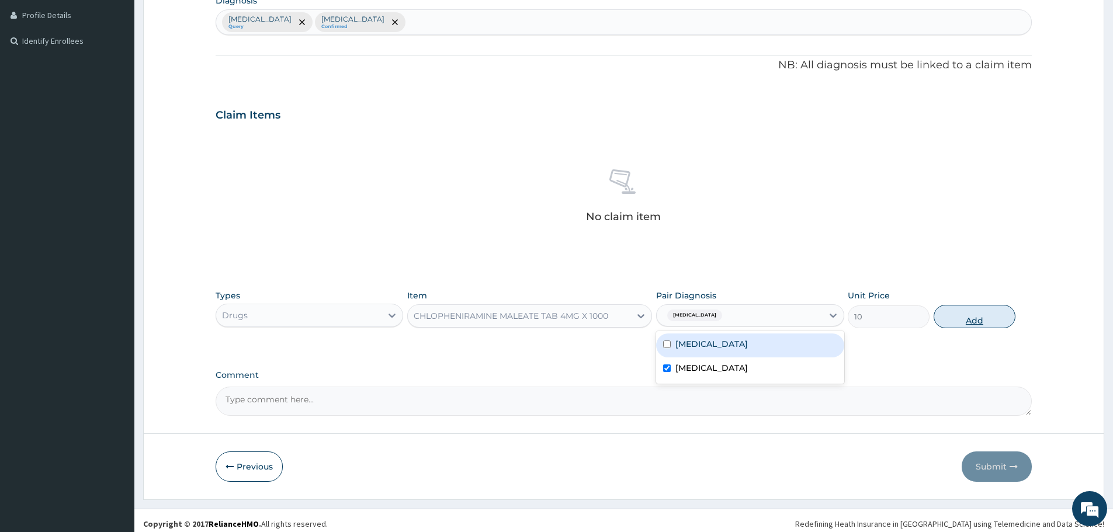
click at [986, 318] on button "Add" at bounding box center [975, 316] width 82 height 23
type input "0"
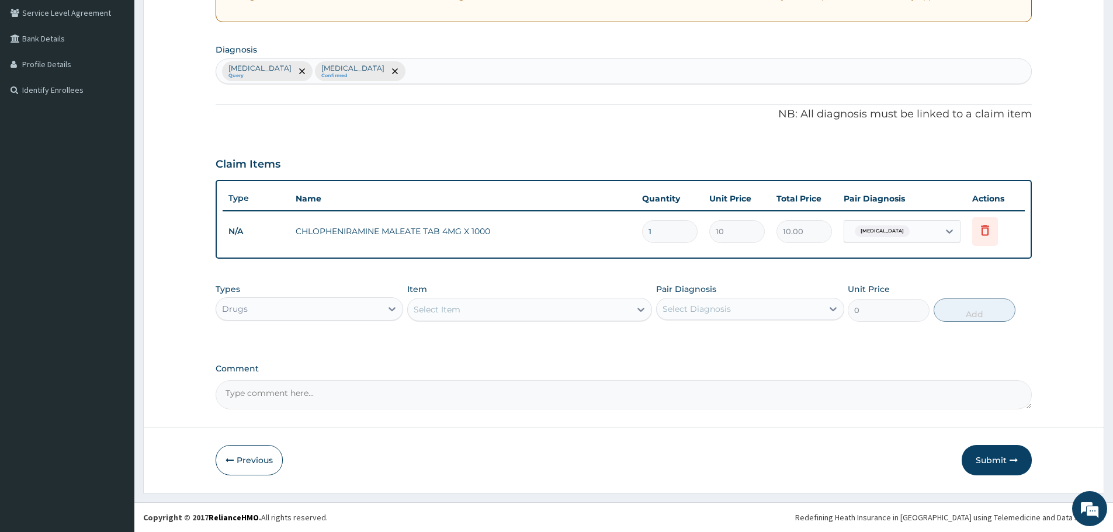
drag, startPoint x: 665, startPoint y: 231, endPoint x: 633, endPoint y: 235, distance: 31.8
click at [633, 235] on tr "N/A CHLOPHENIRAMINE MALEATE TAB 4MG X 1000 1 10 10.00 Allergic rhinitis Delete" at bounding box center [624, 232] width 802 height 40
type input "5"
type input "50.00"
type input "5"
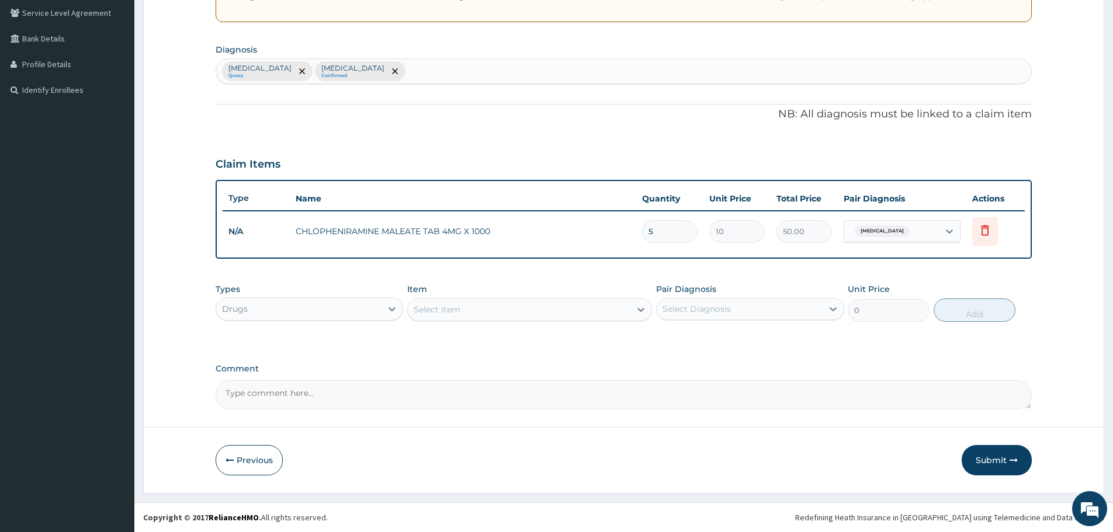
click at [658, 372] on label "Comment" at bounding box center [624, 369] width 816 height 10
click at [658, 380] on textarea "Comment" at bounding box center [624, 394] width 816 height 29
click at [385, 307] on div at bounding box center [392, 309] width 21 height 21
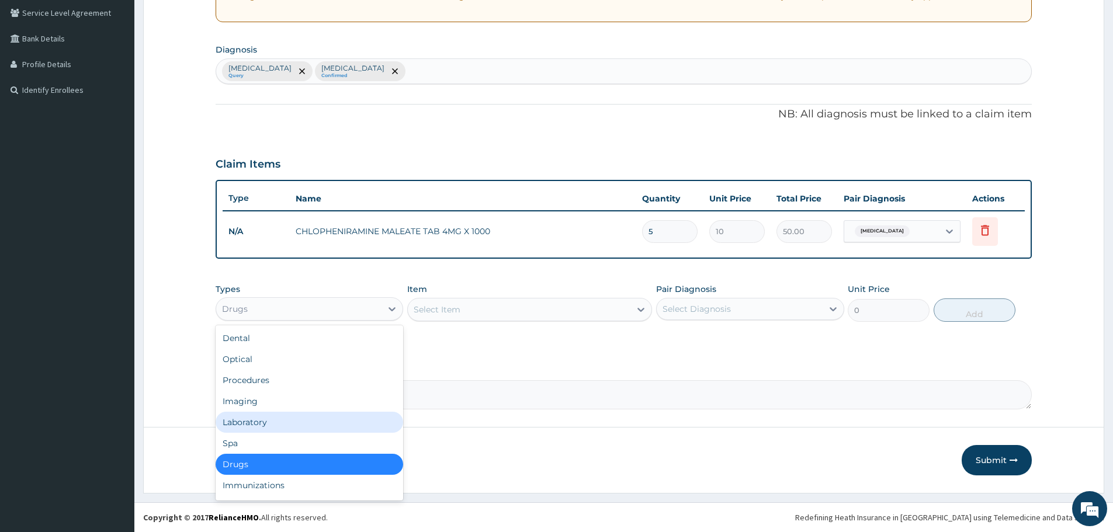
drag, startPoint x: 251, startPoint y: 421, endPoint x: 313, endPoint y: 408, distance: 63.7
click at [251, 421] on div "Laboratory" at bounding box center [310, 422] width 188 height 21
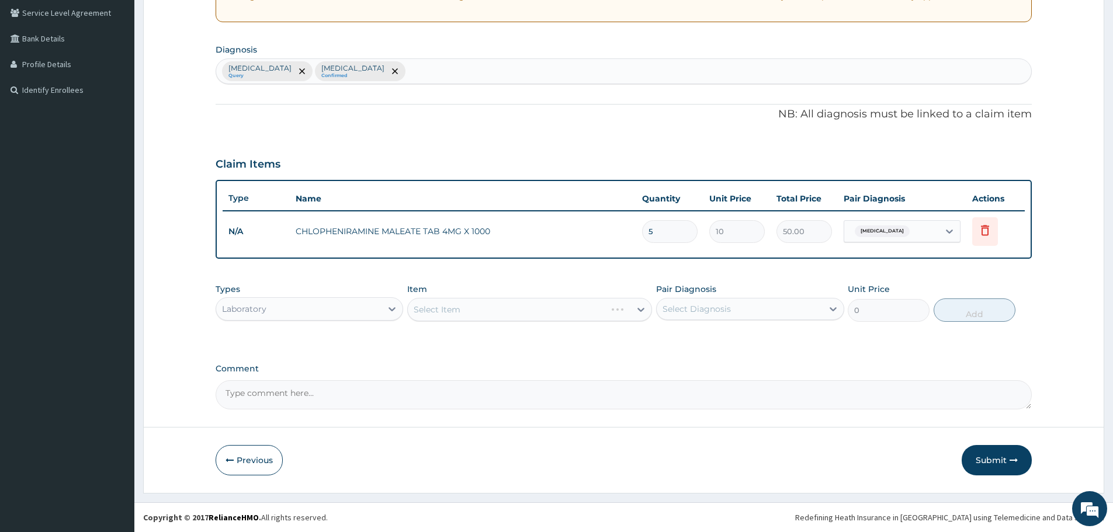
click at [563, 310] on div "Select Item" at bounding box center [529, 309] width 245 height 23
click at [577, 311] on div "Select Item" at bounding box center [529, 309] width 245 height 23
click at [608, 316] on div "Select Item" at bounding box center [529, 309] width 245 height 23
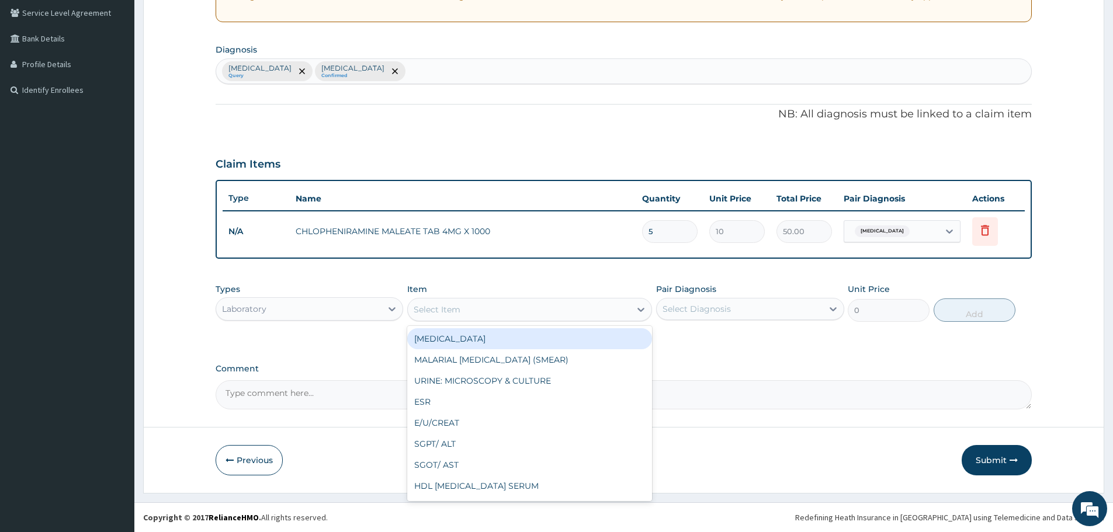
click at [584, 311] on div "Select Item" at bounding box center [519, 309] width 223 height 19
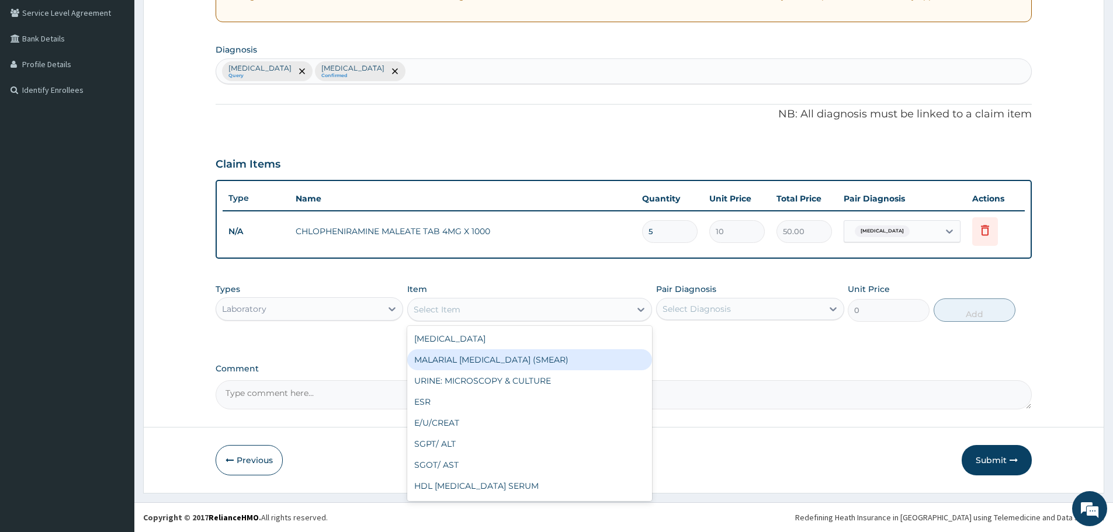
click at [514, 360] on div "MALARIAL [MEDICAL_DATA] (SMEAR)" at bounding box center [529, 359] width 245 height 21
type input "2000"
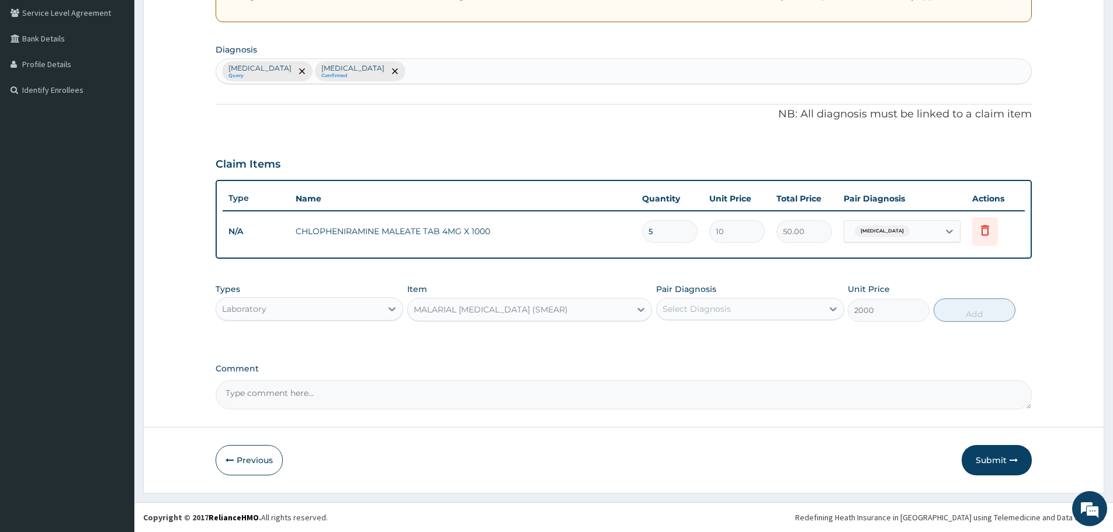
click at [685, 314] on div "Select Diagnosis" at bounding box center [697, 309] width 68 height 12
click at [678, 341] on label "[MEDICAL_DATA]" at bounding box center [712, 338] width 72 height 12
checkbox input "true"
click at [969, 310] on button "Add" at bounding box center [975, 310] width 82 height 23
type input "0"
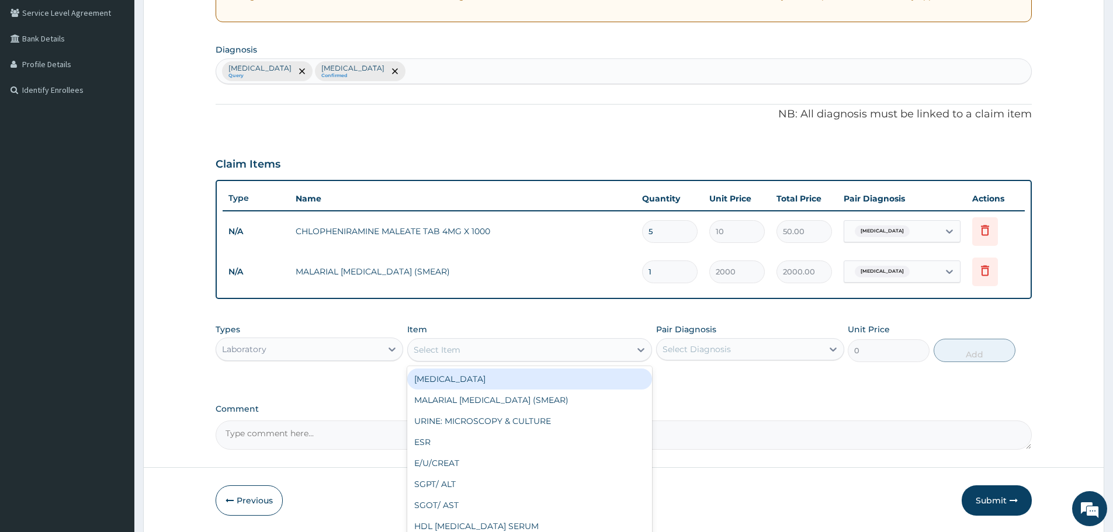
click at [514, 345] on div "Select Item" at bounding box center [519, 350] width 223 height 19
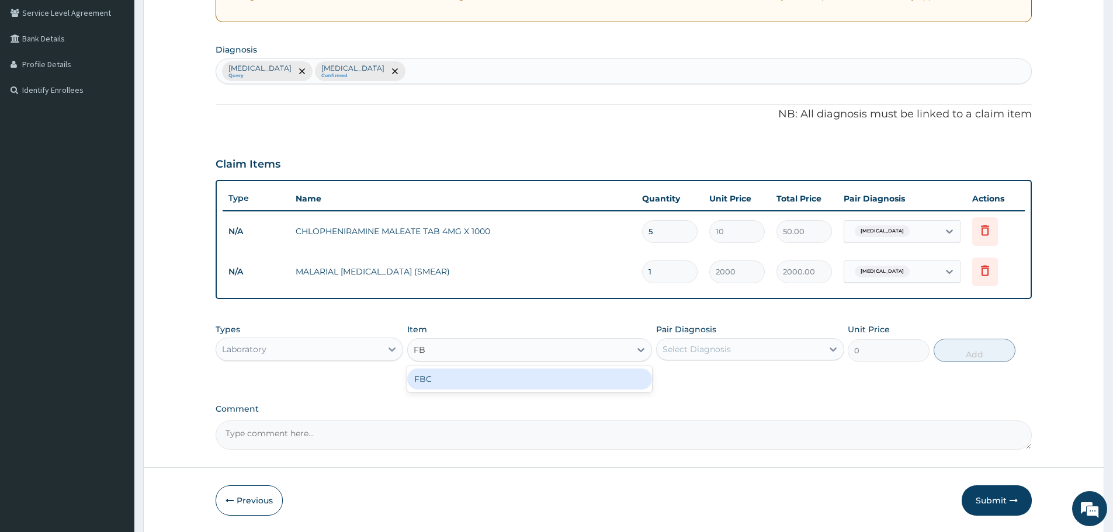
type input "FBC"
click at [482, 381] on div "FBC" at bounding box center [529, 379] width 245 height 21
type input "5940"
click at [717, 353] on div "Select Diagnosis" at bounding box center [697, 350] width 68 height 12
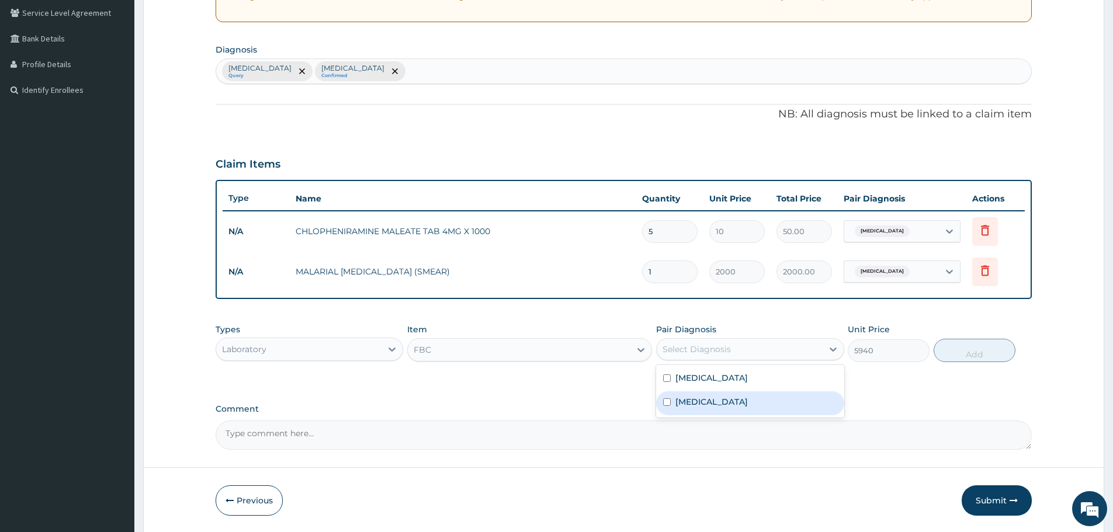
drag, startPoint x: 691, startPoint y: 409, endPoint x: 722, endPoint y: 406, distance: 31.1
click at [691, 409] on div "Allergic rhinitis" at bounding box center [750, 404] width 188 height 24
checkbox input "true"
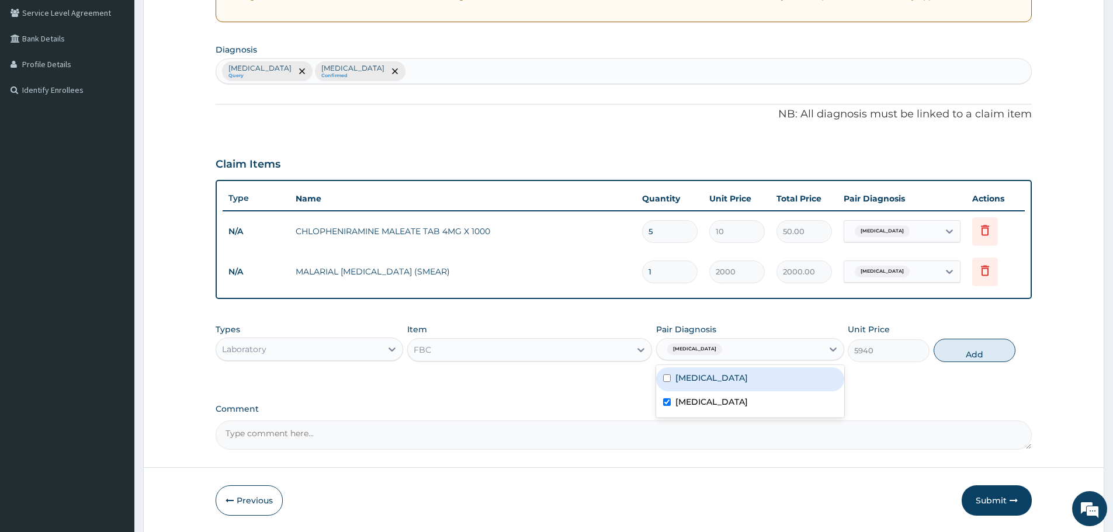
click at [968, 354] on button "Add" at bounding box center [975, 350] width 82 height 23
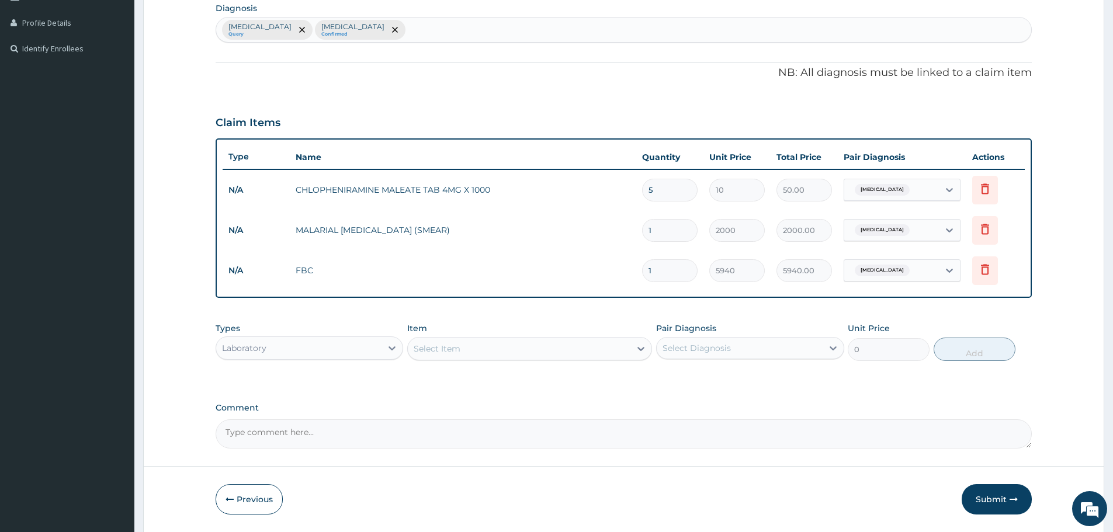
scroll to position [324, 0]
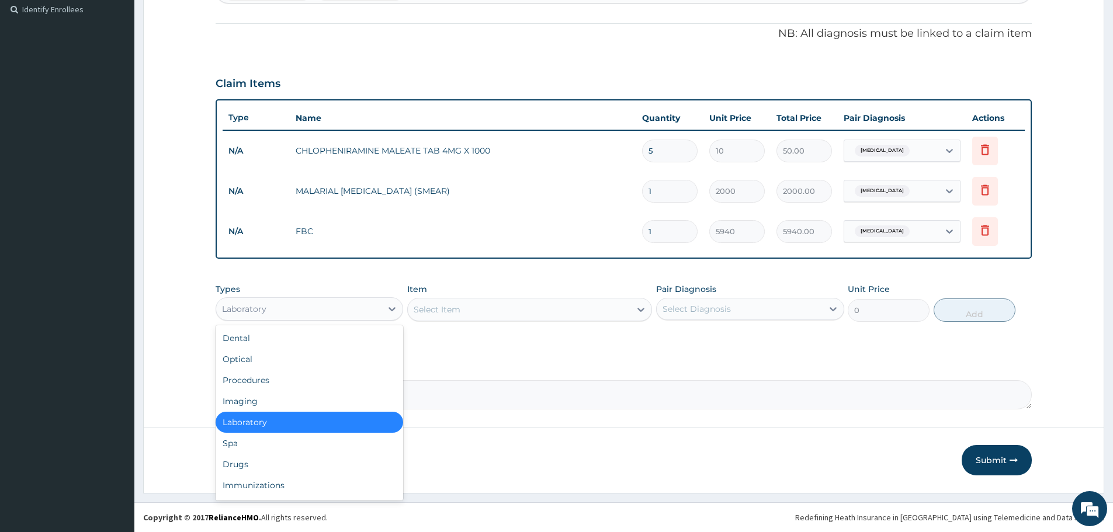
click at [345, 311] on div "Laboratory" at bounding box center [298, 309] width 165 height 19
click at [299, 383] on div "Procedures" at bounding box center [310, 380] width 188 height 21
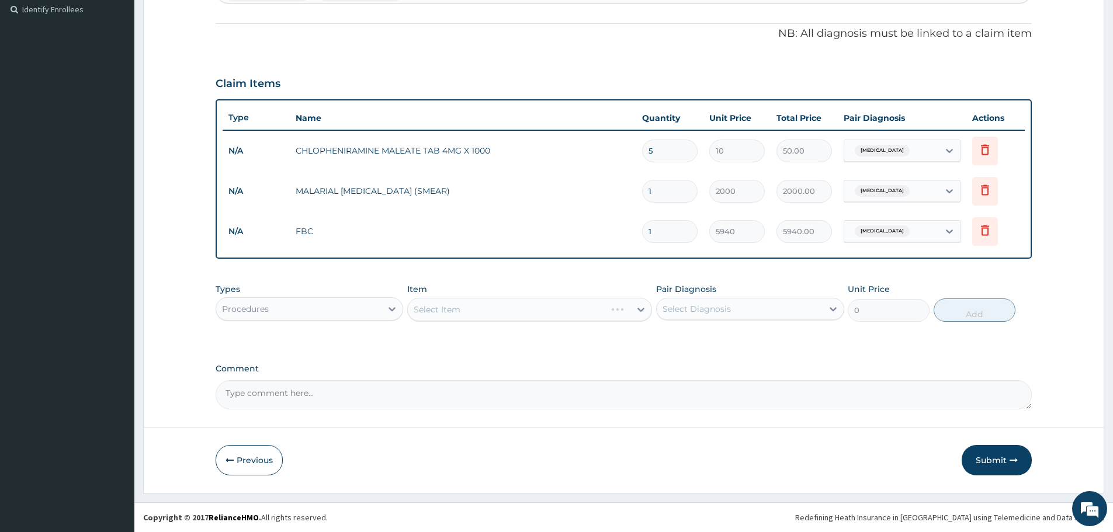
click at [577, 310] on div "Select Item" at bounding box center [529, 309] width 245 height 23
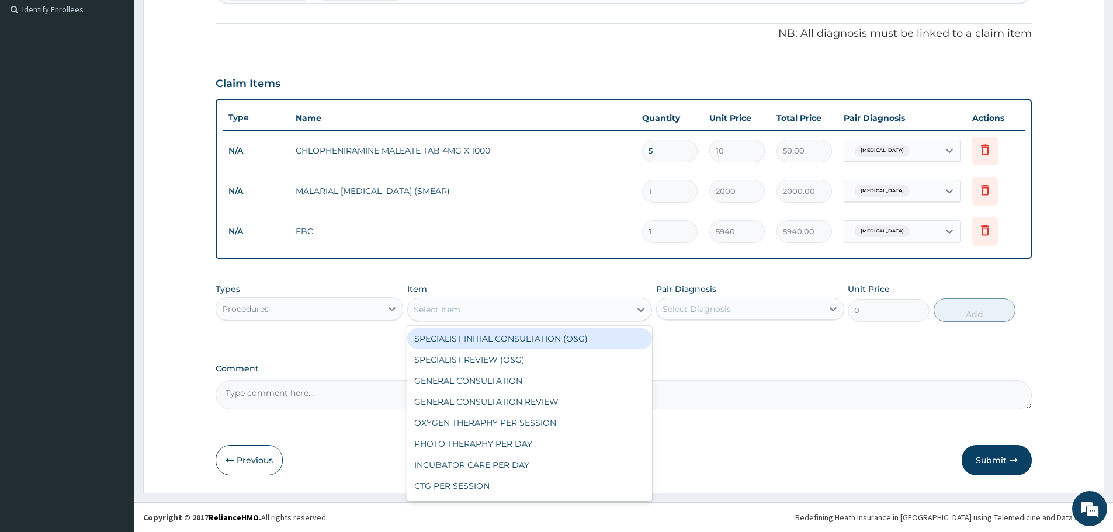
click at [486, 313] on div "Select Item" at bounding box center [519, 309] width 223 height 19
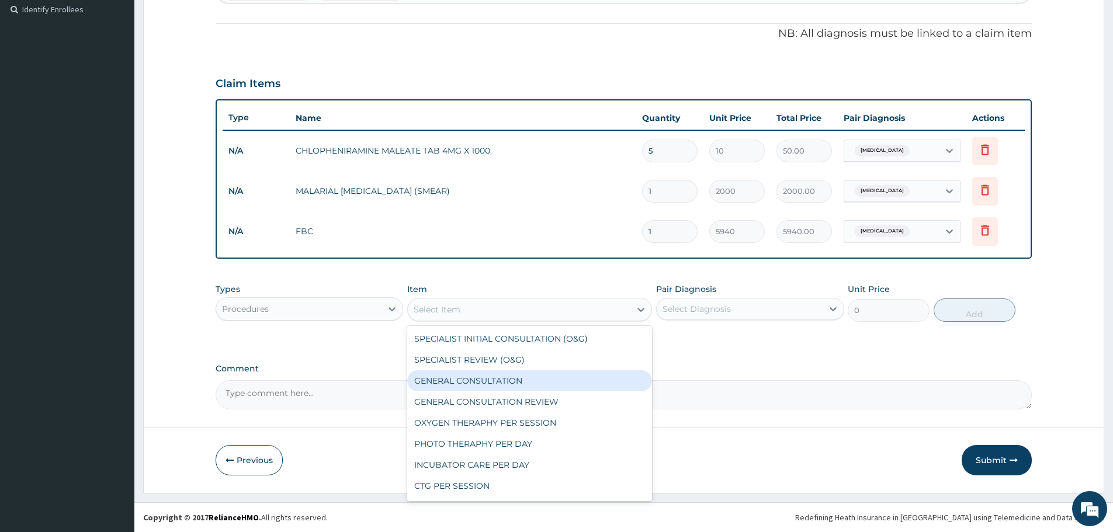
click at [489, 379] on div "GENERAL CONSULTATION" at bounding box center [529, 380] width 245 height 21
type input "3000"
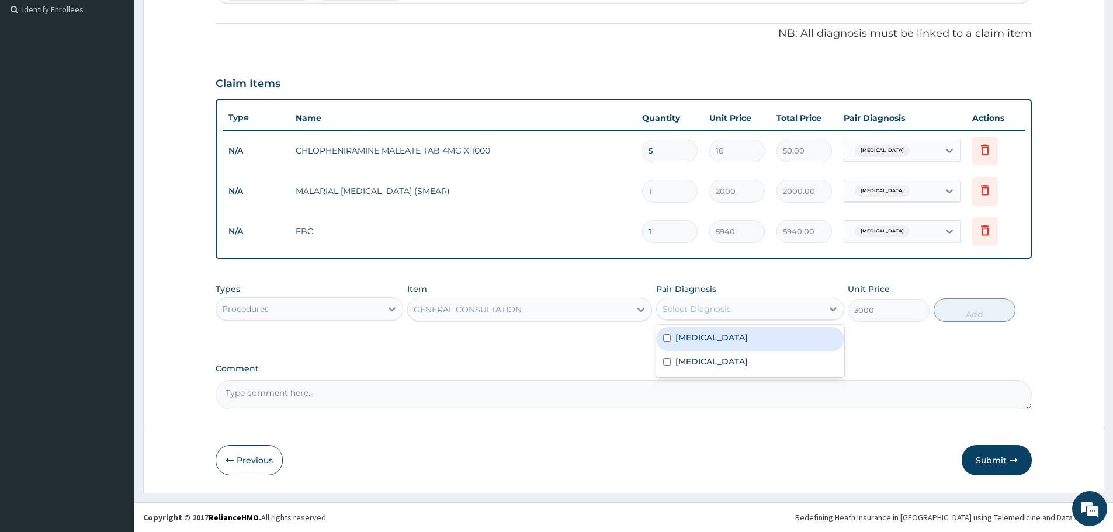
click at [688, 312] on div "Select Diagnosis" at bounding box center [697, 309] width 68 height 12
click at [692, 362] on label "Allergic rhinitis" at bounding box center [712, 362] width 72 height 12
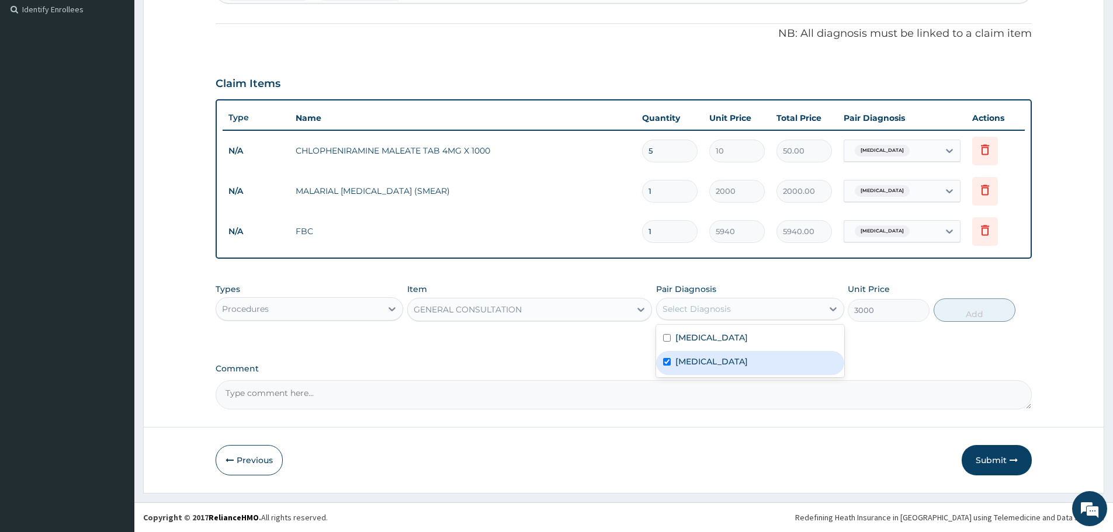
checkbox input "true"
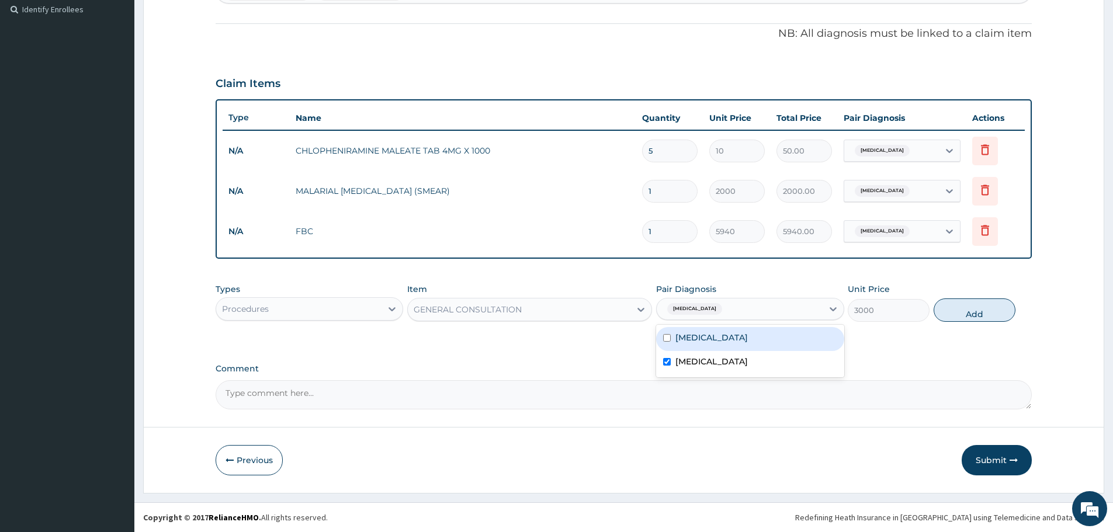
click at [690, 336] on label "[MEDICAL_DATA]" at bounding box center [712, 338] width 72 height 12
checkbox input "true"
drag, startPoint x: 972, startPoint y: 306, endPoint x: 968, endPoint y: 311, distance: 7.0
click at [973, 306] on button "Add" at bounding box center [975, 310] width 82 height 23
type input "0"
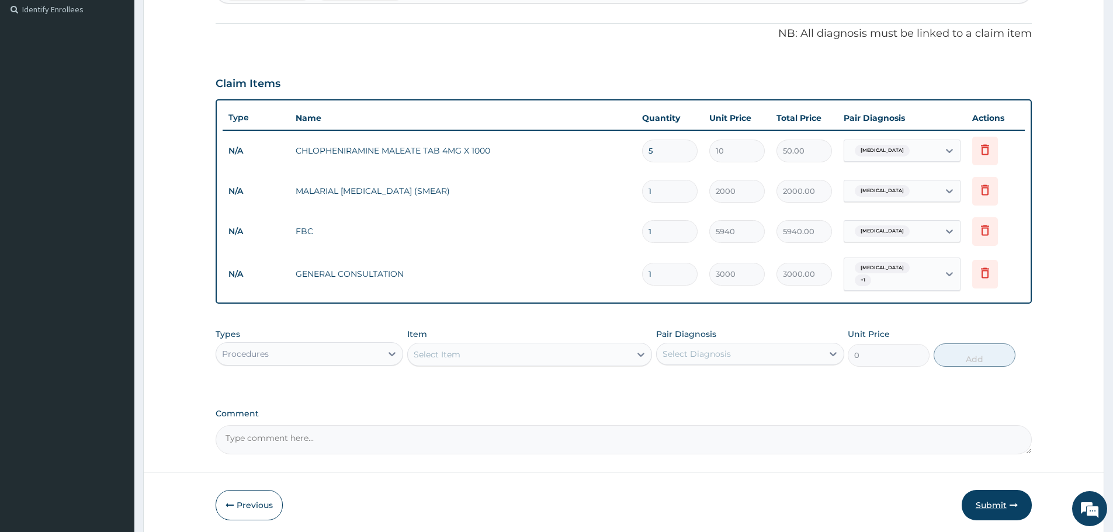
click at [990, 501] on button "Submit" at bounding box center [997, 505] width 70 height 30
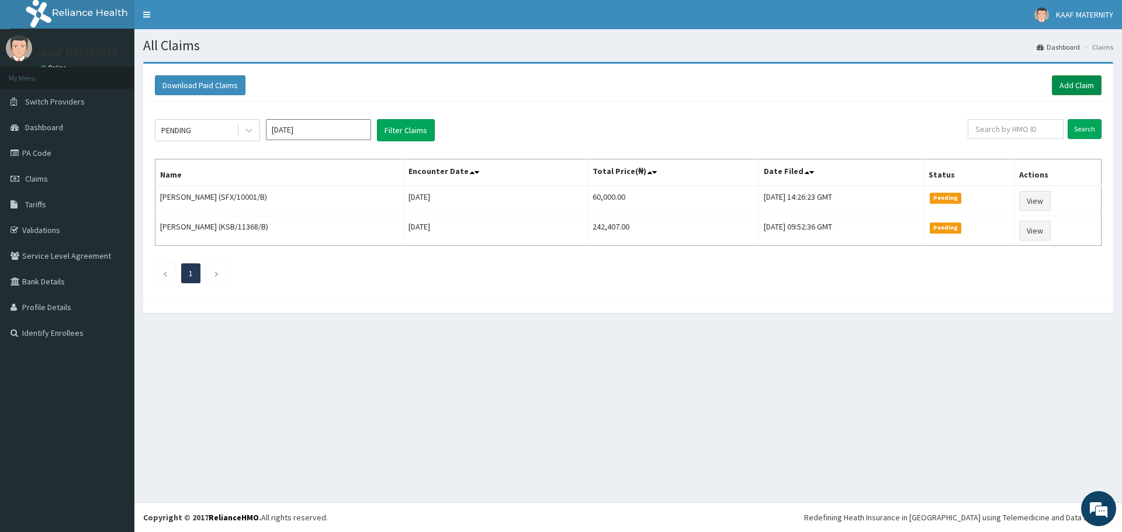
click at [1075, 81] on link "Add Claim" at bounding box center [1077, 85] width 50 height 20
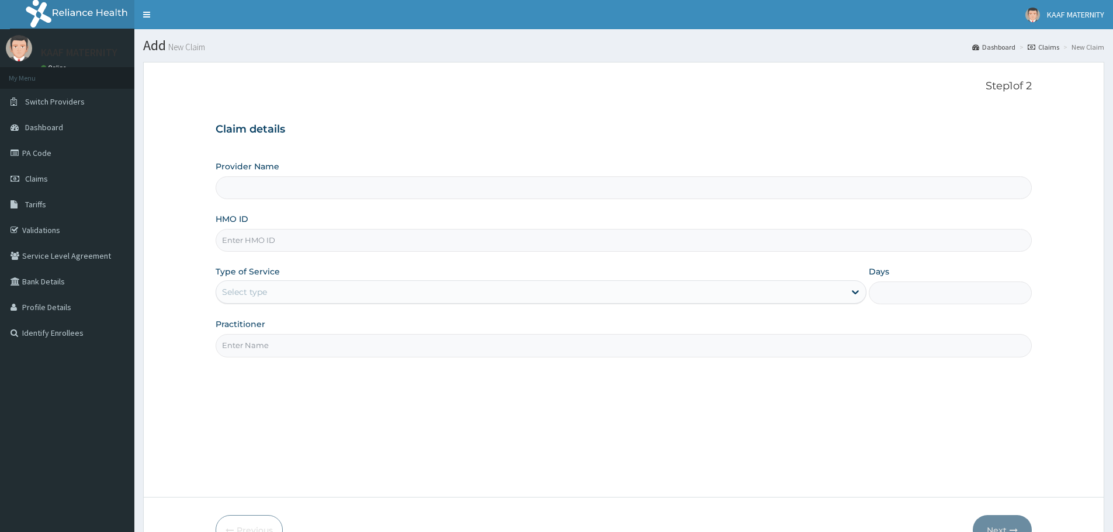
click at [294, 242] on input "HMO ID" at bounding box center [624, 240] width 816 height 23
type input "[GEOGRAPHIC_DATA] And [GEOGRAPHIC_DATA]"
type input "ISW/10194/B"
click at [292, 287] on div "Select type" at bounding box center [530, 292] width 629 height 19
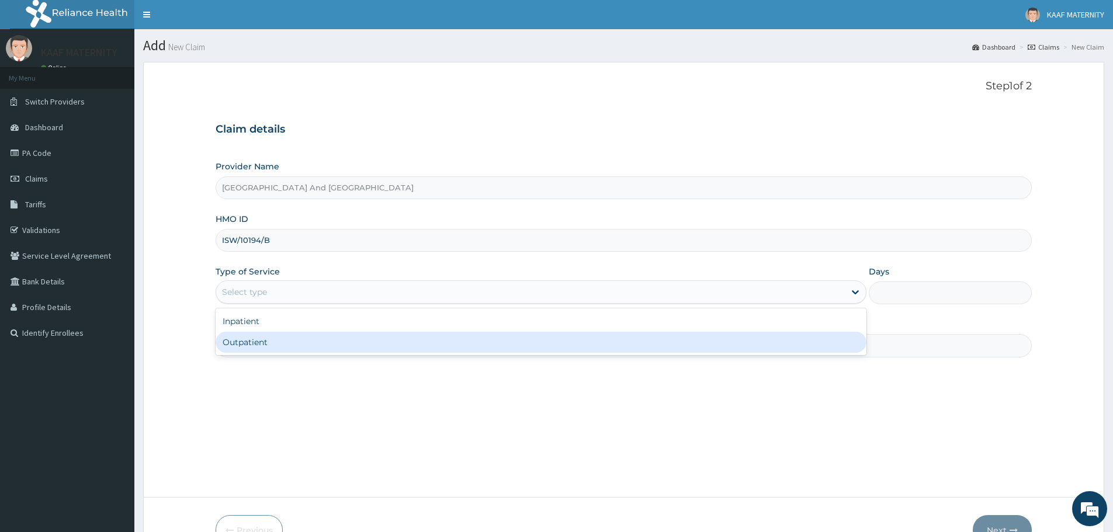
click at [262, 338] on div "Outpatient" at bounding box center [541, 342] width 651 height 21
type input "1"
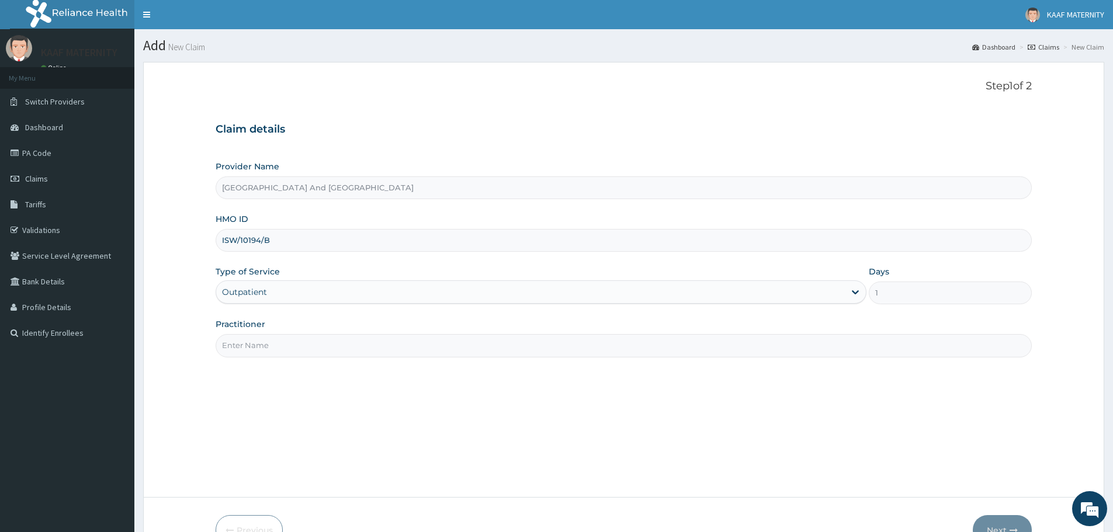
click at [297, 347] on input "Practitioner" at bounding box center [624, 345] width 816 height 23
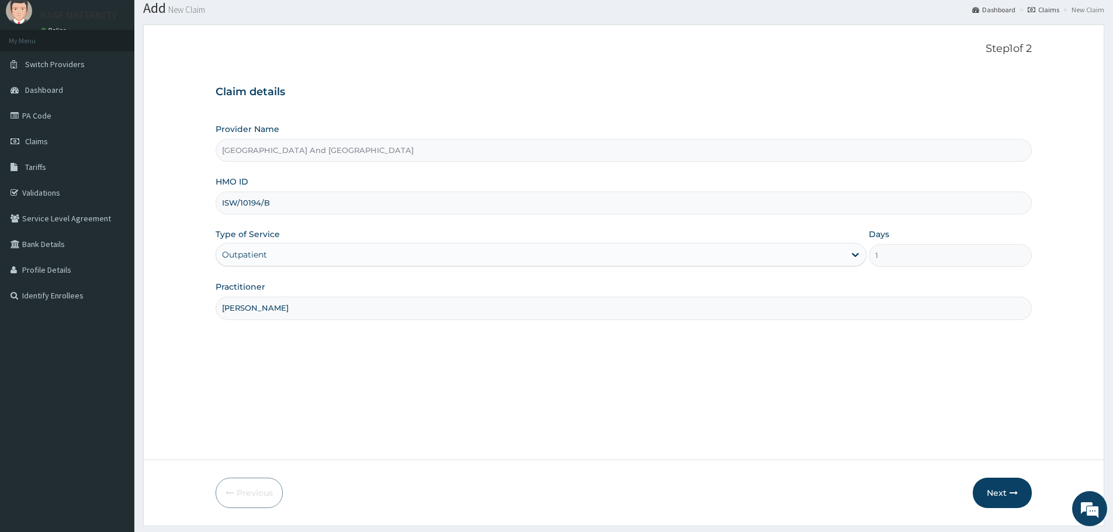
scroll to position [70, 0]
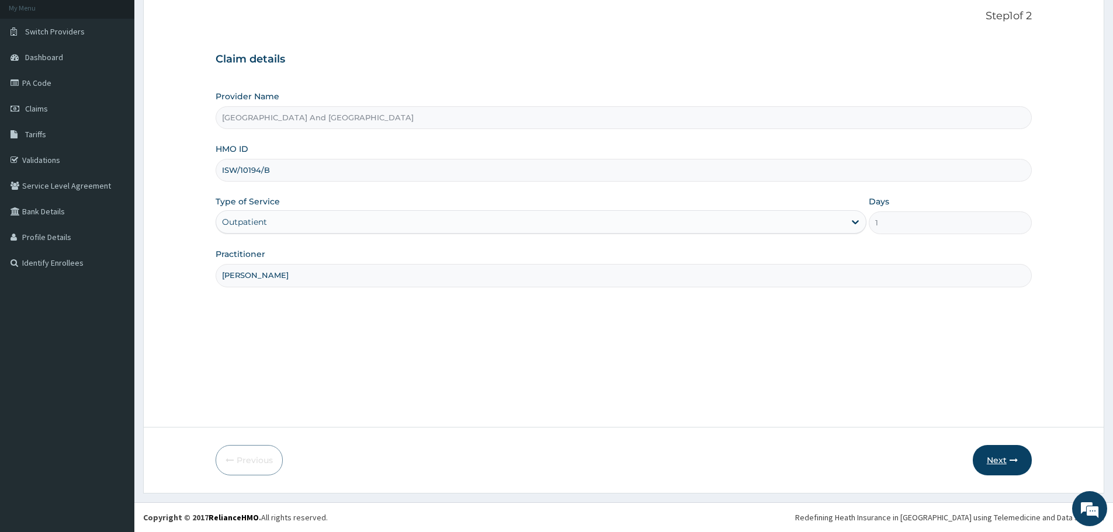
type input "DR FAJOLU"
click at [995, 458] on button "Next" at bounding box center [1002, 460] width 59 height 30
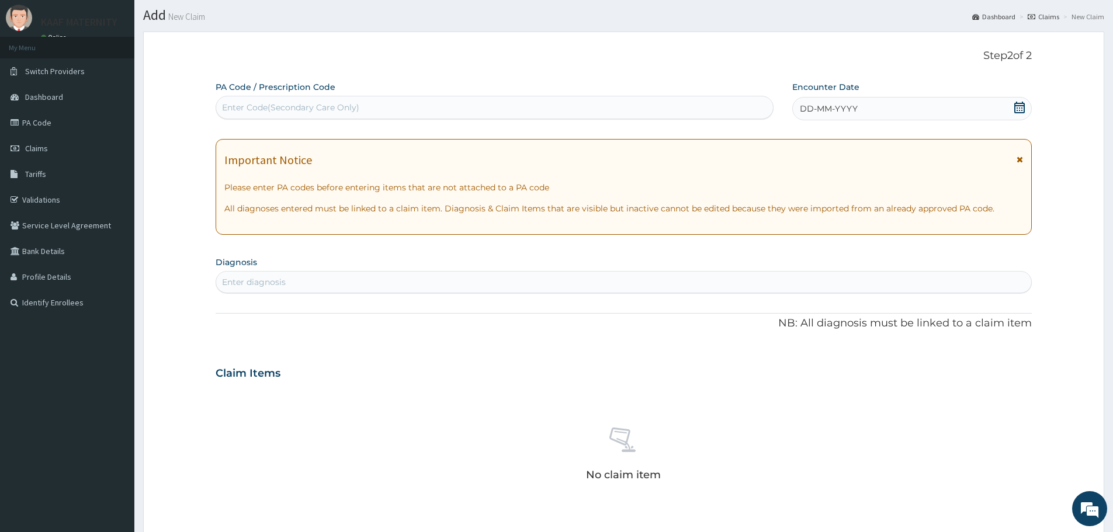
scroll to position [0, 0]
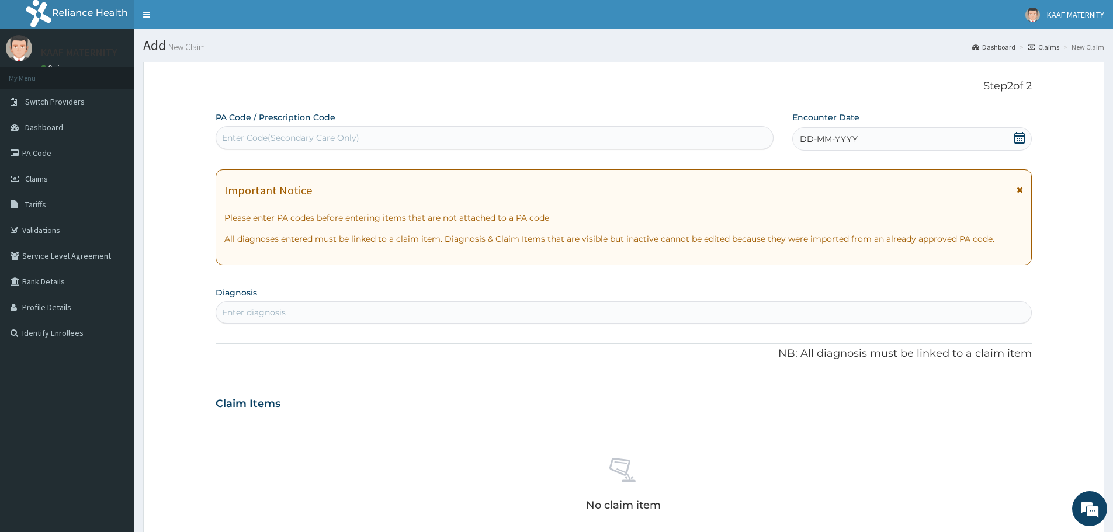
click at [1021, 140] on icon at bounding box center [1020, 138] width 12 height 12
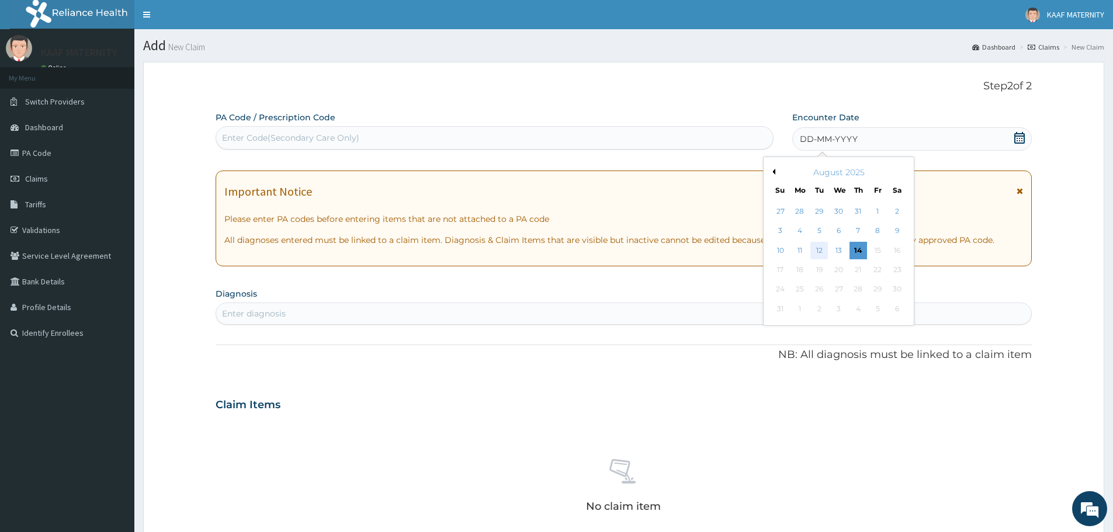
click at [818, 250] on div "12" at bounding box center [820, 251] width 18 height 18
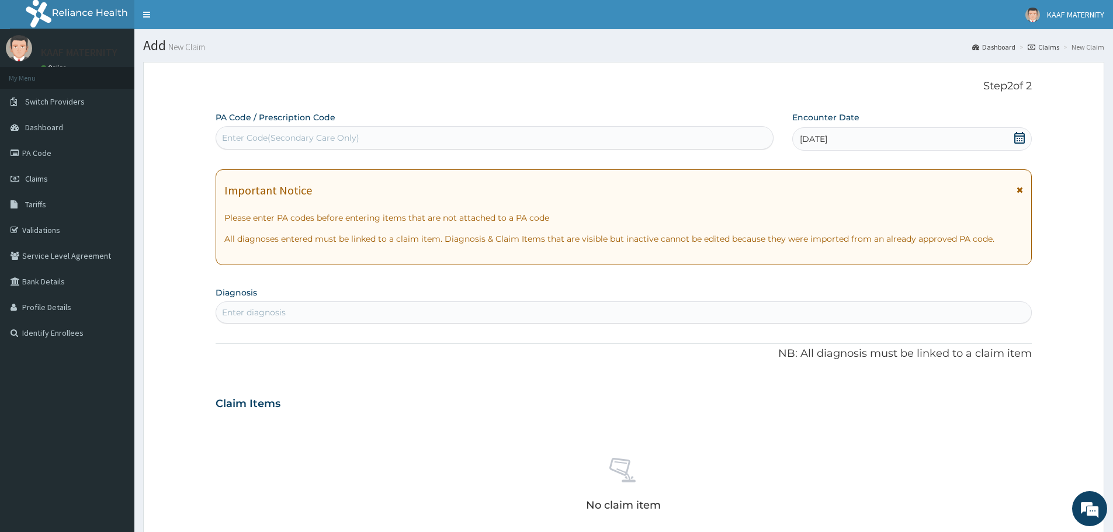
click at [304, 316] on div "Enter diagnosis" at bounding box center [623, 312] width 815 height 19
type input "MALARI"
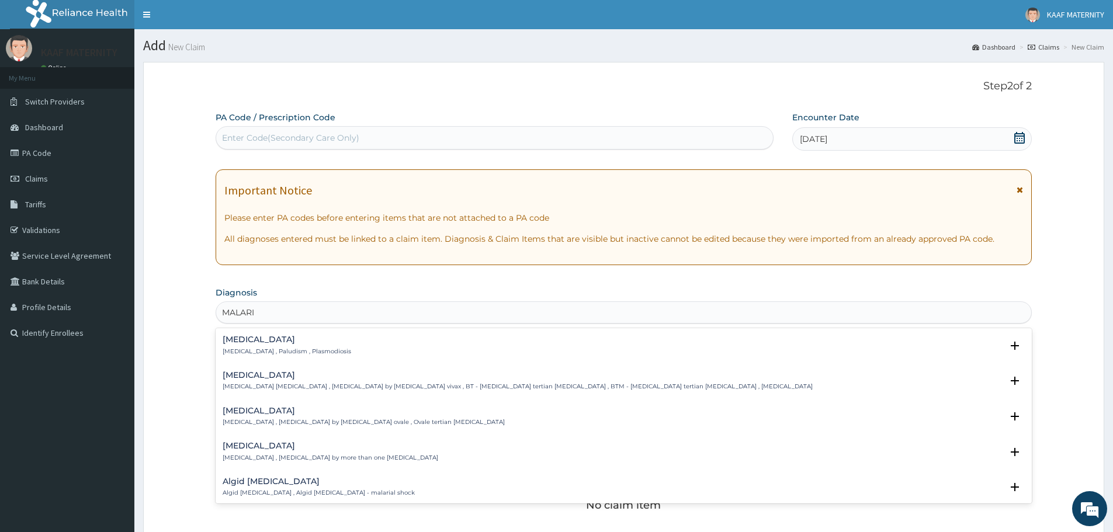
click at [240, 344] on h4 "Malaria" at bounding box center [287, 339] width 129 height 9
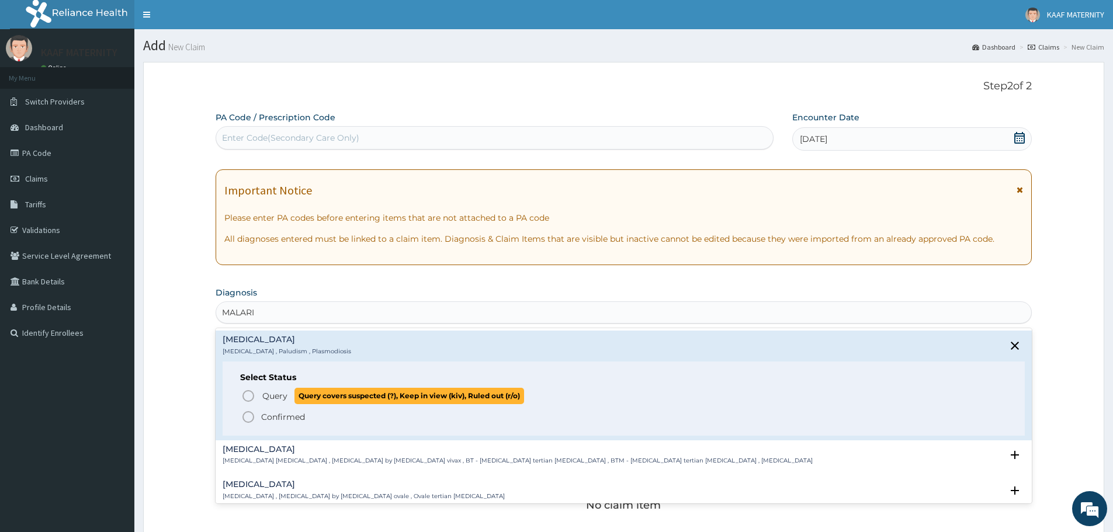
click at [248, 397] on icon "status option query" at bounding box center [248, 396] width 14 height 14
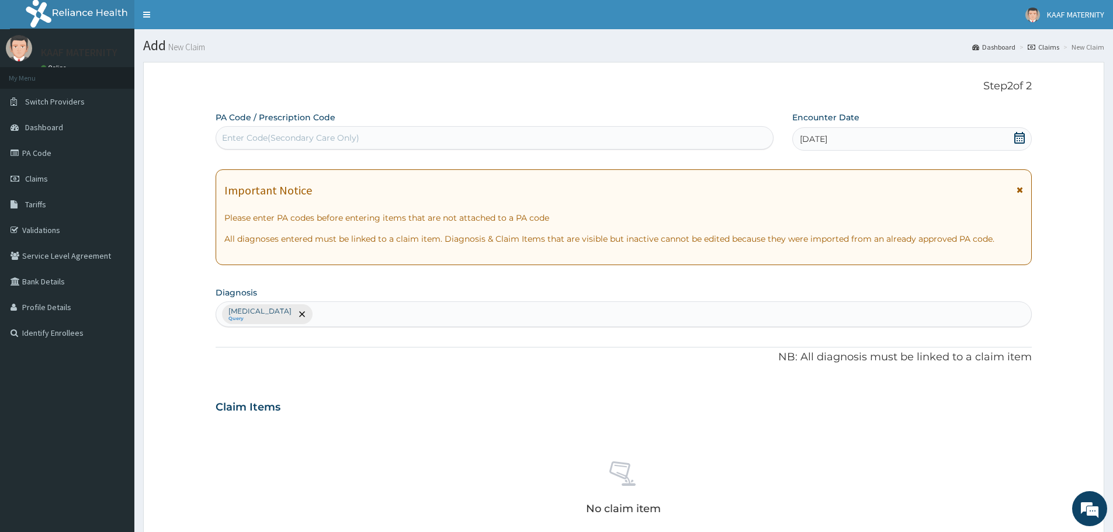
click at [313, 315] on div "Malaria Query" at bounding box center [623, 314] width 815 height 25
type input "ACUTE UPPER RESP"
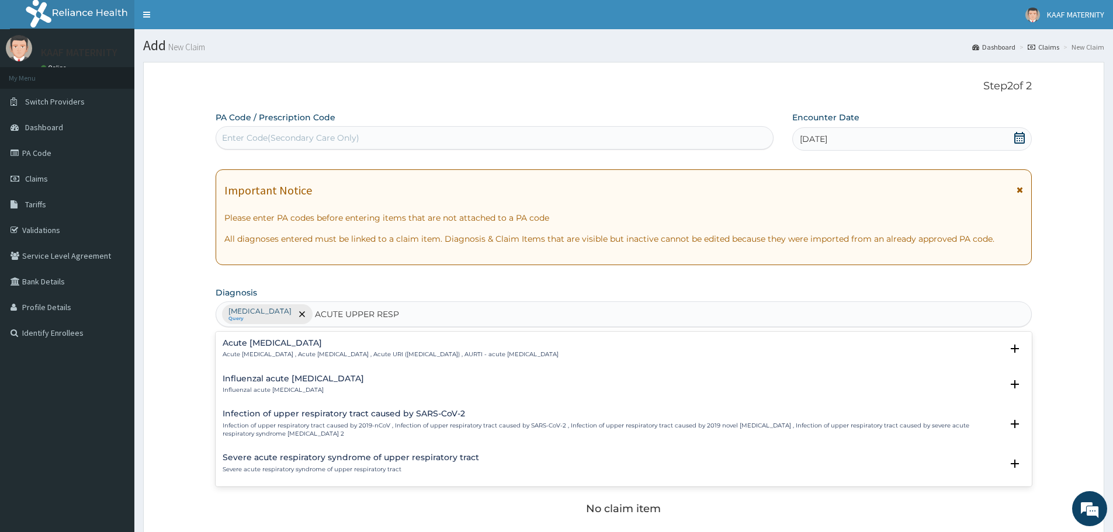
click at [265, 342] on h4 "Acute upper respiratory infection" at bounding box center [391, 343] width 336 height 9
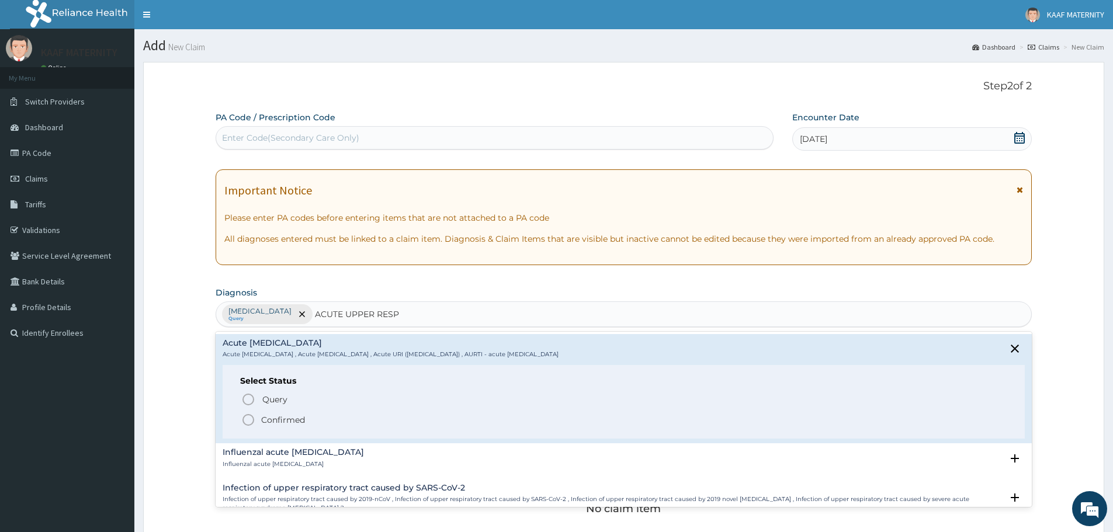
click at [251, 419] on icon "status option filled" at bounding box center [248, 420] width 14 height 14
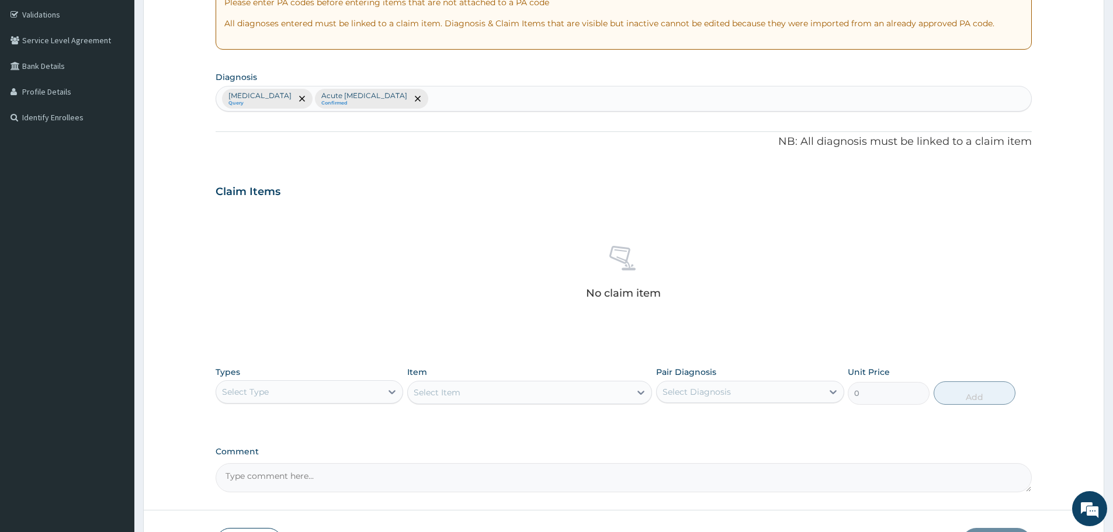
scroll to position [299, 0]
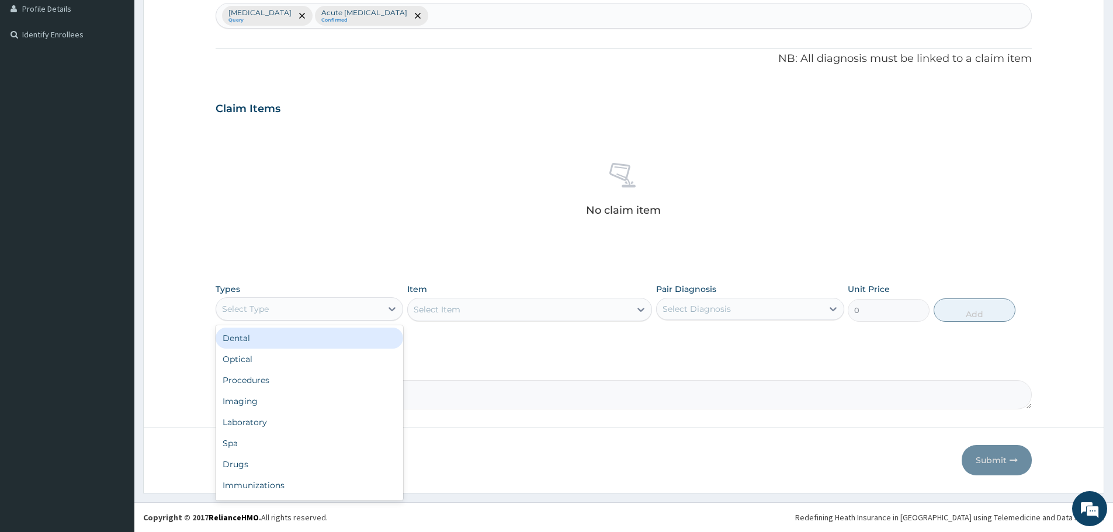
click at [354, 313] on div "Select Type" at bounding box center [298, 309] width 165 height 19
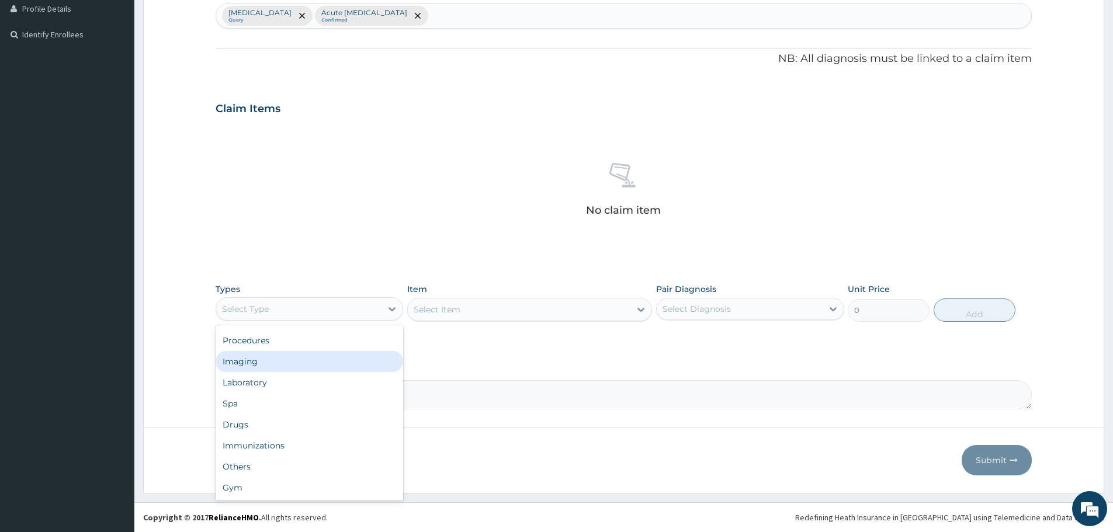
scroll to position [0, 0]
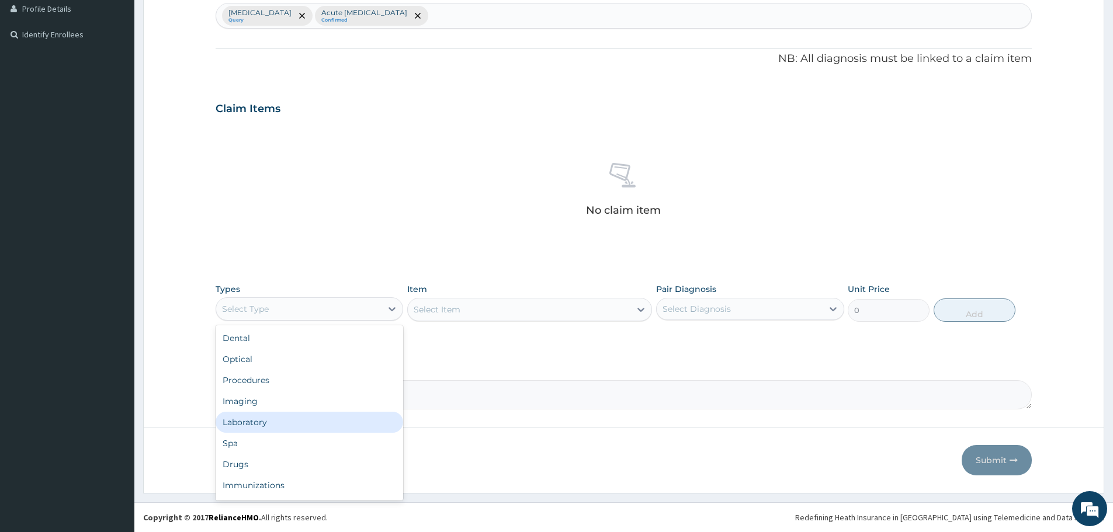
click at [263, 425] on div "Laboratory" at bounding box center [310, 422] width 188 height 21
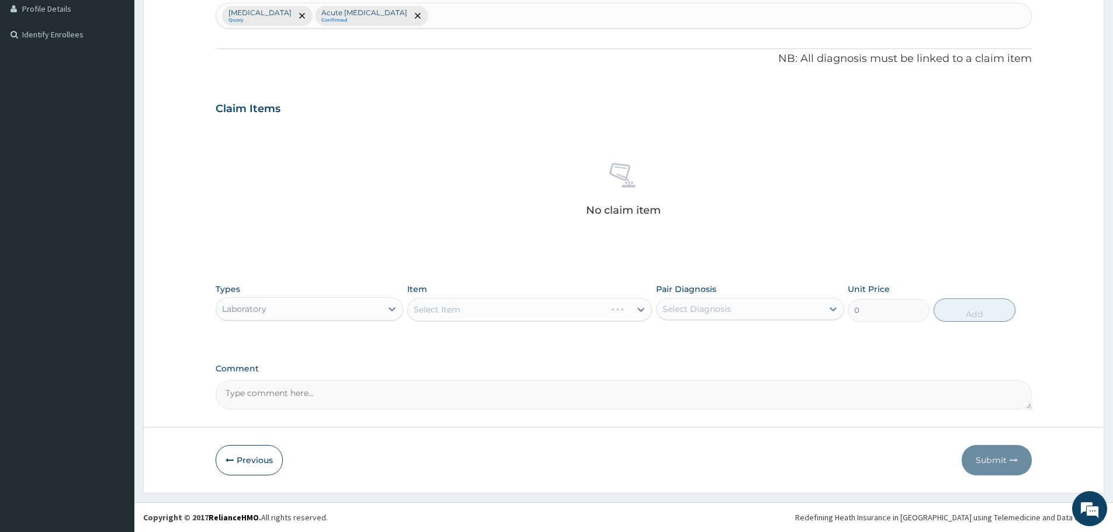
click at [493, 314] on div "Select Item" at bounding box center [529, 309] width 245 height 23
click at [532, 315] on div "Select Item" at bounding box center [519, 309] width 223 height 19
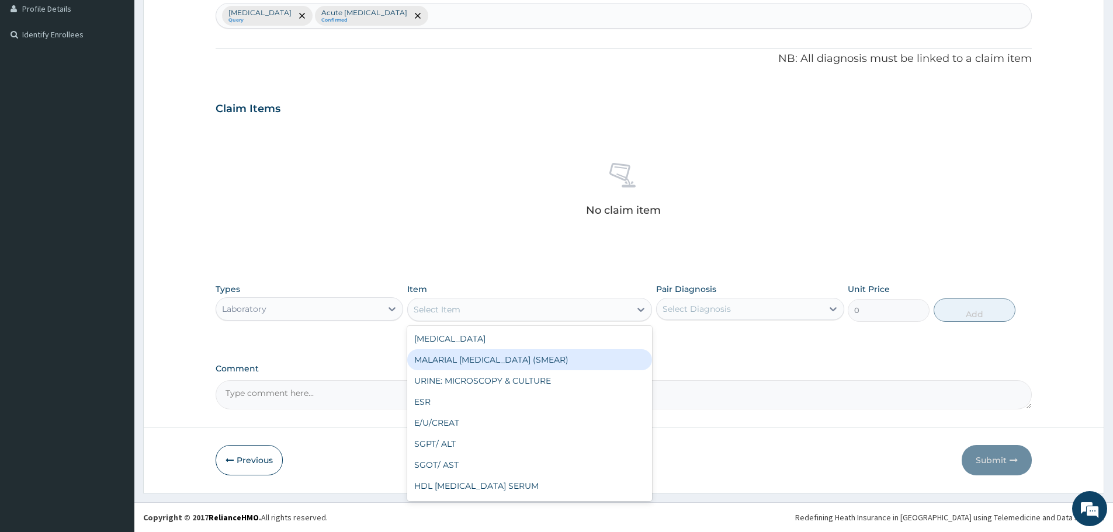
click at [518, 359] on div "MALARIAL PARASITE (SMEAR)" at bounding box center [529, 359] width 245 height 21
type input "2000"
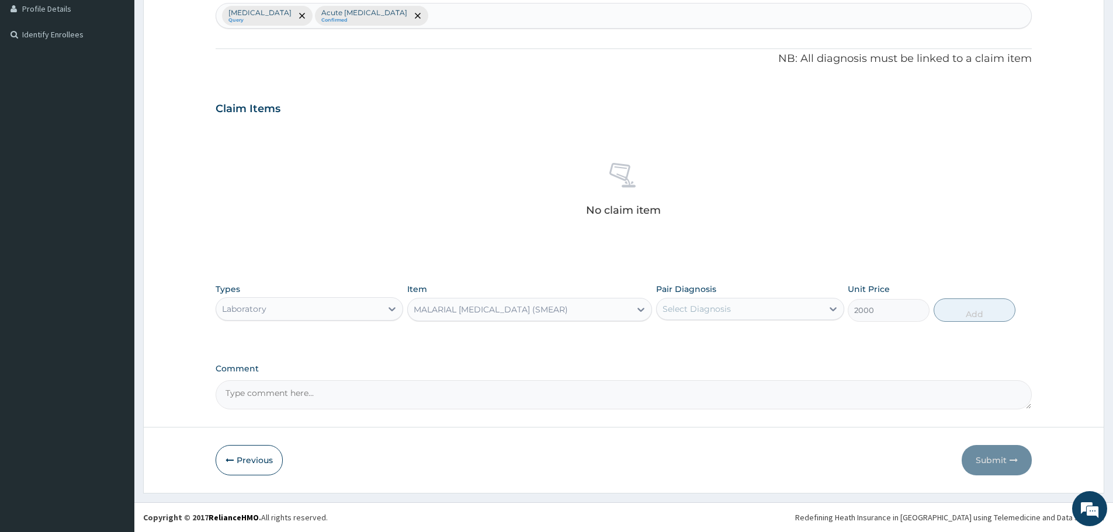
click at [684, 314] on div "Select Diagnosis" at bounding box center [697, 309] width 68 height 12
click at [697, 341] on label "Malaria" at bounding box center [712, 338] width 72 height 12
checkbox input "true"
click at [979, 312] on button "Add" at bounding box center [975, 310] width 82 height 23
type input "0"
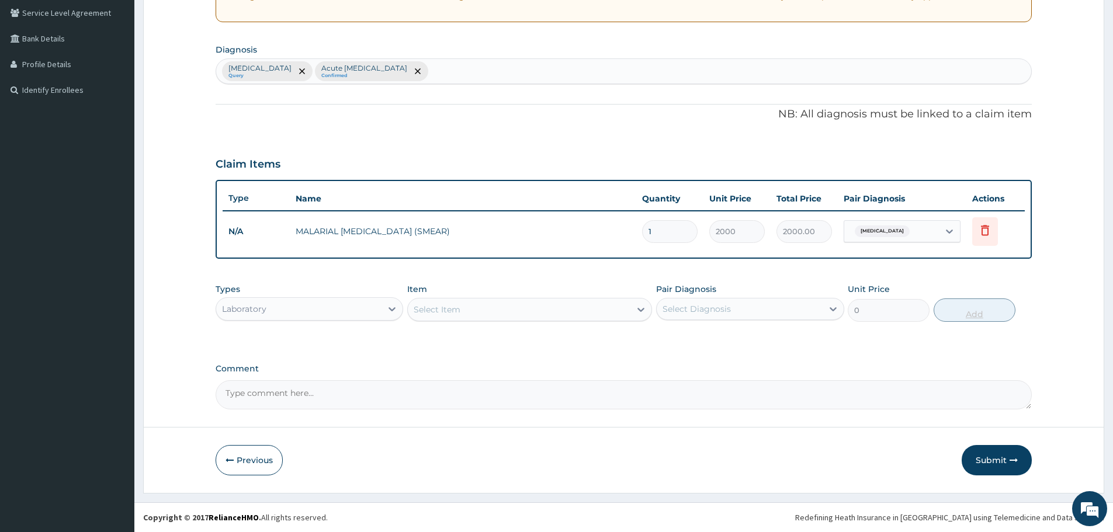
scroll to position [243, 0]
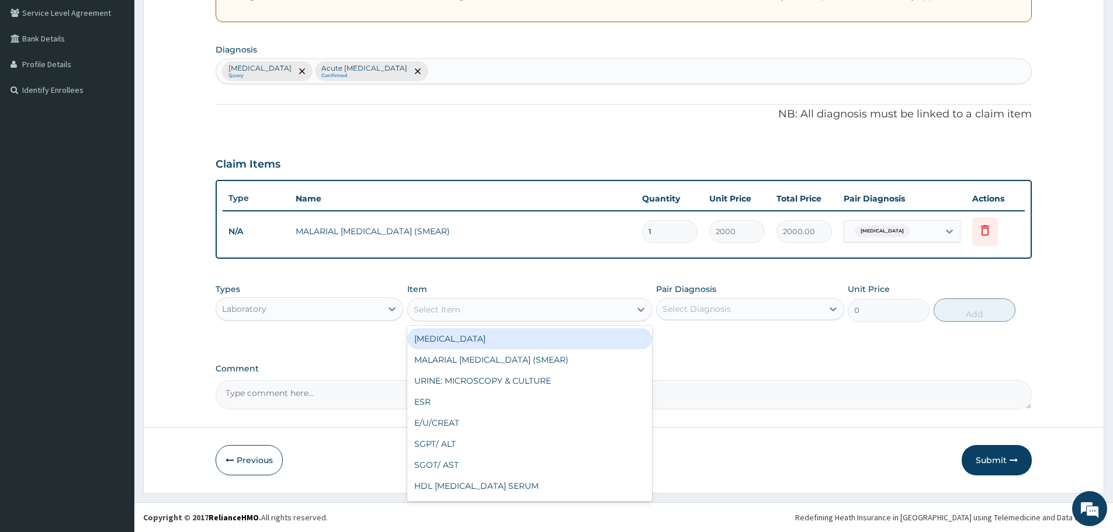
click at [476, 314] on div "Select Item" at bounding box center [519, 309] width 223 height 19
type input "FBC"
click at [453, 347] on div "FBC" at bounding box center [529, 338] width 245 height 21
type input "5940"
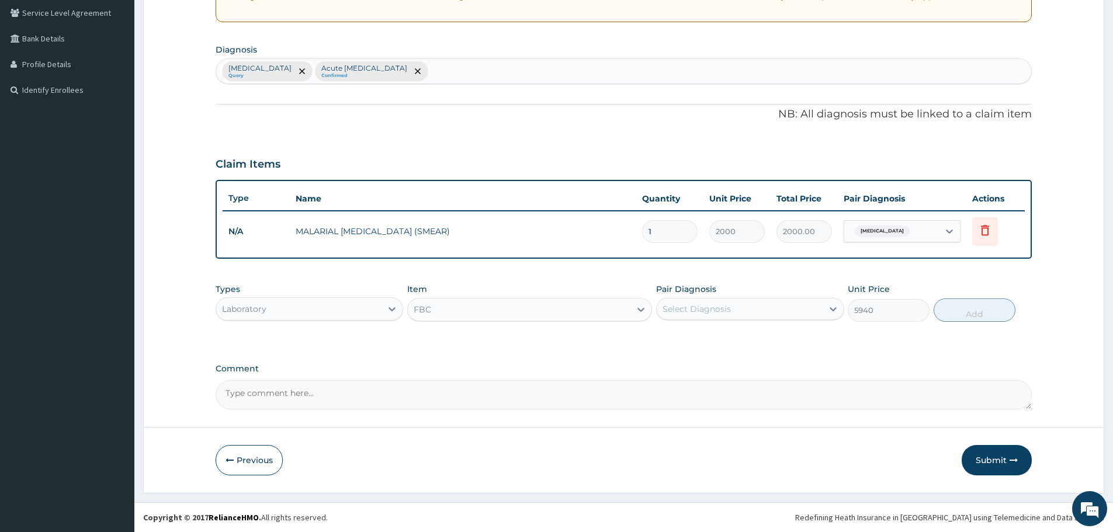
click at [694, 304] on div "Select Diagnosis" at bounding box center [697, 309] width 68 height 12
click at [702, 372] on div "Acute upper respiratory infection" at bounding box center [750, 363] width 188 height 24
checkbox input "true"
click at [966, 306] on button "Add" at bounding box center [975, 310] width 82 height 23
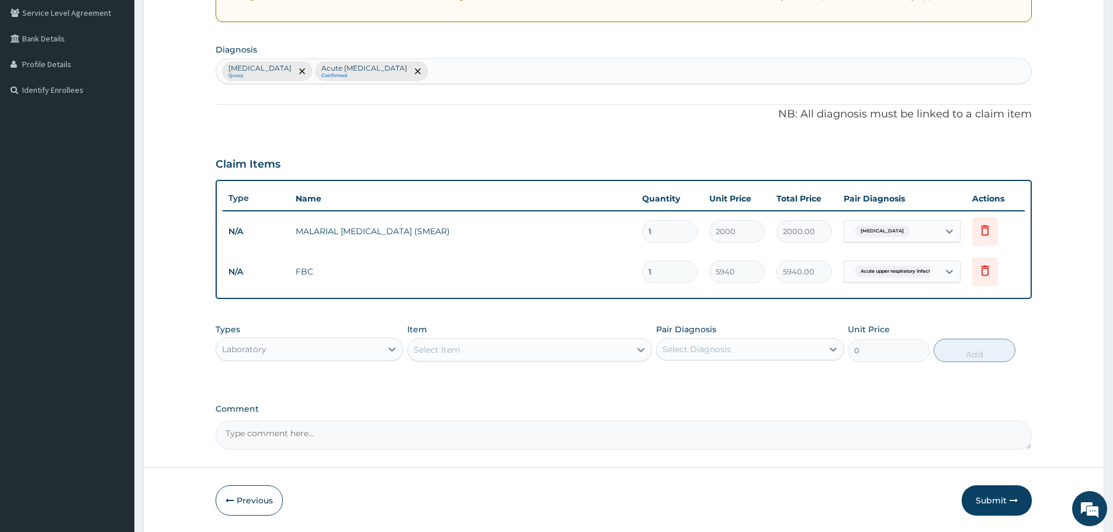
click at [300, 354] on div "Laboratory" at bounding box center [298, 349] width 165 height 19
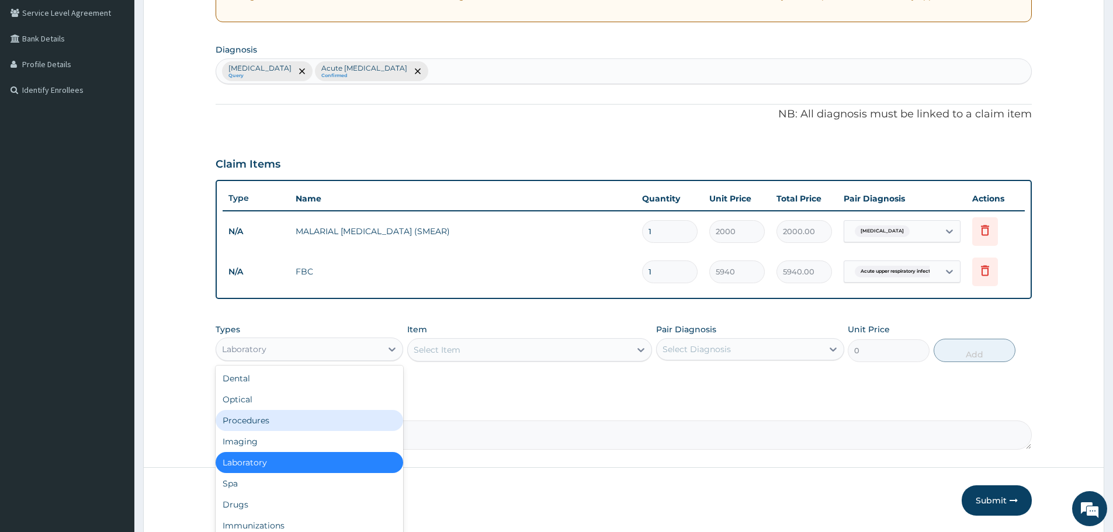
click at [283, 420] on div "Procedures" at bounding box center [310, 420] width 188 height 21
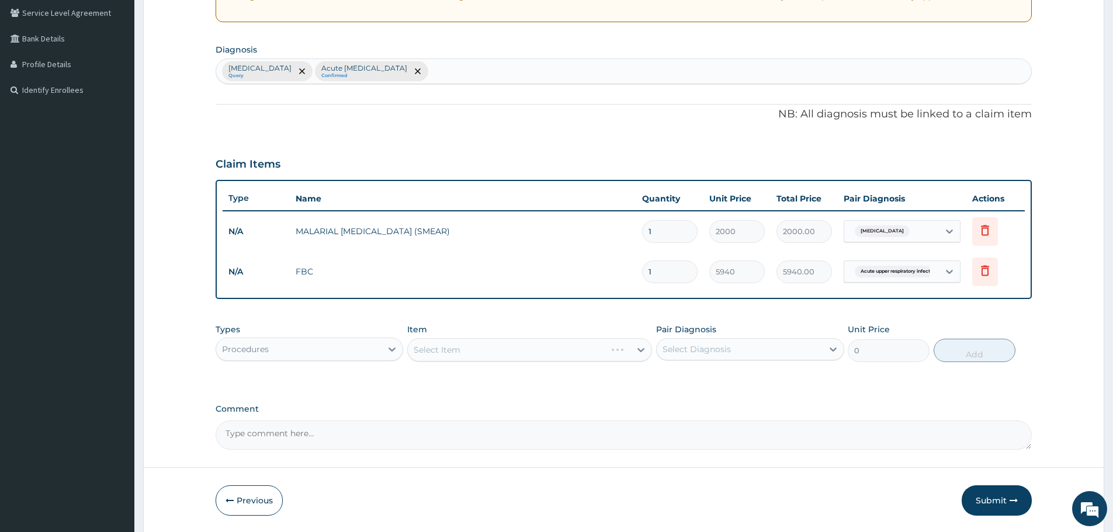
click at [501, 352] on div "Select Item" at bounding box center [529, 349] width 245 height 23
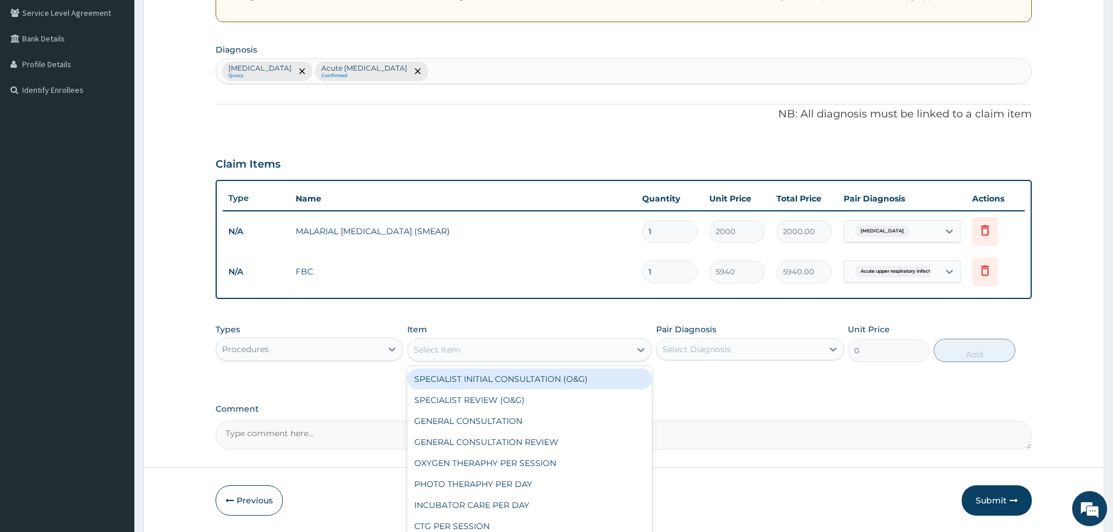
click at [466, 351] on div "Select Item" at bounding box center [519, 350] width 223 height 19
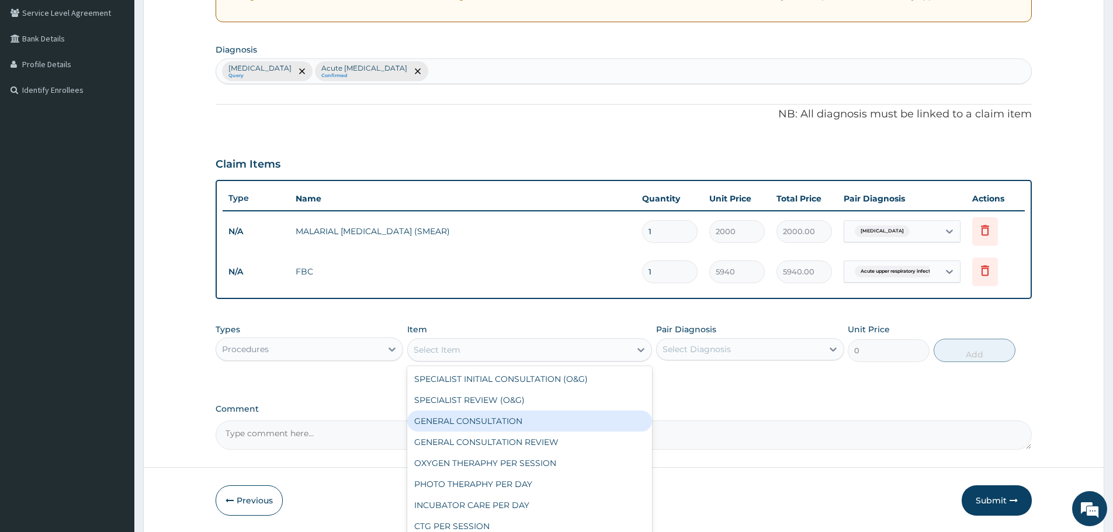
click at [483, 418] on div "GENERAL CONSULTATION" at bounding box center [529, 421] width 245 height 21
type input "3000"
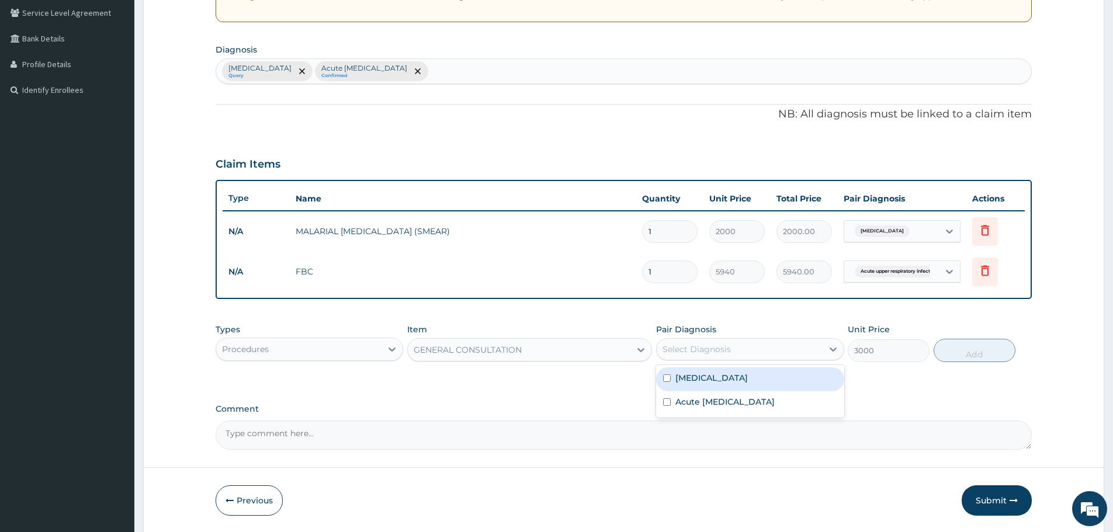
click at [694, 354] on div "Select Diagnosis" at bounding box center [697, 350] width 68 height 12
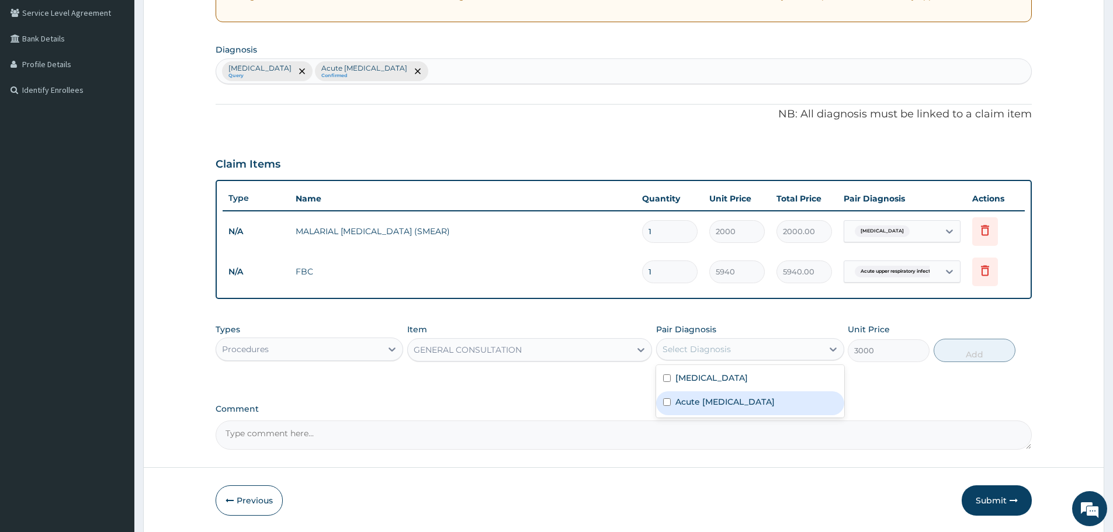
click at [694, 406] on label "Acute upper respiratory infection" at bounding box center [725, 402] width 99 height 12
checkbox input "true"
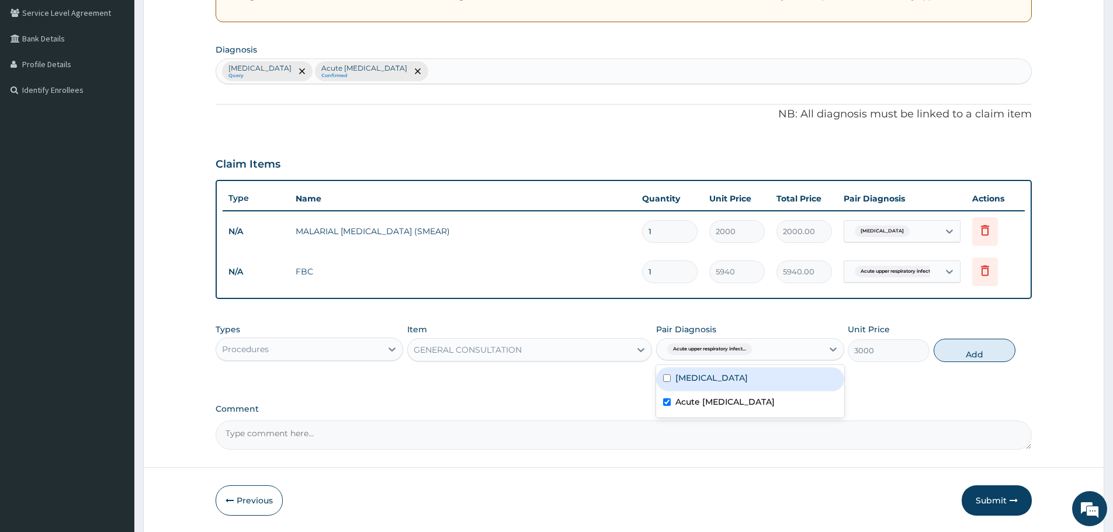
click at [686, 385] on div "Malaria" at bounding box center [750, 380] width 188 height 24
checkbox input "true"
click at [986, 347] on button "Add" at bounding box center [975, 350] width 82 height 23
type input "0"
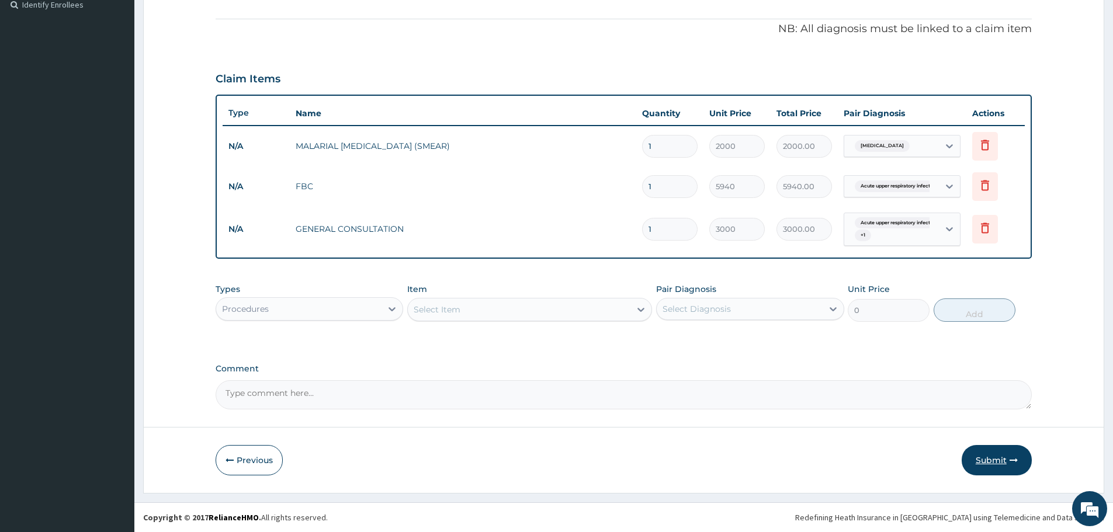
click at [995, 455] on button "Submit" at bounding box center [997, 460] width 70 height 30
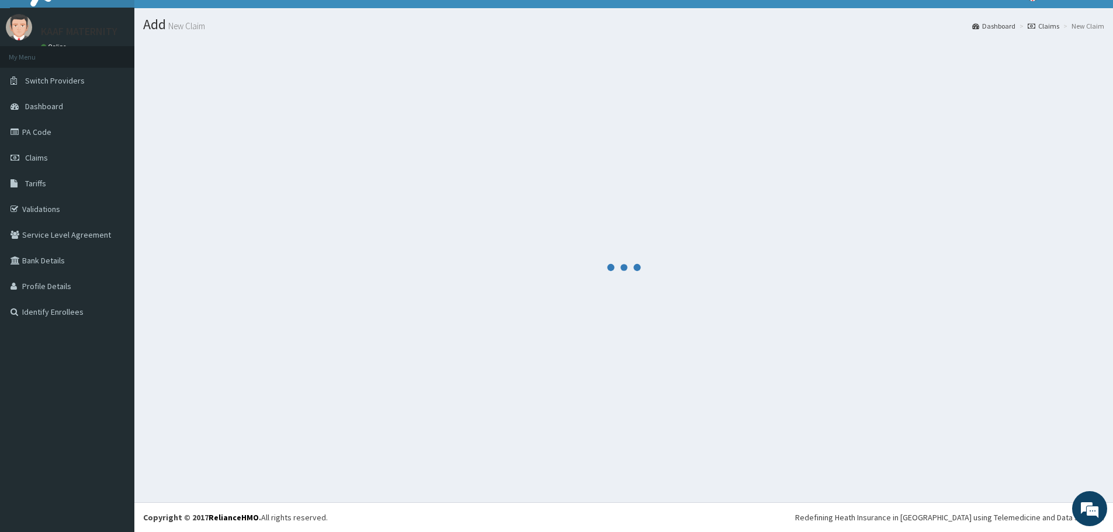
scroll to position [328, 0]
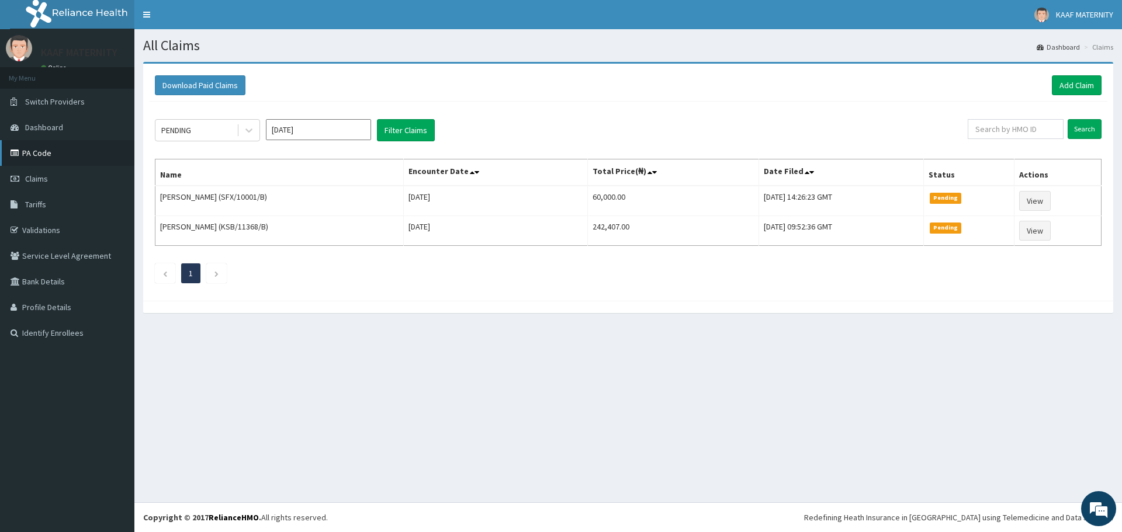
click at [48, 157] on link "PA Code" at bounding box center [67, 153] width 134 height 26
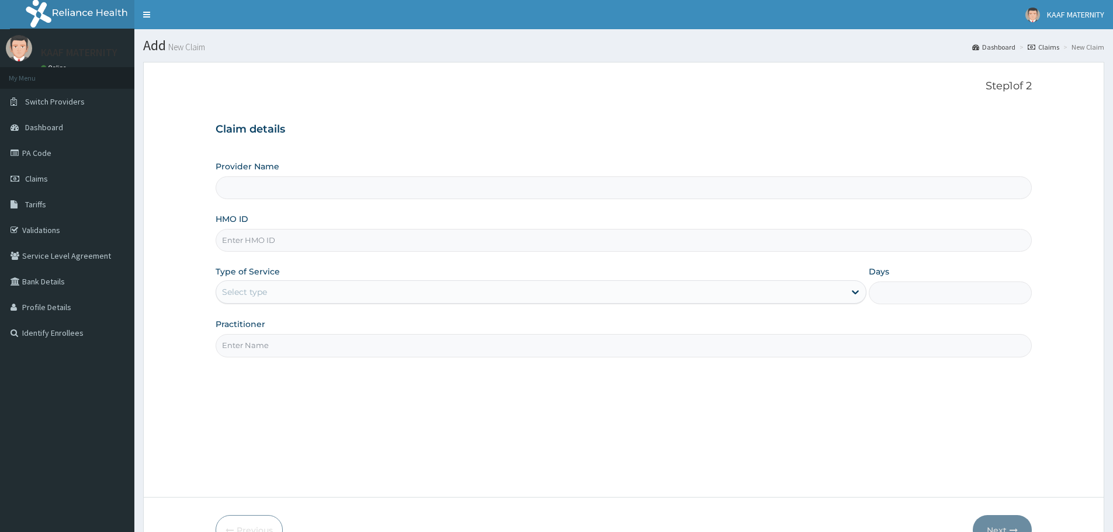
click at [289, 248] on input "HMO ID" at bounding box center [624, 240] width 816 height 23
paste input "KSB/10418/D"
type input "KSB/10418/Dv"
type input "Kaaf Medical Laboratory And Maternity Centre"
type input "KSB/10418/Dv"
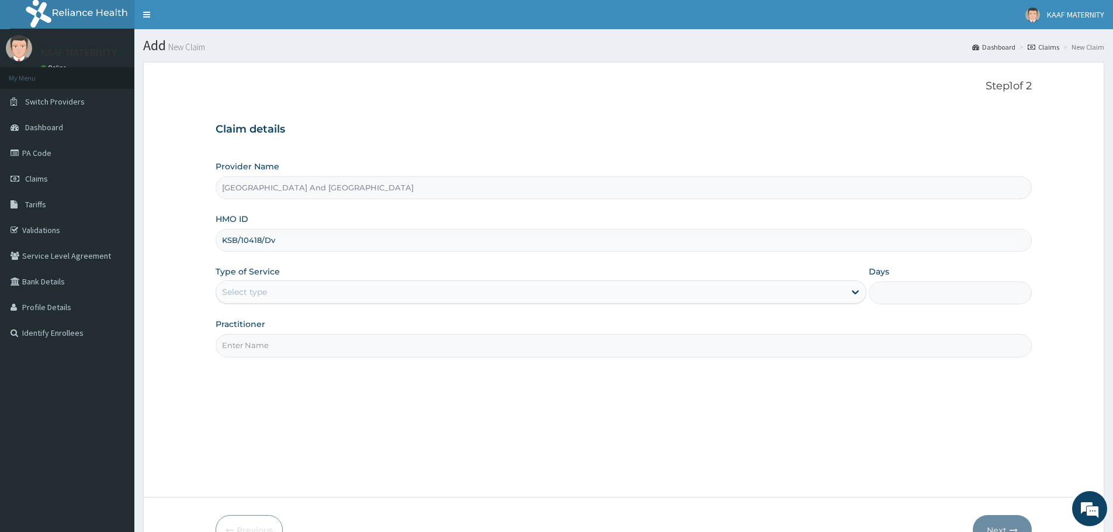
click at [273, 286] on div "Select type" at bounding box center [530, 292] width 629 height 19
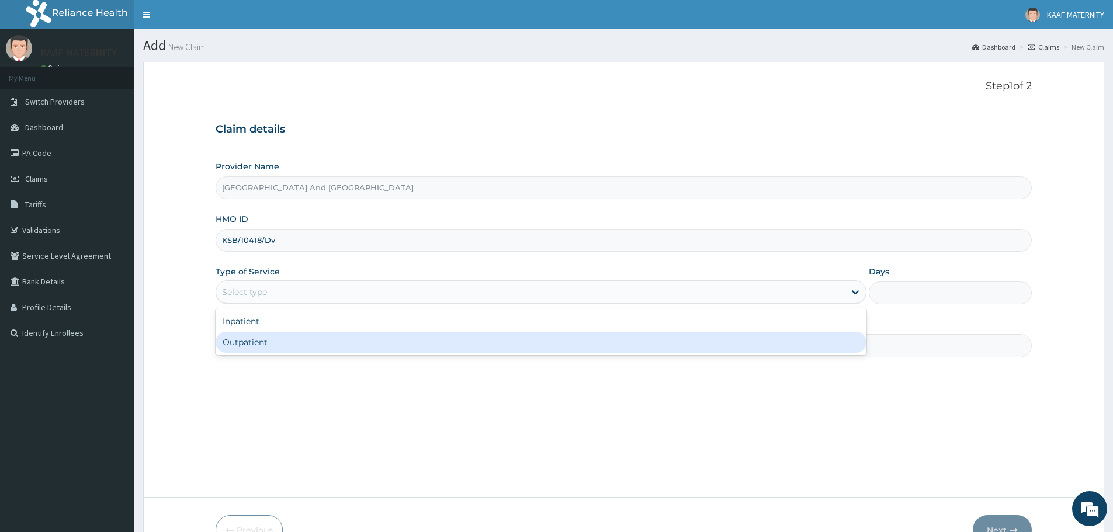
click at [259, 344] on div "Outpatient" at bounding box center [541, 342] width 651 height 21
type input "1"
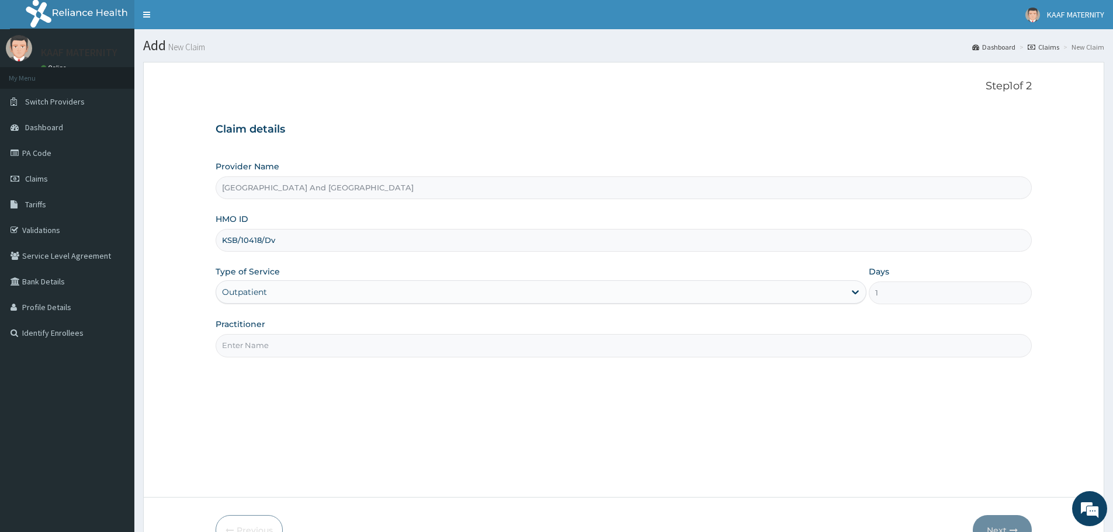
click at [269, 345] on input "Practitioner" at bounding box center [624, 345] width 816 height 23
type input "d"
type input "NURSE UKUT"
click at [989, 523] on button "Next" at bounding box center [1002, 530] width 59 height 30
click at [284, 240] on input "KSB/10418/Dv" at bounding box center [624, 240] width 816 height 23
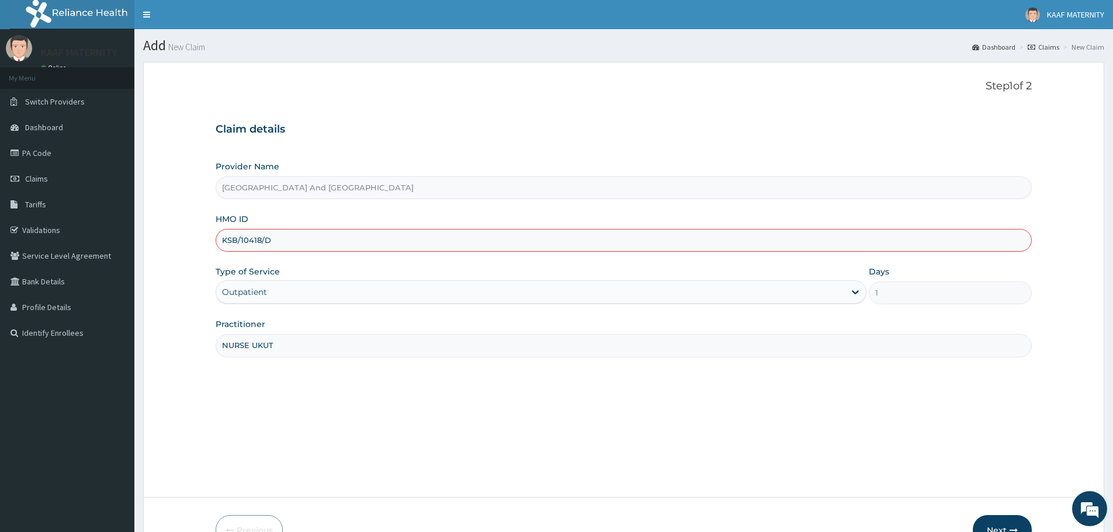
type input "KSB/10418/D"
click at [1003, 524] on button "Next" at bounding box center [1002, 530] width 59 height 30
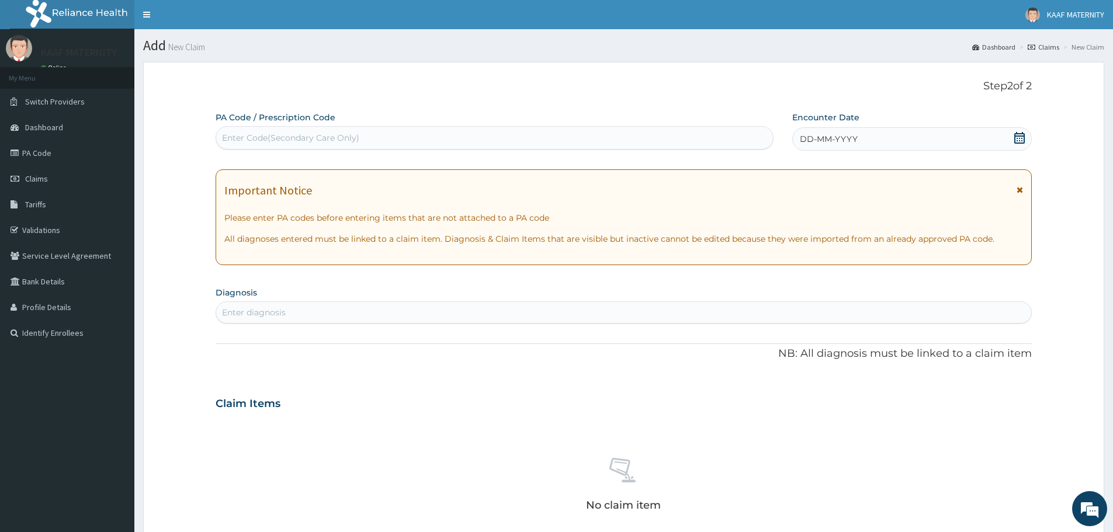
click at [285, 135] on div "Enter Code(Secondary Care Only)" at bounding box center [290, 138] width 137 height 12
paste input "PA/3AB378"
type input "PA/3AB378"
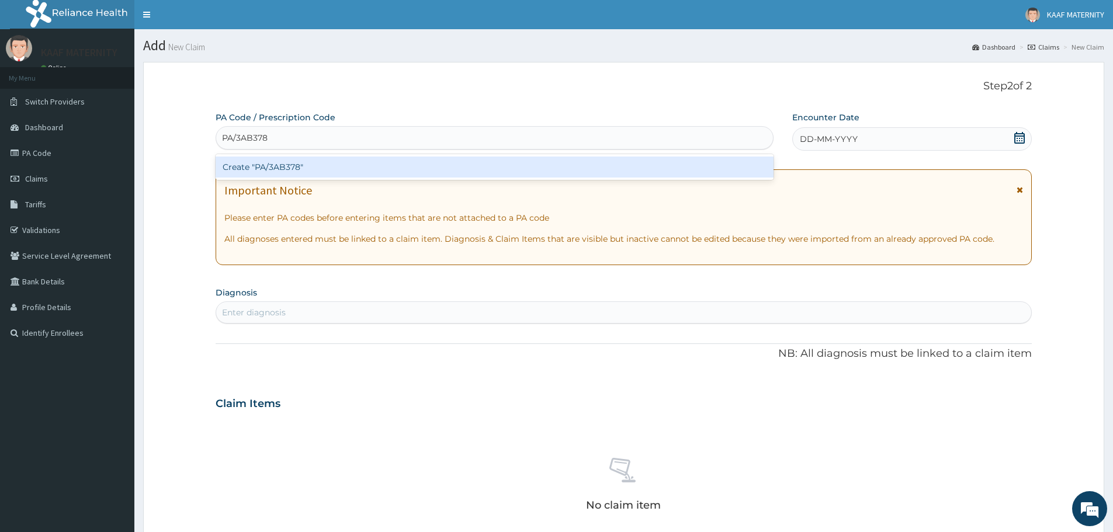
click at [294, 169] on div "Create "PA/3AB378"" at bounding box center [495, 167] width 558 height 21
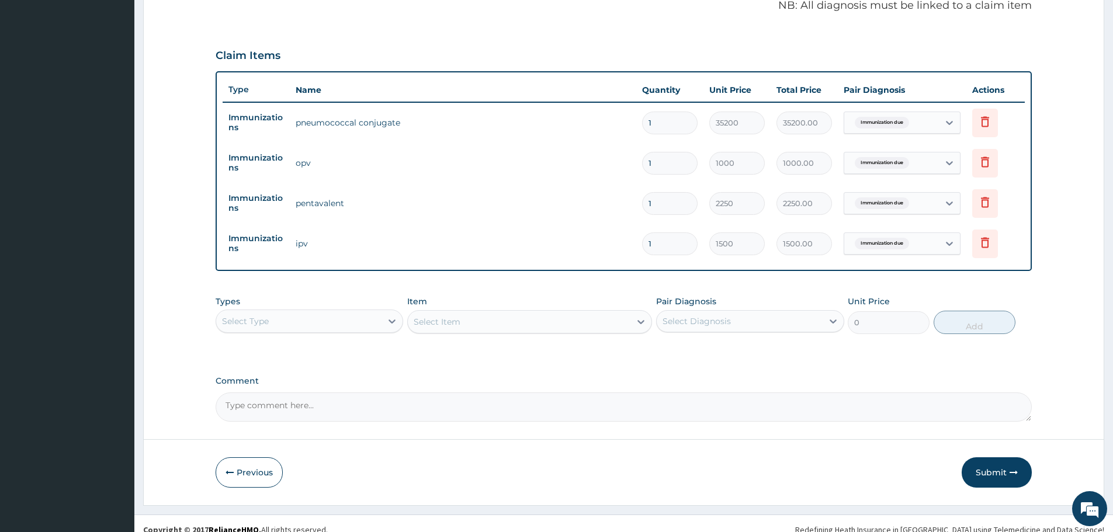
scroll to position [364, 0]
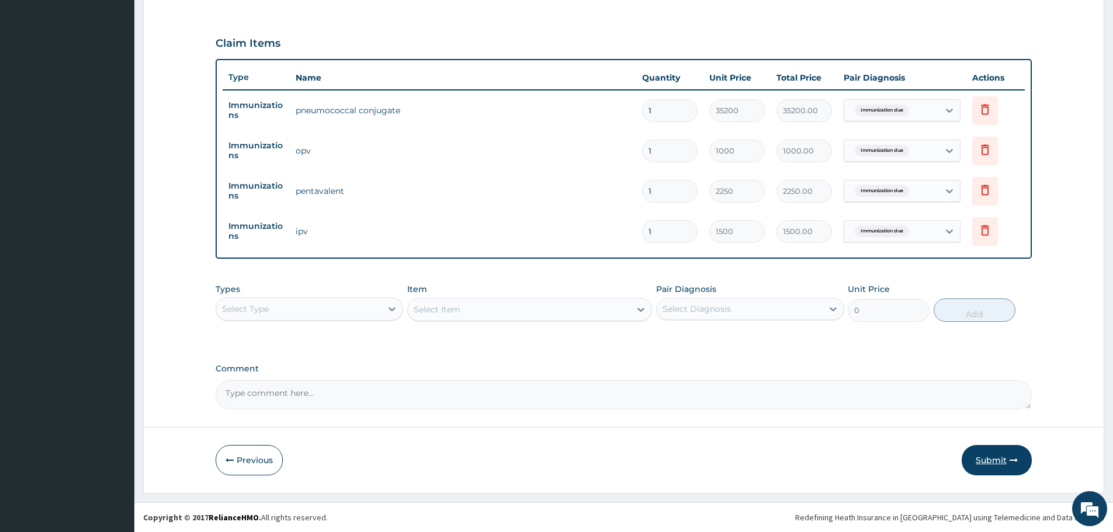
click at [990, 464] on button "Submit" at bounding box center [997, 460] width 70 height 30
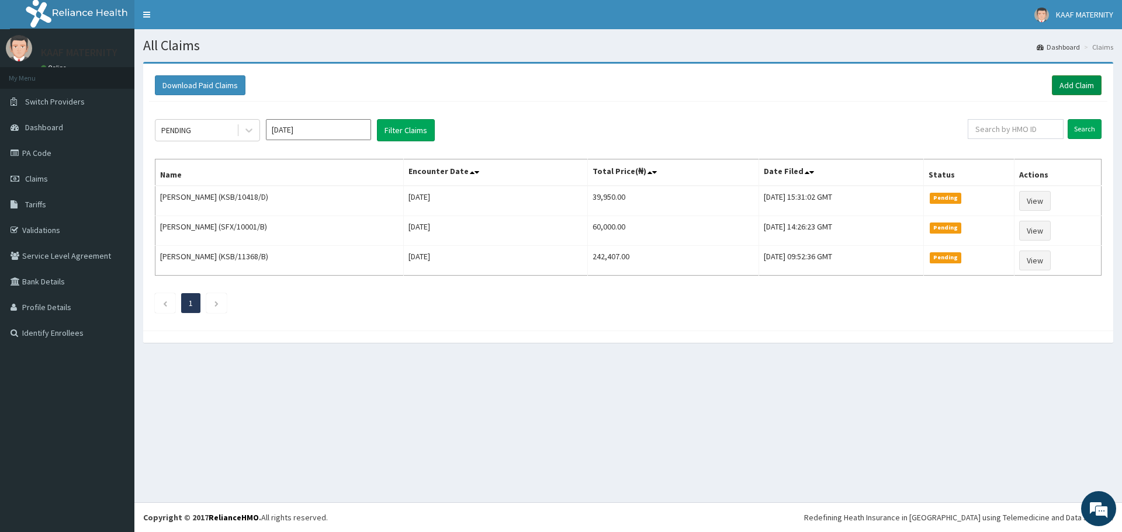
click at [1068, 85] on link "Add Claim" at bounding box center [1077, 85] width 50 height 20
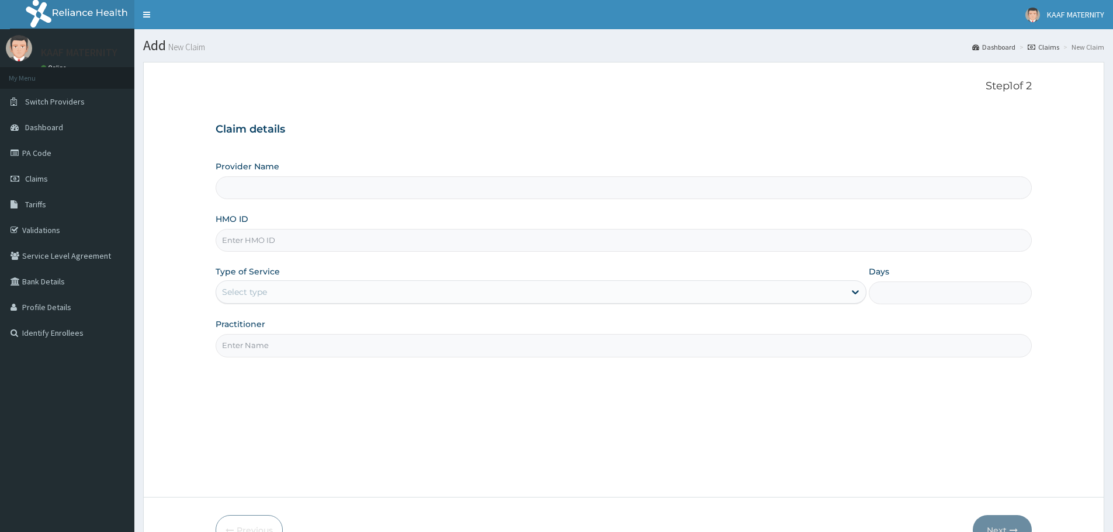
type input "[GEOGRAPHIC_DATA] And [GEOGRAPHIC_DATA]"
click at [268, 242] on input "HMO ID" at bounding box center [624, 240] width 816 height 23
paste input "FIB/10064/C"
type input "FIB/10064/C"
click at [264, 283] on div "Select type" at bounding box center [530, 292] width 629 height 19
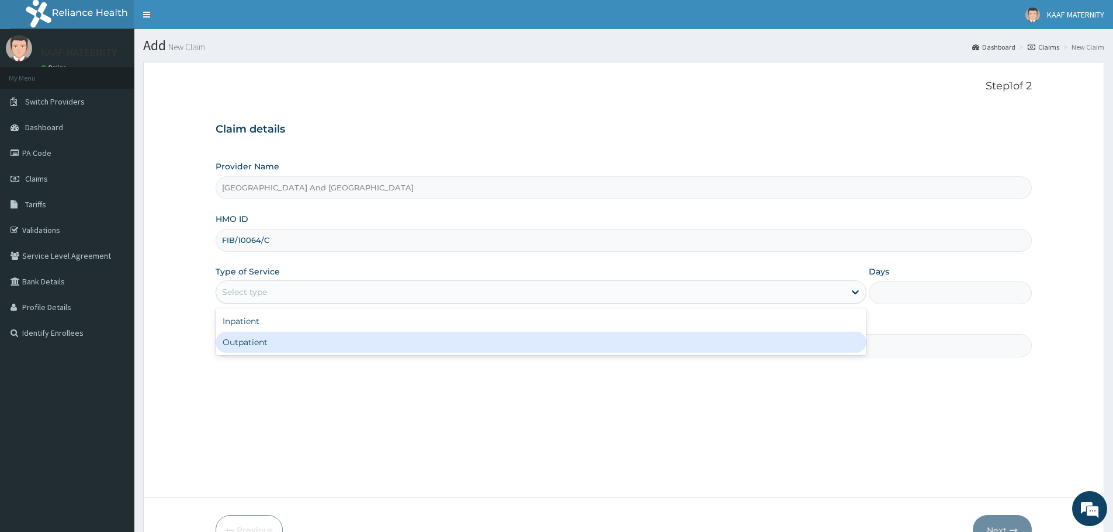
click at [261, 343] on div "Outpatient" at bounding box center [541, 342] width 651 height 21
type input "1"
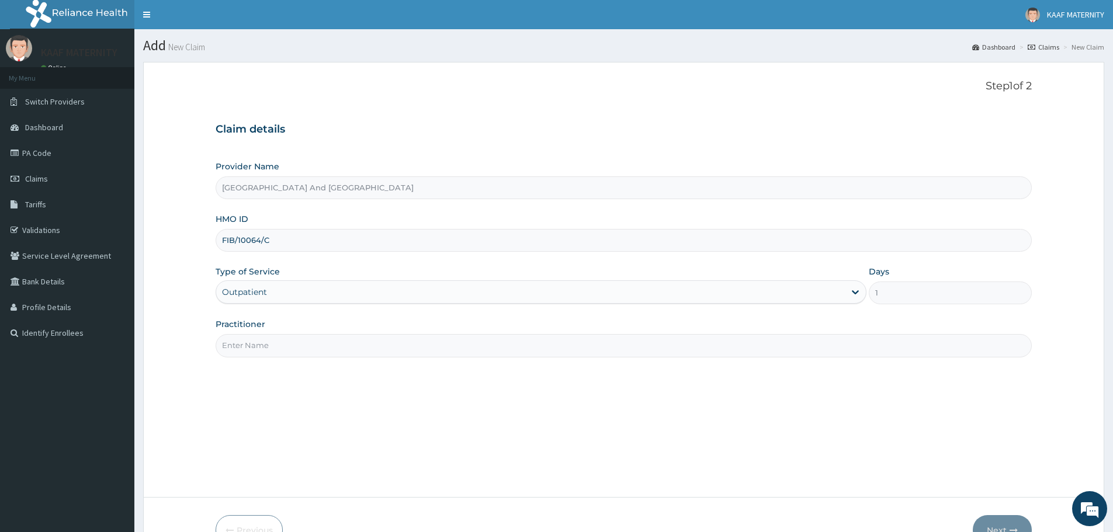
click at [276, 345] on input "Practitioner" at bounding box center [624, 345] width 816 height 23
type input "NURSE UKUT"
click at [1014, 527] on icon "button" at bounding box center [1014, 531] width 8 height 8
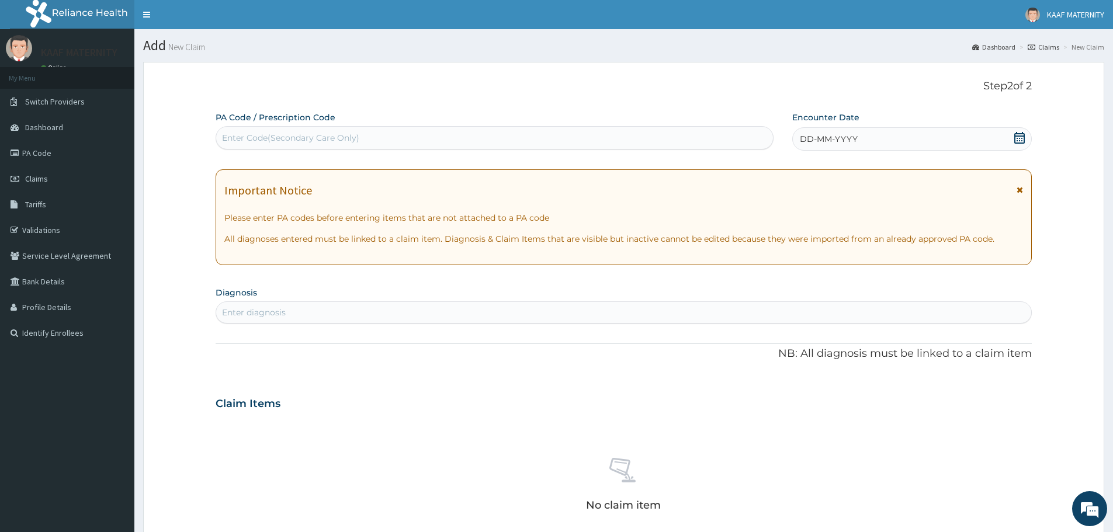
click at [289, 138] on div "Enter Code(Secondary Care Only)" at bounding box center [290, 138] width 137 height 12
paste input "PA/55A305"
type input "PA/55A305"
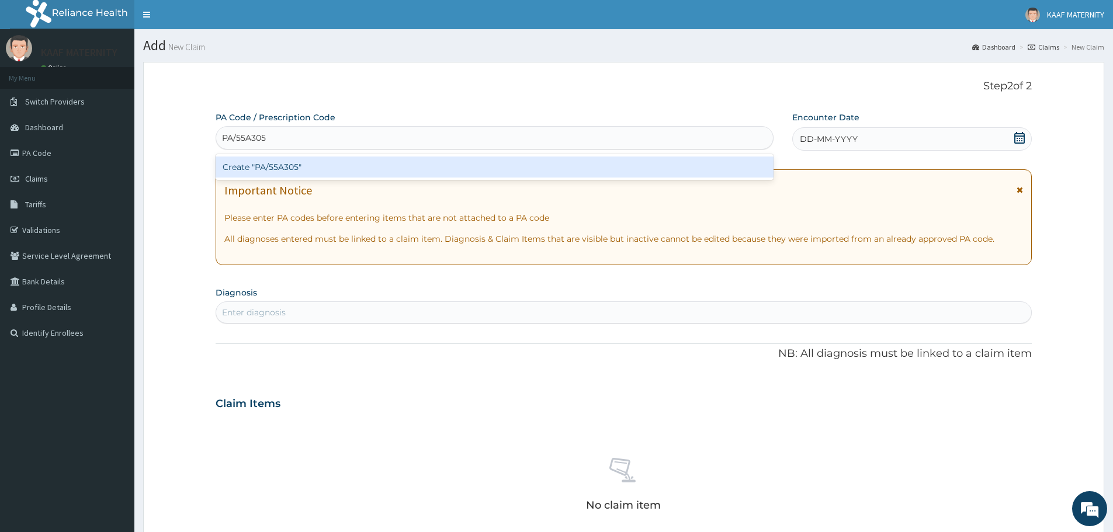
click at [289, 165] on div "Create "PA/55A305"" at bounding box center [495, 167] width 558 height 21
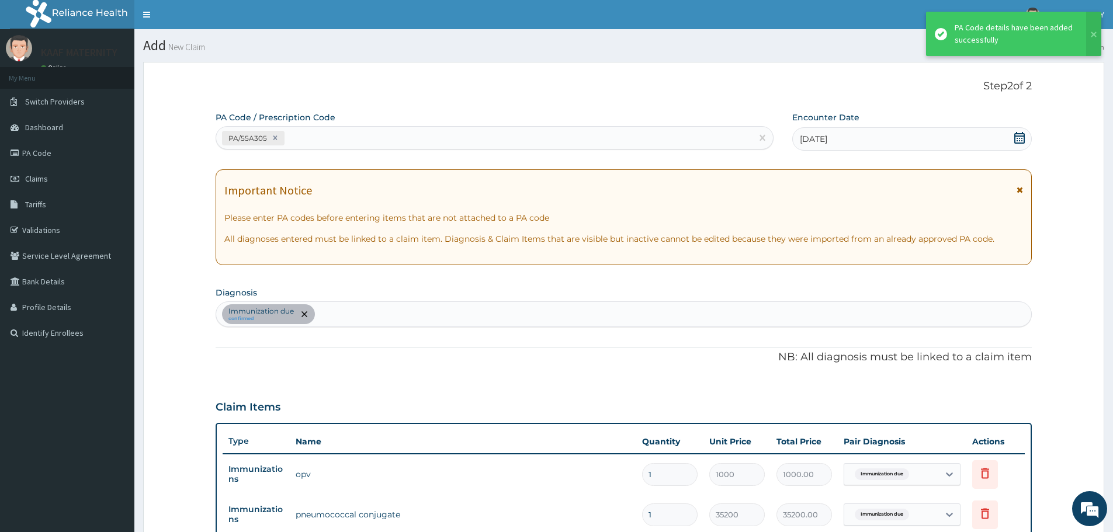
scroll to position [330, 0]
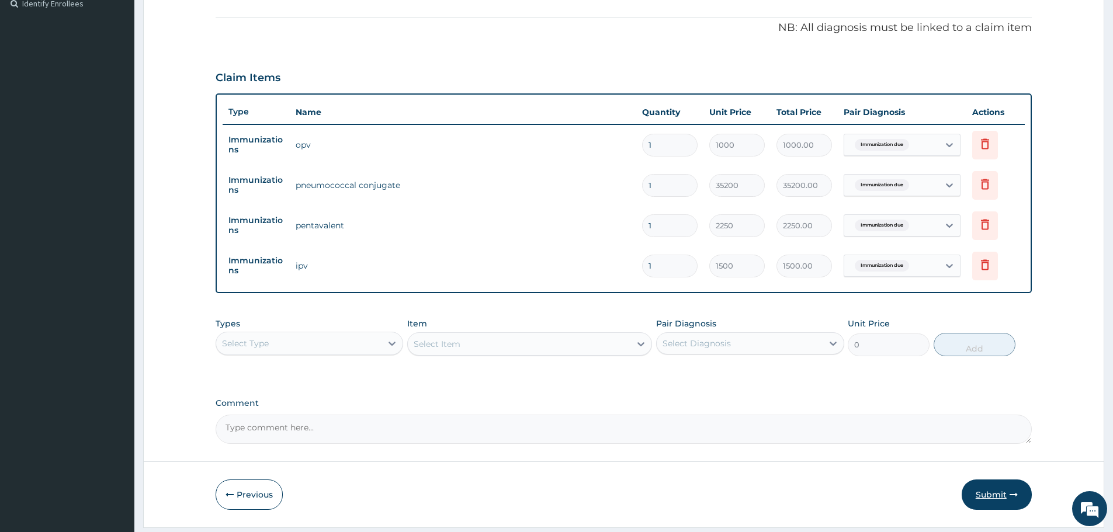
click at [986, 494] on button "Submit" at bounding box center [997, 495] width 70 height 30
